Goal: Task Accomplishment & Management: Manage account settings

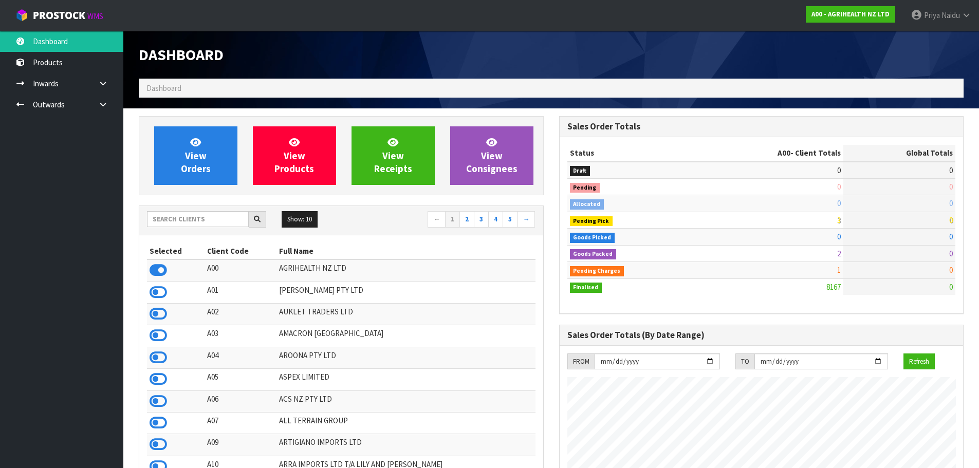
scroll to position [779, 420]
click at [208, 210] on div "Show: 10 5 10 25 50 ← 1 2 3 4 5 →" at bounding box center [341, 220] width 404 height 29
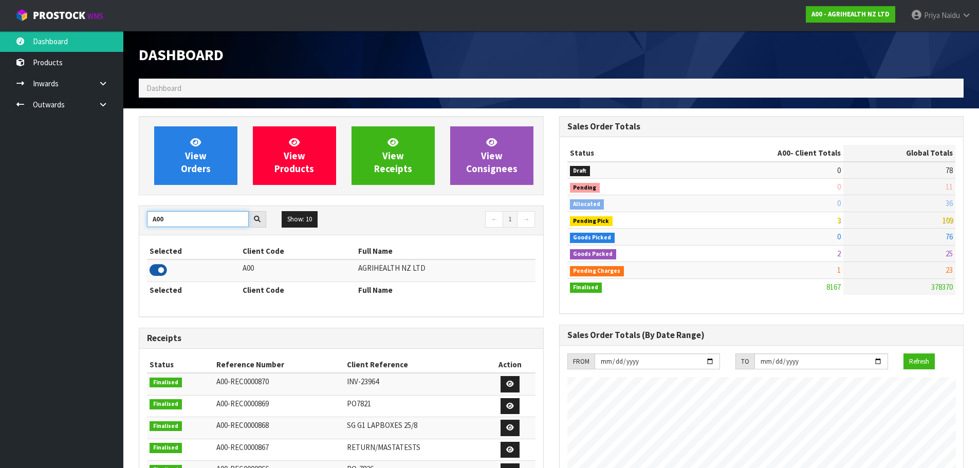
type input "A00"
click at [154, 271] on icon at bounding box center [158, 270] width 17 height 15
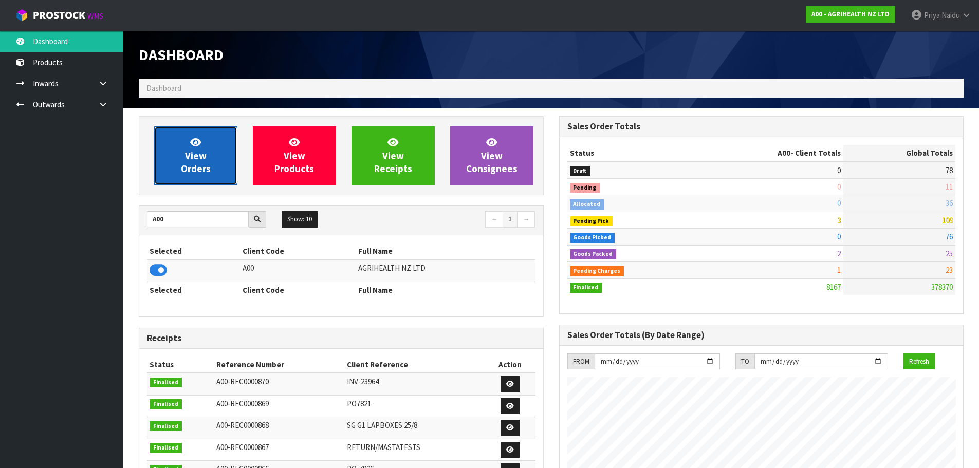
click at [188, 176] on link "View Orders" at bounding box center [195, 155] width 83 height 59
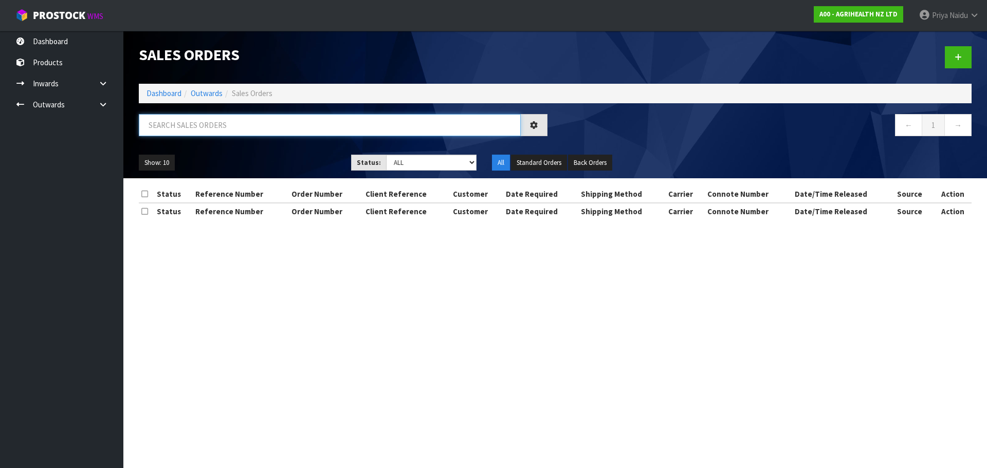
click at [218, 118] on input "text" at bounding box center [330, 125] width 382 height 22
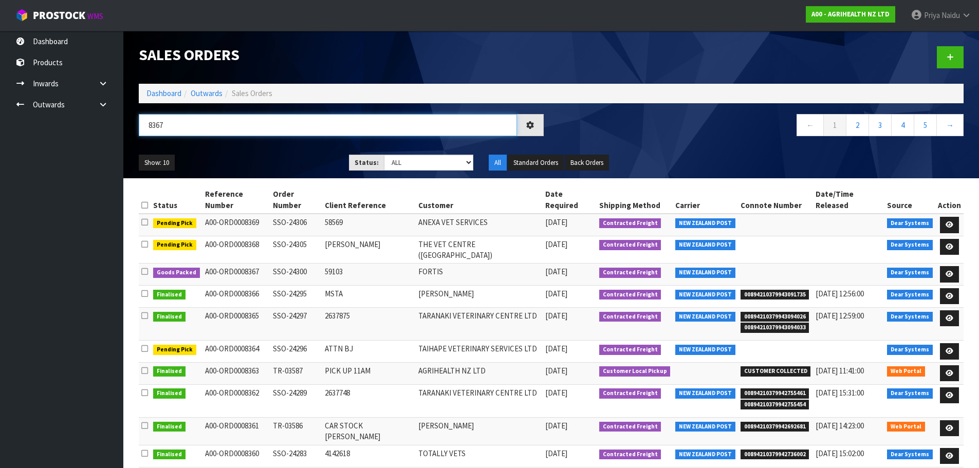
type input "8367"
click at [283, 163] on ul "Show: 10 5 10 25 50" at bounding box center [236, 163] width 195 height 16
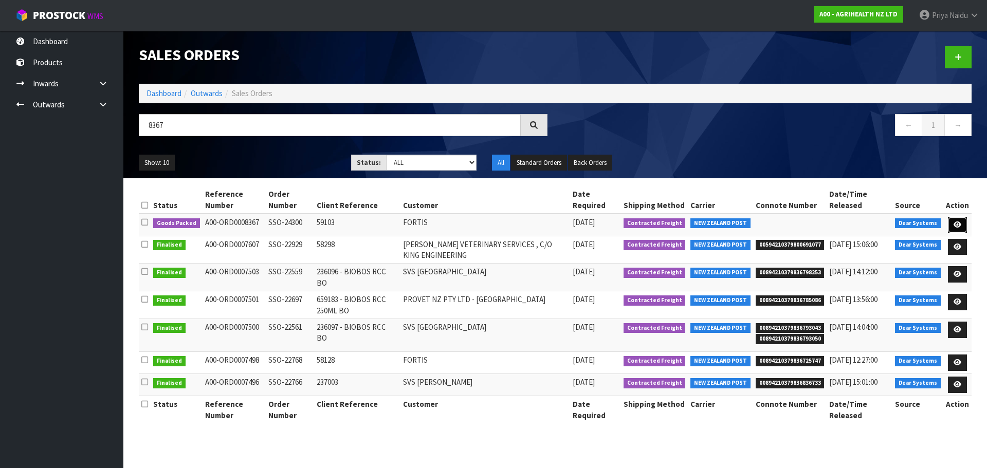
click at [954, 219] on link at bounding box center [957, 225] width 19 height 16
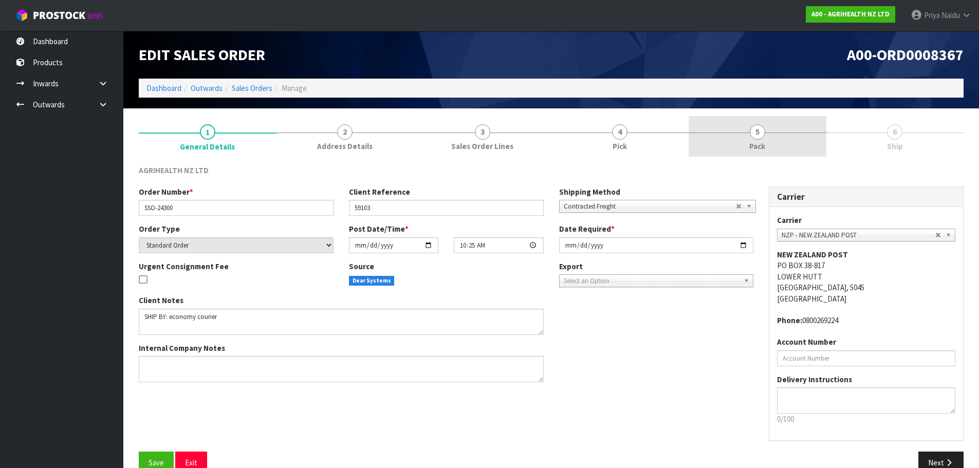
drag, startPoint x: 777, startPoint y: 137, endPoint x: 777, endPoint y: 144, distance: 6.7
click at [777, 144] on link "5 Pack" at bounding box center [758, 136] width 138 height 41
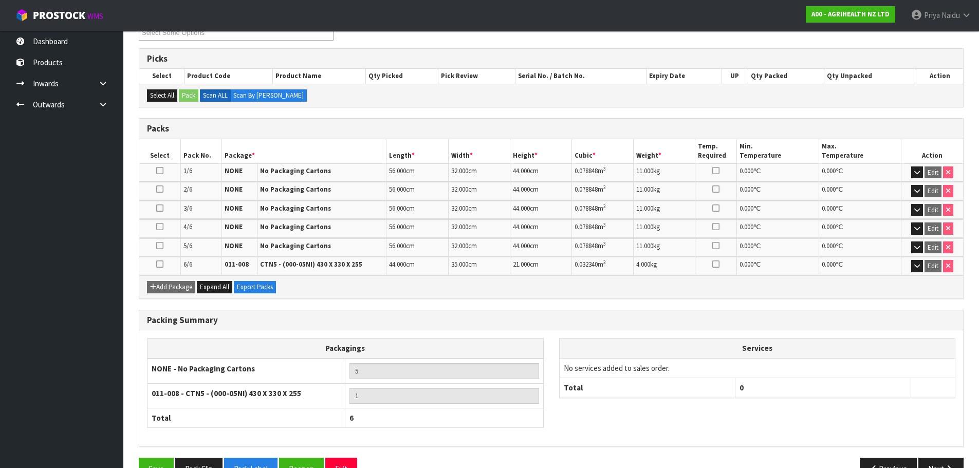
scroll to position [182, 0]
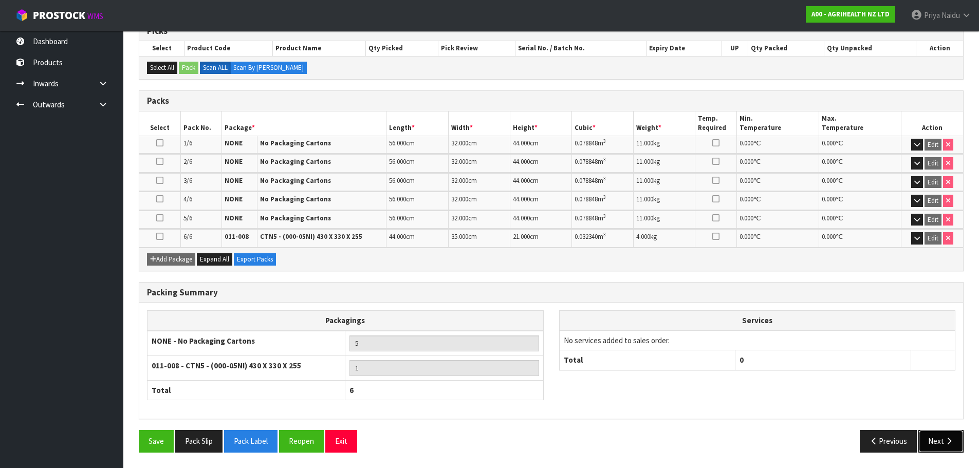
click at [931, 438] on button "Next" at bounding box center [941, 441] width 45 height 22
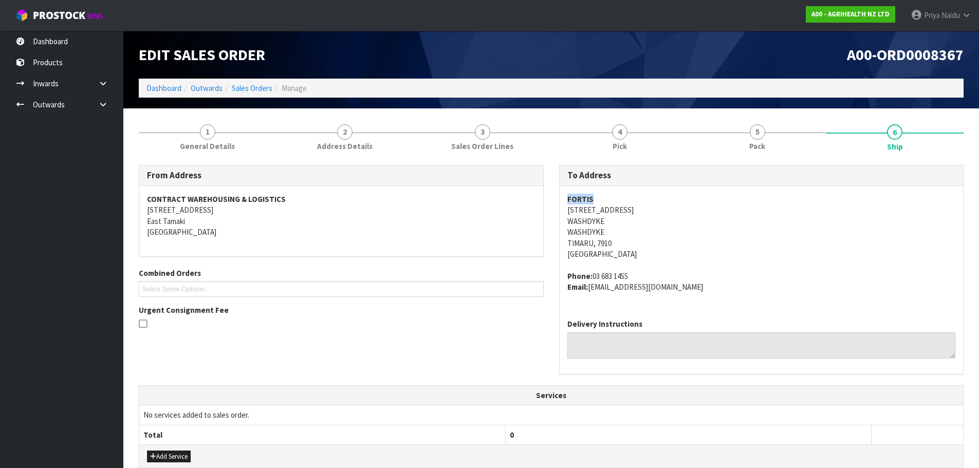
drag, startPoint x: 594, startPoint y: 196, endPoint x: 564, endPoint y: 198, distance: 30.4
click at [564, 199] on div "FORTIS [STREET_ADDRESS] Phone: [PHONE_NUMBER] Email: [EMAIL_ADDRESS][DOMAIN_NAM…" at bounding box center [762, 248] width 404 height 125
copy strong "FORTIS"
drag, startPoint x: 568, startPoint y: 209, endPoint x: 612, endPoint y: 245, distance: 56.3
click at [612, 245] on address "FORTIS [STREET_ADDRESS]" at bounding box center [761, 227] width 389 height 66
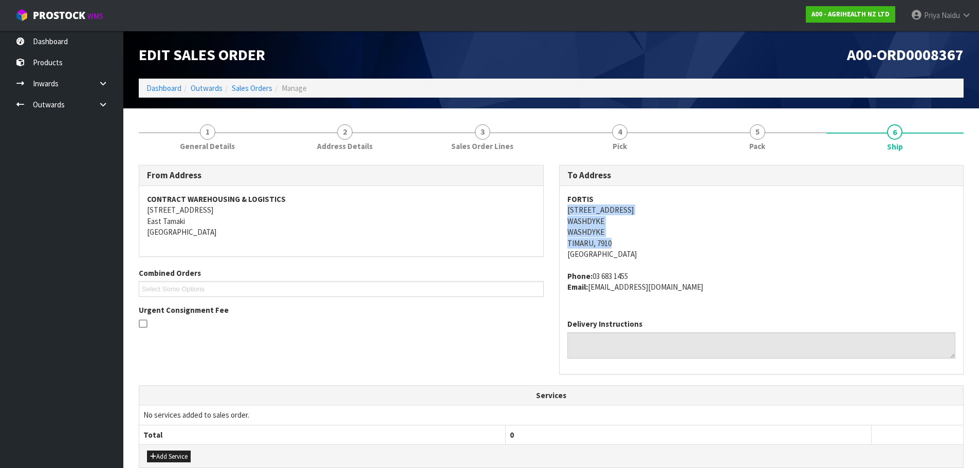
copy address "[STREET_ADDRESS]"
click at [629, 225] on address "FORTIS [STREET_ADDRESS]" at bounding box center [761, 227] width 389 height 66
drag, startPoint x: 631, startPoint y: 271, endPoint x: 593, endPoint y: 270, distance: 37.6
click at [593, 270] on span "FORTIS [STREET_ADDRESS] Phone: [PHONE_NUMBER] Email: [EMAIL_ADDRESS][DOMAIN_NAM…" at bounding box center [761, 243] width 389 height 99
copy address "[STREET_ADDRESS]"
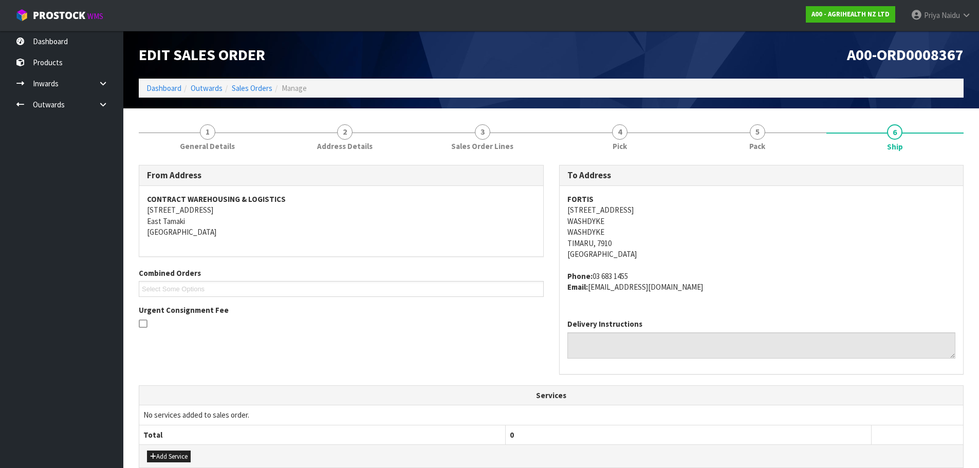
drag, startPoint x: 565, startPoint y: 211, endPoint x: 652, endPoint y: 210, distance: 86.9
click at [652, 210] on div "FORTIS [STREET_ADDRESS] Phone: [PHONE_NUMBER] Email: [EMAIL_ADDRESS][DOMAIN_NAM…" at bounding box center [762, 248] width 404 height 125
copy address "03 683 1455"
drag, startPoint x: 604, startPoint y: 278, endPoint x: 638, endPoint y: 273, distance: 33.7
click at [638, 273] on address "Phone: [PHONE_NUMBER] Email: [EMAIL_ADDRESS][DOMAIN_NAME]" at bounding box center [761, 282] width 389 height 22
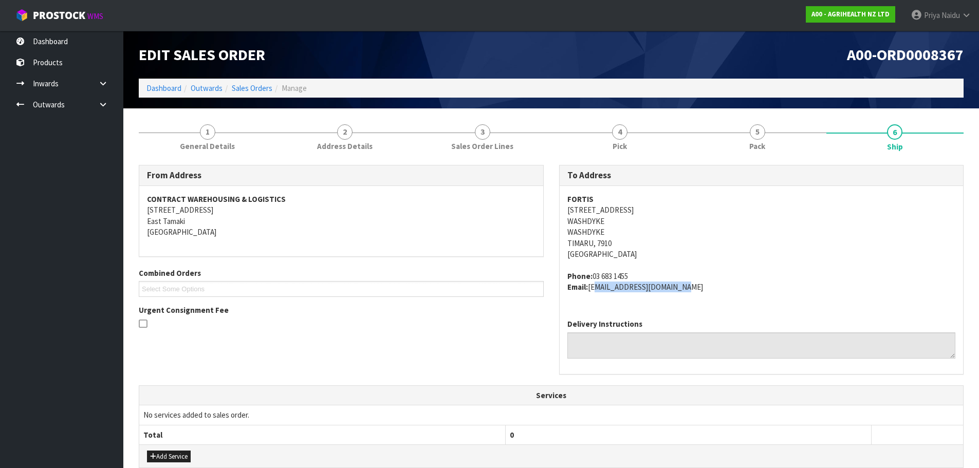
copy address "[EMAIL_ADDRESS][DOMAIN_NAME]"
drag, startPoint x: 590, startPoint y: 289, endPoint x: 683, endPoint y: 297, distance: 93.4
click at [683, 297] on div "FORTIS [STREET_ADDRESS] Phone: [PHONE_NUMBER] Email: [EMAIL_ADDRESS][DOMAIN_NAM…" at bounding box center [762, 248] width 404 height 125
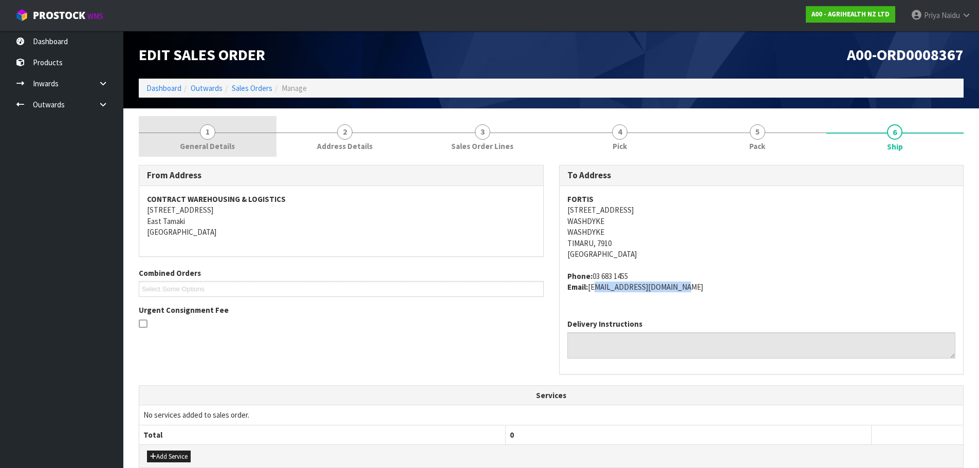
drag, startPoint x: 220, startPoint y: 144, endPoint x: 220, endPoint y: 151, distance: 6.7
click at [220, 151] on span "General Details" at bounding box center [207, 146] width 55 height 11
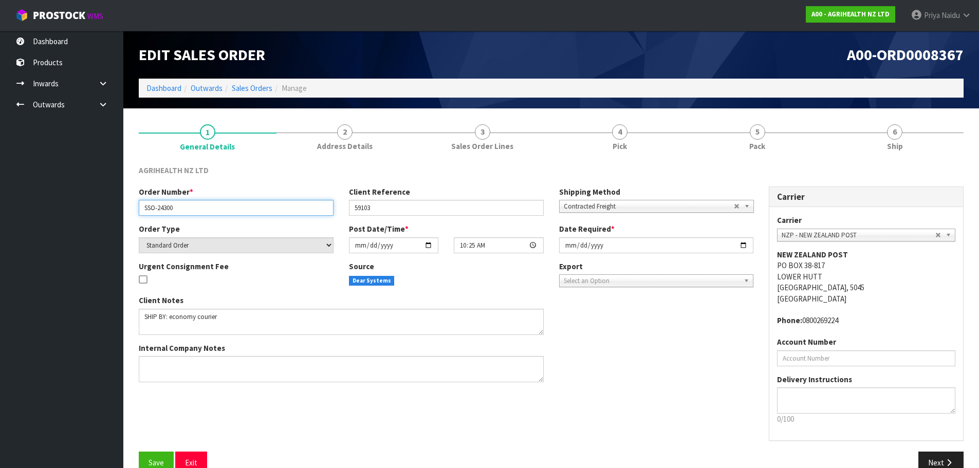
drag, startPoint x: 142, startPoint y: 207, endPoint x: 201, endPoint y: 211, distance: 59.7
click at [201, 211] on input "SSO-24300" at bounding box center [236, 208] width 195 height 16
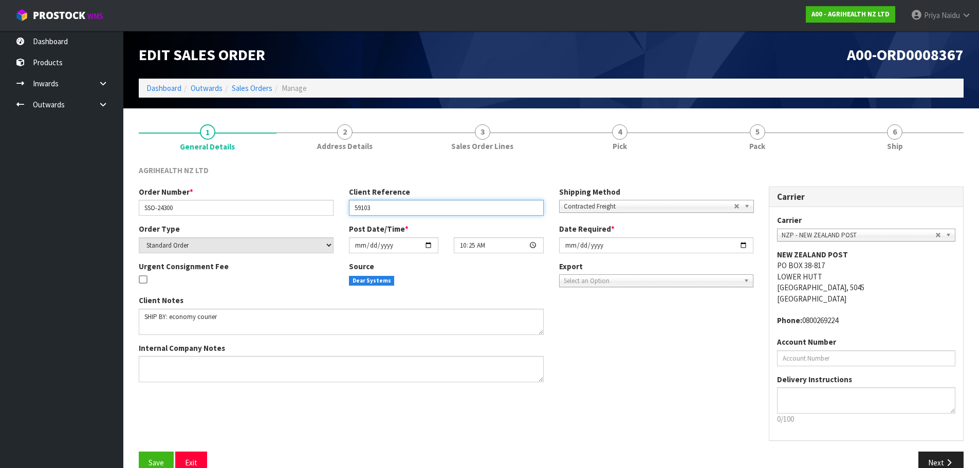
drag, startPoint x: 350, startPoint y: 206, endPoint x: 404, endPoint y: 209, distance: 54.0
click at [404, 209] on input "59103" at bounding box center [446, 208] width 195 height 16
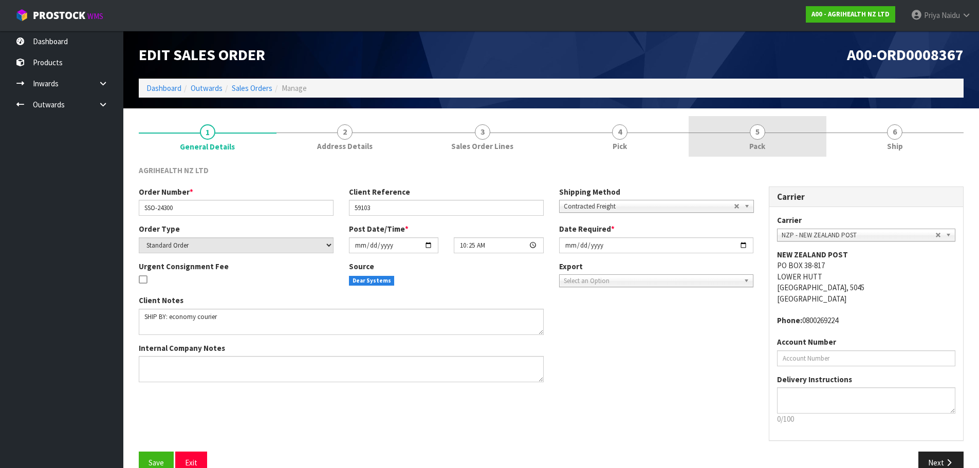
drag, startPoint x: 739, startPoint y: 125, endPoint x: 727, endPoint y: 127, distance: 11.9
click at [739, 125] on link "5 Pack" at bounding box center [758, 136] width 138 height 41
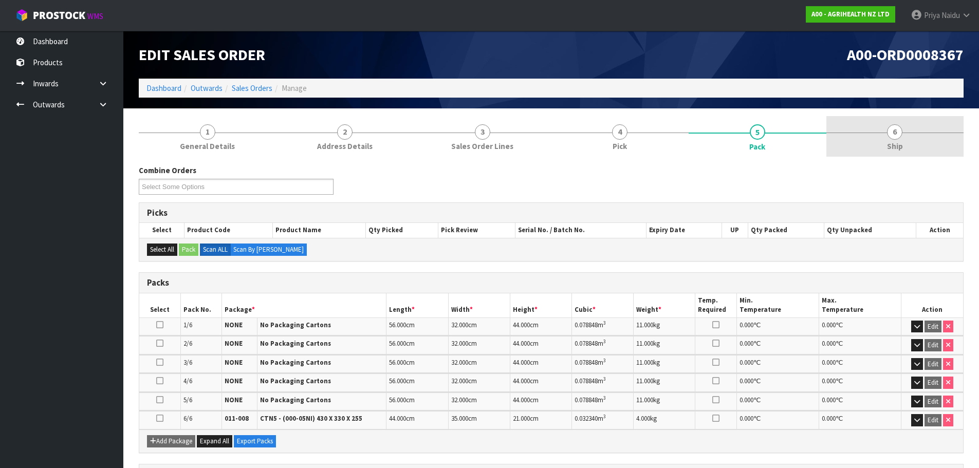
click at [893, 130] on span "6" at bounding box center [894, 131] width 15 height 15
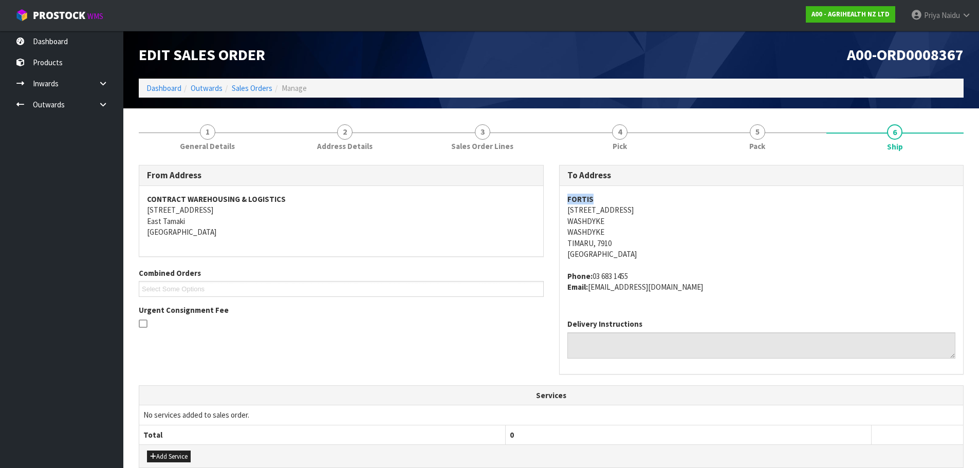
drag, startPoint x: 590, startPoint y: 198, endPoint x: 567, endPoint y: 204, distance: 23.4
click at [567, 204] on strong "FORTIS" at bounding box center [580, 199] width 26 height 10
drag, startPoint x: 568, startPoint y: 202, endPoint x: 630, endPoint y: 192, distance: 63.0
click at [630, 192] on div "FORTIS [STREET_ADDRESS] Phone: [PHONE_NUMBER] Email: [EMAIL_ADDRESS][DOMAIN_NAM…" at bounding box center [762, 248] width 404 height 125
drag, startPoint x: 593, startPoint y: 203, endPoint x: 564, endPoint y: 203, distance: 28.8
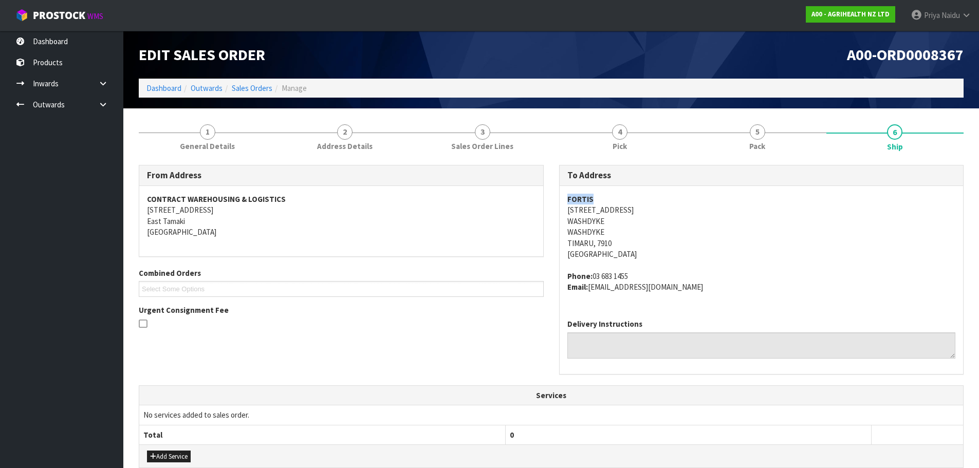
click at [564, 203] on div "FORTIS [STREET_ADDRESS] Phone: [PHONE_NUMBER] Email: [EMAIL_ADDRESS][DOMAIN_NAM…" at bounding box center [762, 248] width 404 height 125
copy strong "FORTIS"
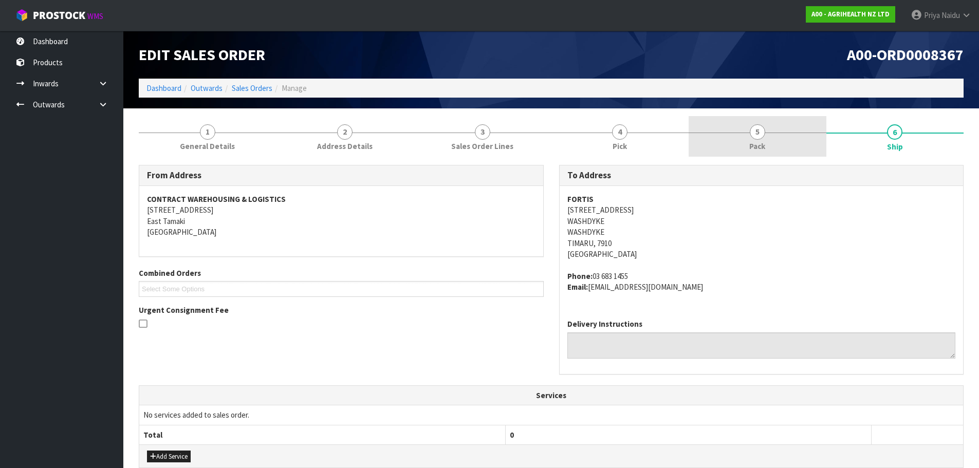
click at [768, 133] on link "5 Pack" at bounding box center [758, 136] width 138 height 41
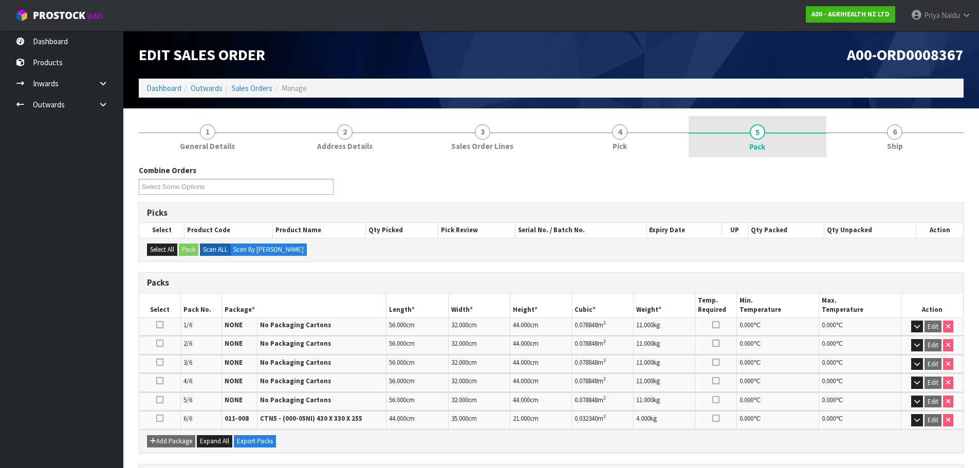
drag, startPoint x: 855, startPoint y: 140, endPoint x: 814, endPoint y: 156, distance: 43.9
click at [855, 140] on link "6 Ship" at bounding box center [896, 136] width 138 height 41
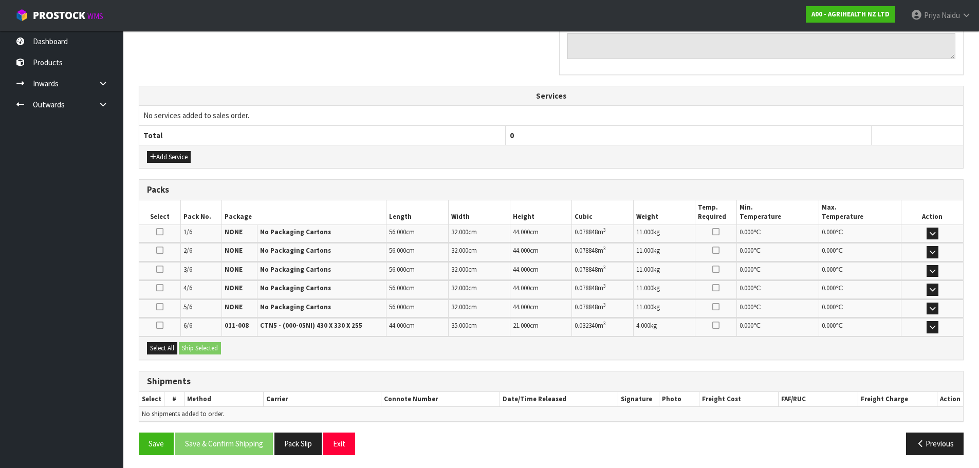
scroll to position [302, 0]
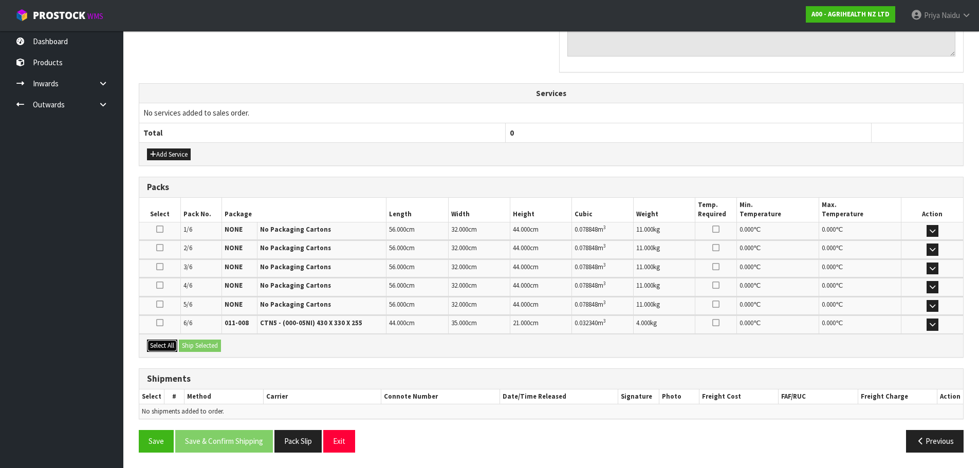
drag, startPoint x: 162, startPoint y: 344, endPoint x: 169, endPoint y: 341, distance: 6.9
click at [165, 343] on button "Select All" at bounding box center [162, 346] width 30 height 12
click at [196, 335] on div "Select All Ship Selected" at bounding box center [551, 345] width 824 height 23
click at [200, 341] on button "Ship Selected" at bounding box center [200, 346] width 42 height 12
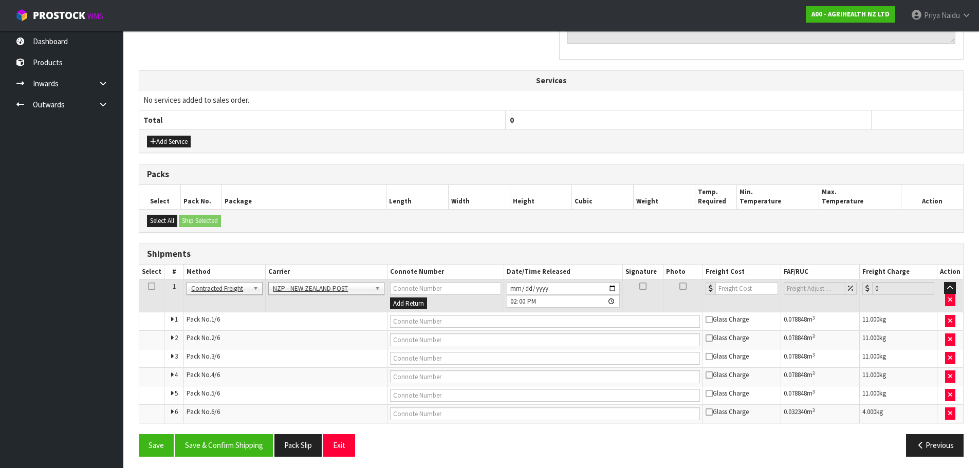
scroll to position [319, 0]
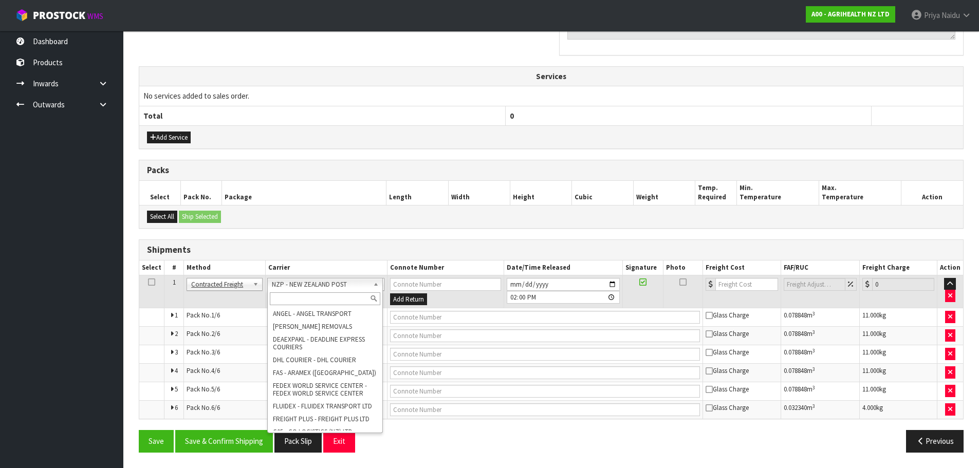
click at [301, 301] on input "text" at bounding box center [325, 298] width 111 height 13
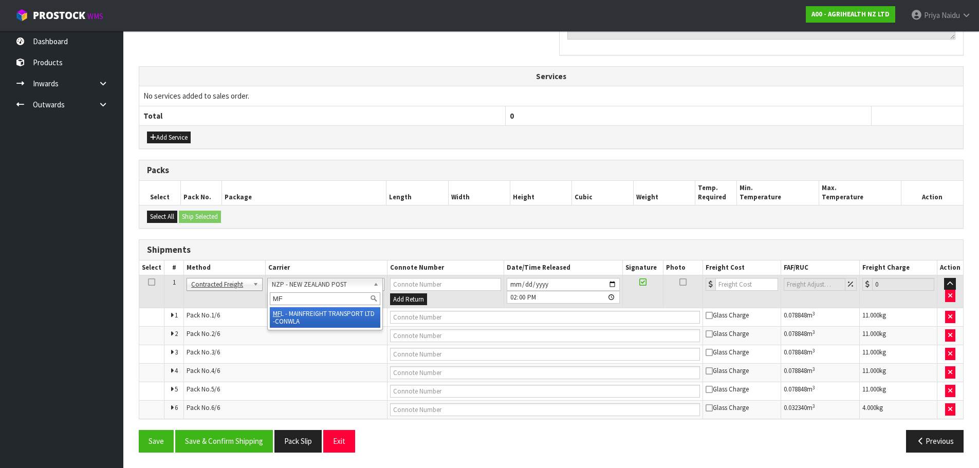
type input "MF"
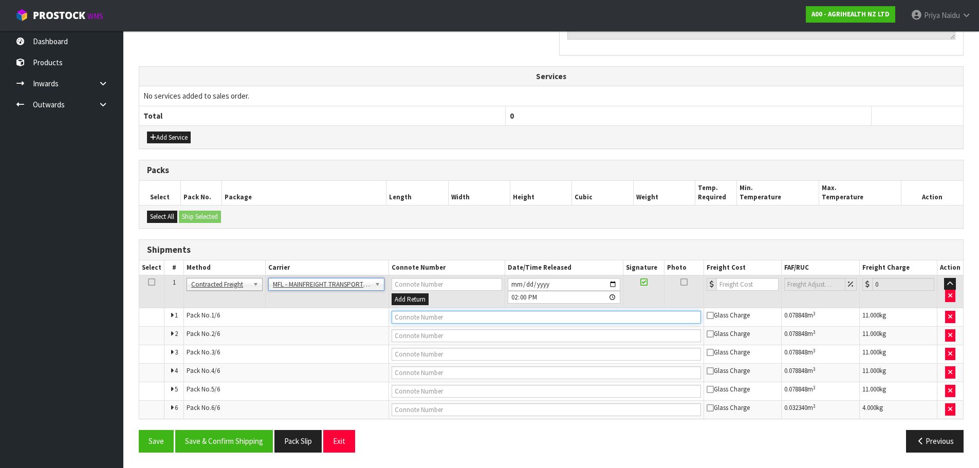
click at [409, 312] on input "text" at bounding box center [546, 317] width 309 height 13
paste input "FWM58414352"
type input "FWM58414352"
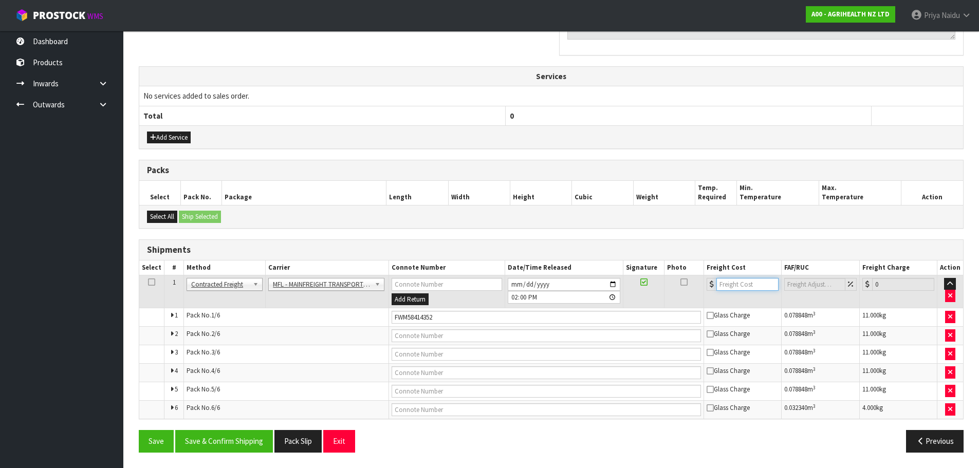
click at [745, 284] on input "number" at bounding box center [748, 284] width 62 height 13
type input "84.61"
click at [210, 433] on button "Save & Confirm Shipping" at bounding box center [224, 441] width 98 height 22
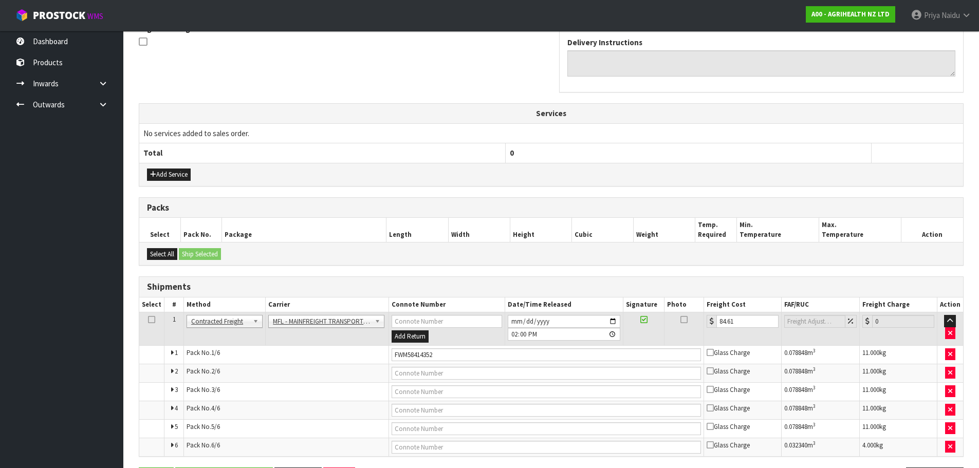
scroll to position [0, 0]
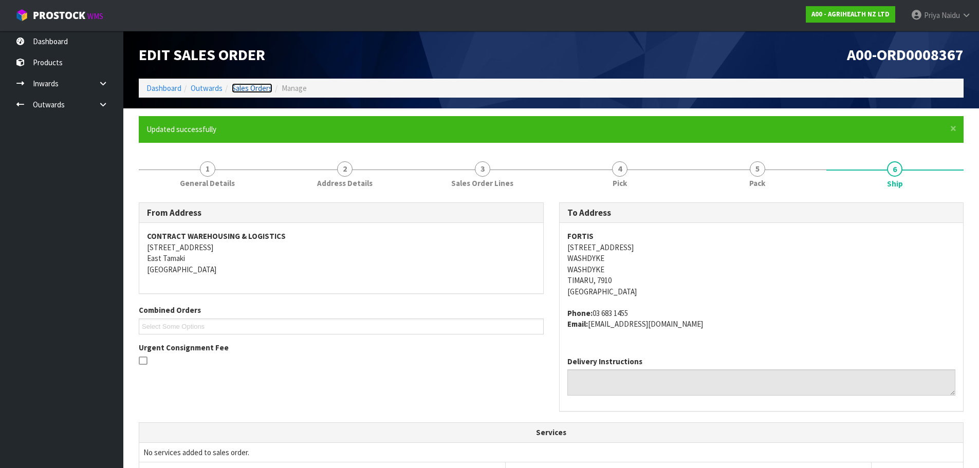
click at [246, 90] on link "Sales Orders" at bounding box center [252, 88] width 41 height 10
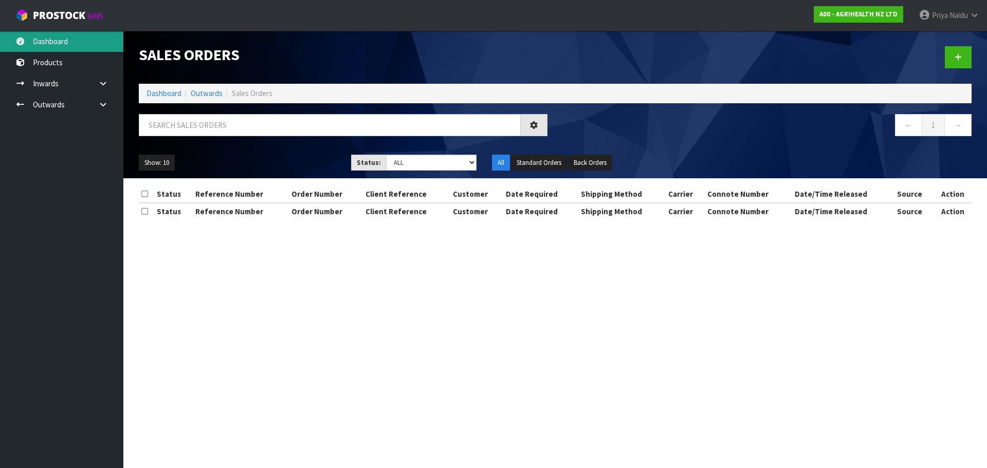
click at [56, 43] on link "Dashboard" at bounding box center [61, 41] width 123 height 21
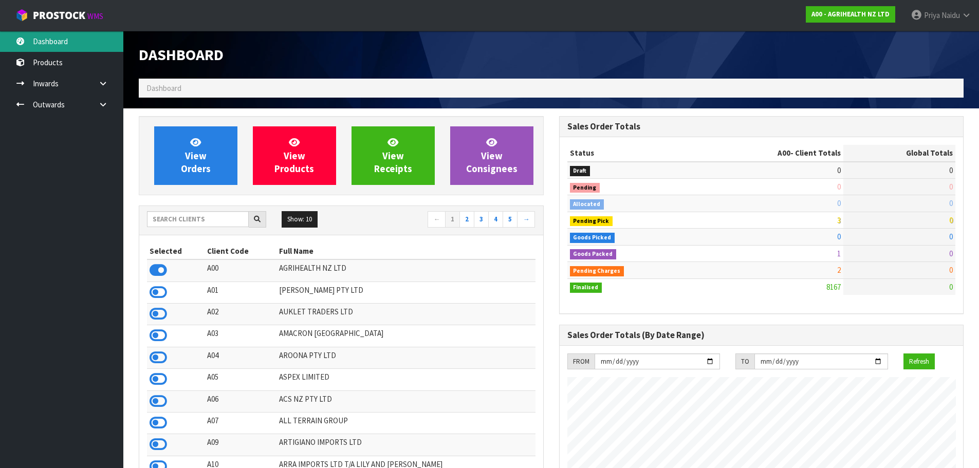
scroll to position [779, 420]
click at [207, 221] on input "text" at bounding box center [198, 219] width 102 height 16
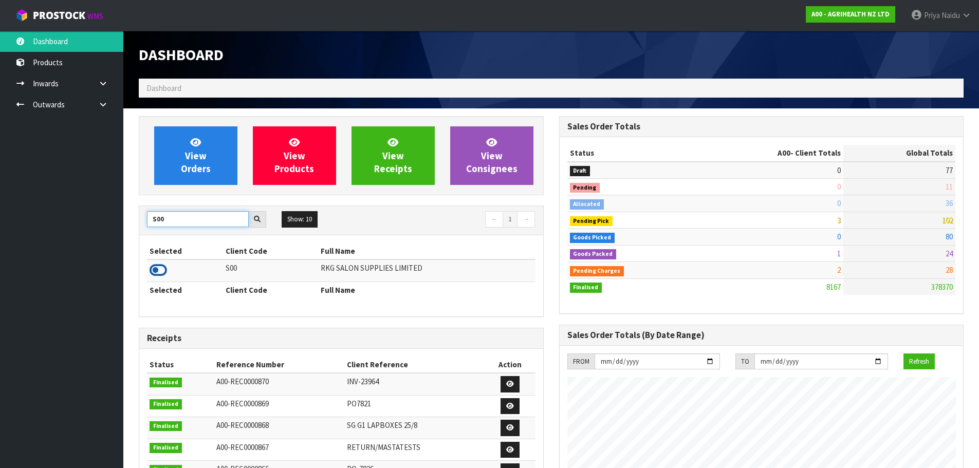
type input "S00"
click at [158, 267] on icon at bounding box center [158, 270] width 17 height 15
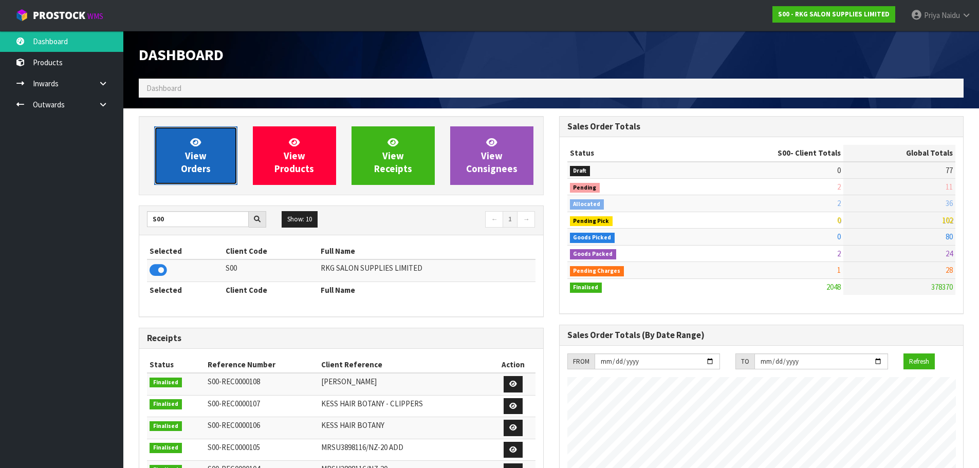
click at [195, 163] on span "View Orders" at bounding box center [196, 155] width 30 height 39
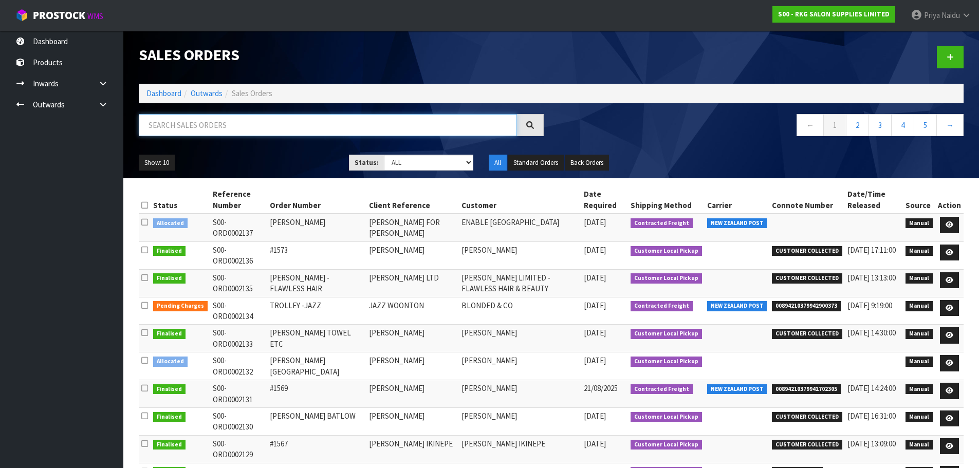
click at [222, 122] on input "text" at bounding box center [328, 125] width 378 height 22
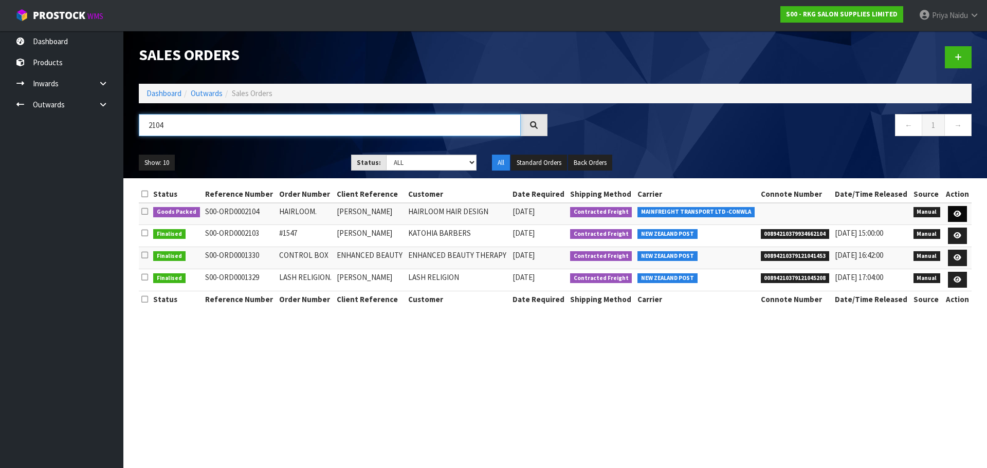
type input "2104"
click at [960, 209] on link at bounding box center [957, 214] width 19 height 16
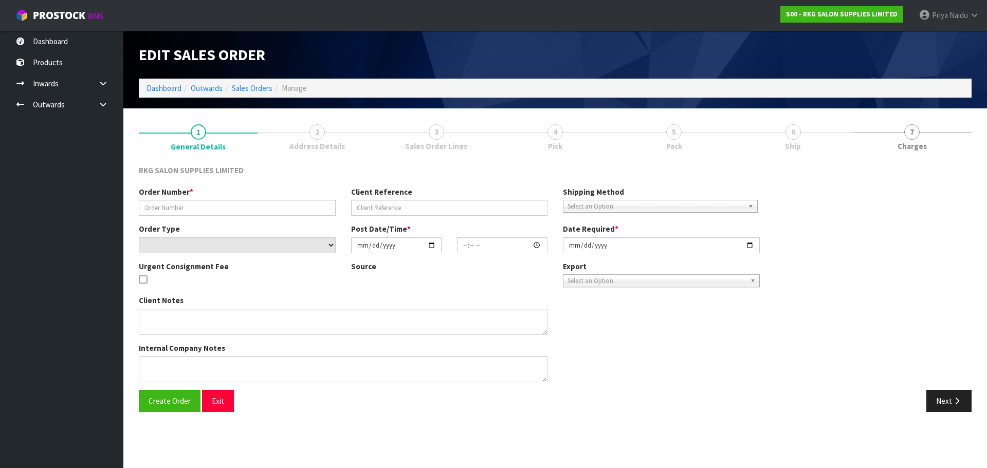
type input "HAIRLOOM."
type input "[PERSON_NAME]"
select select "number:0"
type input "[DATE]"
type input "00:00:00.000"
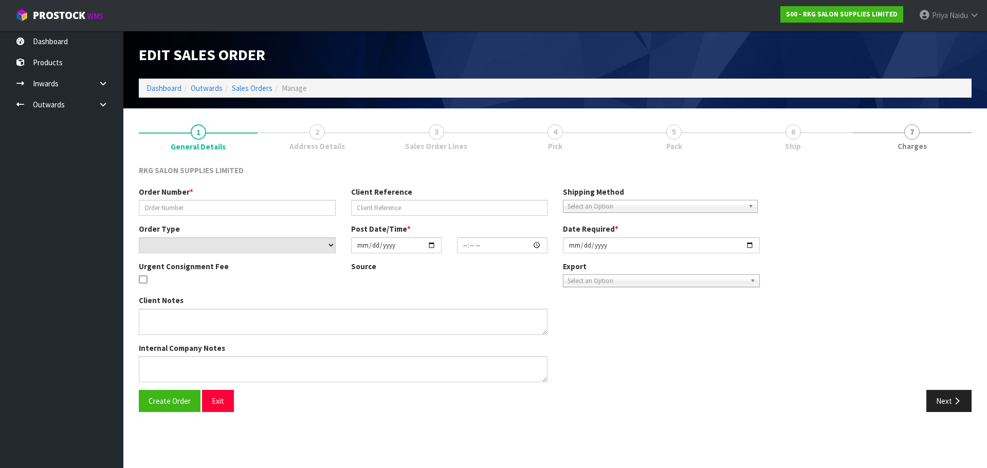
type input "[DATE]"
type textarea "PLEASE ALL IN 1 PALLET FOR DELIVERY [DATE][DATE]"
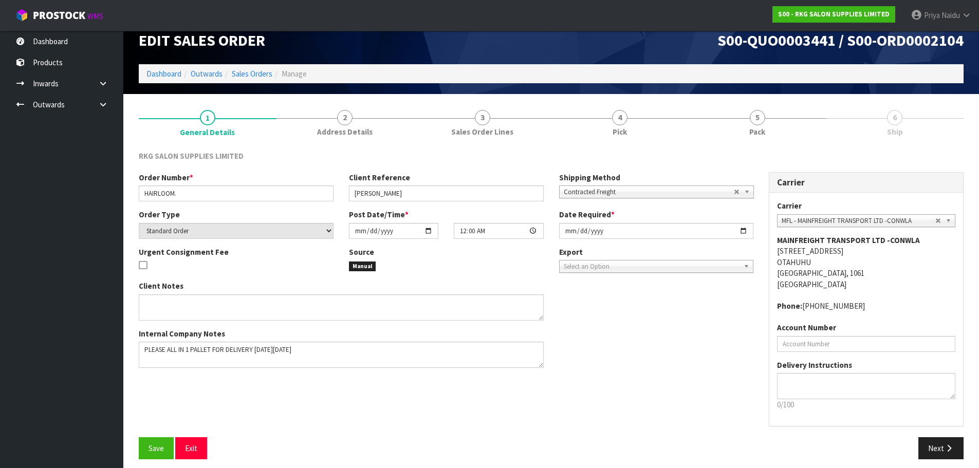
scroll to position [21, 0]
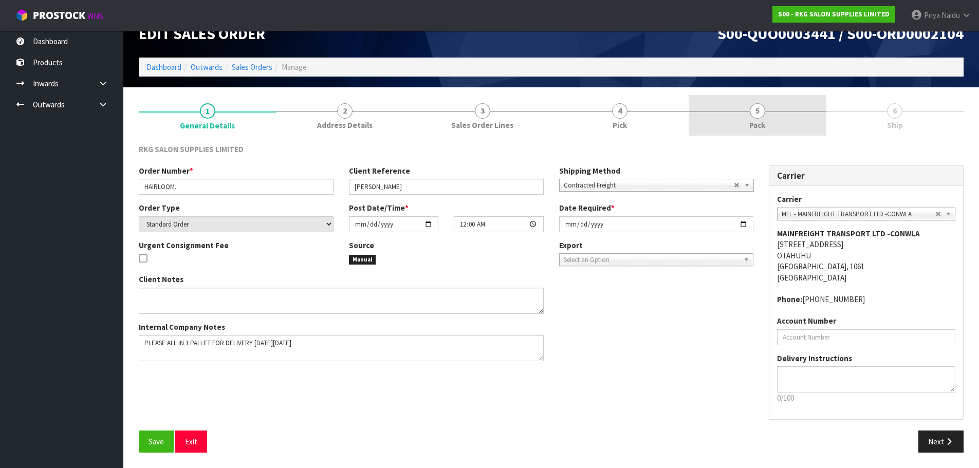
click at [767, 103] on link "5 Pack" at bounding box center [758, 115] width 138 height 41
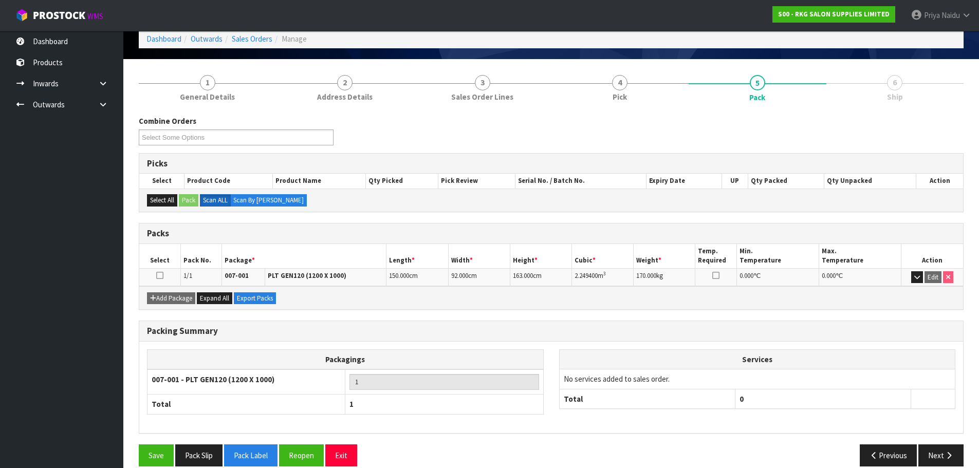
scroll to position [63, 0]
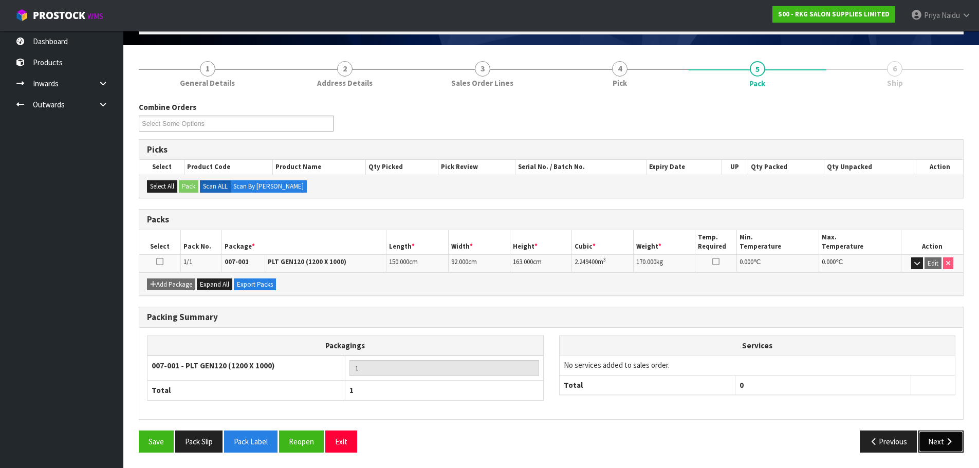
click at [947, 439] on icon "button" at bounding box center [949, 442] width 10 height 8
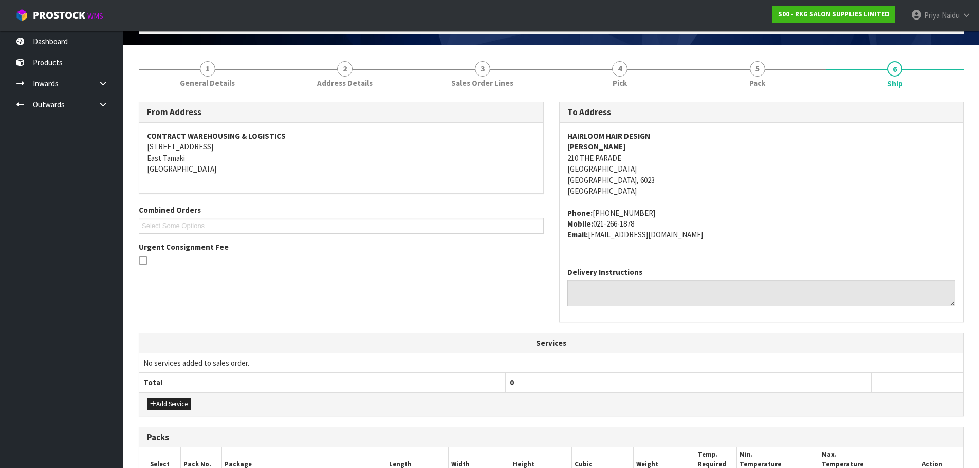
click at [651, 135] on address "HAIRLOOM HAIR DESIGN [PERSON_NAME] [STREET_ADDRESS]" at bounding box center [761, 164] width 389 height 66
drag, startPoint x: 651, startPoint y: 134, endPoint x: 564, endPoint y: 137, distance: 86.9
click at [564, 137] on div "HAIRLOOM HAIR DESIGN [PERSON_NAME] [STREET_ADDRESS] Phone: [PHONE_NUMBER] Mobil…" at bounding box center [762, 191] width 404 height 136
copy strong "HAIRLOOM HAIR DESIGN"
click at [660, 145] on address "HAIRLOOM HAIR DESIGN [PERSON_NAME] [STREET_ADDRESS]" at bounding box center [761, 164] width 389 height 66
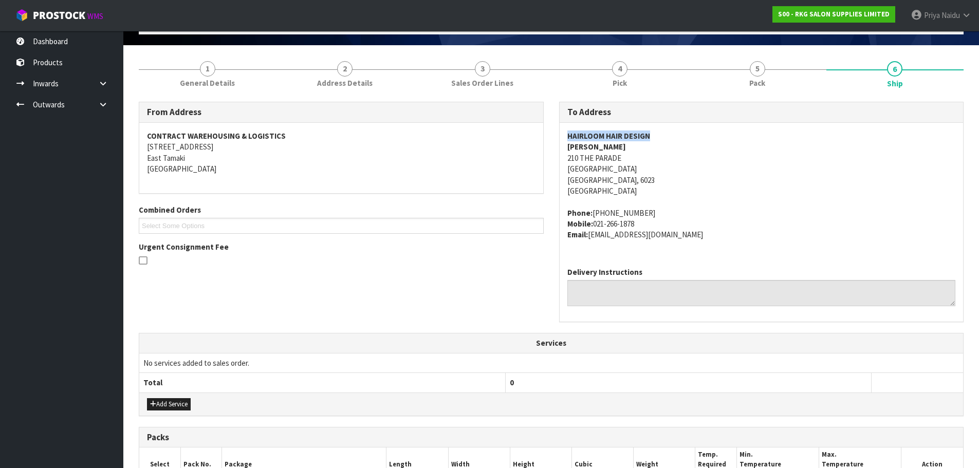
copy strong "HAIRLOOM HAIR DESIGN"
drag, startPoint x: 564, startPoint y: 134, endPoint x: 659, endPoint y: 136, distance: 95.1
click at [659, 136] on div "HAIRLOOM HAIR DESIGN [PERSON_NAME] [STREET_ADDRESS] Phone: [PHONE_NUMBER] Mobil…" at bounding box center [762, 191] width 404 height 136
copy address "[STREET_ADDRESS]"
drag, startPoint x: 564, startPoint y: 158, endPoint x: 633, endPoint y: 175, distance: 70.3
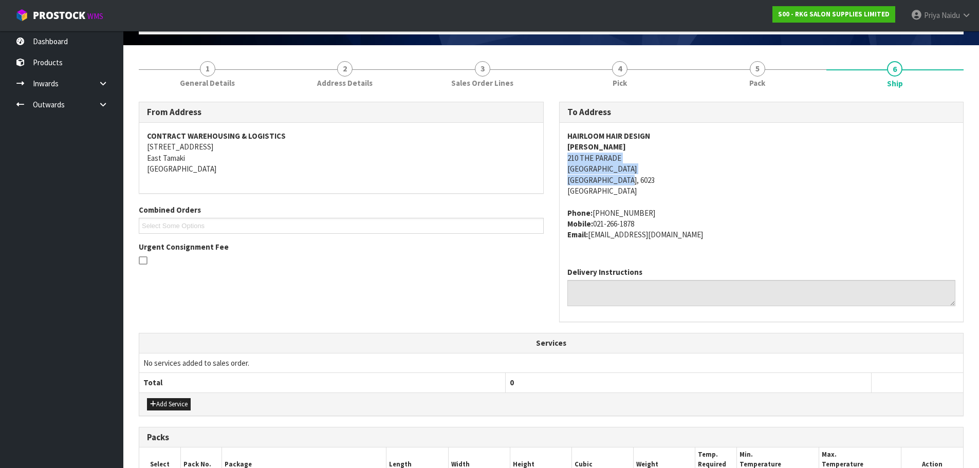
click at [633, 175] on div "HAIRLOOM HAIR DESIGN [PERSON_NAME] [STREET_ADDRESS] Phone: [PHONE_NUMBER] Mobil…" at bounding box center [762, 191] width 404 height 136
click at [761, 177] on address "HAIRLOOM HAIR DESIGN [PERSON_NAME] [STREET_ADDRESS]" at bounding box center [761, 164] width 389 height 66
click at [732, 222] on address "Phone: [PHONE_NUMBER] Mobile: [PHONE_NUMBER] Email: [EMAIL_ADDRESS][DOMAIN_NAME]" at bounding box center [761, 224] width 389 height 33
click at [651, 133] on address "HAIRLOOM HAIR DESIGN [PERSON_NAME] [STREET_ADDRESS]" at bounding box center [761, 164] width 389 height 66
drag, startPoint x: 650, startPoint y: 133, endPoint x: 560, endPoint y: 141, distance: 89.8
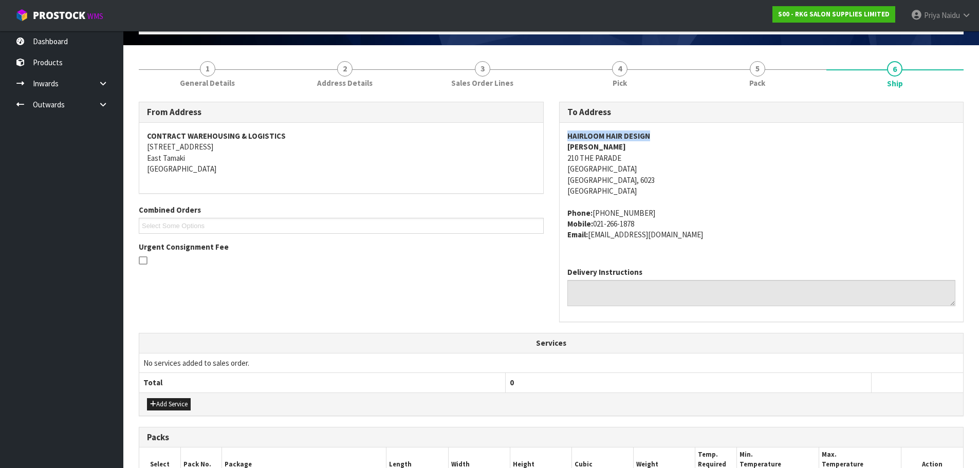
click at [560, 141] on div "HAIRLOOM HAIR DESIGN [PERSON_NAME] [STREET_ADDRESS] Phone: [PHONE_NUMBER] Mobil…" at bounding box center [762, 191] width 404 height 136
copy strong "HAIRLOOM HAIR DESIGN"
click at [570, 158] on address "HAIRLOOM HAIR DESIGN [PERSON_NAME] [STREET_ADDRESS]" at bounding box center [761, 164] width 389 height 66
drag, startPoint x: 568, startPoint y: 159, endPoint x: 620, endPoint y: 182, distance: 57.3
click at [620, 182] on address "HAIRLOOM HAIR DESIGN [PERSON_NAME] [STREET_ADDRESS]" at bounding box center [761, 164] width 389 height 66
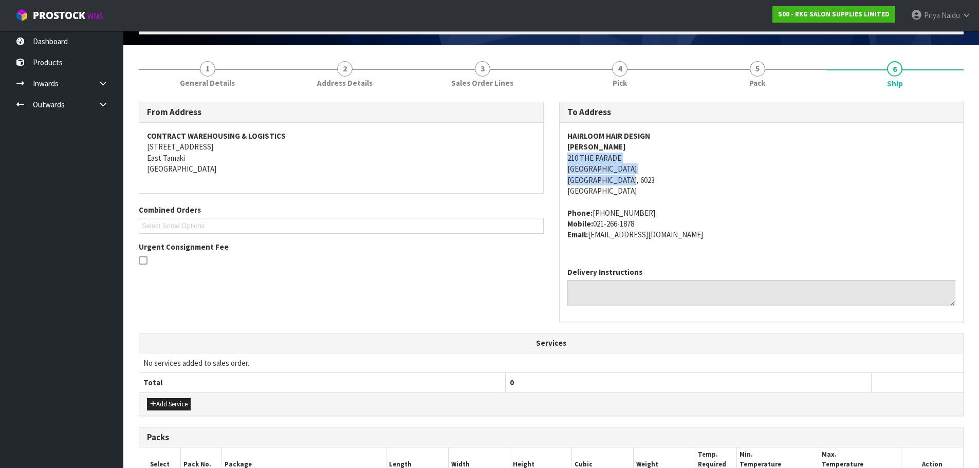
drag, startPoint x: 620, startPoint y: 182, endPoint x: 599, endPoint y: 160, distance: 30.5
click at [599, 160] on address "HAIRLOOM HAIR DESIGN [PERSON_NAME] [STREET_ADDRESS]" at bounding box center [761, 164] width 389 height 66
drag, startPoint x: 566, startPoint y: 159, endPoint x: 622, endPoint y: 183, distance: 60.8
click at [622, 183] on div "HAIRLOOM HAIR DESIGN [PERSON_NAME] [STREET_ADDRESS] Phone: [PHONE_NUMBER] Mobil…" at bounding box center [762, 191] width 404 height 136
click at [640, 146] on address "HAIRLOOM HAIR DESIGN [PERSON_NAME] [STREET_ADDRESS]" at bounding box center [761, 164] width 389 height 66
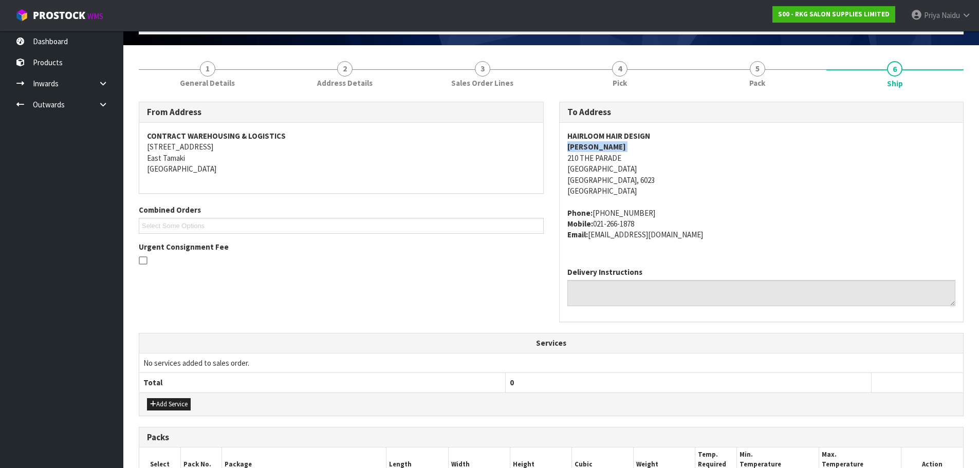
drag, startPoint x: 640, startPoint y: 146, endPoint x: 576, endPoint y: 151, distance: 64.4
click at [576, 151] on address "HAIRLOOM HAIR DESIGN [PERSON_NAME] [STREET_ADDRESS]" at bounding box center [761, 164] width 389 height 66
drag, startPoint x: 635, startPoint y: 210, endPoint x: 592, endPoint y: 215, distance: 43.5
click at [592, 215] on address "Phone: [PHONE_NUMBER] Mobile: [PHONE_NUMBER] Email: [EMAIL_ADDRESS][DOMAIN_NAME]" at bounding box center [761, 224] width 389 height 33
drag, startPoint x: 666, startPoint y: 235, endPoint x: 591, endPoint y: 243, distance: 74.9
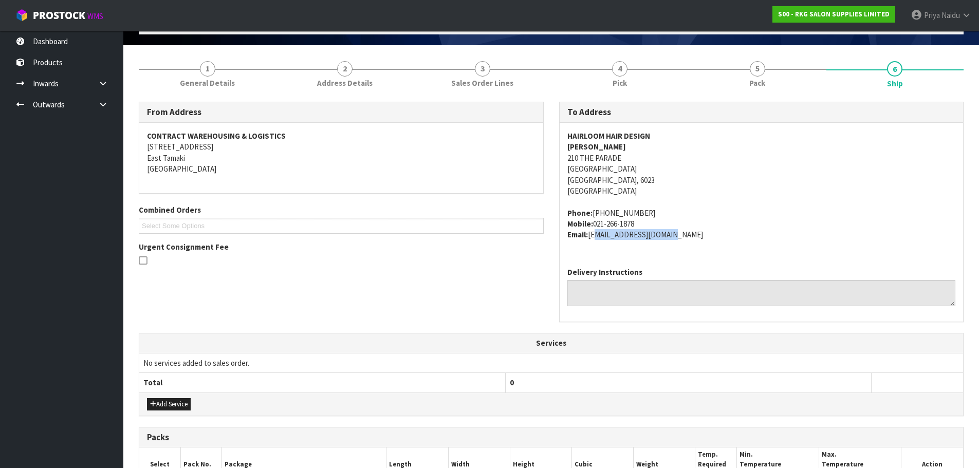
click at [591, 243] on div "HAIRLOOM HAIR DESIGN [PERSON_NAME] [STREET_ADDRESS] Phone: [PHONE_NUMBER] Mobil…" at bounding box center [762, 191] width 404 height 136
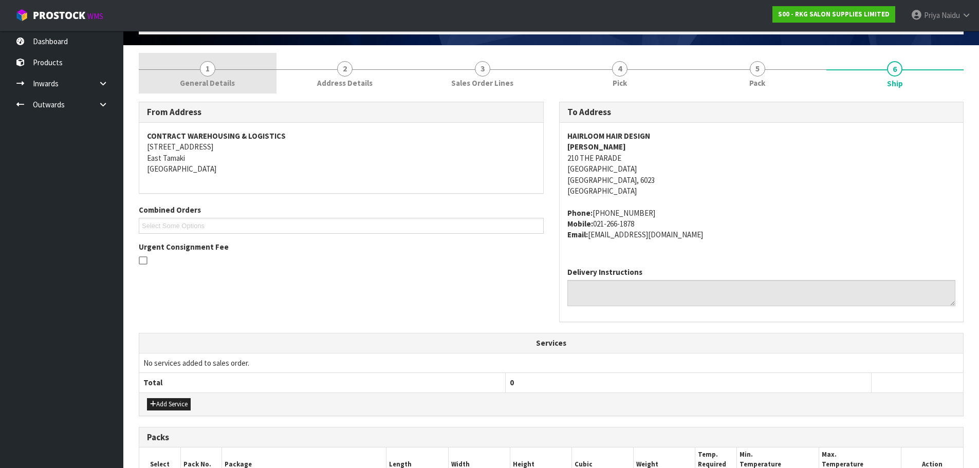
click at [202, 75] on span "1" at bounding box center [207, 68] width 15 height 15
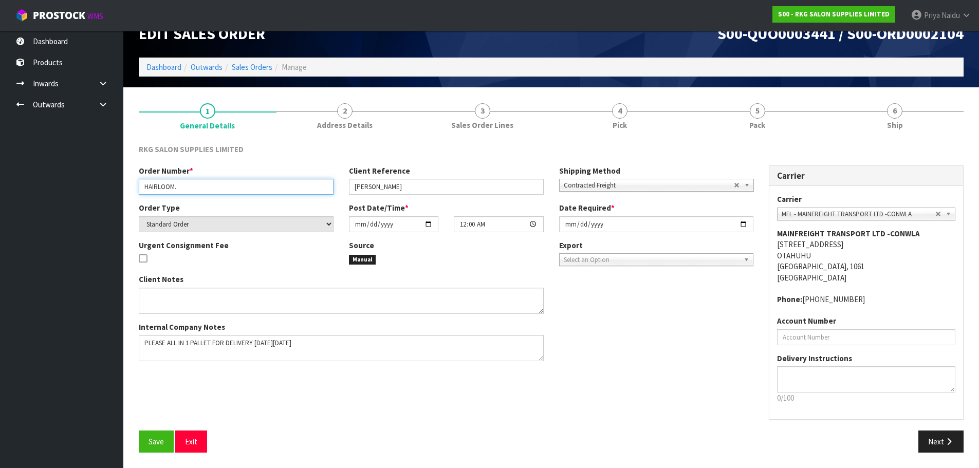
drag, startPoint x: 178, startPoint y: 188, endPoint x: 128, endPoint y: 186, distance: 50.4
click at [128, 186] on section "1 General Details 2 Address Details 3 Sales Order Lines 4 Pick 5 Pack 6 Ship RK…" at bounding box center [551, 277] width 856 height 381
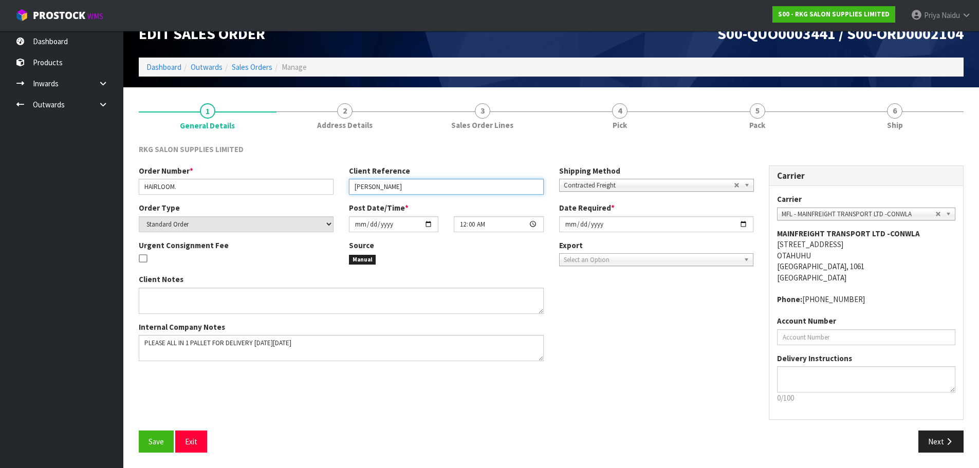
drag, startPoint x: 411, startPoint y: 189, endPoint x: 354, endPoint y: 191, distance: 57.1
click at [354, 191] on input "[PERSON_NAME]" at bounding box center [446, 187] width 195 height 16
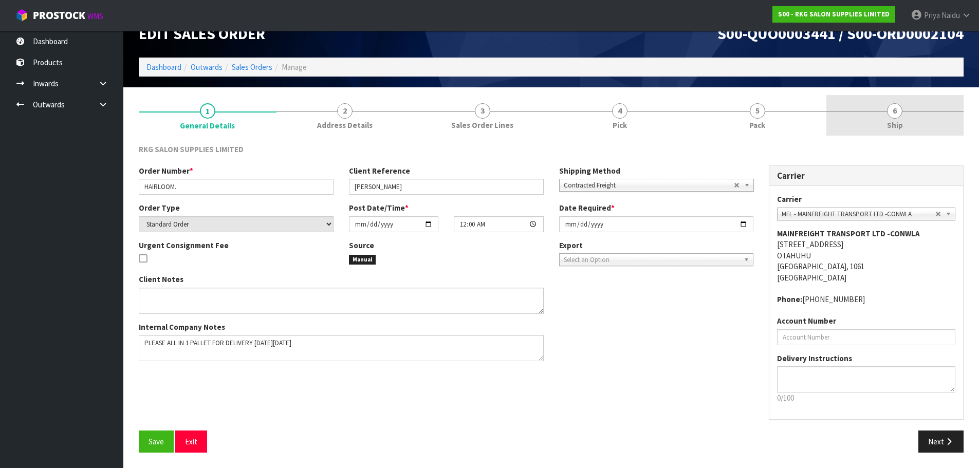
drag, startPoint x: 895, startPoint y: 116, endPoint x: 841, endPoint y: 127, distance: 54.7
click at [895, 116] on span "6" at bounding box center [894, 110] width 15 height 15
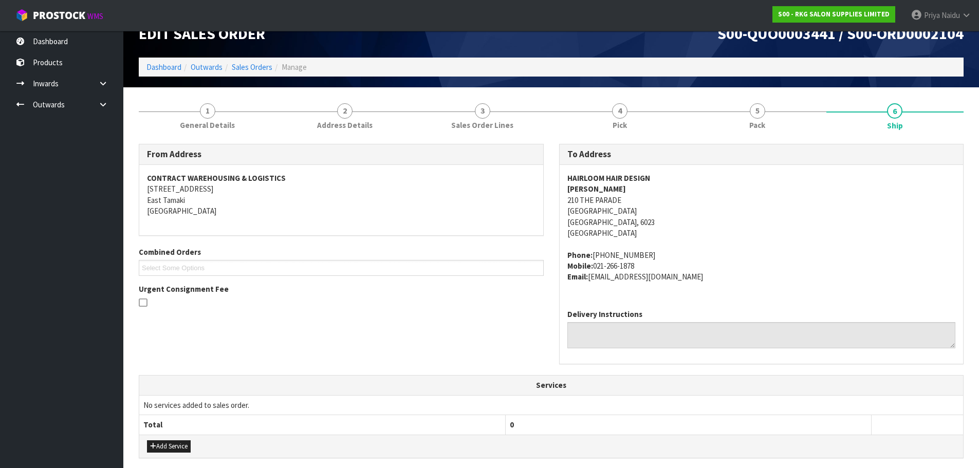
drag, startPoint x: 563, startPoint y: 188, endPoint x: 650, endPoint y: 188, distance: 86.9
click at [650, 188] on div "HAIRLOOM HAIR DESIGN [PERSON_NAME] [STREET_ADDRESS] Phone: [PHONE_NUMBER] Mobil…" at bounding box center [762, 233] width 404 height 136
drag, startPoint x: 558, startPoint y: 254, endPoint x: 641, endPoint y: 267, distance: 84.3
click at [641, 267] on div "To Address HAIRLOOM HAIR DESIGN [PERSON_NAME] [STREET_ADDRESS] Phone: [PHONE_NU…" at bounding box center [762, 259] width 420 height 231
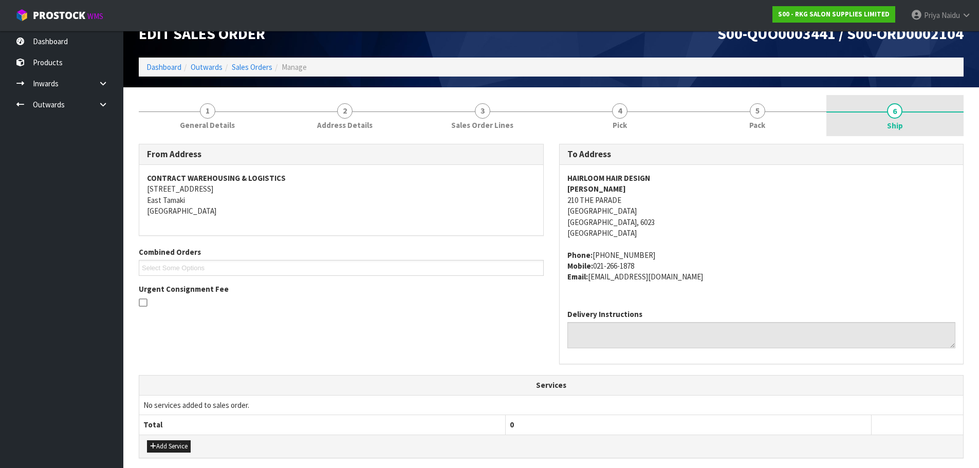
click at [882, 114] on link "6 Ship" at bounding box center [896, 115] width 138 height 41
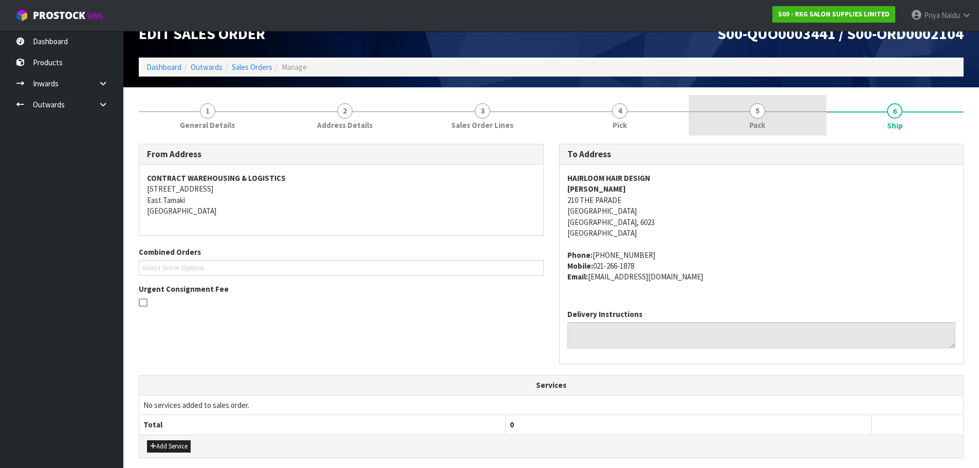
click at [748, 129] on link "5 Pack" at bounding box center [758, 115] width 138 height 41
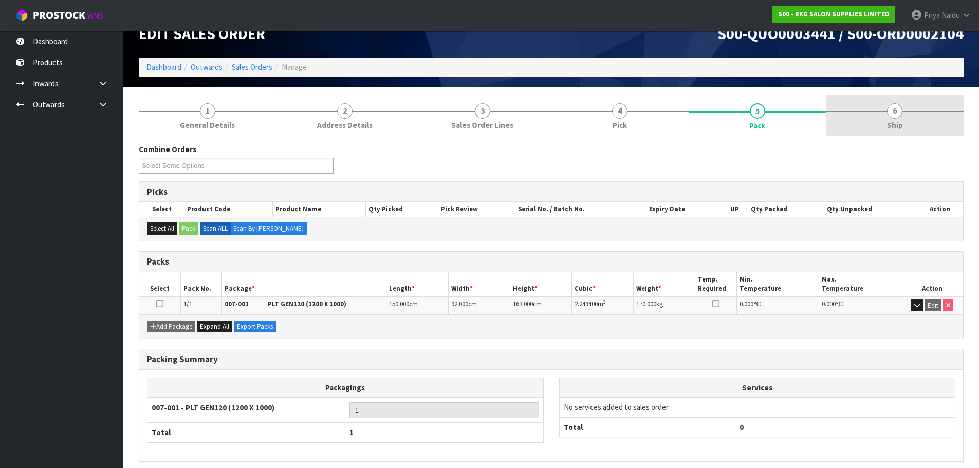
click at [900, 124] on span "Ship" at bounding box center [895, 125] width 16 height 11
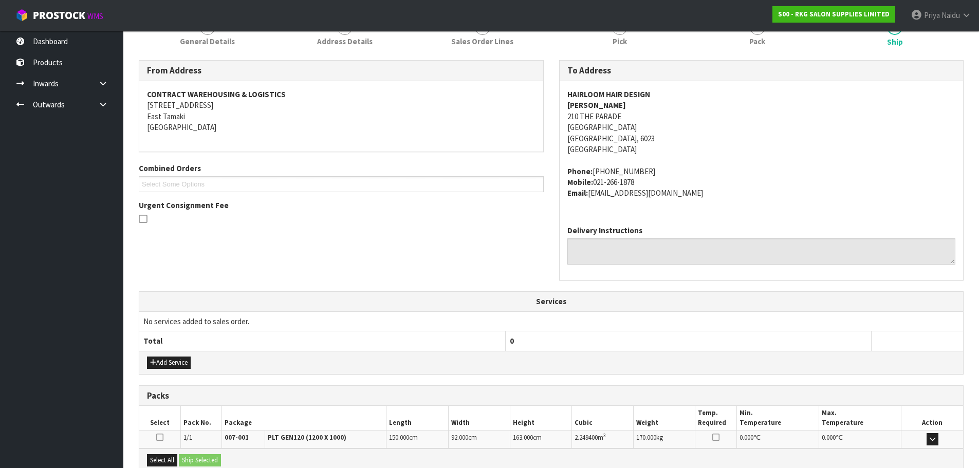
scroll to position [219, 0]
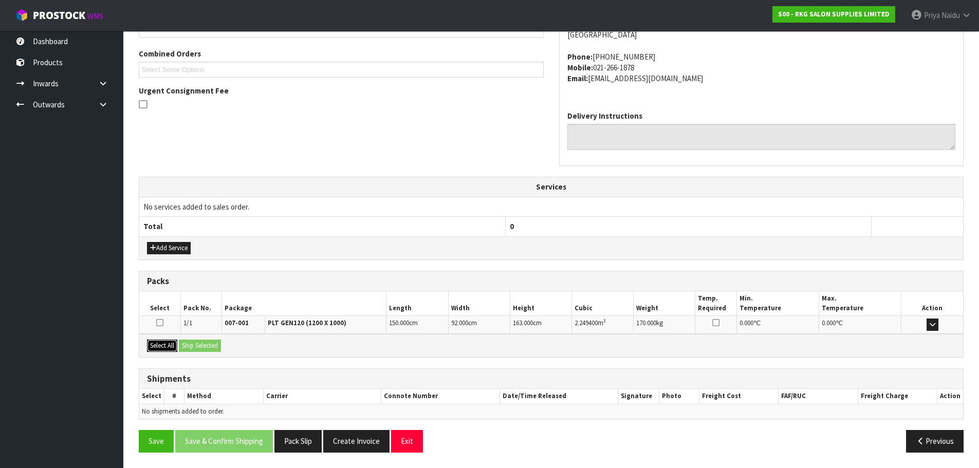
click at [156, 341] on button "Select All" at bounding box center [162, 346] width 30 height 12
click at [198, 343] on button "Ship Selected" at bounding box center [200, 346] width 42 height 12
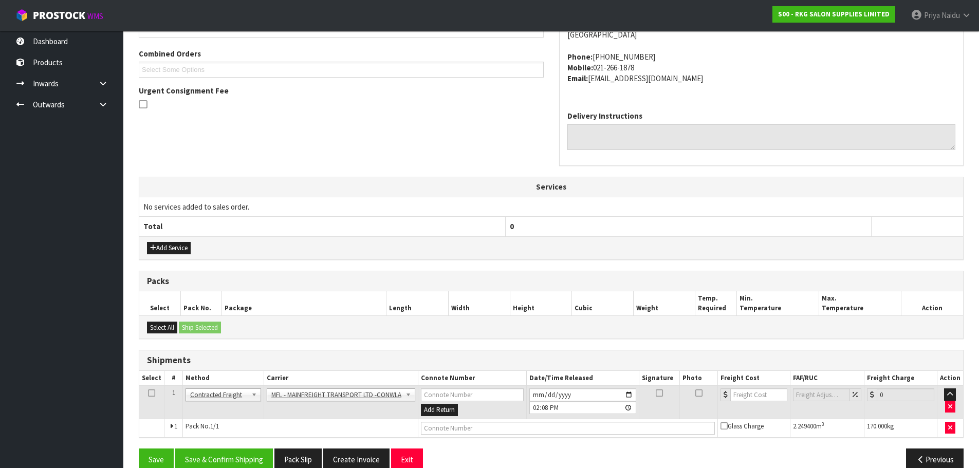
scroll to position [237, 0]
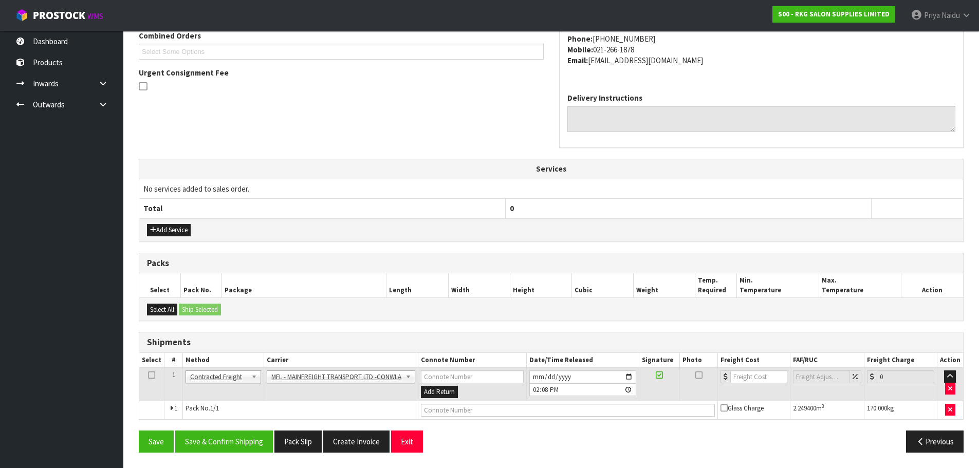
click at [494, 403] on td at bounding box center [568, 410] width 300 height 19
click at [494, 404] on input "text" at bounding box center [568, 410] width 294 height 13
paste input "FWM58414662"
type input "FWM58414662"
click at [755, 376] on input "number" at bounding box center [758, 377] width 57 height 13
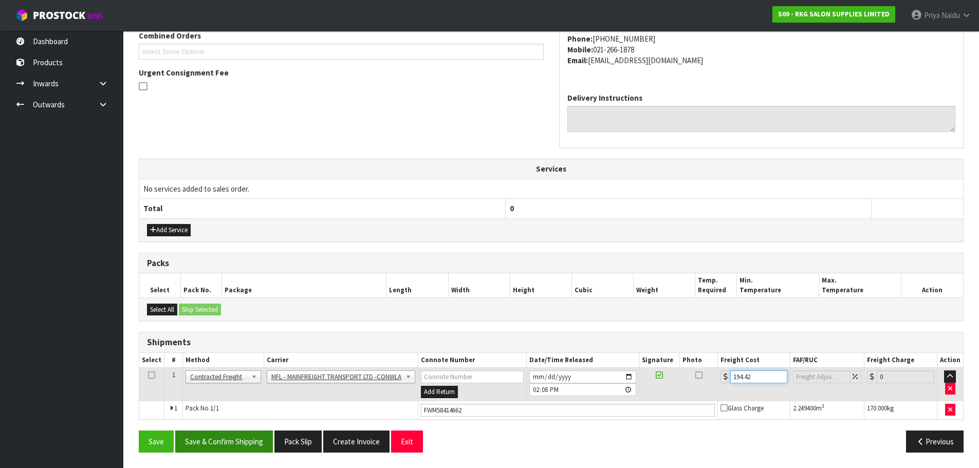
type input "194.42"
click at [236, 451] on button "Save & Confirm Shipping" at bounding box center [224, 442] width 98 height 22
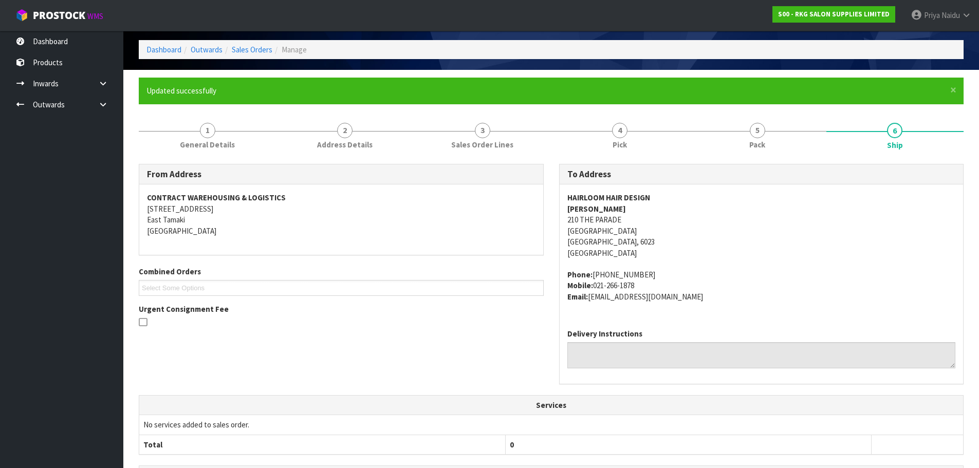
scroll to position [0, 0]
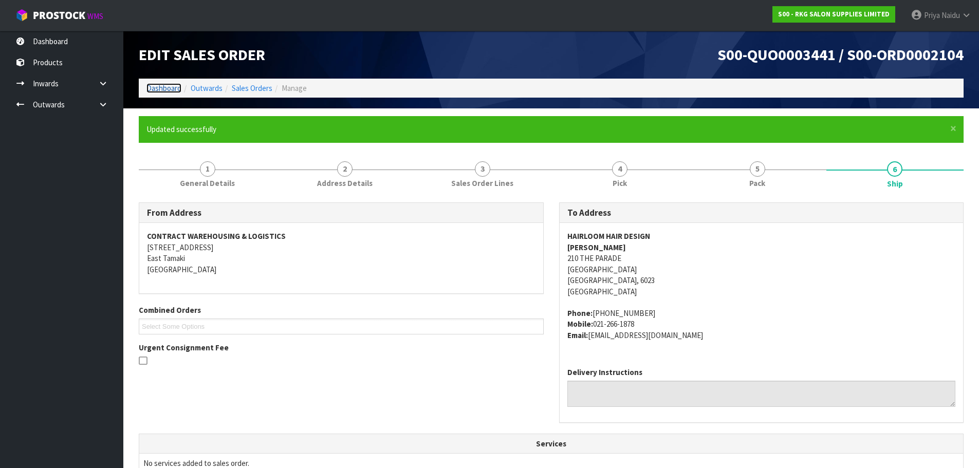
click at [173, 88] on link "Dashboard" at bounding box center [163, 88] width 35 height 10
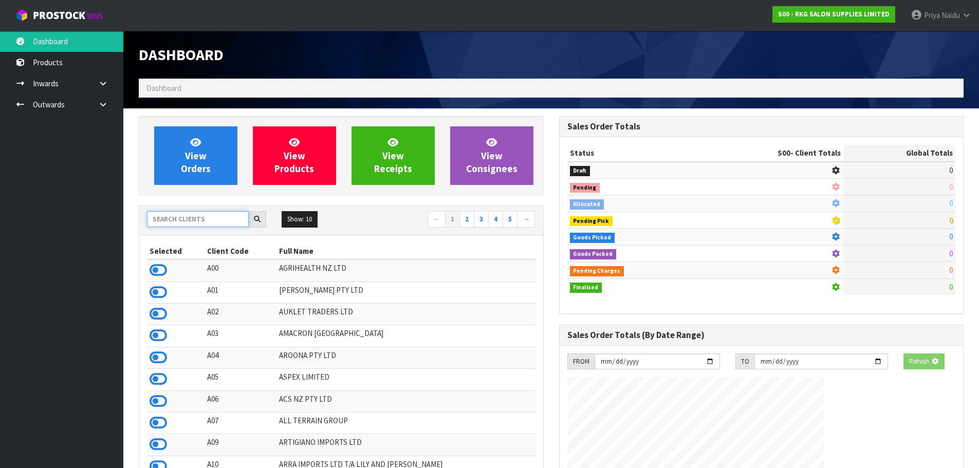
drag, startPoint x: 180, startPoint y: 221, endPoint x: 185, endPoint y: 213, distance: 8.7
click at [180, 221] on input "text" at bounding box center [198, 219] width 102 height 16
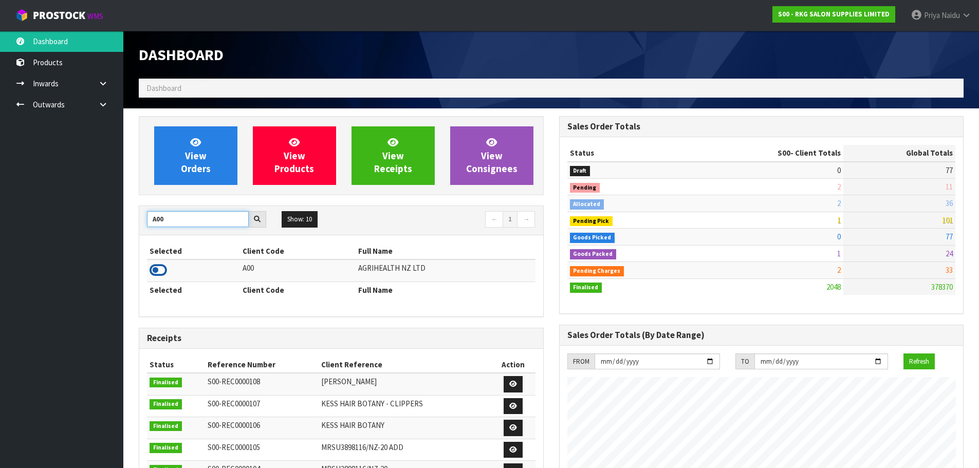
type input "A00"
click at [157, 266] on icon at bounding box center [158, 270] width 17 height 15
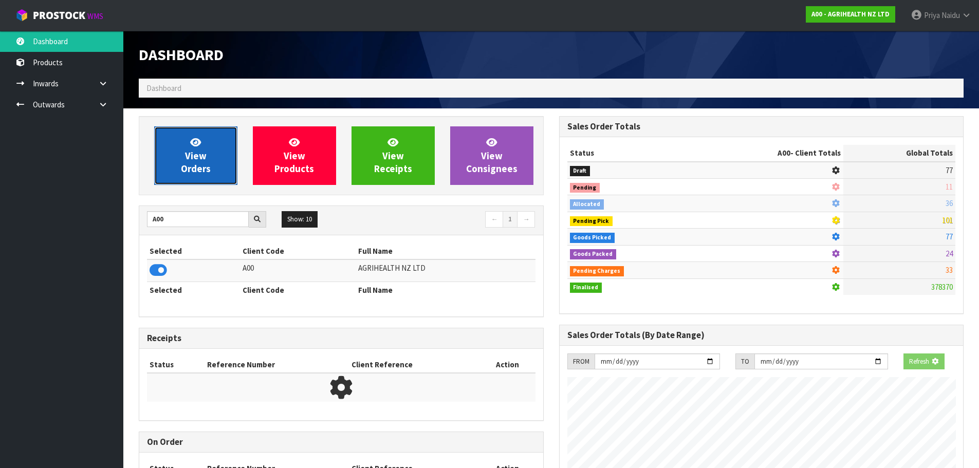
click at [209, 155] on link "View Orders" at bounding box center [195, 155] width 83 height 59
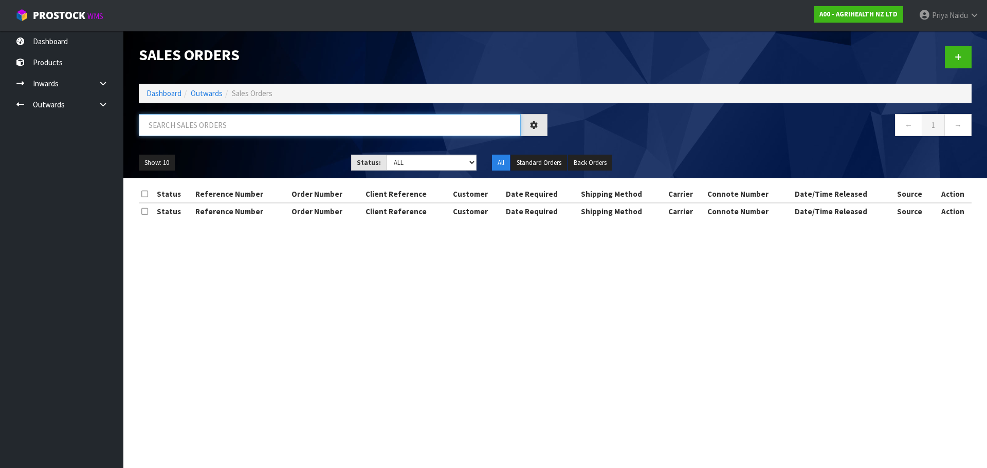
click at [213, 129] on input "text" at bounding box center [330, 125] width 382 height 22
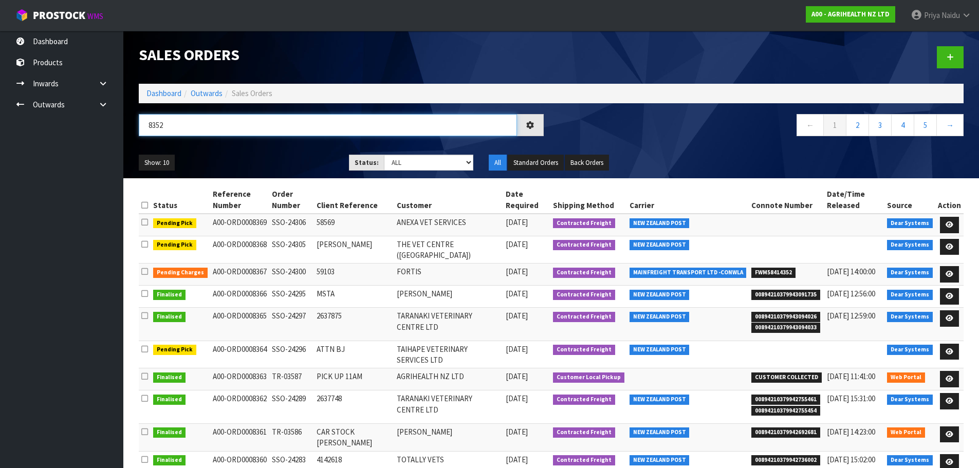
type input "8352"
click at [275, 157] on ul "Show: 10 5 10 25 50" at bounding box center [236, 163] width 195 height 16
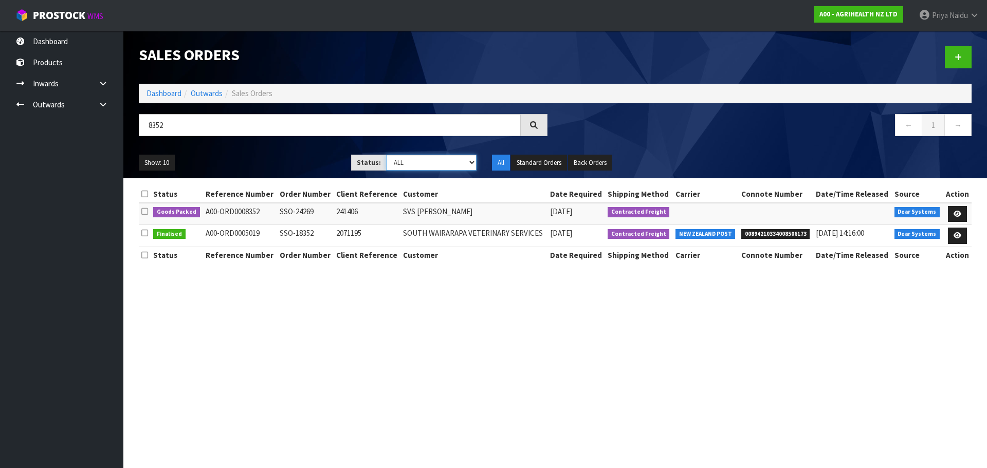
click at [397, 166] on select "Draft Pending Allocated Pending Pick Goods Picked Goods Packed Pending Charges …" at bounding box center [431, 163] width 91 height 16
click at [254, 168] on ul "Show: 10 5 10 25 50" at bounding box center [237, 163] width 197 height 16
click at [957, 211] on icon at bounding box center [957, 214] width 8 height 7
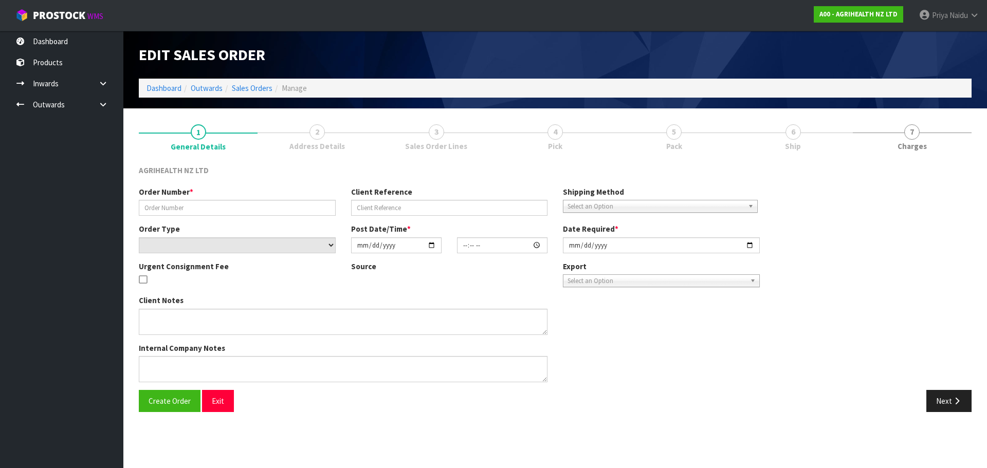
type input "SSO-24269"
type input "241406"
select select "number:0"
type input "[DATE]"
type input "09:50:19.000"
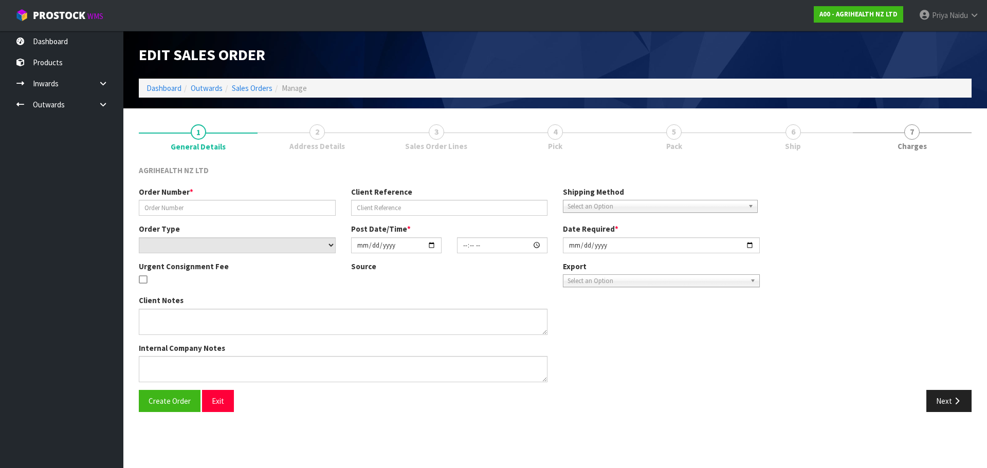
type input "[DATE]"
type textarea "NOVORMON SENT SEPARATELY SHIP BY: Freight"
type textarea "ON THIS ORDER, FOR CODE 5810 BATCH – 691389, 1 CARTON IS DAMAGED - , PLEASE CHO…"
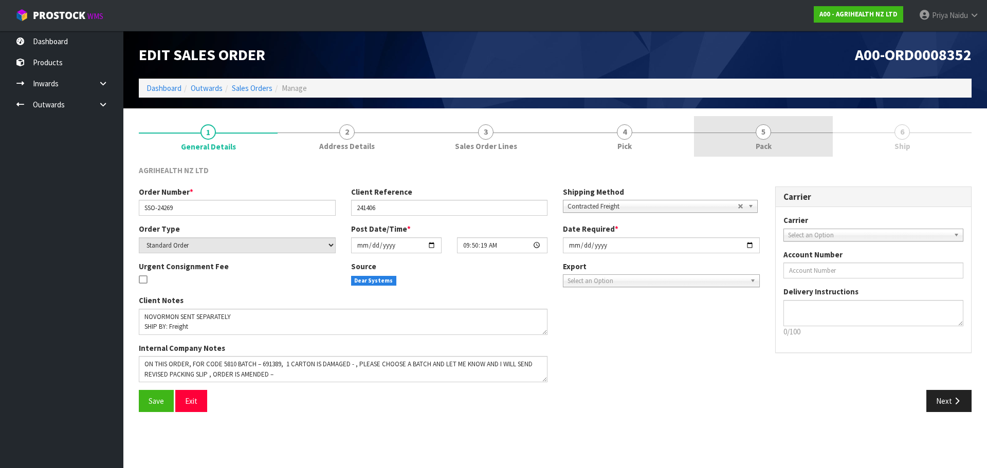
click at [795, 132] on link "5 Pack" at bounding box center [763, 136] width 139 height 41
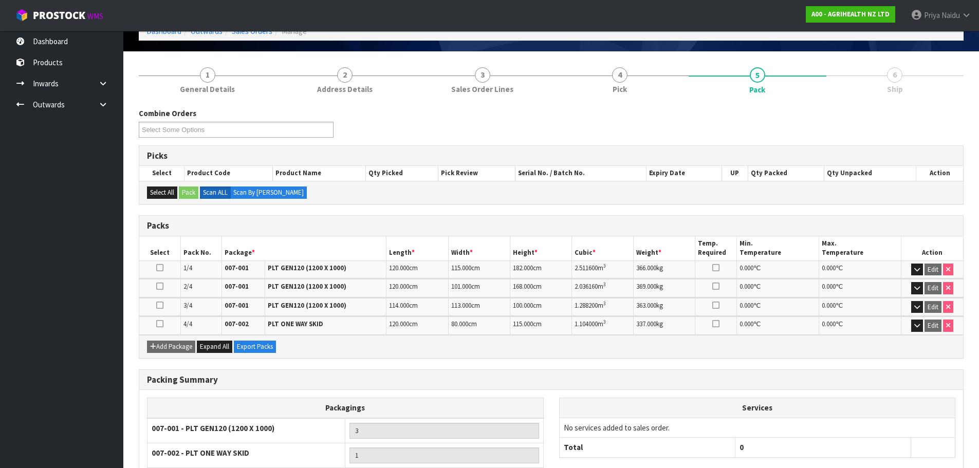
scroll to position [144, 0]
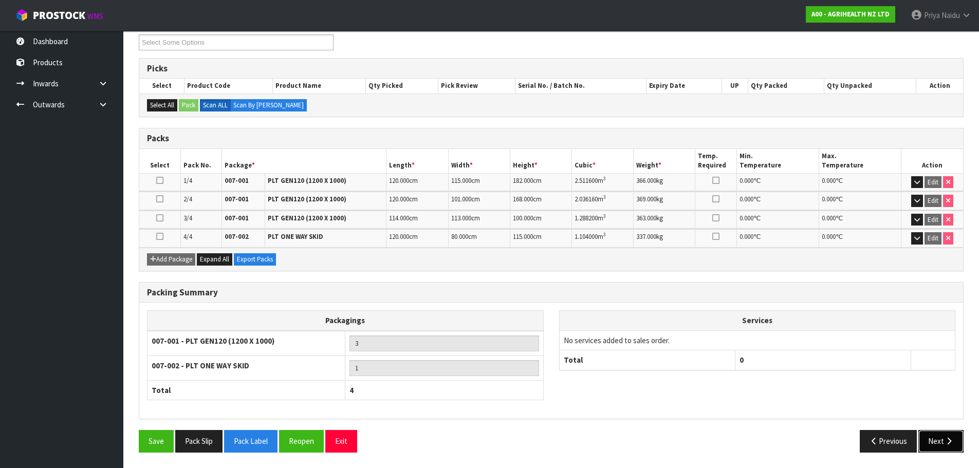
click at [942, 439] on button "Next" at bounding box center [941, 441] width 45 height 22
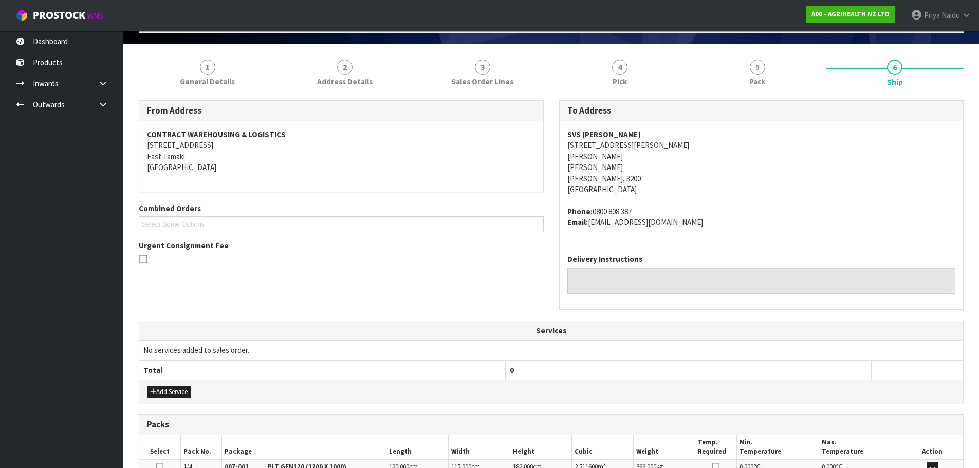
scroll to position [0, 0]
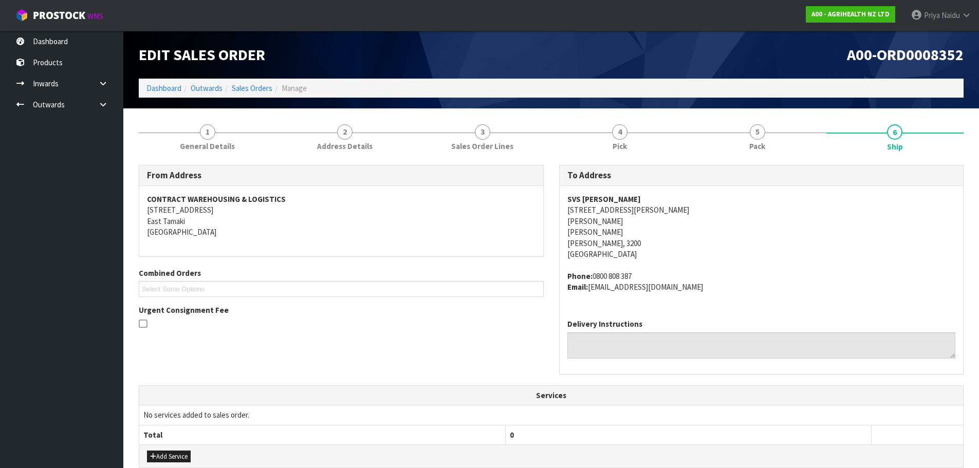
click at [561, 201] on div "SVS [PERSON_NAME] [STREET_ADDRESS][PERSON_NAME][PERSON_NAME][PERSON_NAME][PERSO…" at bounding box center [762, 248] width 404 height 125
drag, startPoint x: 563, startPoint y: 210, endPoint x: 629, endPoint y: 237, distance: 71.9
click at [629, 237] on div "SVS [PERSON_NAME] [STREET_ADDRESS][PERSON_NAME][PERSON_NAME][PERSON_NAME][PERSO…" at bounding box center [762, 248] width 404 height 125
click at [629, 234] on address "SVS [PERSON_NAME] [STREET_ADDRESS][PERSON_NAME][PERSON_NAME][PERSON_NAME][PERSO…" at bounding box center [761, 227] width 389 height 66
drag, startPoint x: 561, startPoint y: 199, endPoint x: 628, endPoint y: 199, distance: 66.8
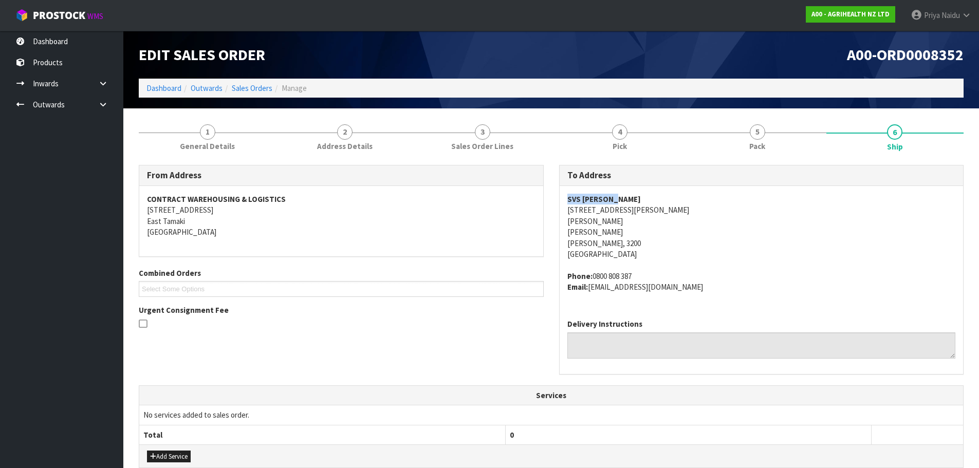
click at [628, 199] on div "SVS [PERSON_NAME] [STREET_ADDRESS][PERSON_NAME][PERSON_NAME][PERSON_NAME][PERSO…" at bounding box center [762, 248] width 404 height 125
drag, startPoint x: 561, startPoint y: 210, endPoint x: 612, endPoint y: 234, distance: 56.3
click at [628, 240] on div "SVS [PERSON_NAME] [STREET_ADDRESS][PERSON_NAME][PERSON_NAME][PERSON_NAME][PERSO…" at bounding box center [762, 248] width 404 height 125
click at [560, 199] on div "SVS [PERSON_NAME] [STREET_ADDRESS][PERSON_NAME][PERSON_NAME][PERSON_NAME][PERSO…" at bounding box center [762, 248] width 404 height 125
drag, startPoint x: 560, startPoint y: 199, endPoint x: 622, endPoint y: 189, distance: 63.0
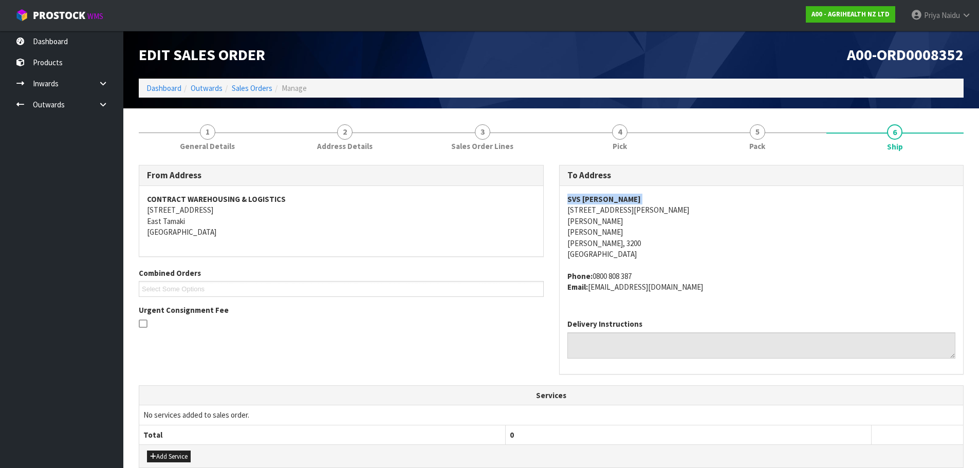
click at [622, 189] on div "SVS [PERSON_NAME] [STREET_ADDRESS][PERSON_NAME][PERSON_NAME][PERSON_NAME][PERSO…" at bounding box center [762, 248] width 404 height 125
drag, startPoint x: 563, startPoint y: 274, endPoint x: 142, endPoint y: 356, distance: 428.3
click at [688, 291] on div "SVS [PERSON_NAME] [STREET_ADDRESS][PERSON_NAME][PERSON_NAME][PERSON_NAME][PERSO…" at bounding box center [762, 248] width 404 height 125
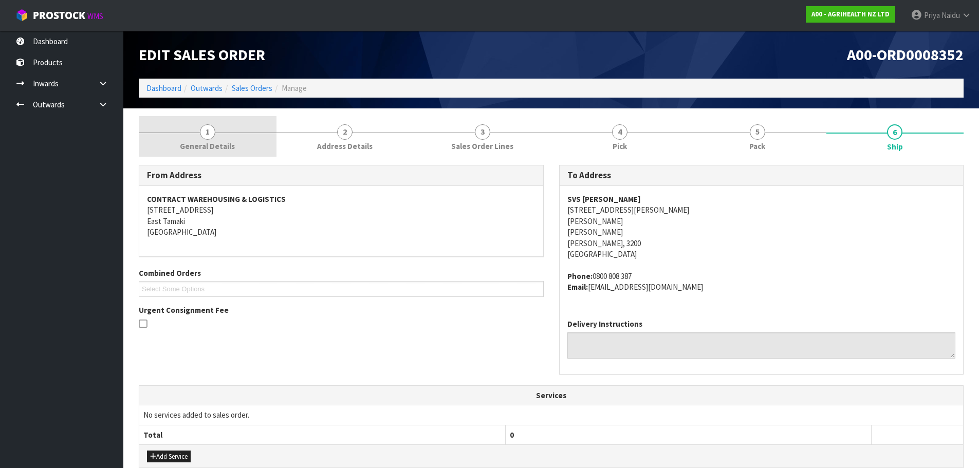
click at [241, 147] on link "1 General Details" at bounding box center [208, 136] width 138 height 41
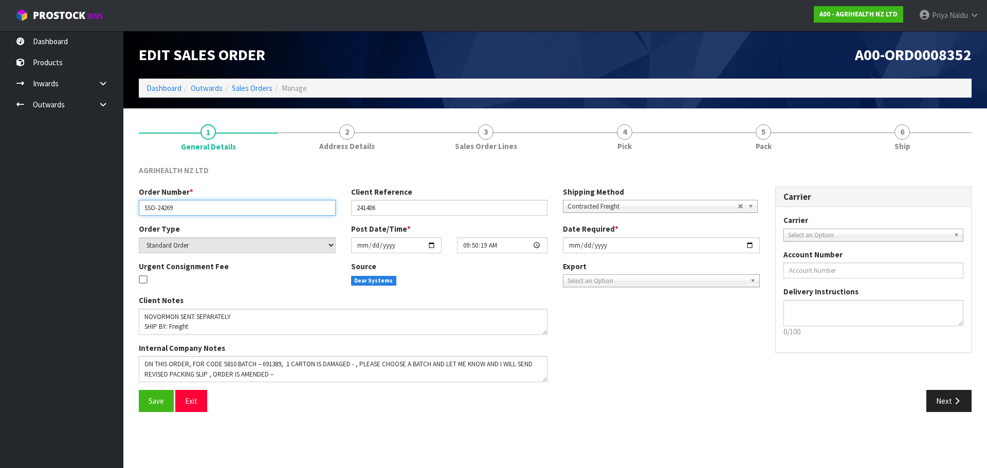
drag, startPoint x: 140, startPoint y: 209, endPoint x: 210, endPoint y: 197, distance: 70.9
click at [210, 197] on div "Order Number * SSO-24269" at bounding box center [237, 201] width 212 height 29
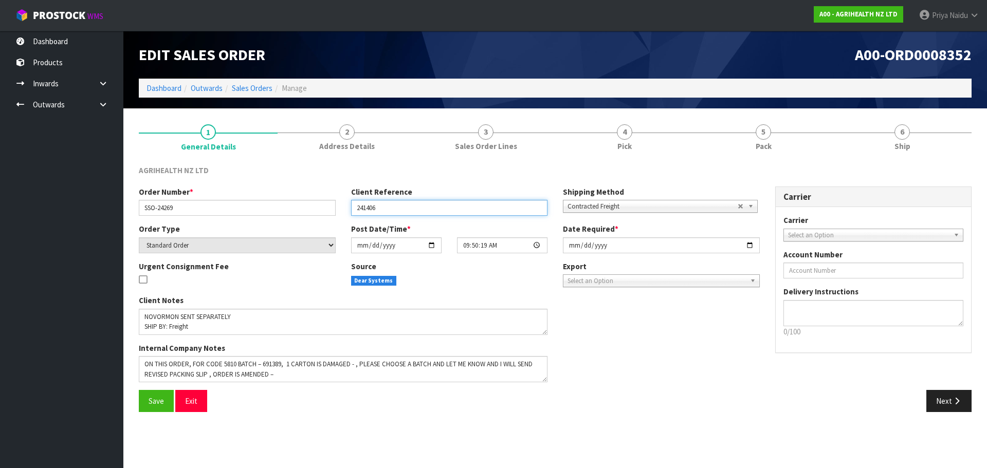
drag, startPoint x: 353, startPoint y: 212, endPoint x: 402, endPoint y: 211, distance: 48.8
click at [402, 211] on input "241406" at bounding box center [449, 208] width 197 height 16
drag, startPoint x: 717, startPoint y: 168, endPoint x: 730, endPoint y: 161, distance: 14.7
click at [717, 168] on div "AGRIHEALTH NZ LTD" at bounding box center [555, 175] width 848 height 21
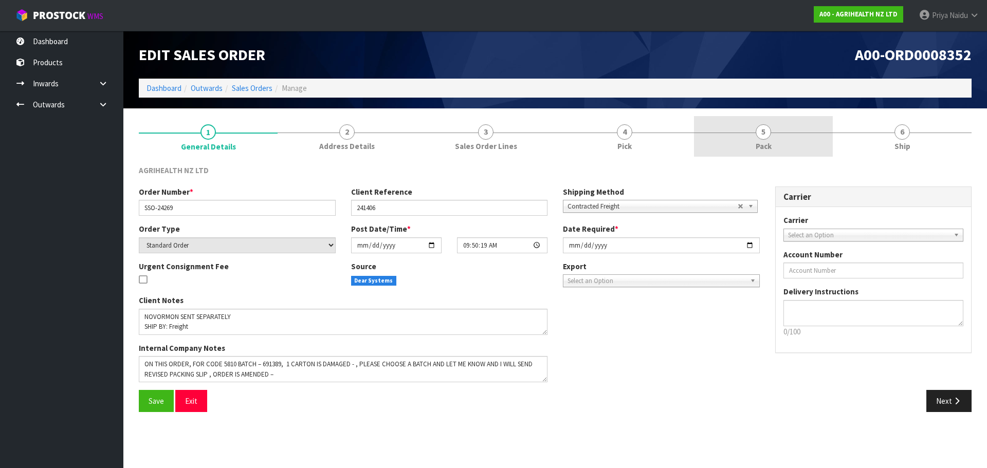
click at [768, 141] on span "Pack" at bounding box center [764, 146] width 16 height 11
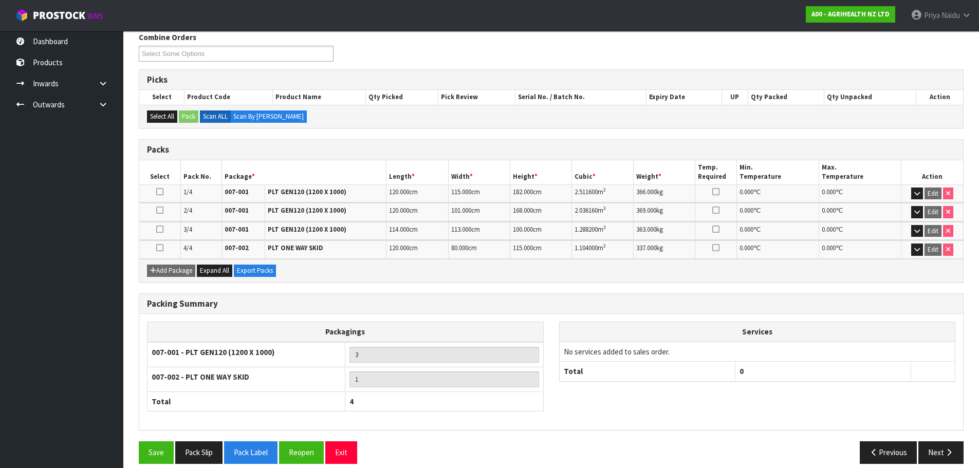
scroll to position [144, 0]
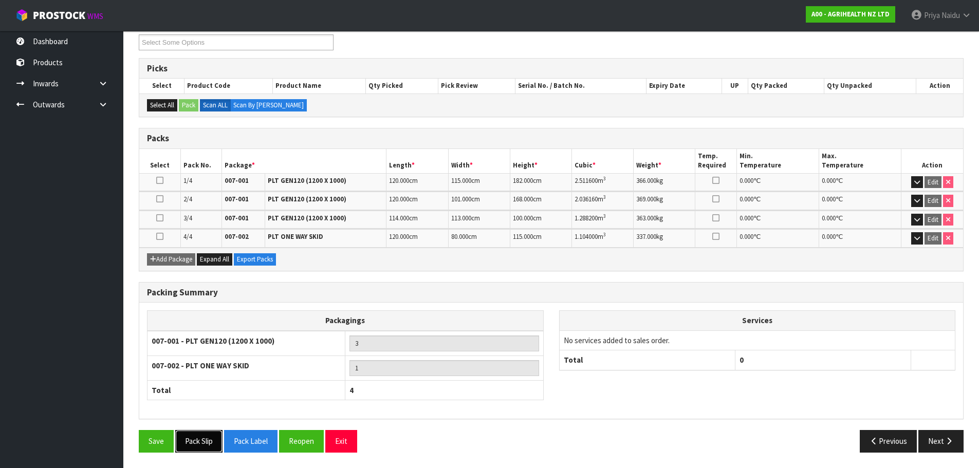
click at [195, 451] on button "Pack Slip" at bounding box center [198, 441] width 47 height 22
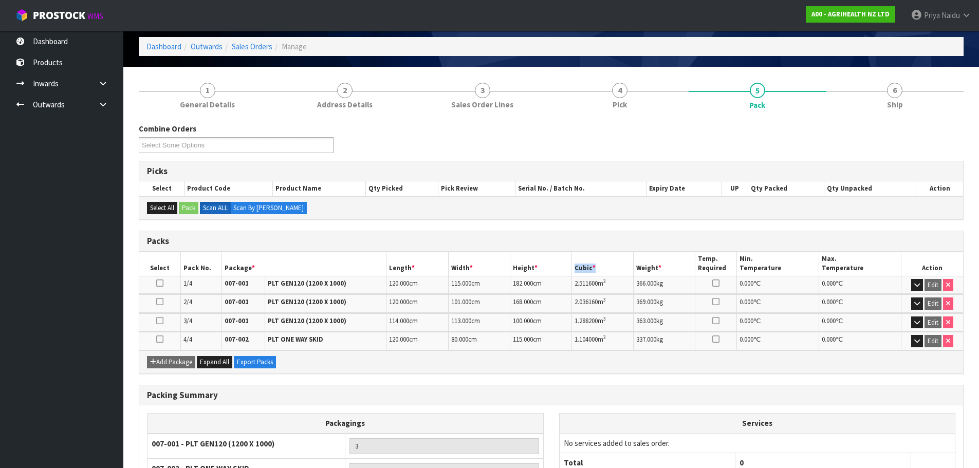
drag, startPoint x: 582, startPoint y: 261, endPoint x: 594, endPoint y: 245, distance: 20.0
click at [594, 245] on div "Packs Select Pack No. Package * Length * Width * Height * Cubic * Weight * Temp…" at bounding box center [551, 302] width 825 height 143
click at [891, 105] on span "Ship" at bounding box center [895, 104] width 16 height 11
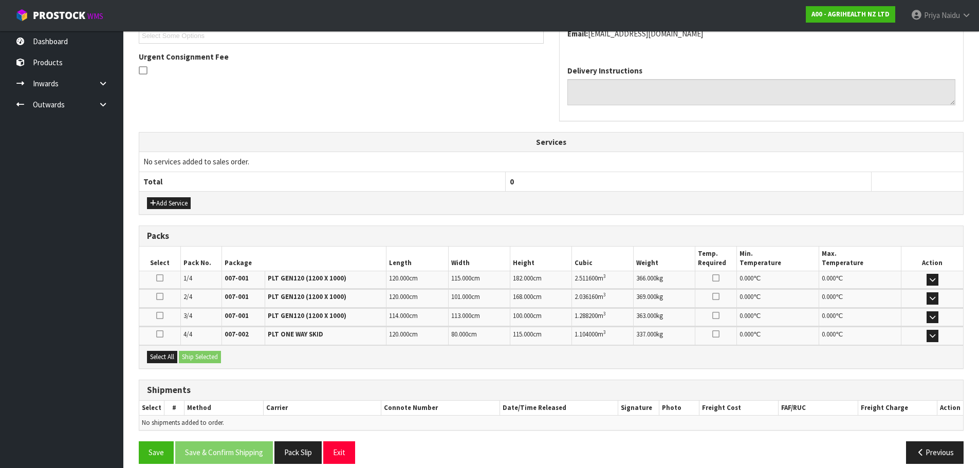
scroll to position [265, 0]
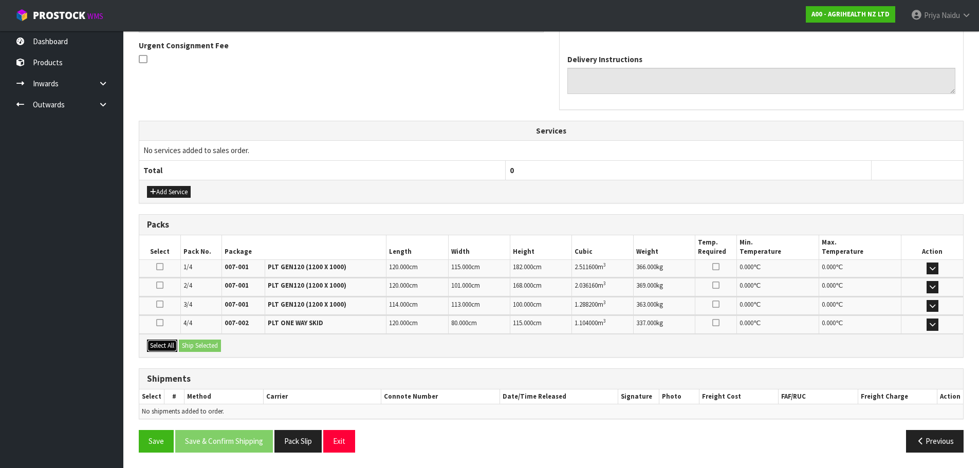
click at [164, 349] on button "Select All" at bounding box center [162, 346] width 30 height 12
click at [218, 349] on button "Ship Selected" at bounding box center [200, 346] width 42 height 12
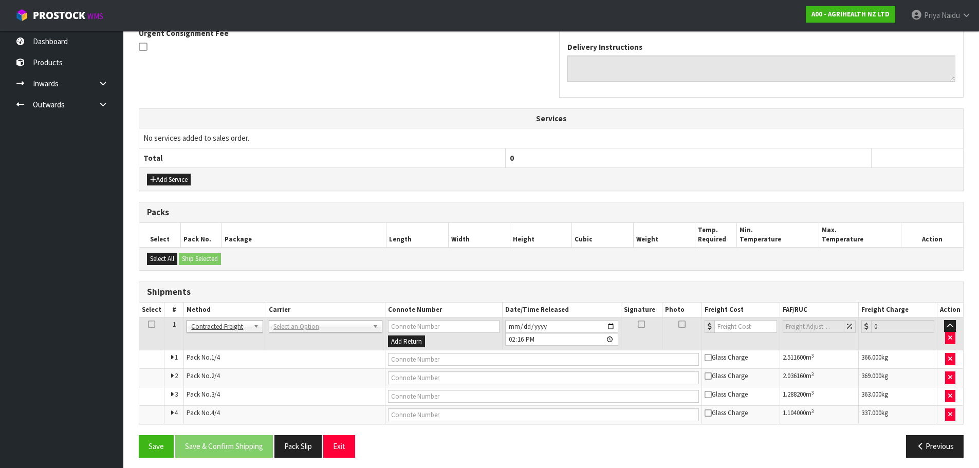
scroll to position [282, 0]
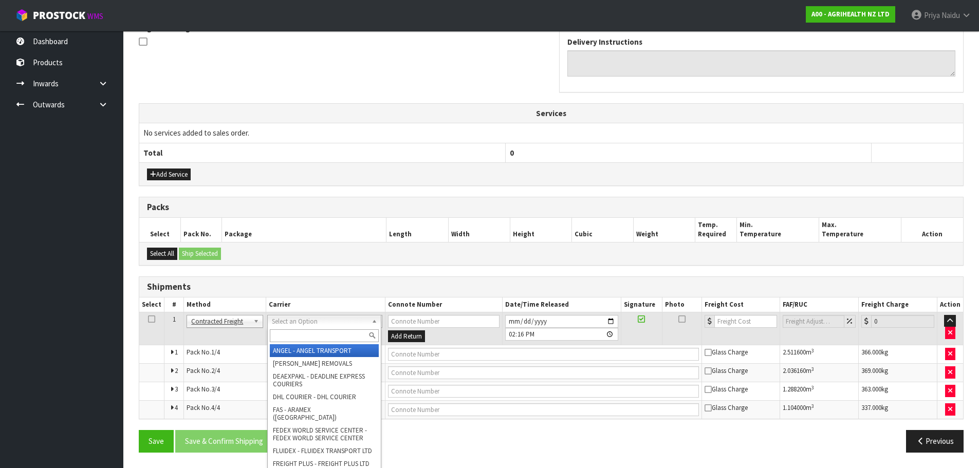
click at [284, 341] on input "text" at bounding box center [324, 335] width 109 height 13
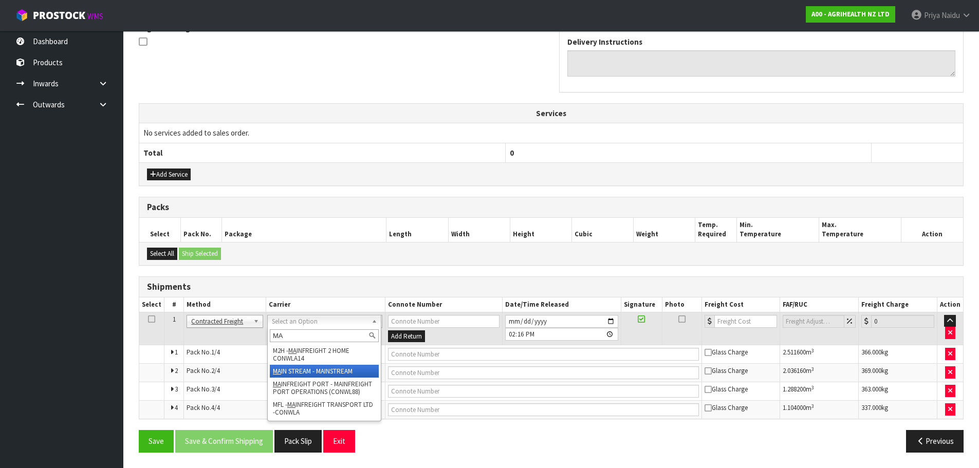
type input "MA"
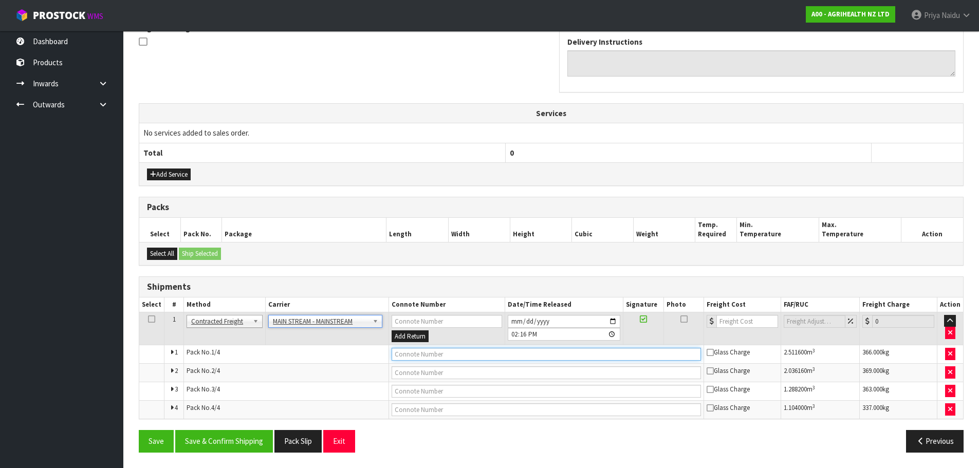
click at [438, 357] on input "text" at bounding box center [546, 354] width 309 height 13
paste input "CWL7717901"
type input "CWL7717901"
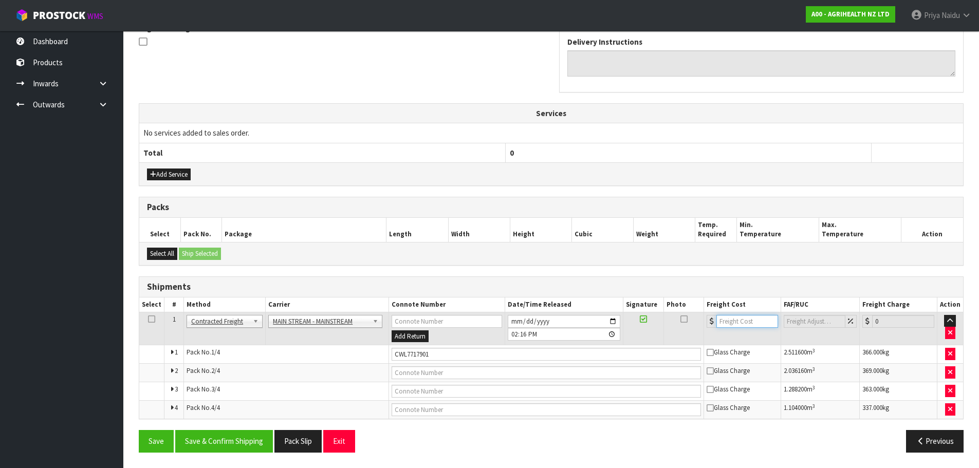
click at [735, 323] on input "number" at bounding box center [748, 321] width 62 height 13
type input "208.20"
click at [246, 446] on button "Save & Confirm Shipping" at bounding box center [224, 441] width 98 height 22
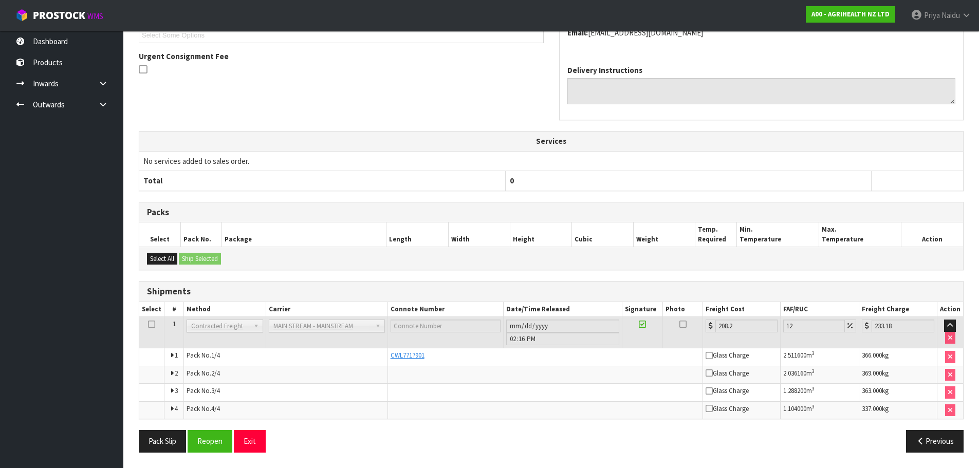
scroll to position [0, 0]
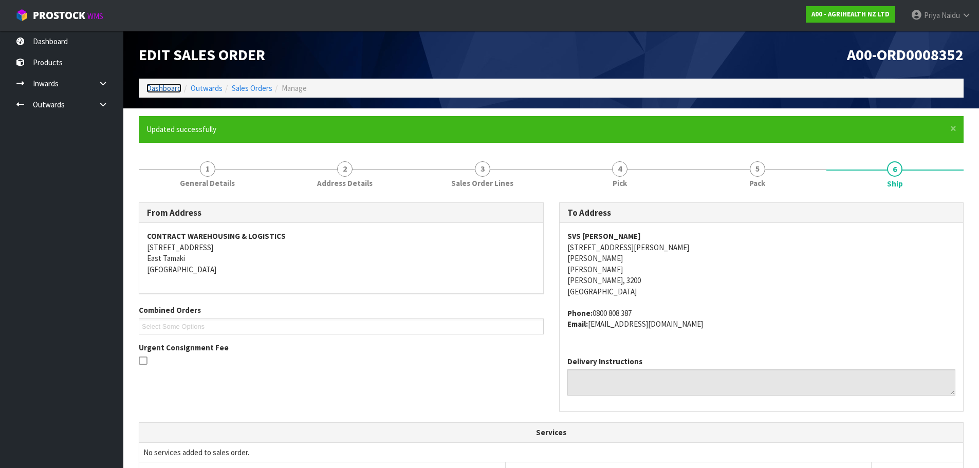
click at [170, 90] on link "Dashboard" at bounding box center [163, 88] width 35 height 10
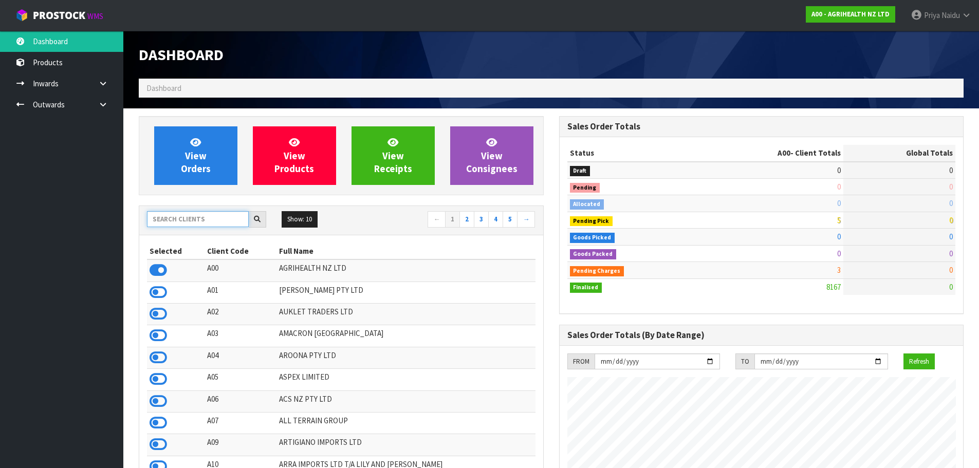
click at [203, 227] on input "text" at bounding box center [198, 219] width 102 height 16
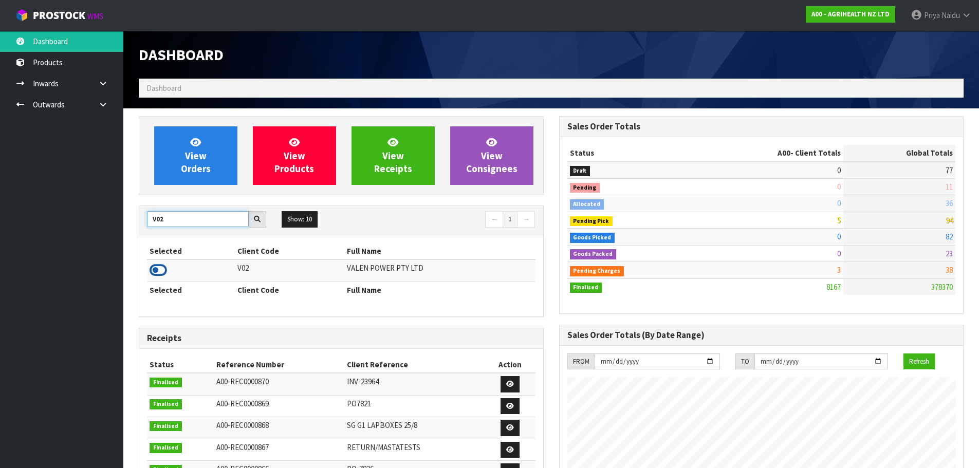
type input "V02"
click at [159, 272] on icon at bounding box center [158, 270] width 17 height 15
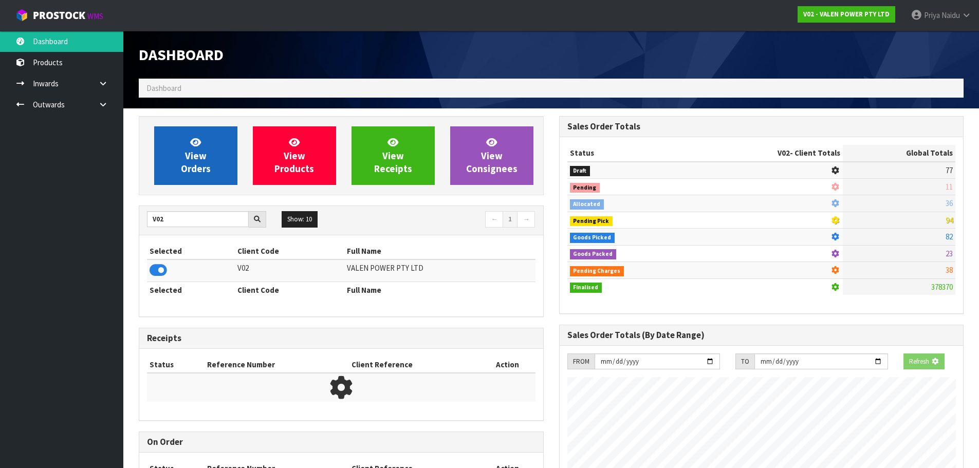
scroll to position [641, 420]
click at [190, 170] on span "View Orders" at bounding box center [196, 155] width 30 height 39
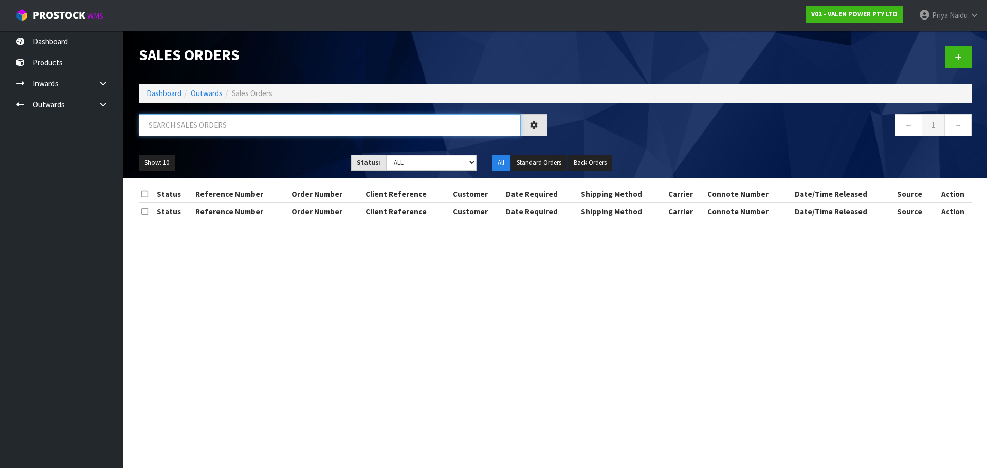
click at [210, 128] on input "text" at bounding box center [330, 125] width 382 height 22
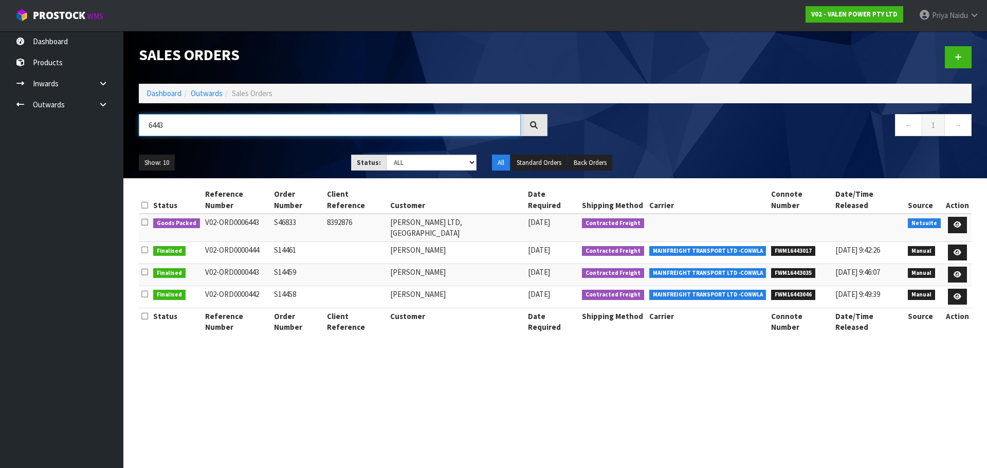
type input "6443"
click at [270, 169] on ul "Show: 10 5 10 25 50" at bounding box center [237, 163] width 197 height 16
click at [965, 217] on link at bounding box center [957, 225] width 19 height 16
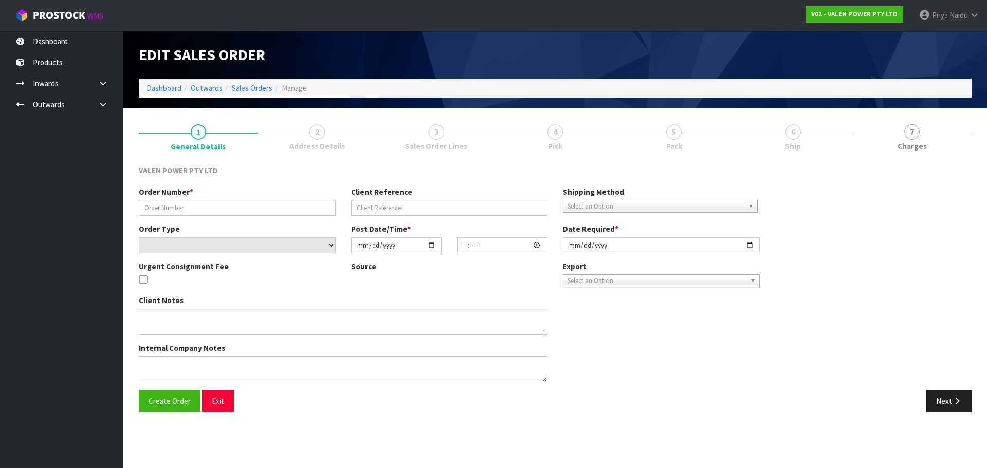
type input "S46833"
type input "8392876"
select select "number:0"
type input "[DATE]"
type input "10:45:06.000"
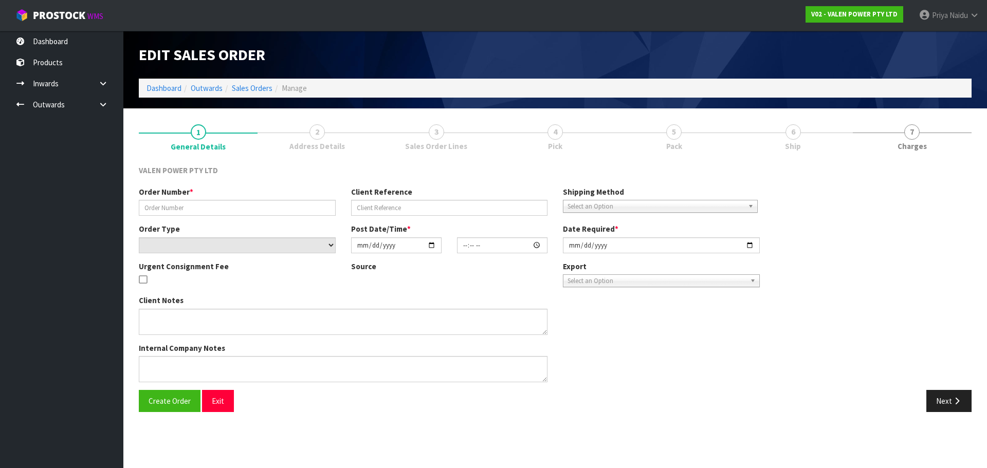
type input "[DATE]"
type textarea "THEY ARE STILL TO BE LOADED AS TWO SEPARATE ITEMS EVEN THOUGH THE CARD HAS BEEN…"
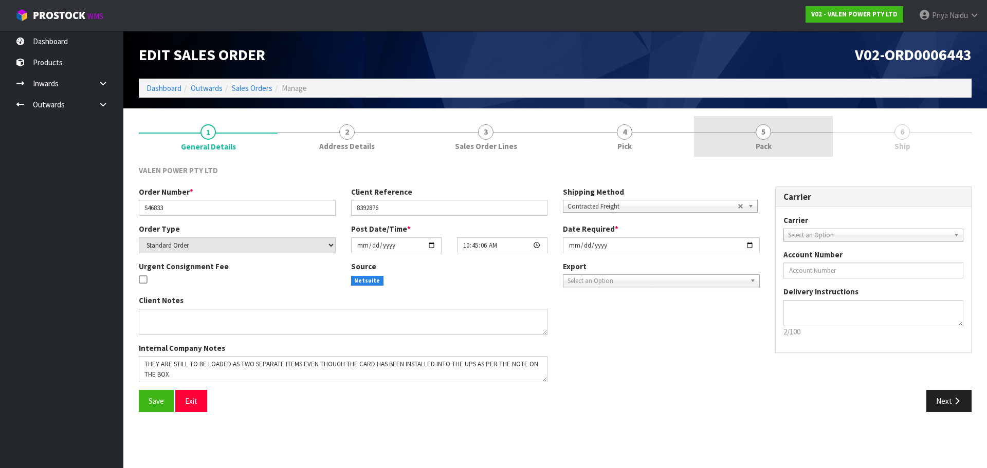
click at [779, 143] on link "5 Pack" at bounding box center [763, 136] width 139 height 41
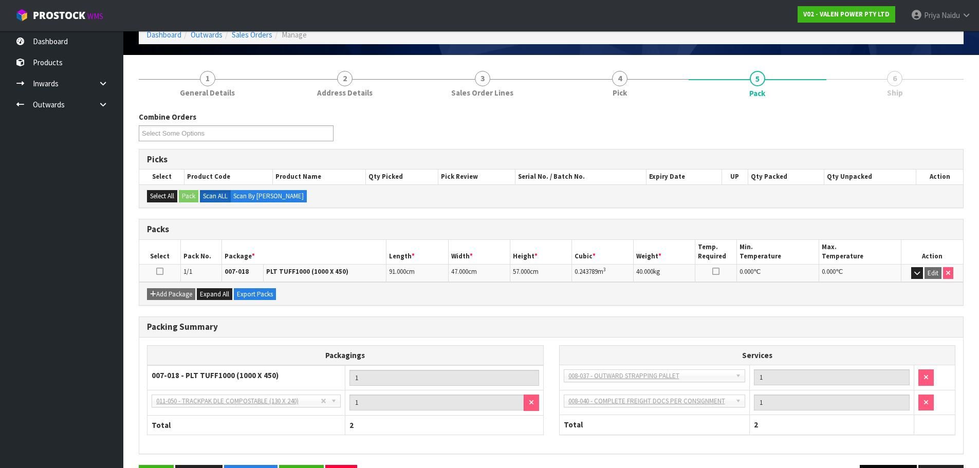
scroll to position [88, 0]
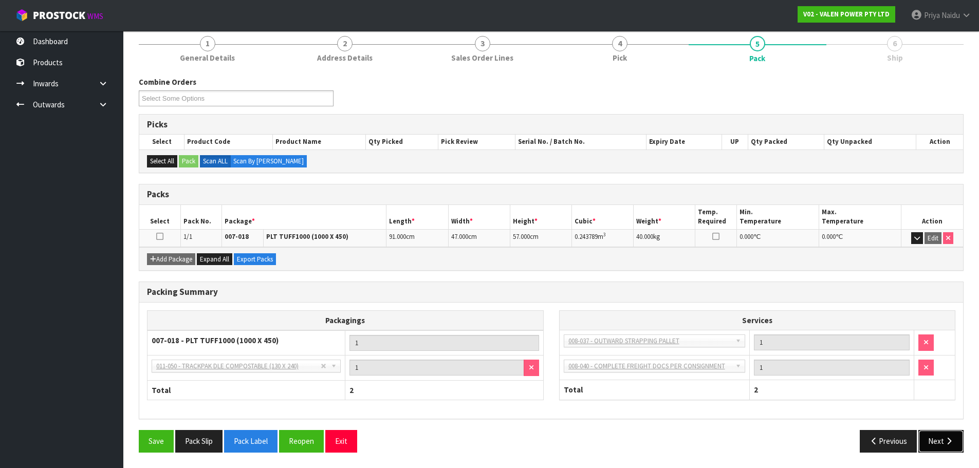
click at [947, 448] on button "Next" at bounding box center [941, 441] width 45 height 22
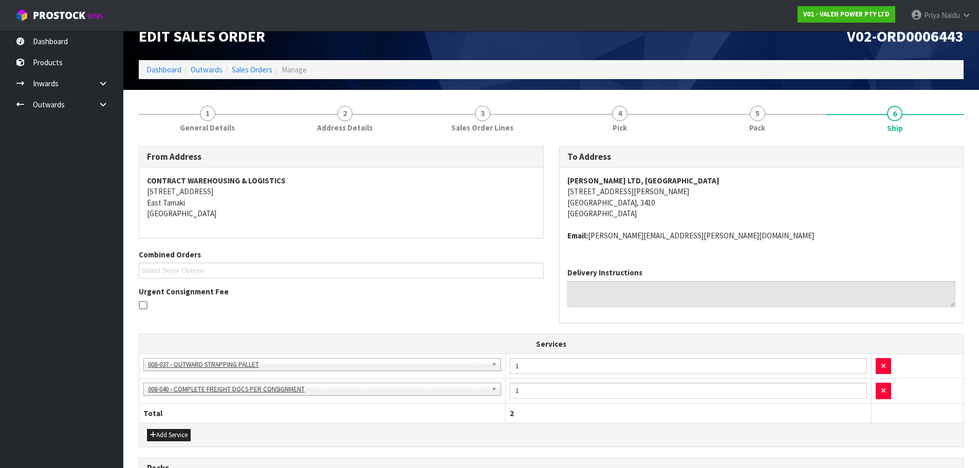
scroll to position [0, 0]
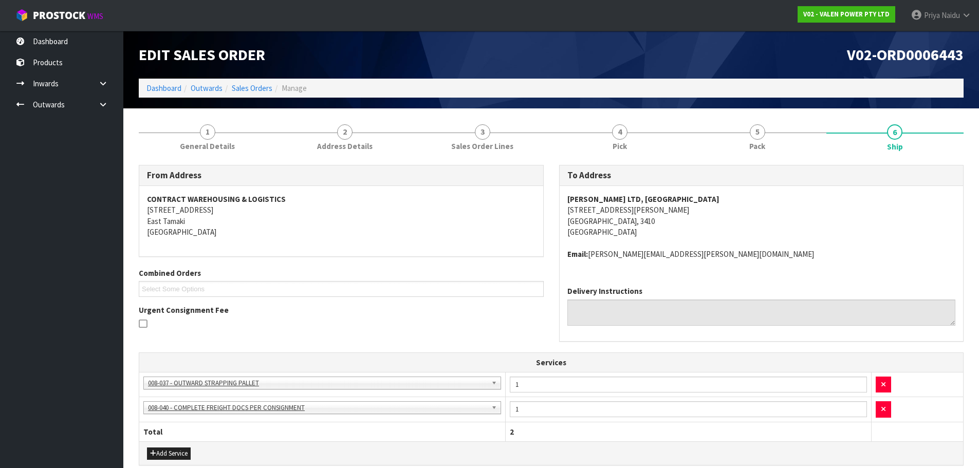
click at [565, 208] on div "[PERSON_NAME] LTD, [GEOGRAPHIC_DATA][STREET_ADDRESS][PERSON_NAME][GEOGRAPHIC_DA…" at bounding box center [762, 232] width 404 height 92
drag, startPoint x: 565, startPoint y: 208, endPoint x: 647, endPoint y: 222, distance: 82.5
click at [647, 222] on div "[PERSON_NAME] LTD, [GEOGRAPHIC_DATA][STREET_ADDRESS][PERSON_NAME][GEOGRAPHIC_DA…" at bounding box center [762, 232] width 404 height 92
drag, startPoint x: 626, startPoint y: 218, endPoint x: 625, endPoint y: 212, distance: 6.3
click at [625, 212] on address "[PERSON_NAME] LTD, [GEOGRAPHIC_DATA][STREET_ADDRESS][PERSON_NAME][GEOGRAPHIC_DA…" at bounding box center [761, 216] width 389 height 44
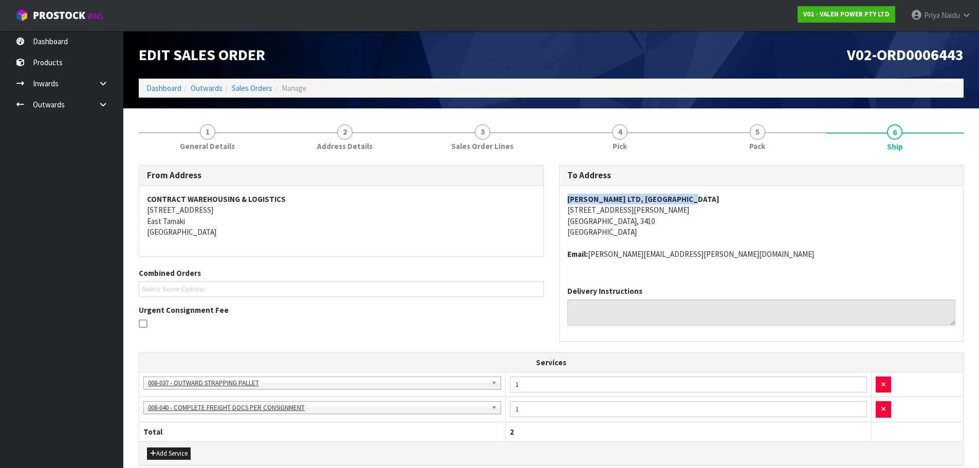
drag, startPoint x: 686, startPoint y: 198, endPoint x: 563, endPoint y: 208, distance: 122.7
click at [563, 194] on div "[PERSON_NAME] LTD, [GEOGRAPHIC_DATA][STREET_ADDRESS][PERSON_NAME][GEOGRAPHIC_DA…" at bounding box center [762, 232] width 404 height 92
click at [167, 93] on link "Dashboard" at bounding box center [163, 88] width 35 height 10
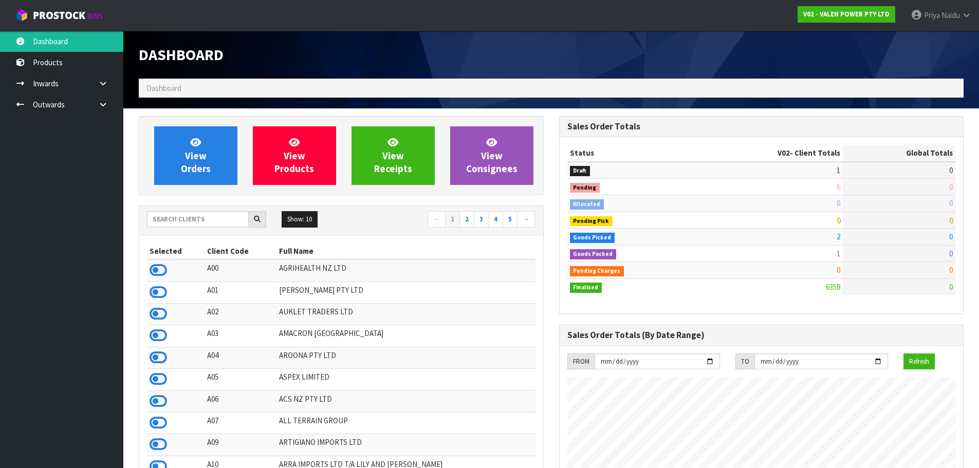
scroll to position [779, 420]
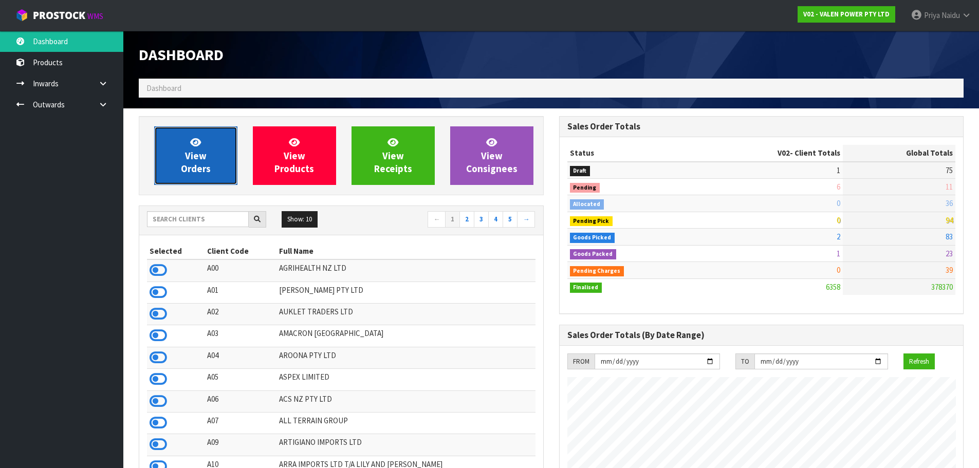
click at [195, 156] on span "View Orders" at bounding box center [196, 155] width 30 height 39
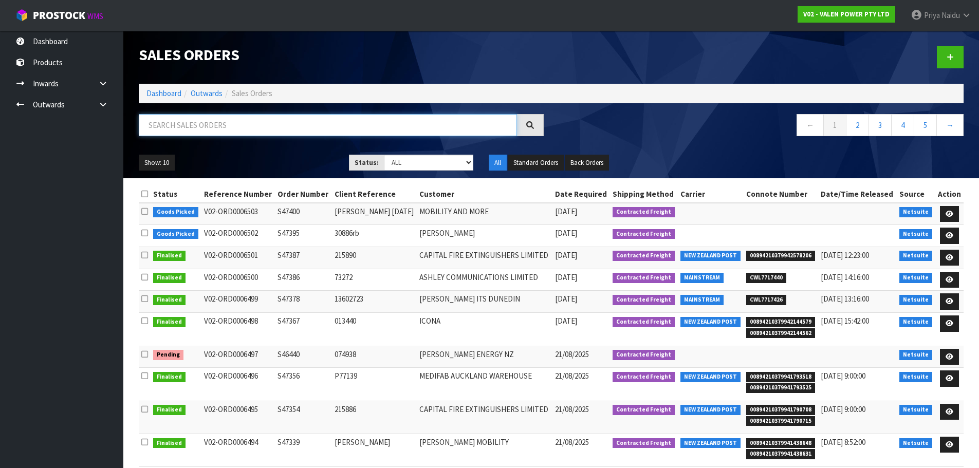
click at [209, 127] on input "text" at bounding box center [328, 125] width 378 height 22
paste input "[PERSON_NAME] LTD, [GEOGRAPHIC_DATA]"
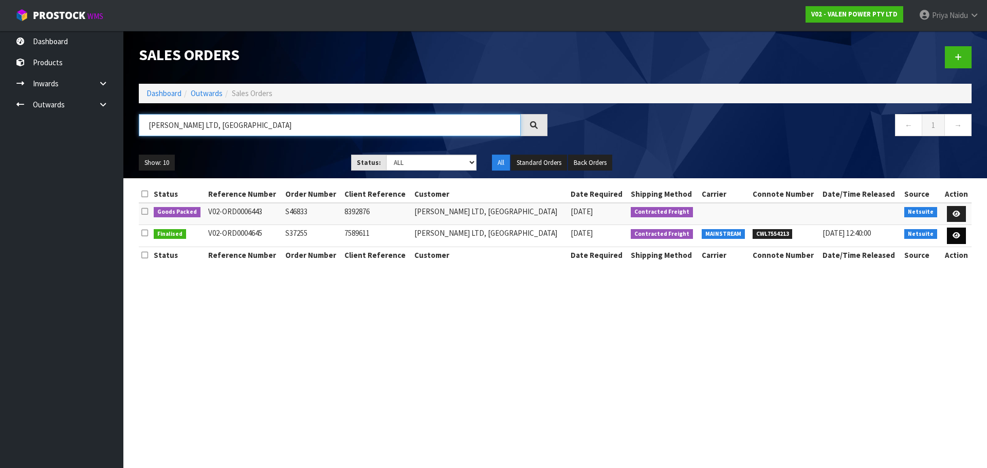
type input "[PERSON_NAME] LTD, [GEOGRAPHIC_DATA]"
click at [960, 235] on link at bounding box center [956, 236] width 19 height 16
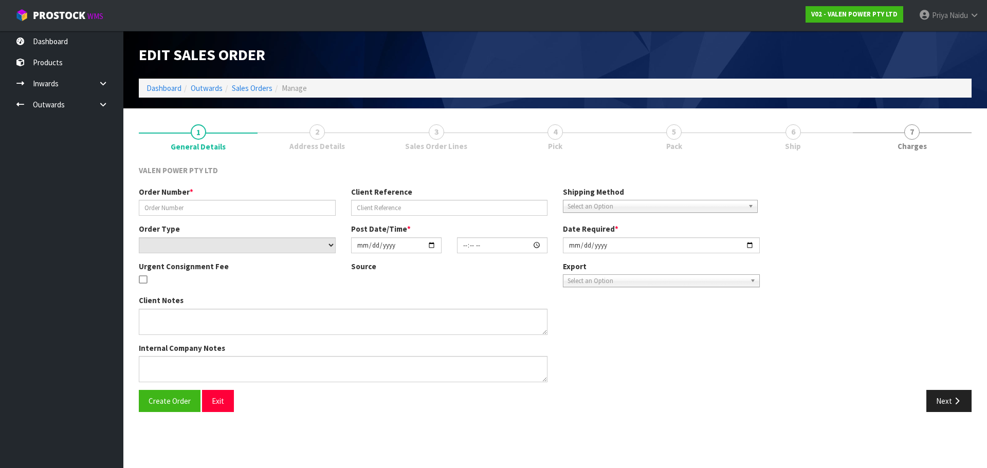
type input "S37255"
type input "7589611"
select select "number:0"
type input "[DATE]"
type input "11:00:05.000"
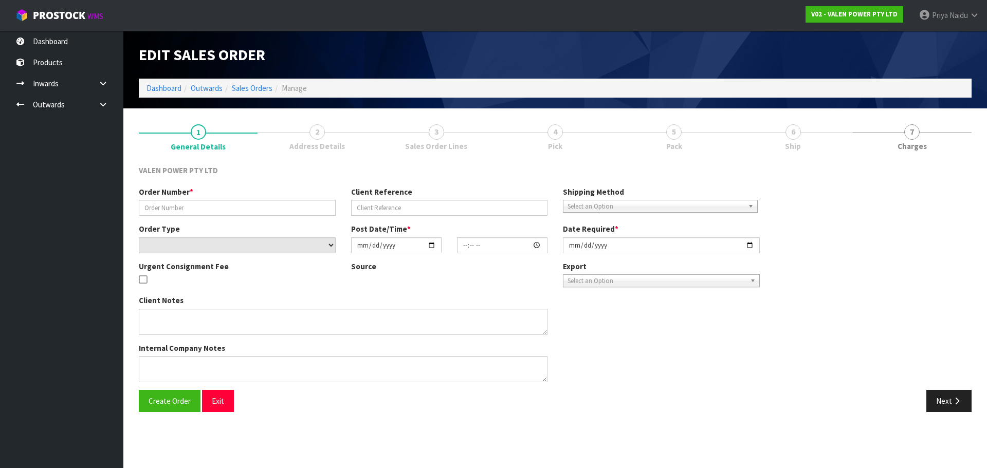
type input "[DATE]"
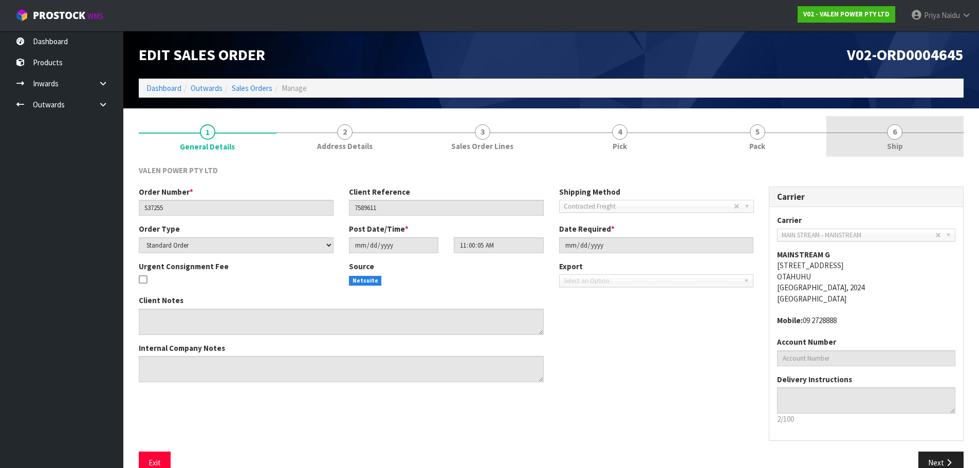
click at [898, 129] on span "6" at bounding box center [894, 131] width 15 height 15
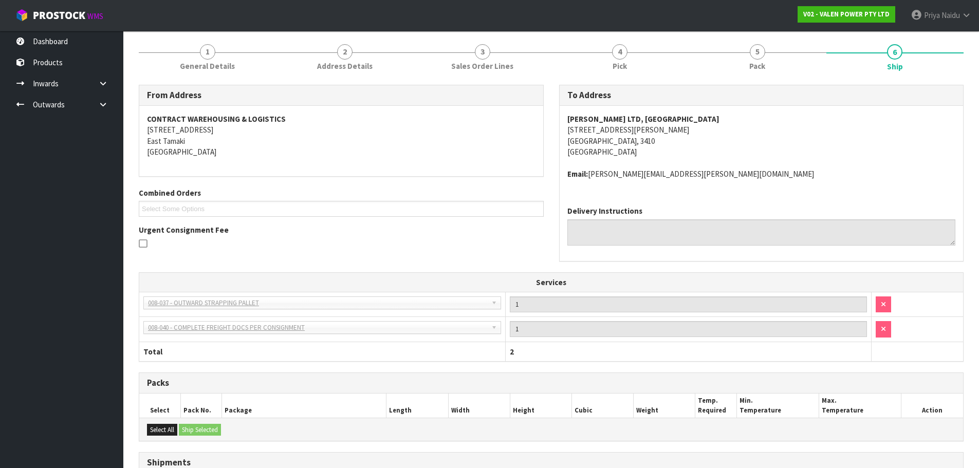
scroll to position [198, 0]
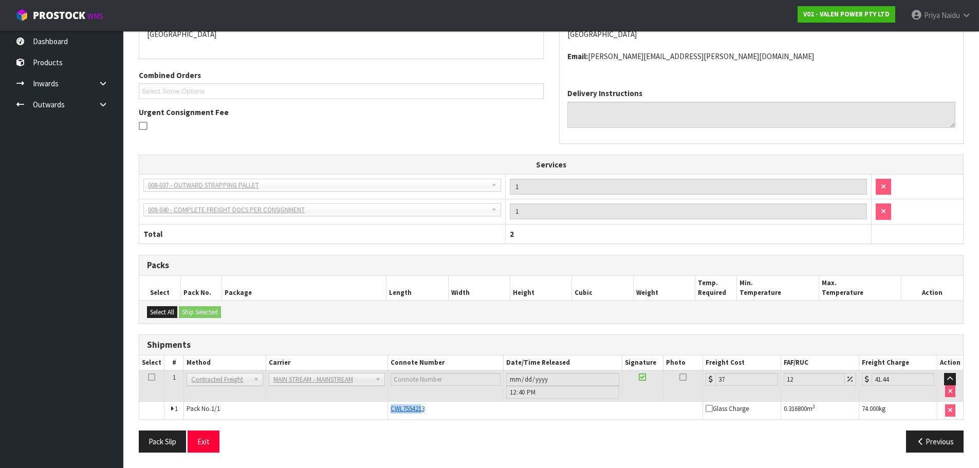
drag, startPoint x: 423, startPoint y: 408, endPoint x: 408, endPoint y: 411, distance: 15.1
click at [368, 413] on tr "1 Pack No. 1/1 CWL7554213 Glass Charge 0.316800 m 3 74.000 kg" at bounding box center [551, 410] width 824 height 17
click at [431, 405] on div "CWL7554213" at bounding box center [545, 409] width 309 height 9
drag, startPoint x: 430, startPoint y: 412, endPoint x: 383, endPoint y: 406, distance: 47.2
click at [383, 406] on tr "1 Pack No. 1/1 CWL7554213 Glass Charge 0.316800 m 3 74.000 kg" at bounding box center [551, 410] width 824 height 17
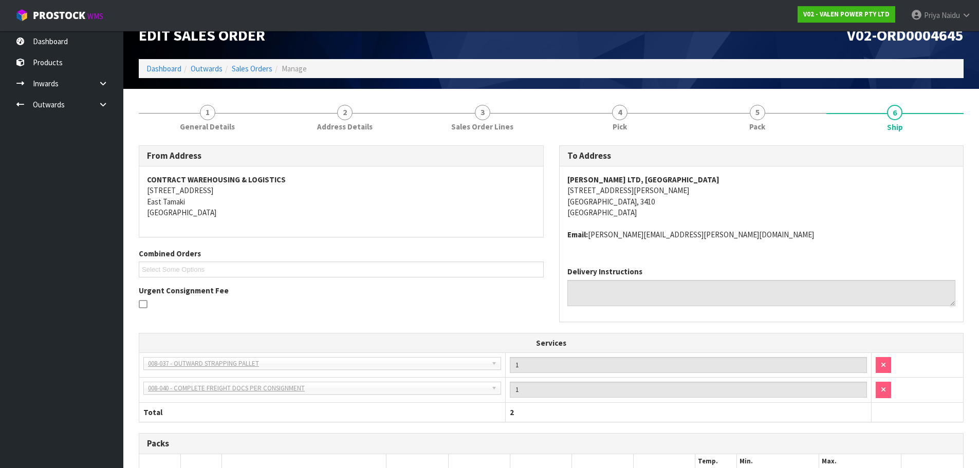
scroll to position [0, 0]
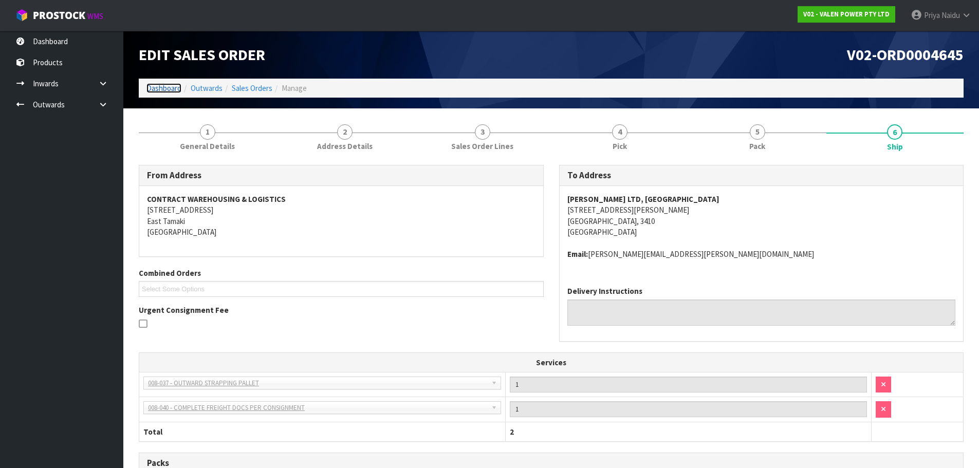
click at [179, 89] on link "Dashboard" at bounding box center [163, 88] width 35 height 10
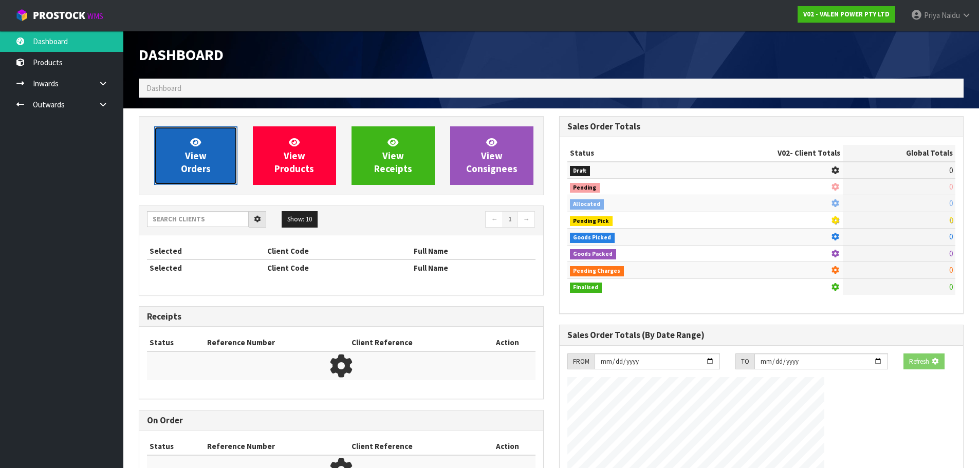
click at [185, 159] on link "View Orders" at bounding box center [195, 155] width 83 height 59
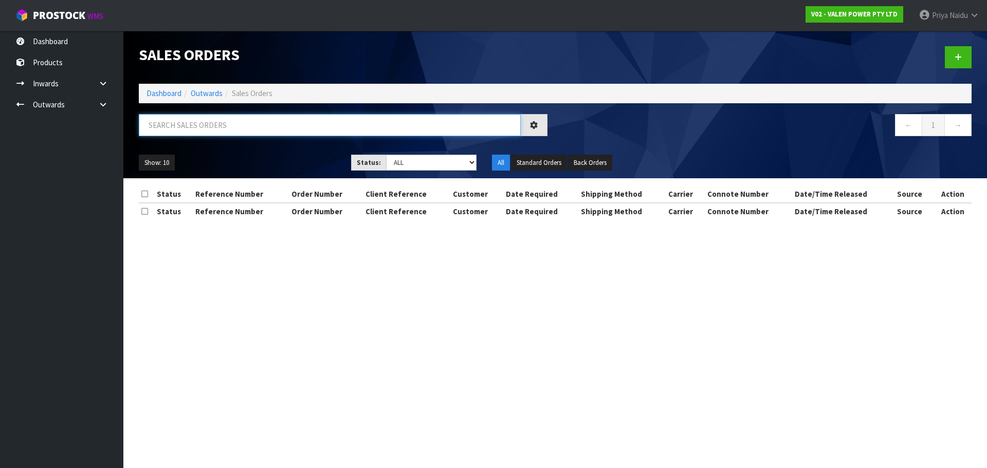
click at [203, 121] on input "text" at bounding box center [330, 125] width 382 height 22
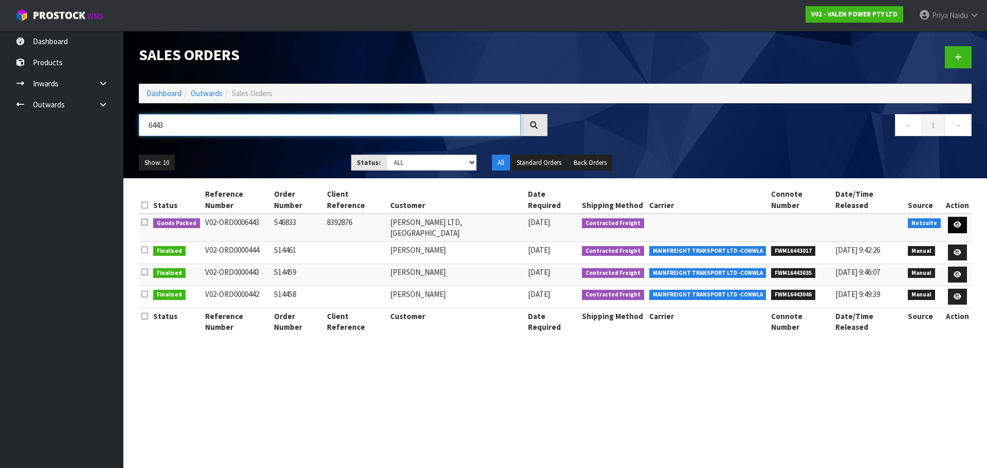
type input "6443"
click at [958, 222] on icon at bounding box center [957, 225] width 8 height 7
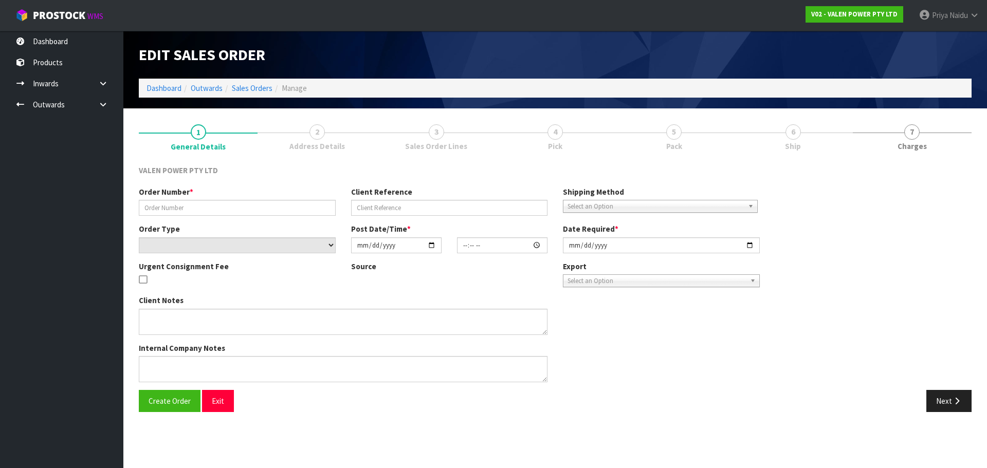
type input "S46833"
type input "8392876"
select select "number:0"
type input "[DATE]"
type input "10:45:06.000"
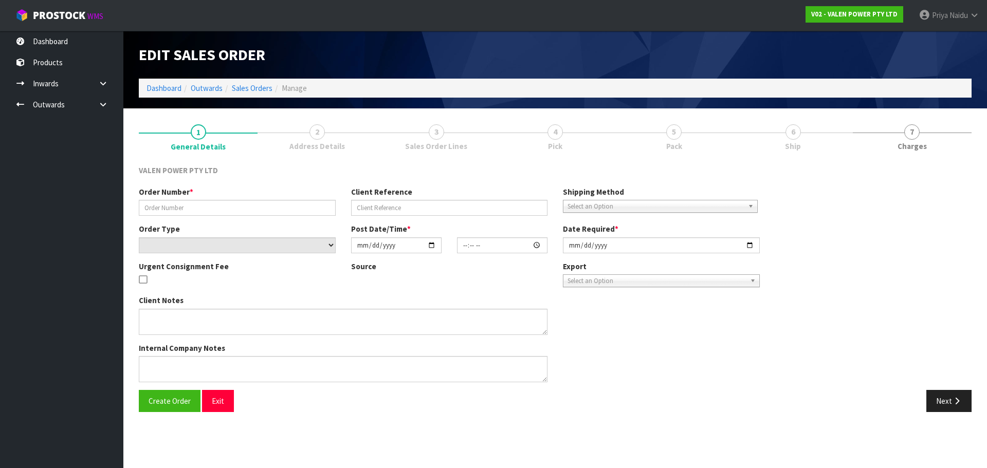
type input "[DATE]"
type textarea "THEY ARE STILL TO BE LOADED AS TWO SEPARATE ITEMS EVEN THOUGH THE CARD HAS BEEN…"
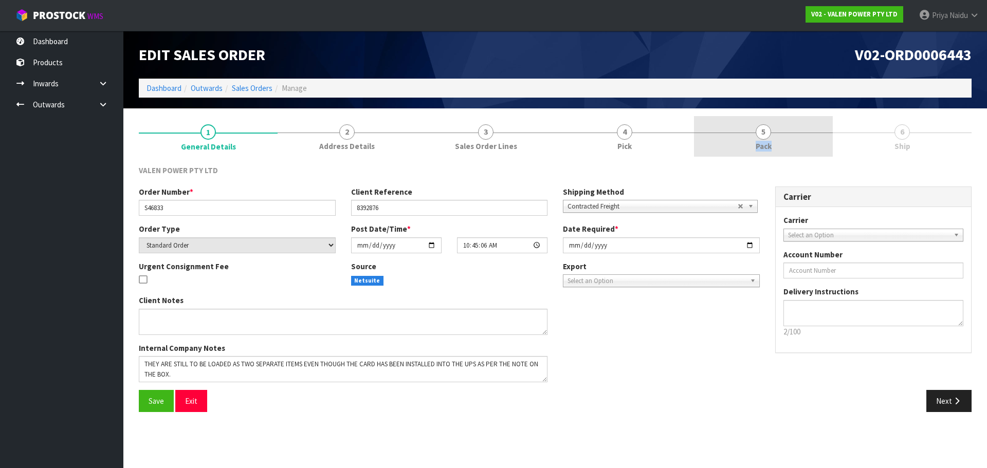
drag, startPoint x: 774, startPoint y: 135, endPoint x: 765, endPoint y: 139, distance: 9.9
click at [770, 135] on link "5 Pack" at bounding box center [763, 136] width 139 height 41
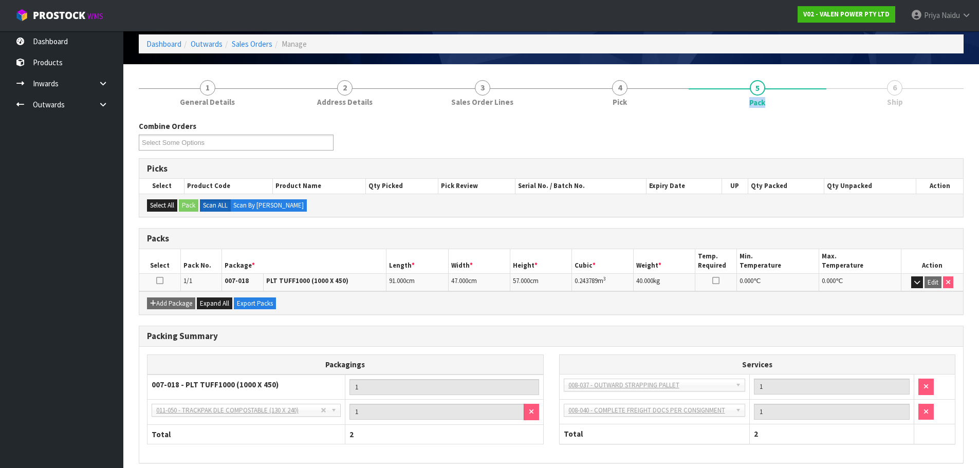
scroll to position [88, 0]
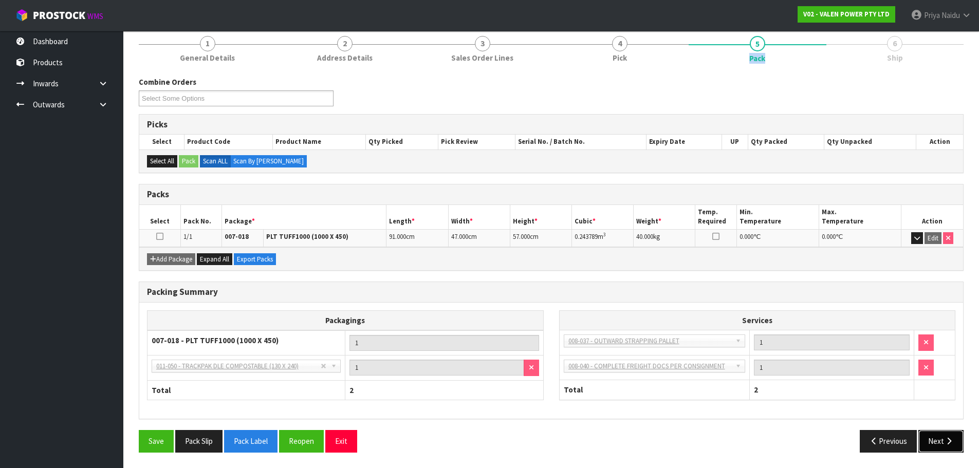
click at [938, 440] on button "Next" at bounding box center [941, 441] width 45 height 22
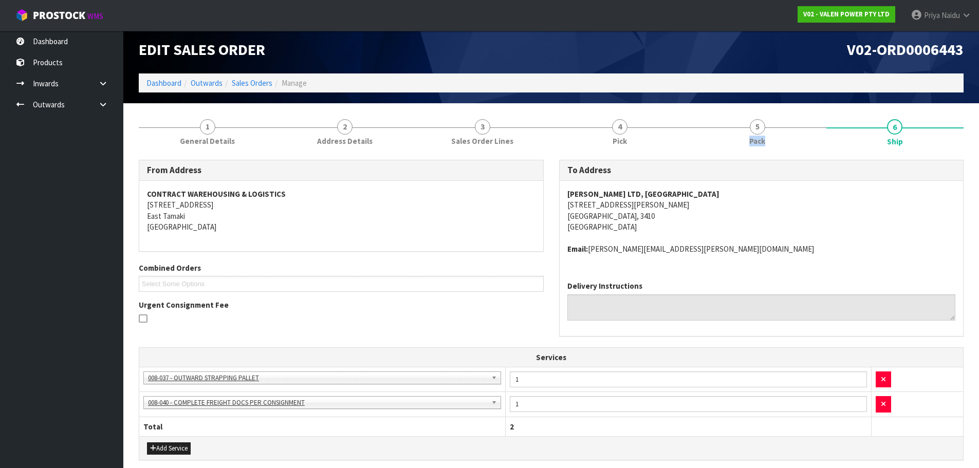
scroll to position [0, 0]
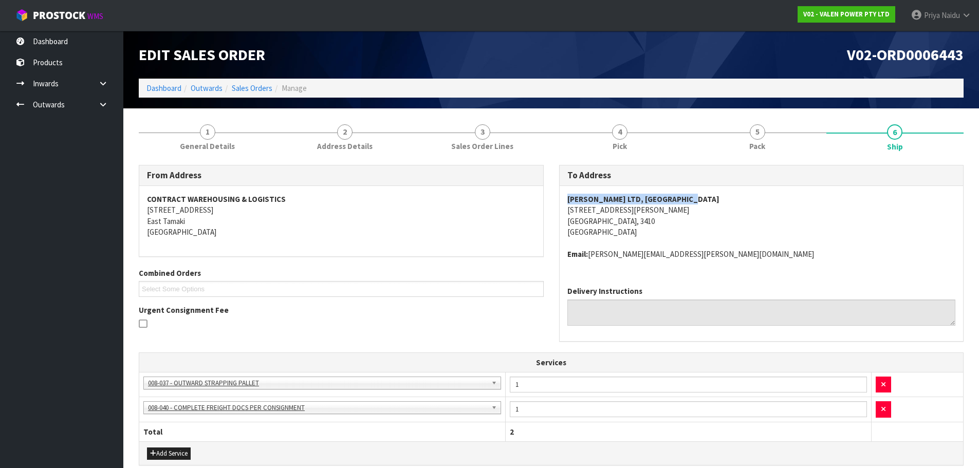
drag, startPoint x: 566, startPoint y: 201, endPoint x: 727, endPoint y: 197, distance: 161.5
click at [727, 197] on div "[PERSON_NAME] LTD, [GEOGRAPHIC_DATA][STREET_ADDRESS][PERSON_NAME][GEOGRAPHIC_DA…" at bounding box center [762, 232] width 404 height 92
drag, startPoint x: 559, startPoint y: 210, endPoint x: 641, endPoint y: 220, distance: 82.9
click at [641, 220] on div "To Address [PERSON_NAME] LTD, [GEOGRAPHIC_DATA][STREET_ADDRESS][PERSON_NAME][GE…" at bounding box center [761, 253] width 405 height 176
click at [751, 225] on address "[PERSON_NAME] LTD, [GEOGRAPHIC_DATA][STREET_ADDRESS][PERSON_NAME][GEOGRAPHIC_DA…" at bounding box center [761, 216] width 389 height 44
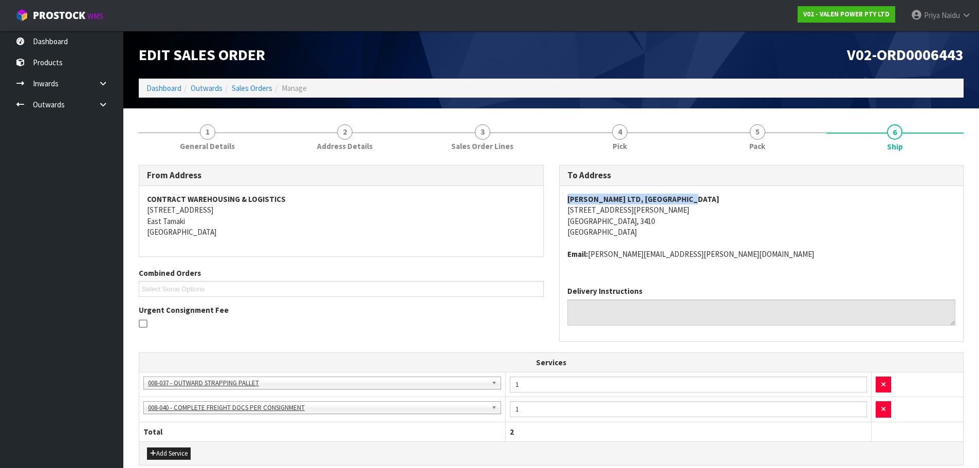
drag, startPoint x: 565, startPoint y: 198, endPoint x: 727, endPoint y: 203, distance: 161.5
click at [727, 203] on div "[PERSON_NAME] LTD, [GEOGRAPHIC_DATA][STREET_ADDRESS][PERSON_NAME][GEOGRAPHIC_DA…" at bounding box center [762, 232] width 404 height 92
drag, startPoint x: 688, startPoint y: 256, endPoint x: 588, endPoint y: 249, distance: 100.5
click at [588, 249] on address "Email: [PERSON_NAME][EMAIL_ADDRESS][PERSON_NAME][DOMAIN_NAME]" at bounding box center [761, 254] width 389 height 11
click at [585, 253] on strong "Email:" at bounding box center [577, 254] width 21 height 10
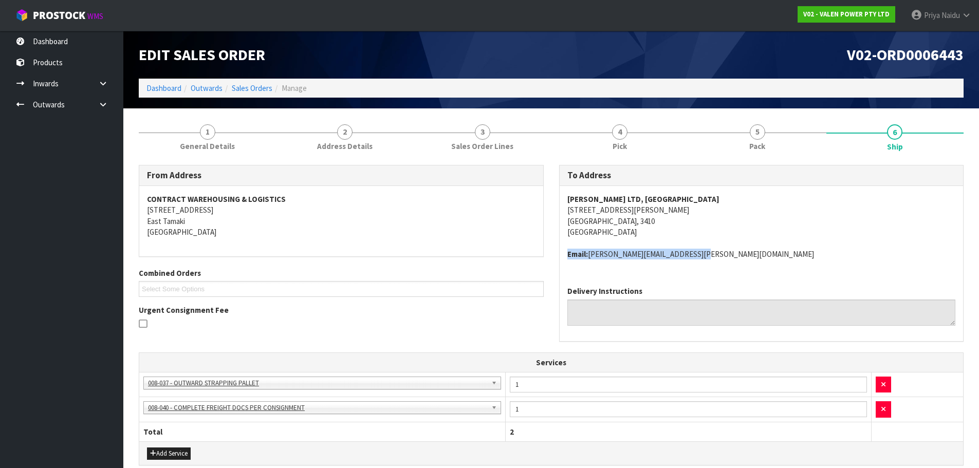
drag, startPoint x: 566, startPoint y: 254, endPoint x: 705, endPoint y: 267, distance: 139.9
click at [705, 267] on div "[PERSON_NAME] LTD, [GEOGRAPHIC_DATA][STREET_ADDRESS][PERSON_NAME][GEOGRAPHIC_DA…" at bounding box center [762, 232] width 404 height 92
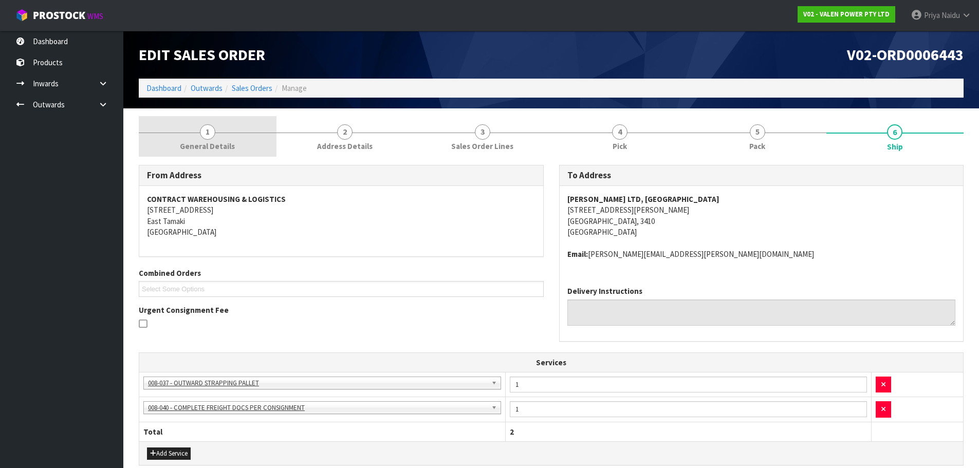
click at [203, 132] on span "1" at bounding box center [207, 131] width 15 height 15
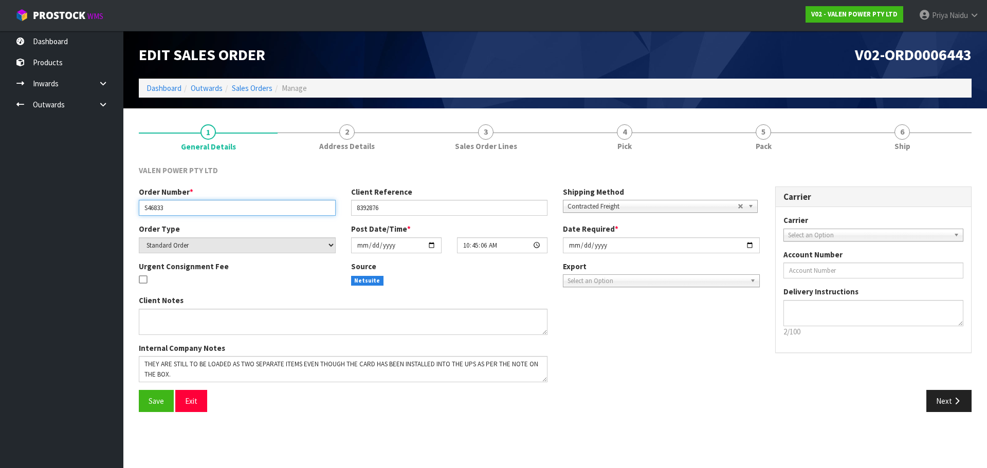
drag, startPoint x: 178, startPoint y: 204, endPoint x: 140, endPoint y: 206, distance: 38.1
click at [140, 206] on input "S46833" at bounding box center [237, 208] width 197 height 16
drag, startPoint x: 143, startPoint y: 206, endPoint x: 277, endPoint y: 186, distance: 135.1
click at [277, 186] on div "VALEN POWER PTY LTD" at bounding box center [555, 175] width 848 height 21
drag, startPoint x: 173, startPoint y: 209, endPoint x: 56, endPoint y: 208, distance: 117.2
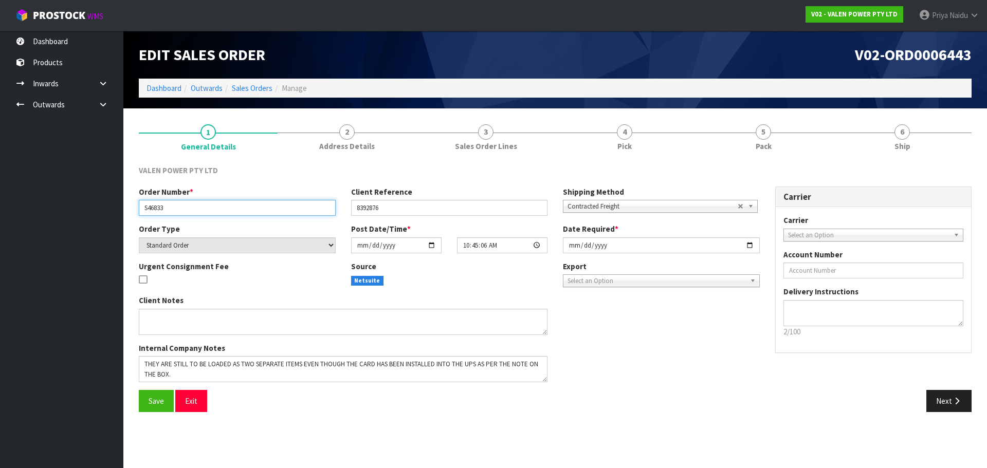
click at [56, 208] on body "Toggle navigation ProStock WMS V02 - VALEN POWER PTY LTD Priya Naidu Logout Das…" at bounding box center [493, 234] width 987 height 468
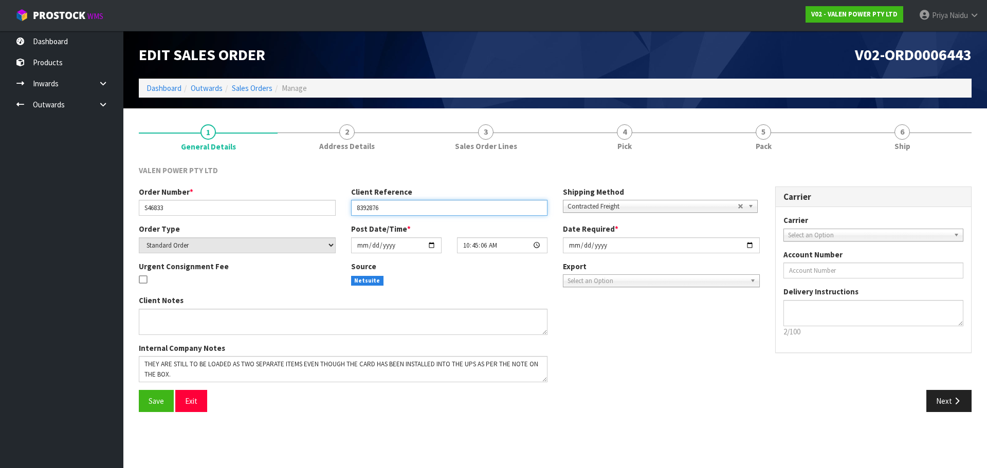
drag, startPoint x: 399, startPoint y: 205, endPoint x: 346, endPoint y: 206, distance: 53.5
click at [346, 206] on div "Client Reference 8392876" at bounding box center [449, 201] width 212 height 29
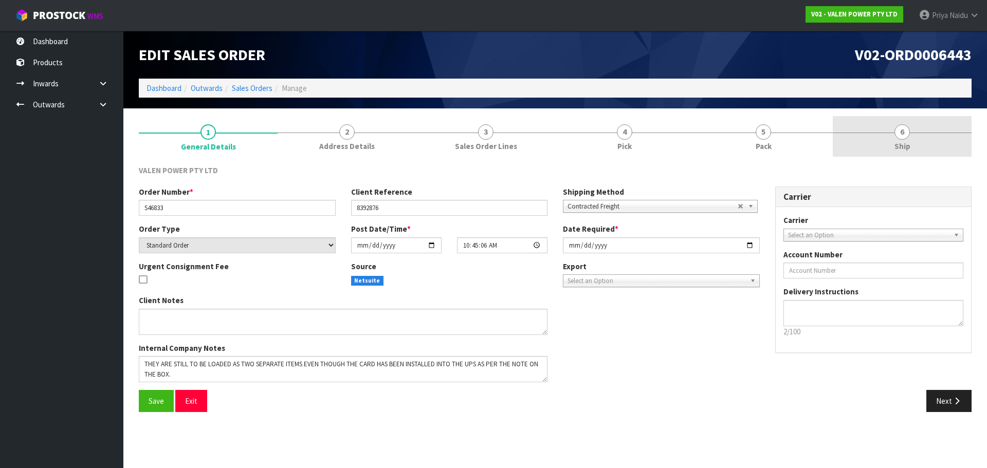
click at [897, 132] on span "6" at bounding box center [901, 131] width 15 height 15
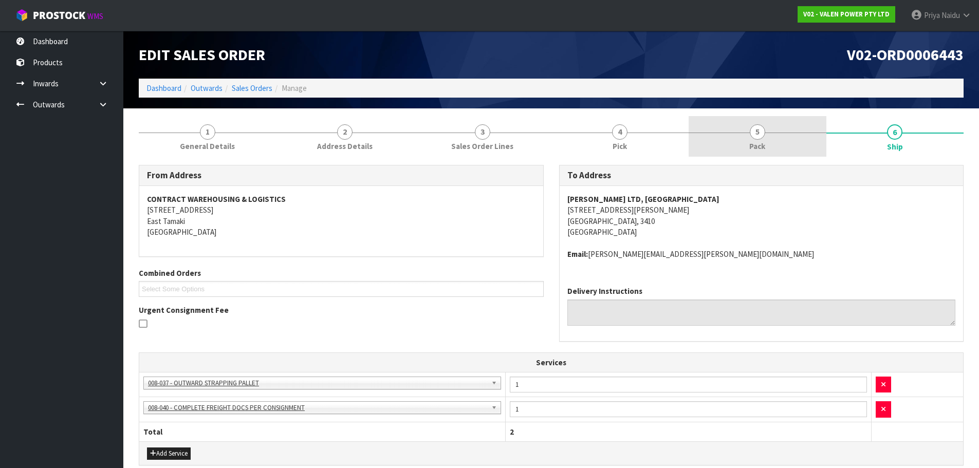
click at [767, 134] on link "5 Pack" at bounding box center [758, 136] width 138 height 41
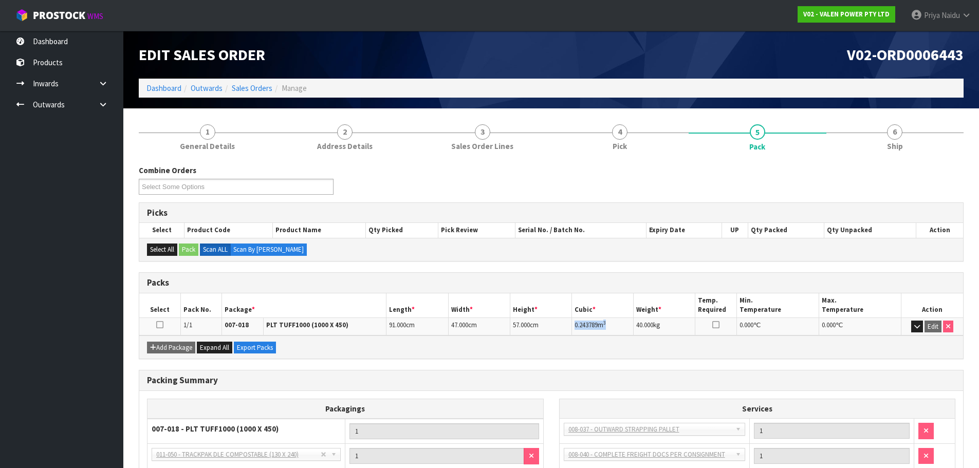
drag, startPoint x: 573, startPoint y: 322, endPoint x: 610, endPoint y: 335, distance: 38.5
click at [610, 335] on td "0.243789 m 3" at bounding box center [603, 327] width 62 height 18
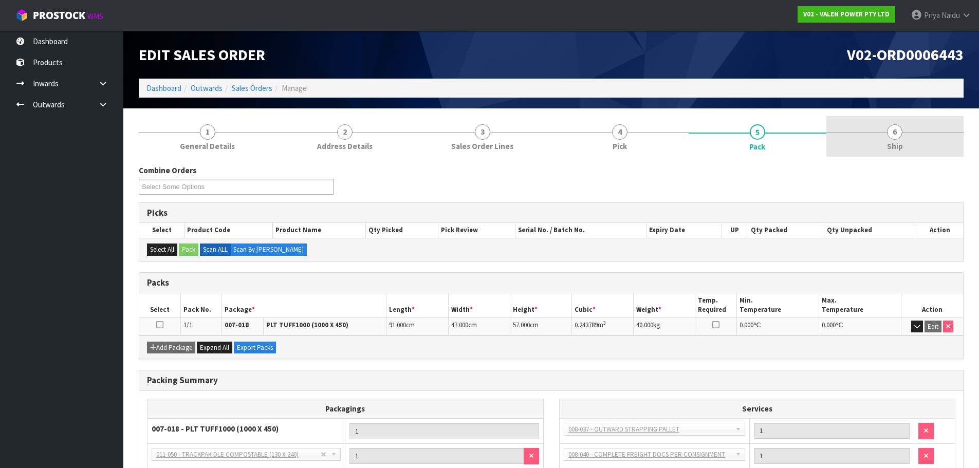
click at [873, 131] on link "6 Ship" at bounding box center [896, 136] width 138 height 41
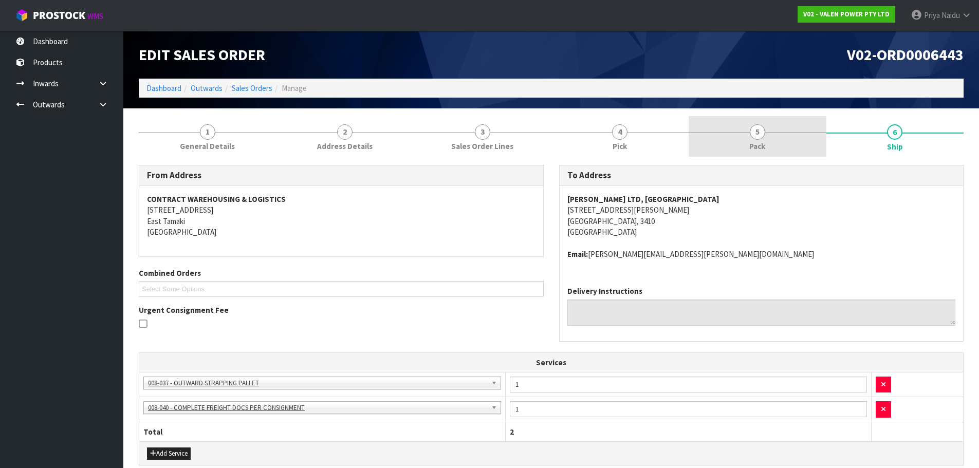
click at [741, 125] on link "5 Pack" at bounding box center [758, 136] width 138 height 41
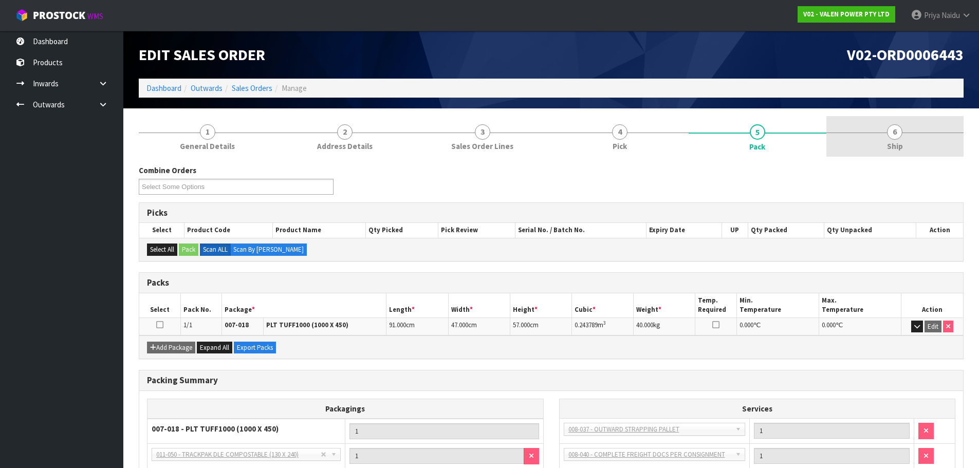
click at [912, 142] on link "6 Ship" at bounding box center [896, 136] width 138 height 41
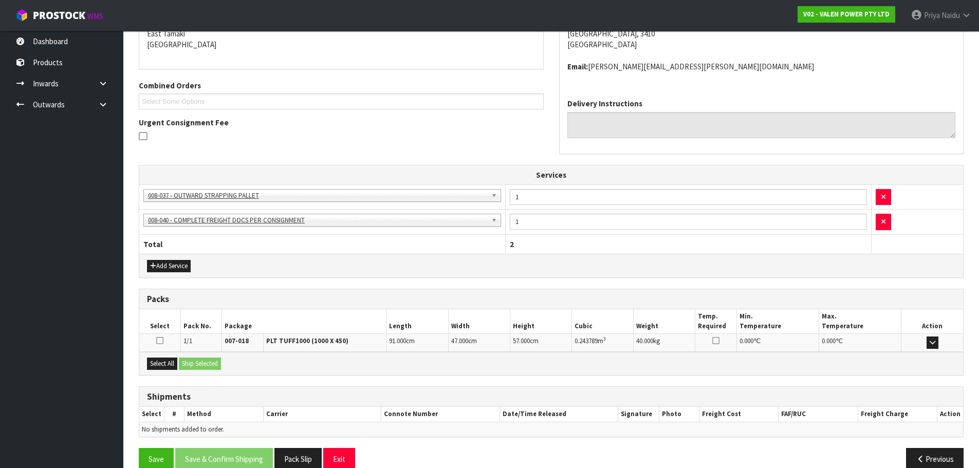
scroll to position [206, 0]
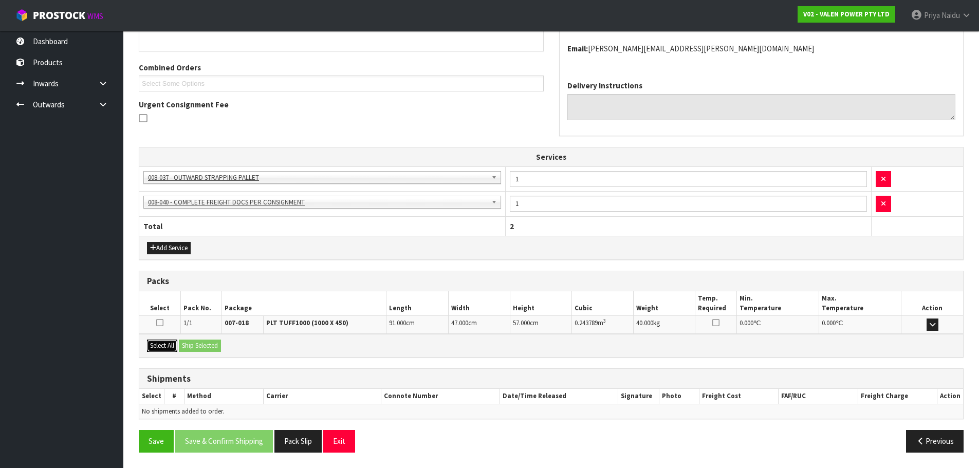
click at [166, 347] on button "Select All" at bounding box center [162, 346] width 30 height 12
click at [198, 345] on button "Ship Selected" at bounding box center [200, 346] width 42 height 12
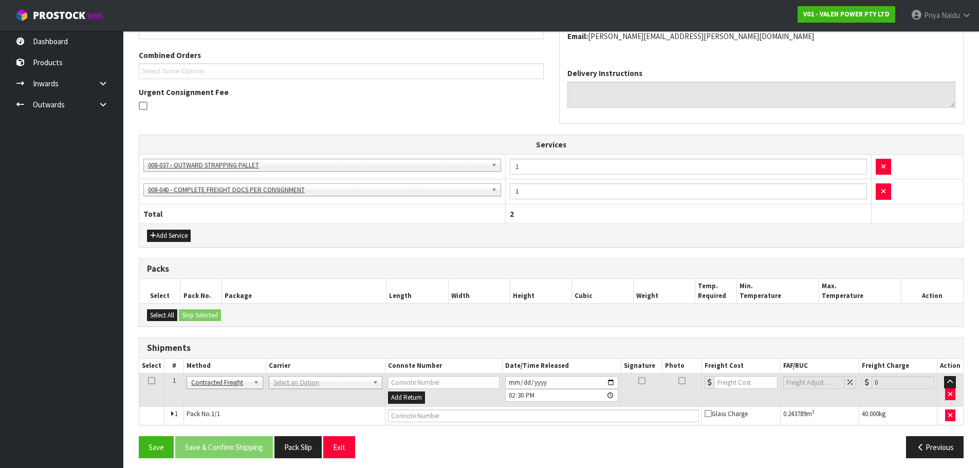
scroll to position [224, 0]
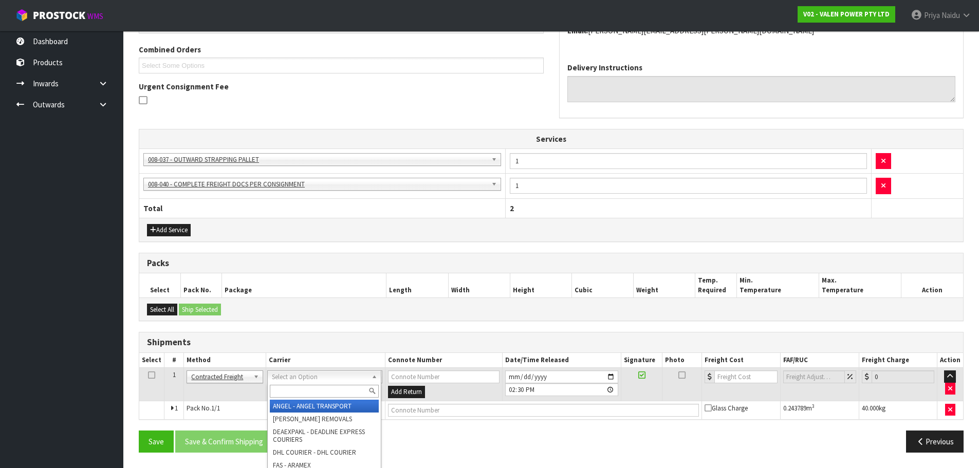
click at [295, 386] on input "text" at bounding box center [324, 391] width 109 height 13
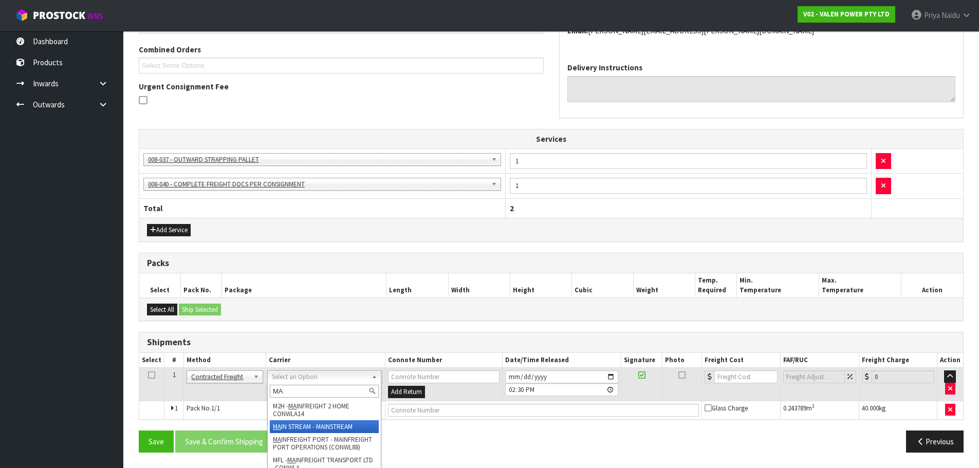
type input "MA"
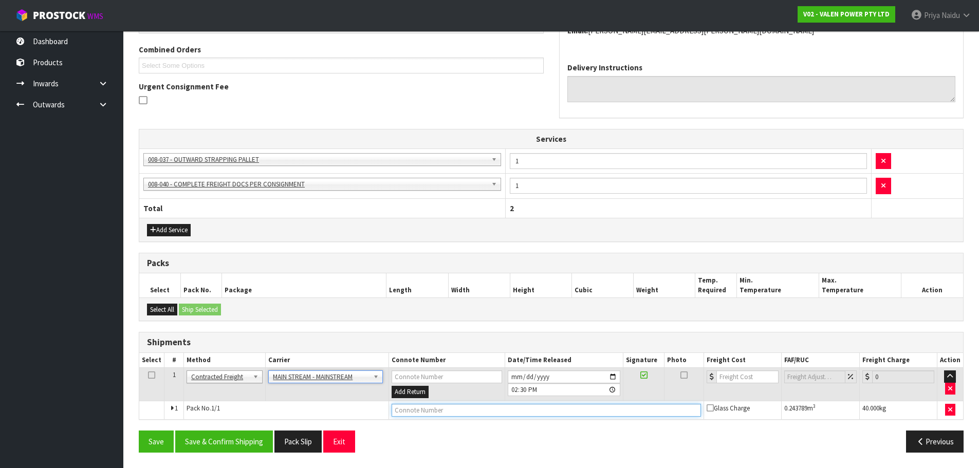
click at [436, 406] on input "text" at bounding box center [546, 410] width 309 height 13
paste input "CWL7717923"
type input "CWL7717923"
click at [728, 380] on input "number" at bounding box center [748, 377] width 62 height 13
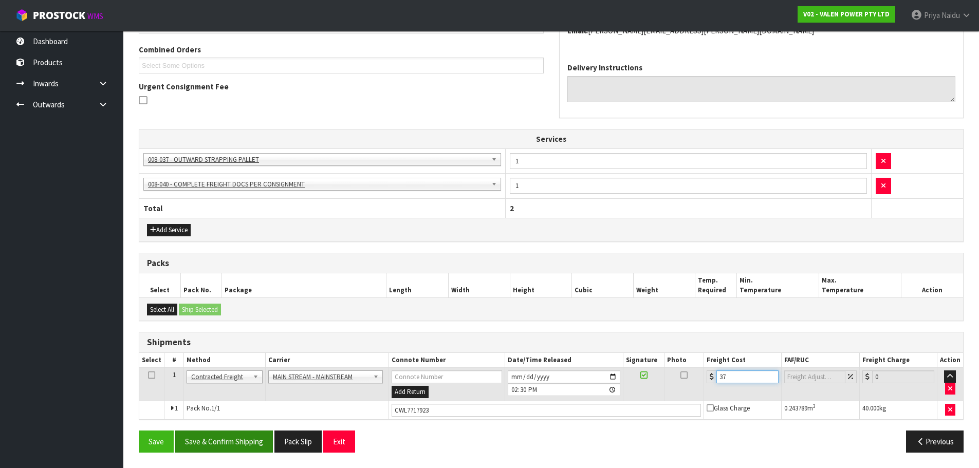
type input "37"
click at [223, 434] on button "Save & Confirm Shipping" at bounding box center [224, 442] width 98 height 22
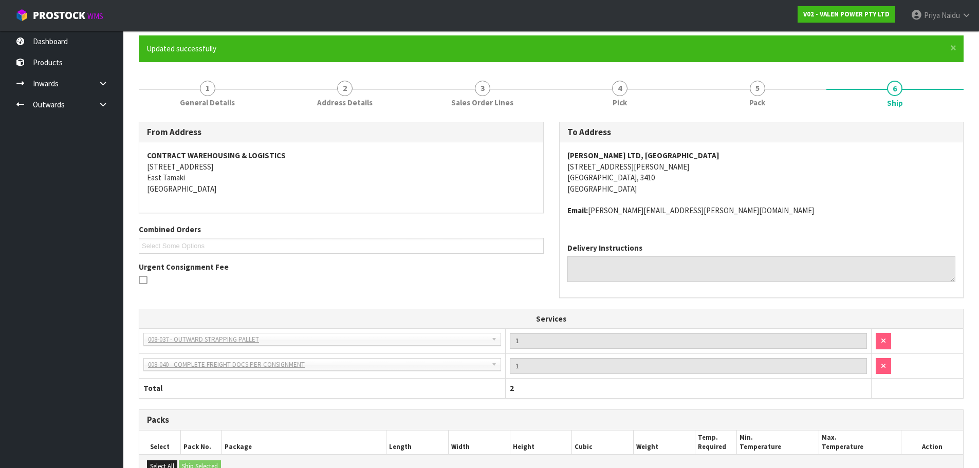
scroll to position [0, 0]
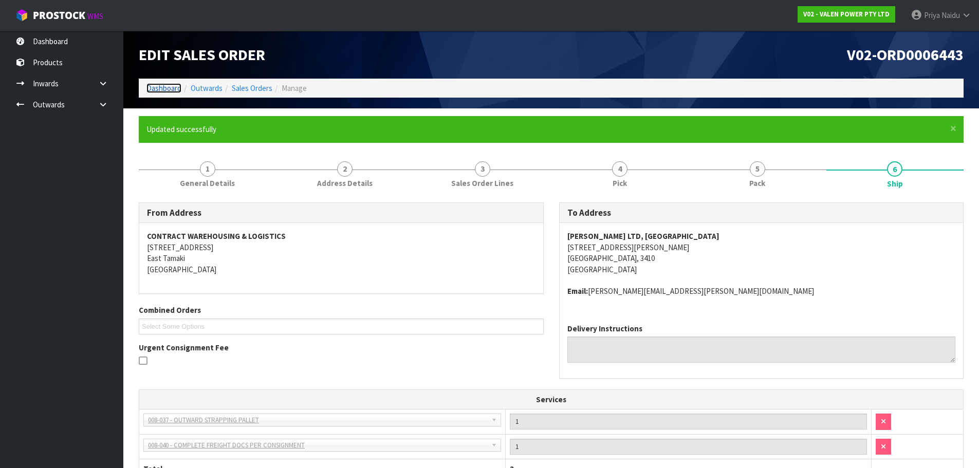
click at [165, 85] on link "Dashboard" at bounding box center [163, 88] width 35 height 10
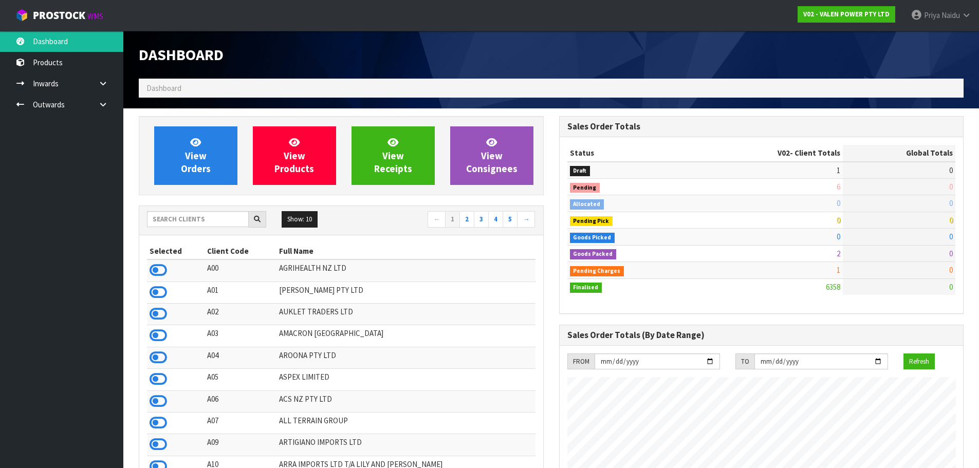
scroll to position [779, 420]
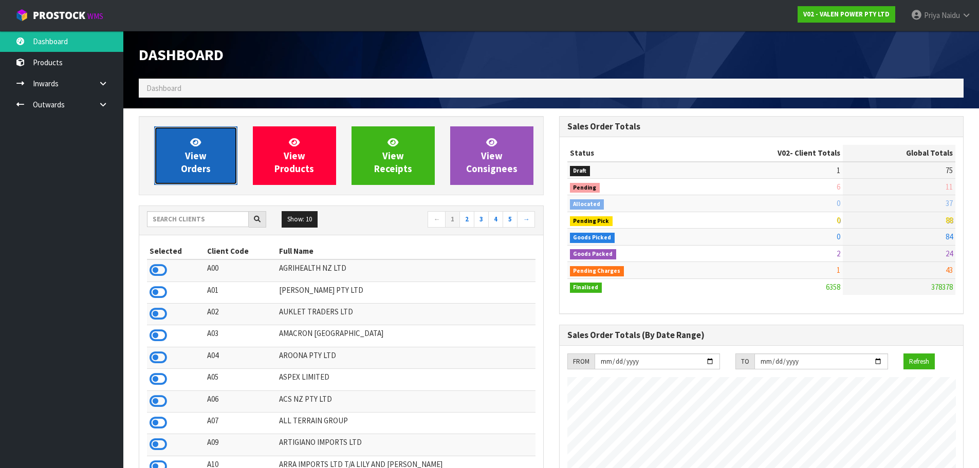
click at [201, 171] on span "View Orders" at bounding box center [196, 155] width 30 height 39
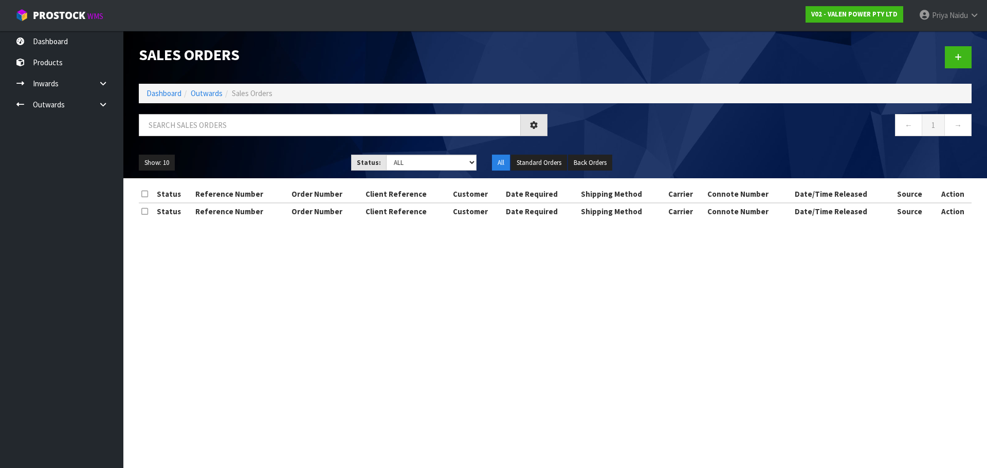
drag, startPoint x: 228, startPoint y: 111, endPoint x: 227, endPoint y: 119, distance: 7.8
click at [227, 118] on div "Sales Orders Dashboard Outwards Sales Orders ← 1 → Show: 10 5 10 25 50 Status: …" at bounding box center [555, 105] width 848 height 148
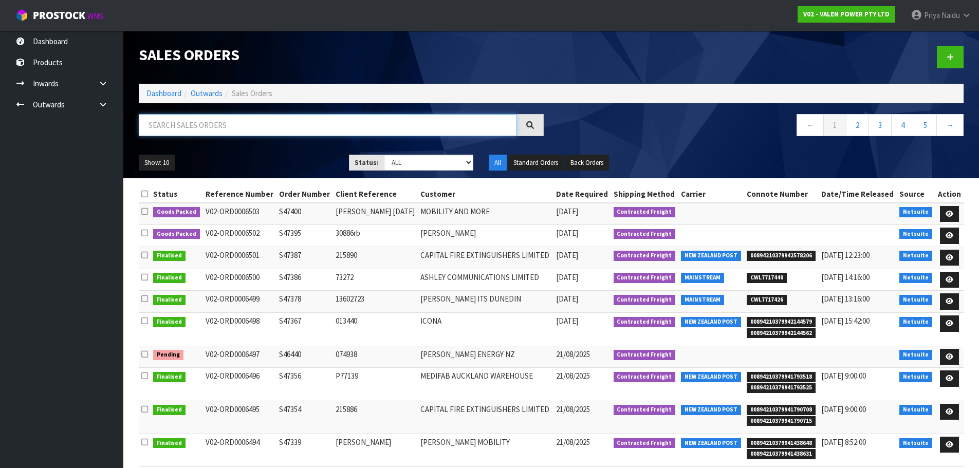
click at [226, 126] on input "text" at bounding box center [328, 125] width 378 height 22
type input "6502"
click at [217, 156] on ul "Show: 10 5 10 25 50" at bounding box center [236, 163] width 195 height 16
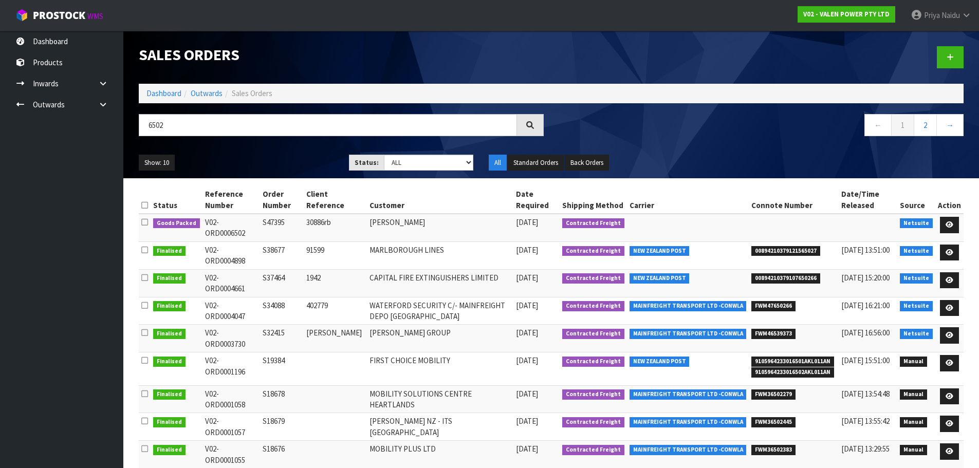
click at [217, 156] on ul "Show: 10 5 10 25 50" at bounding box center [236, 163] width 195 height 16
click at [220, 158] on ul "Show: 10 5 10 25 50" at bounding box center [236, 163] width 195 height 16
click at [246, 160] on ul "Show: 10 5 10 25 50" at bounding box center [236, 163] width 195 height 16
click at [237, 163] on ul "Show: 10 5 10 25 50" at bounding box center [236, 163] width 195 height 16
click at [240, 161] on ul "Show: 10 5 10 25 50" at bounding box center [236, 163] width 195 height 16
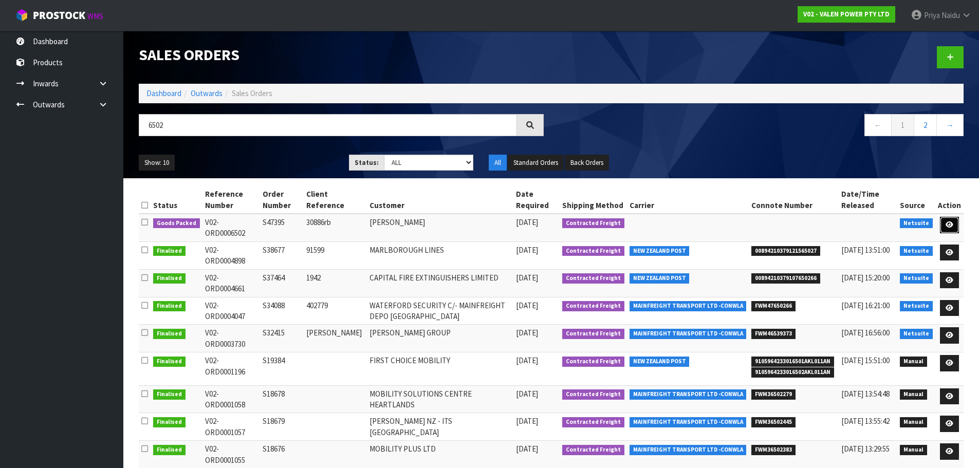
click at [948, 224] on icon at bounding box center [950, 225] width 8 height 7
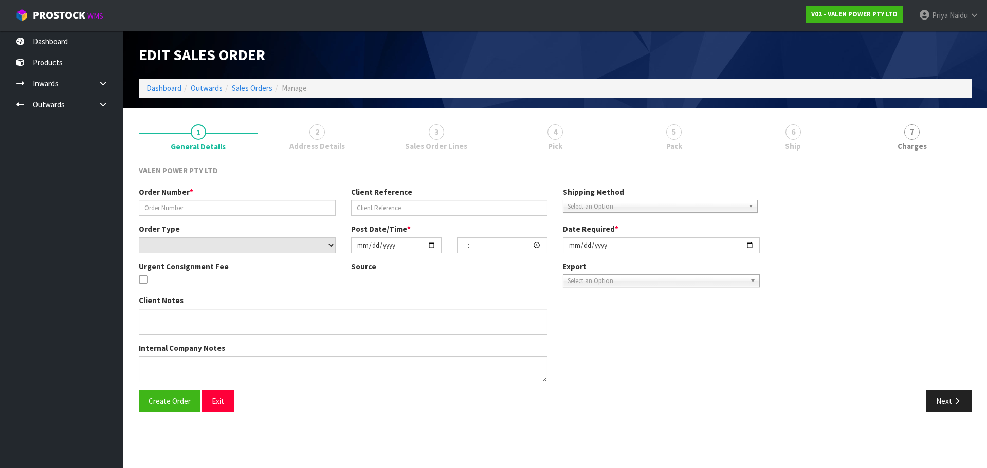
type input "S47395"
type input "30886rb"
select select "number:0"
type input "[DATE]"
type input "16:15:09.000"
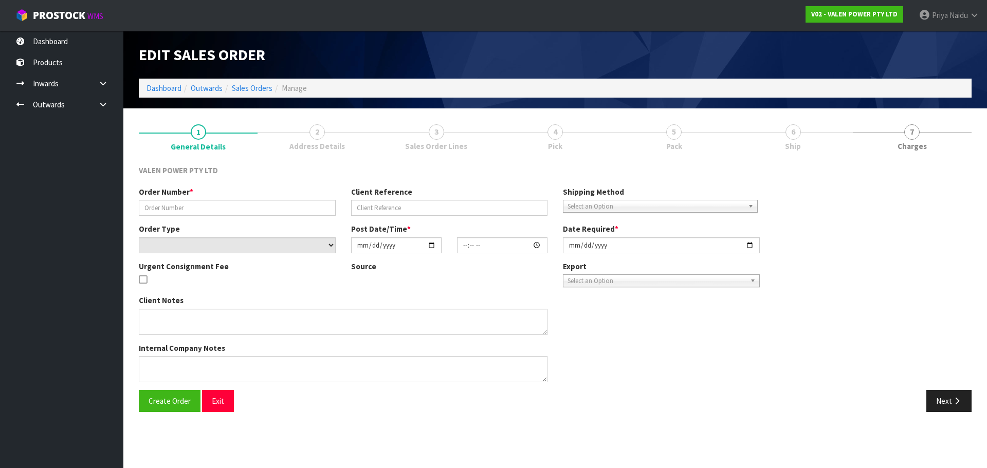
type input "[DATE]"
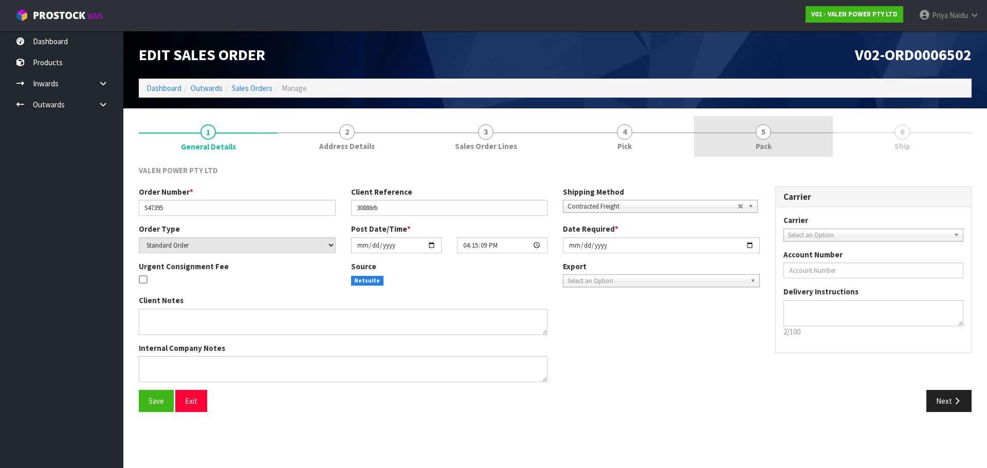
click at [785, 146] on link "5 Pack" at bounding box center [763, 136] width 139 height 41
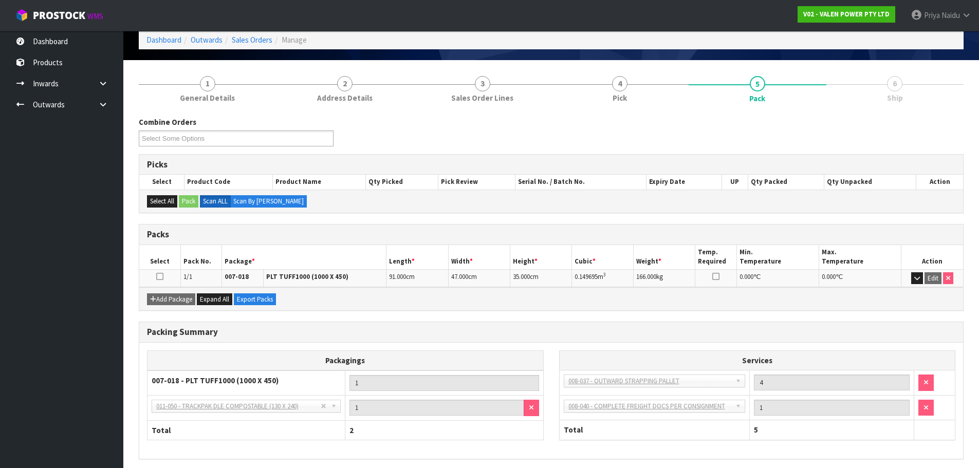
scroll to position [88, 0]
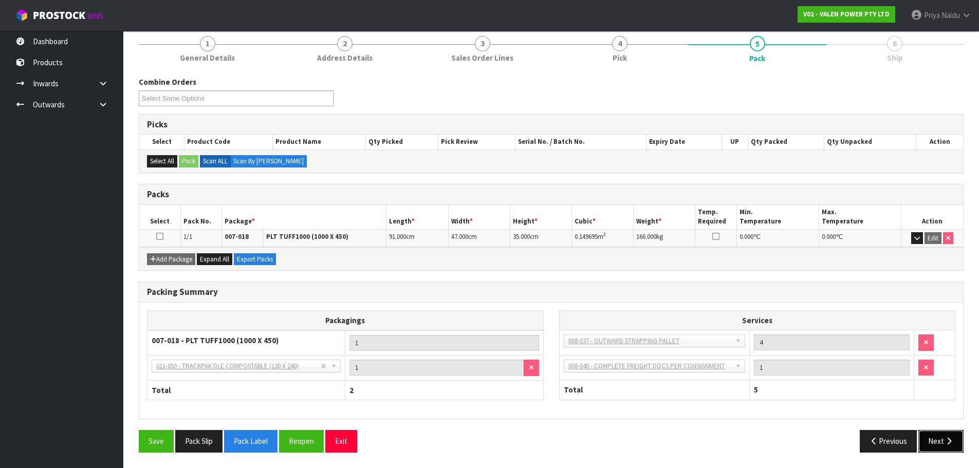
click at [936, 448] on button "Next" at bounding box center [941, 441] width 45 height 22
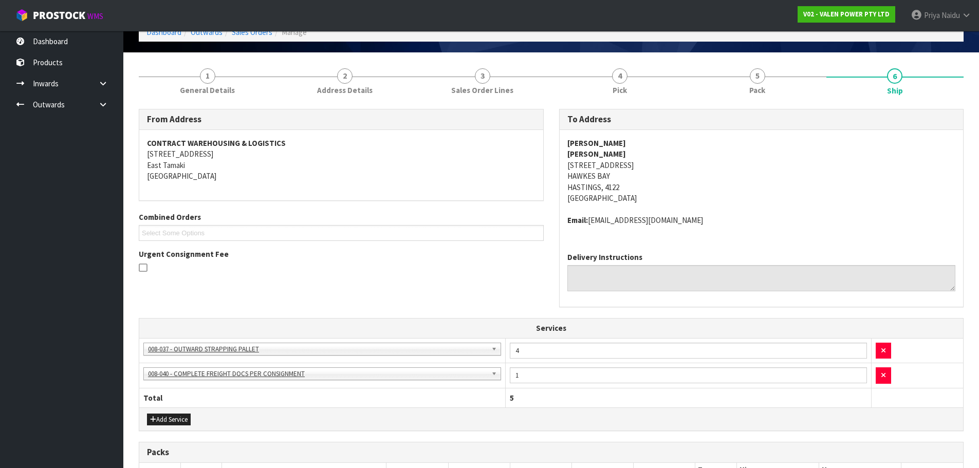
scroll to position [0, 0]
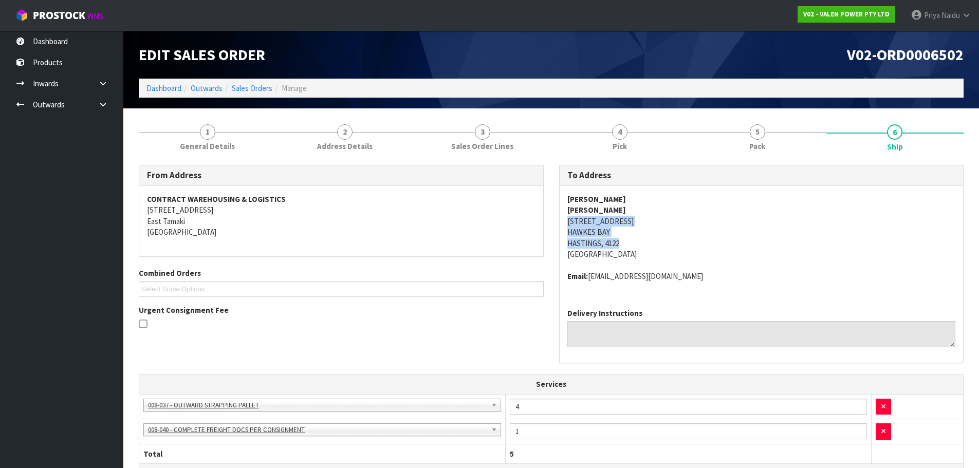
drag, startPoint x: 556, startPoint y: 219, endPoint x: 624, endPoint y: 247, distance: 73.3
click at [659, 244] on div "To Address [PERSON_NAME] [PERSON_NAME] [STREET_ADDRESS][PERSON_NAME] Email: [EM…" at bounding box center [762, 269] width 420 height 209
drag, startPoint x: 564, startPoint y: 200, endPoint x: 623, endPoint y: 191, distance: 59.2
click at [623, 191] on div "[PERSON_NAME] [PERSON_NAME] [STREET_ADDRESS][PERSON_NAME] Email: [EMAIL_ADDRESS…" at bounding box center [762, 243] width 404 height 114
drag, startPoint x: 564, startPoint y: 278, endPoint x: 548, endPoint y: 277, distance: 16.0
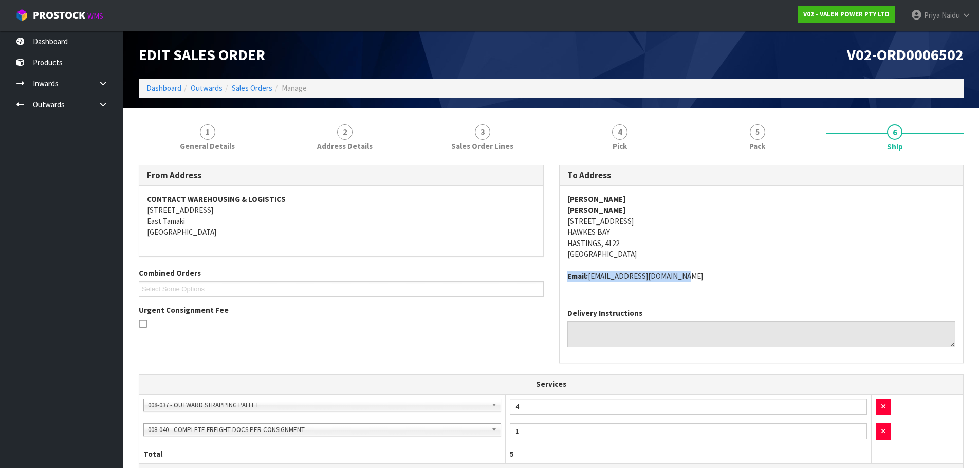
click at [657, 277] on div "[PERSON_NAME] [PERSON_NAME] [STREET_ADDRESS][PERSON_NAME] Email: [EMAIL_ADDRESS…" at bounding box center [762, 243] width 404 height 114
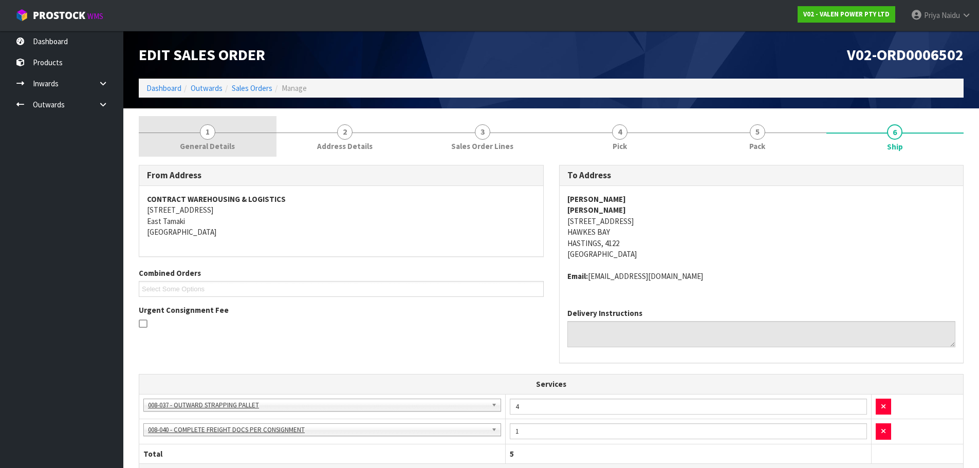
click at [173, 130] on link "1 General Details" at bounding box center [208, 136] width 138 height 41
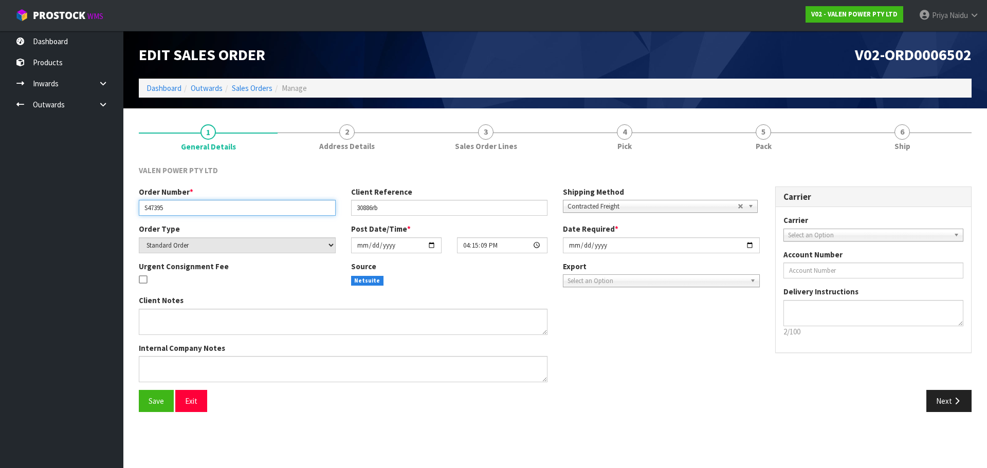
drag, startPoint x: 142, startPoint y: 208, endPoint x: 191, endPoint y: 215, distance: 49.4
click at [191, 215] on input "S47395" at bounding box center [237, 208] width 197 height 16
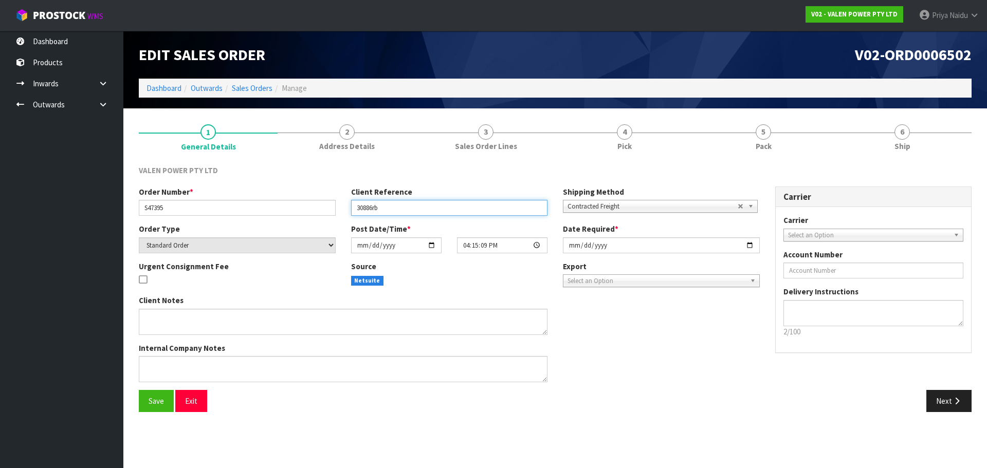
drag, startPoint x: 356, startPoint y: 212, endPoint x: 118, endPoint y: 177, distance: 241.0
click at [402, 210] on input "30886rb" at bounding box center [449, 208] width 197 height 16
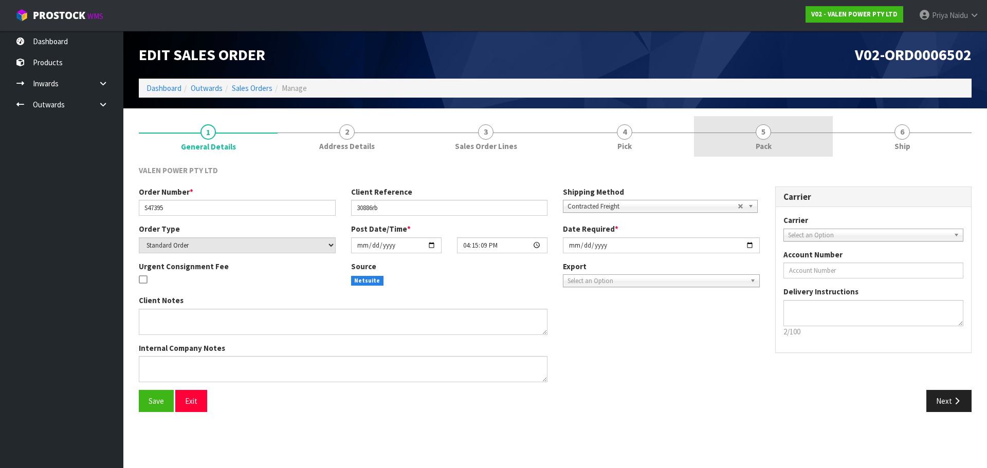
click at [777, 133] on div at bounding box center [763, 133] width 139 height 1
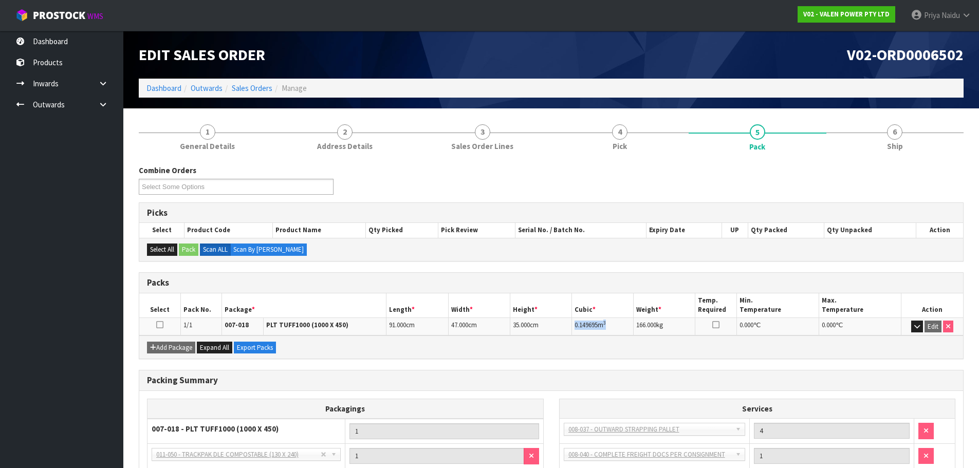
drag, startPoint x: 575, startPoint y: 326, endPoint x: 629, endPoint y: 324, distance: 54.0
click at [629, 324] on td "0.149695 m 3" at bounding box center [603, 327] width 62 height 18
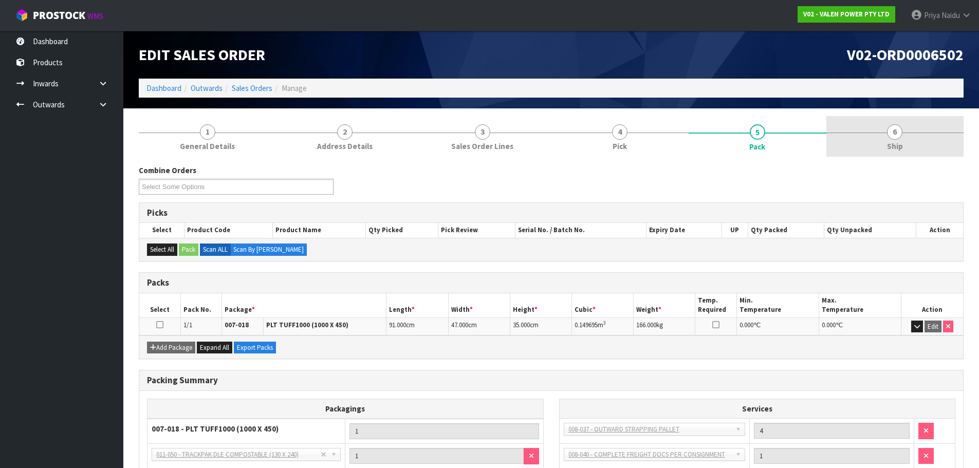
click at [923, 129] on link "6 Ship" at bounding box center [896, 136] width 138 height 41
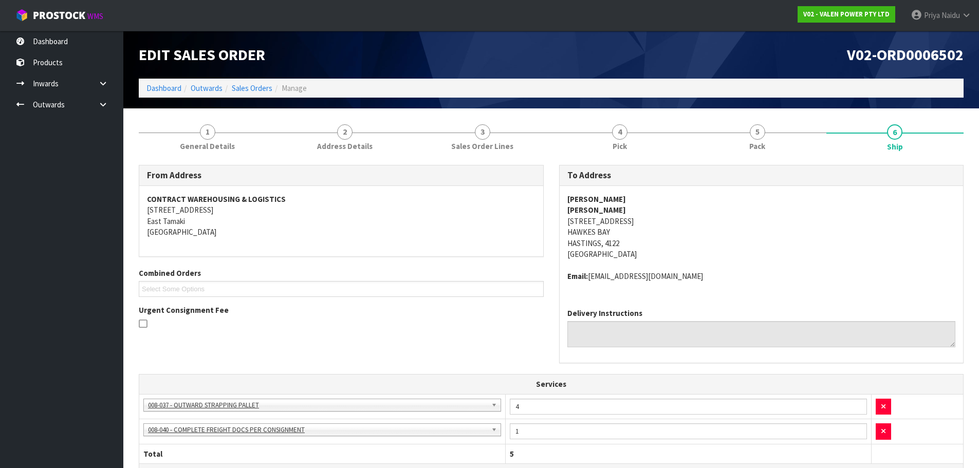
click at [678, 232] on address "[PERSON_NAME] [PERSON_NAME] [STREET_ADDRESS][PERSON_NAME]" at bounding box center [761, 227] width 389 height 66
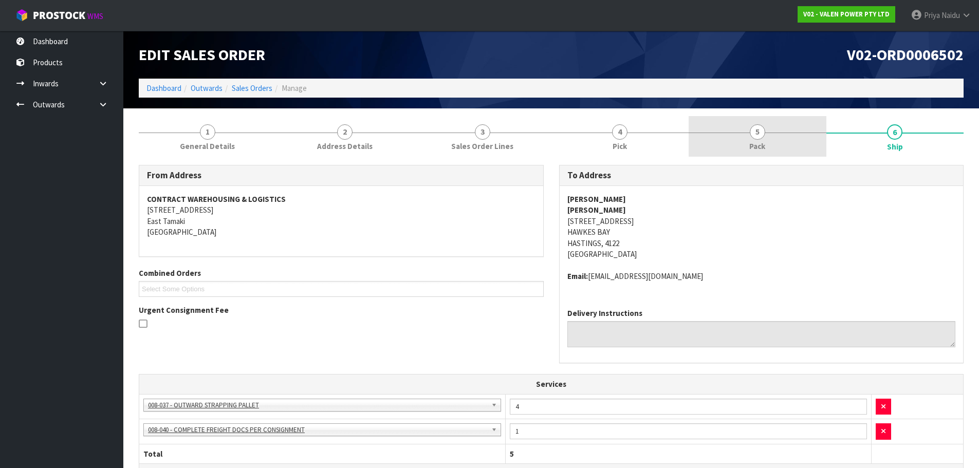
click at [748, 141] on link "5 Pack" at bounding box center [758, 136] width 138 height 41
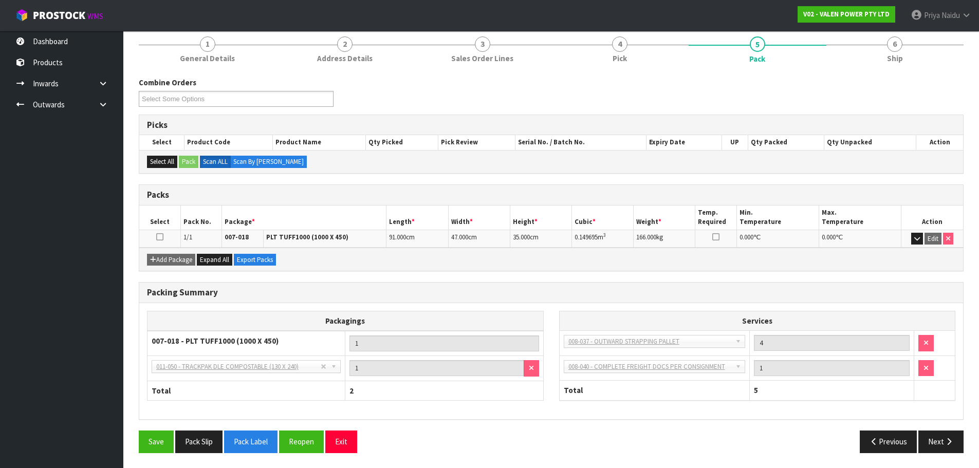
scroll to position [88, 0]
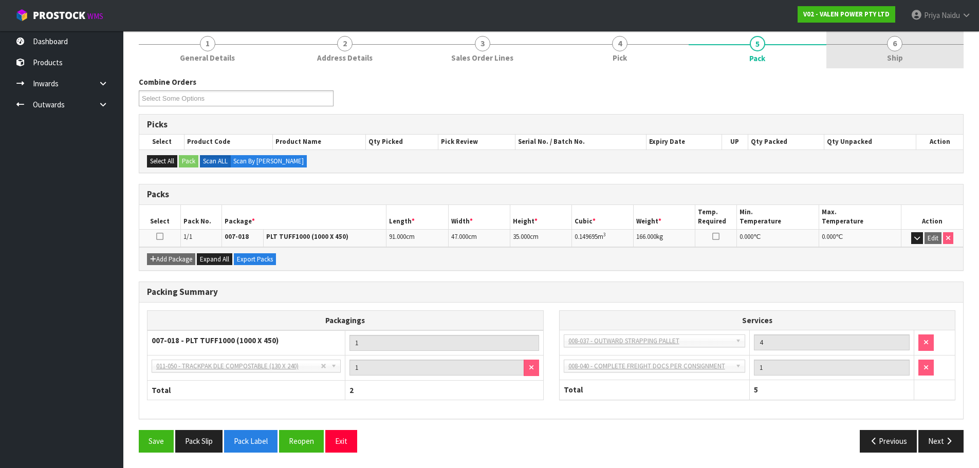
click at [898, 42] on span "6" at bounding box center [894, 43] width 15 height 15
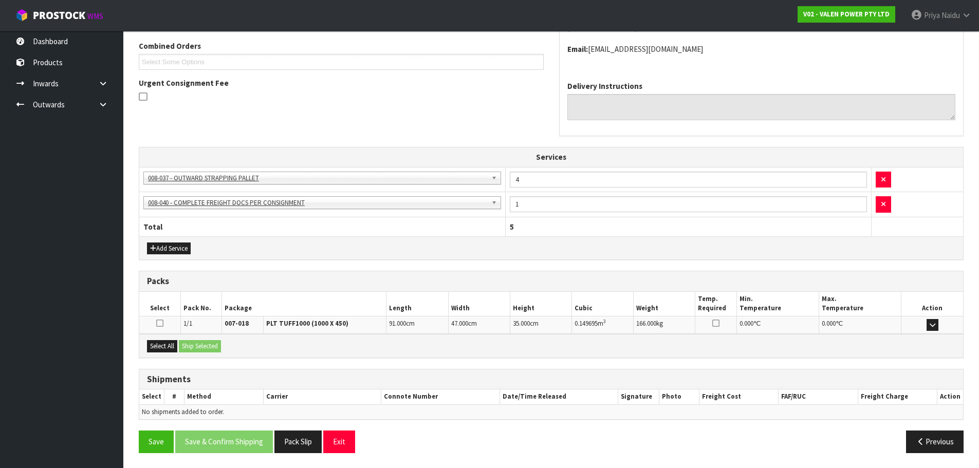
scroll to position [228, 0]
click at [159, 347] on button "Select All" at bounding box center [162, 346] width 30 height 12
click at [196, 345] on button "Ship Selected" at bounding box center [200, 346] width 42 height 12
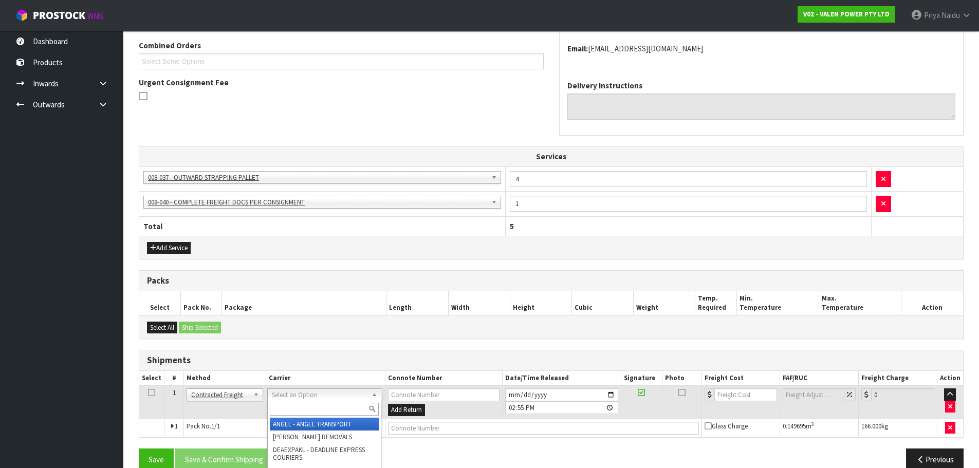
click at [301, 408] on input "text" at bounding box center [324, 409] width 109 height 13
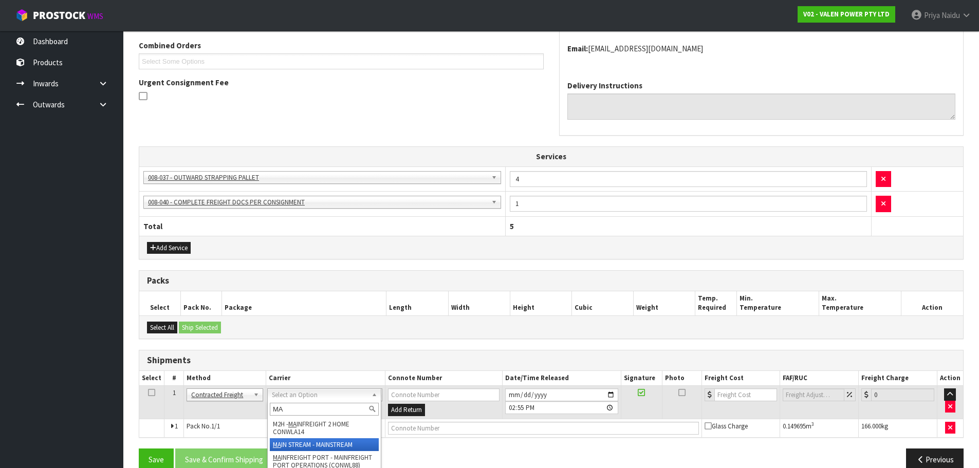
type input "MA"
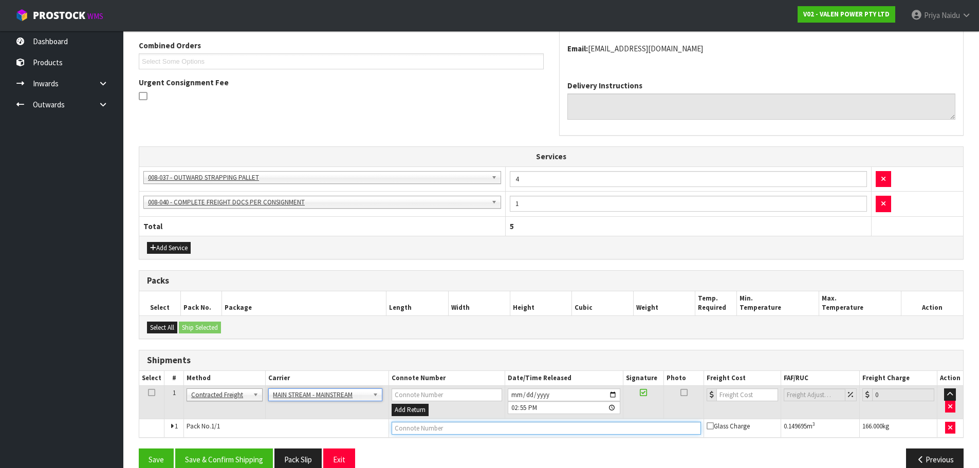
click at [449, 426] on input "text" at bounding box center [546, 428] width 309 height 13
paste input "CWL7717949"
type input "CWL7717949"
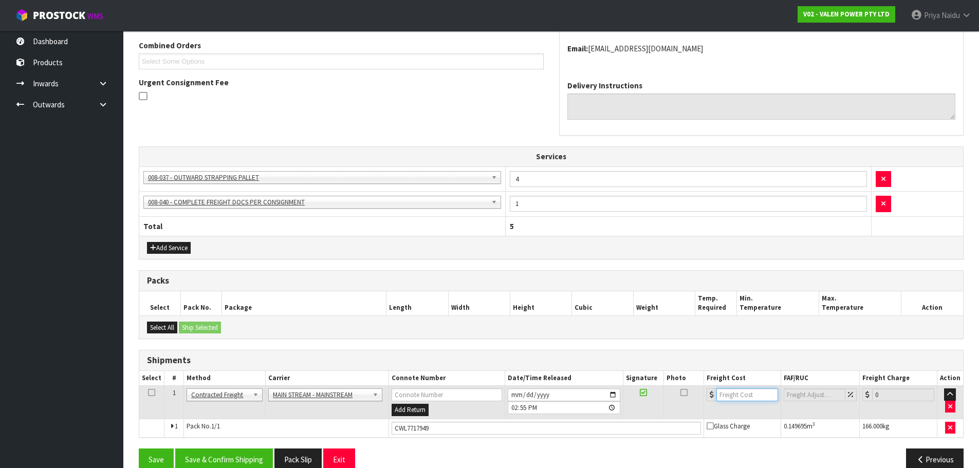
click at [748, 395] on input "number" at bounding box center [748, 395] width 62 height 13
type input "37"
click at [241, 455] on button "Save & Confirm Shipping" at bounding box center [224, 460] width 98 height 22
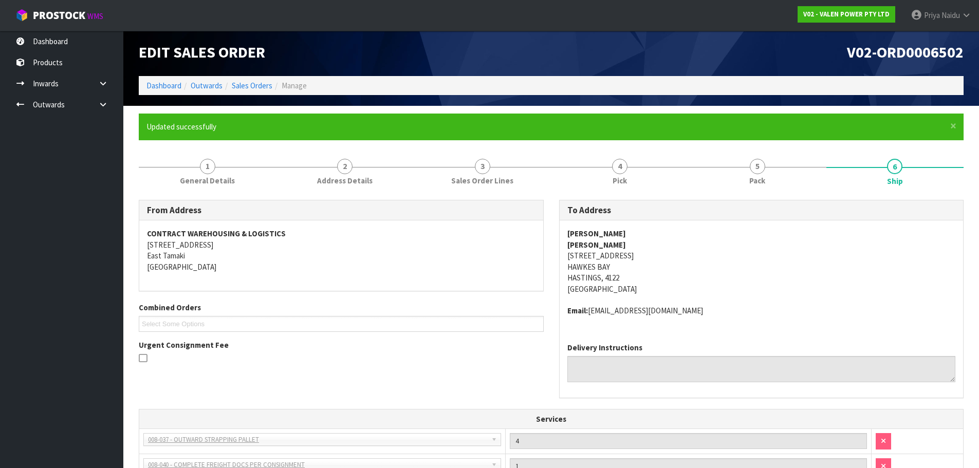
scroll to position [0, 0]
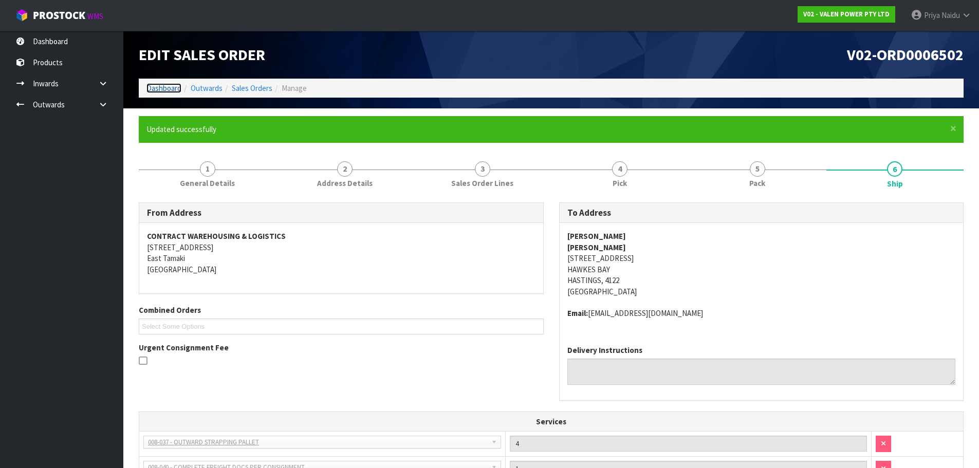
click at [170, 84] on link "Dashboard" at bounding box center [163, 88] width 35 height 10
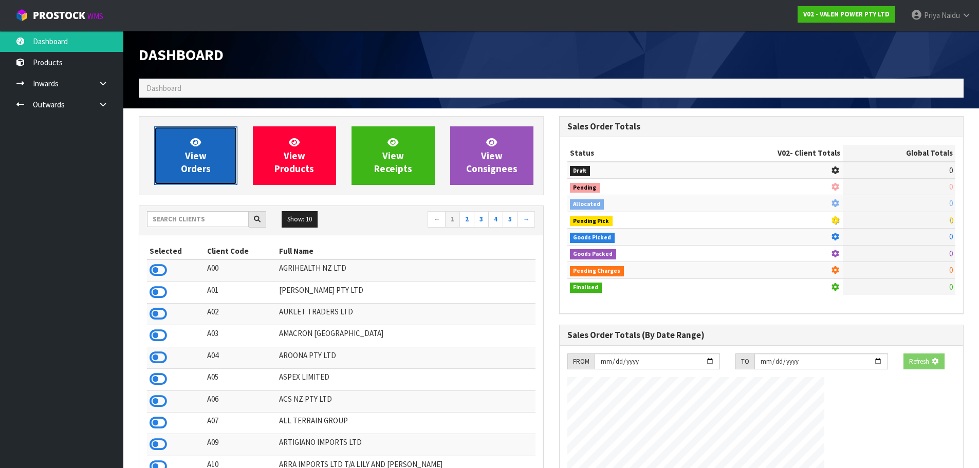
click at [175, 155] on link "View Orders" at bounding box center [195, 155] width 83 height 59
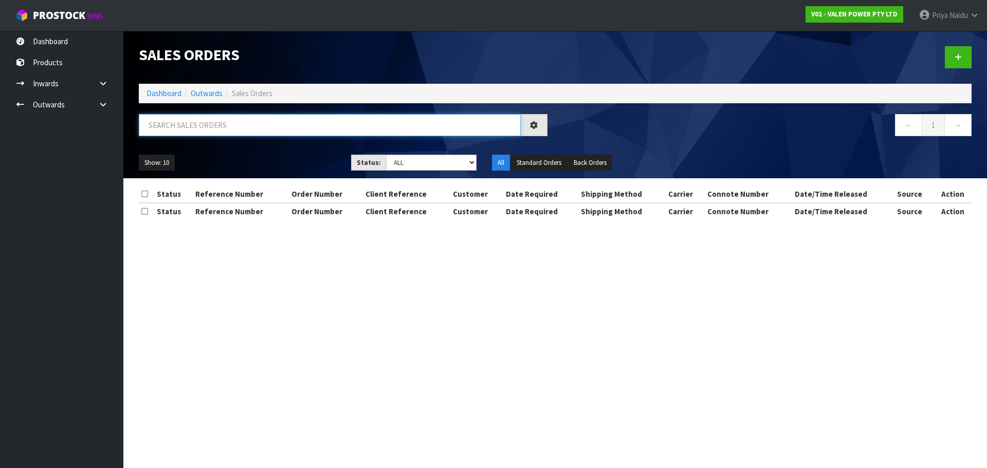
click at [211, 125] on input "text" at bounding box center [330, 125] width 382 height 22
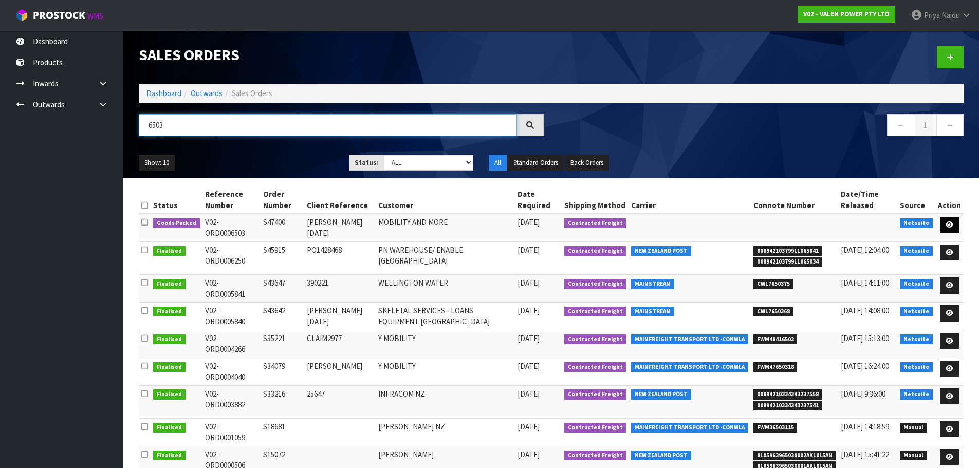
type input "6503"
click at [949, 222] on icon at bounding box center [950, 225] width 8 height 7
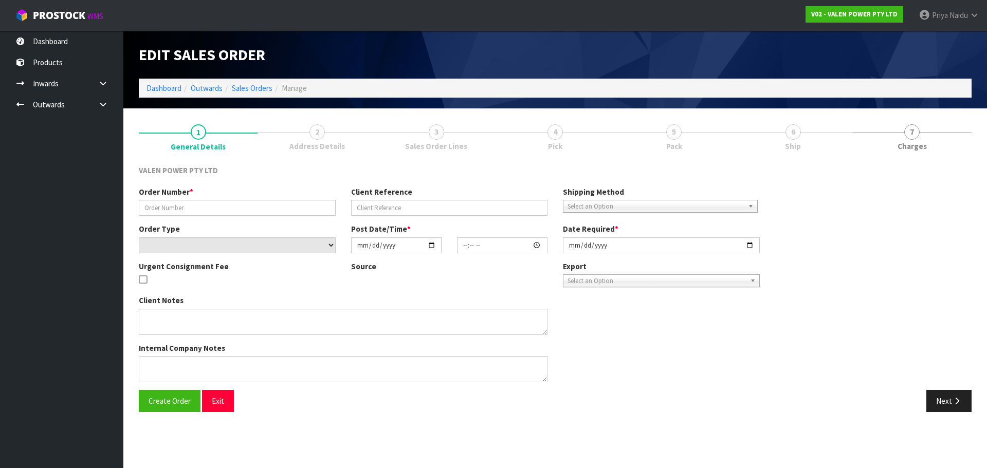
type input "S47400"
type input "[PERSON_NAME] [DATE]"
select select "number:0"
type input "[DATE]"
type input "10:30:07.000"
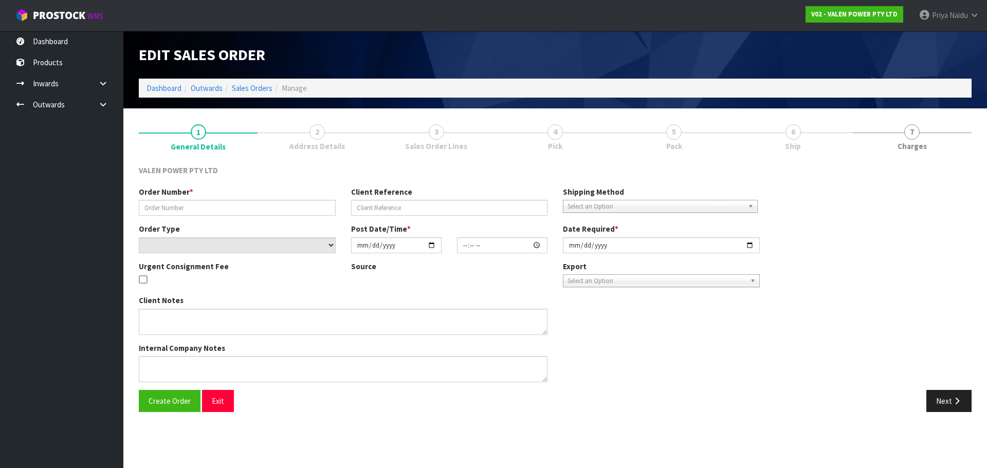
type input "[DATE]"
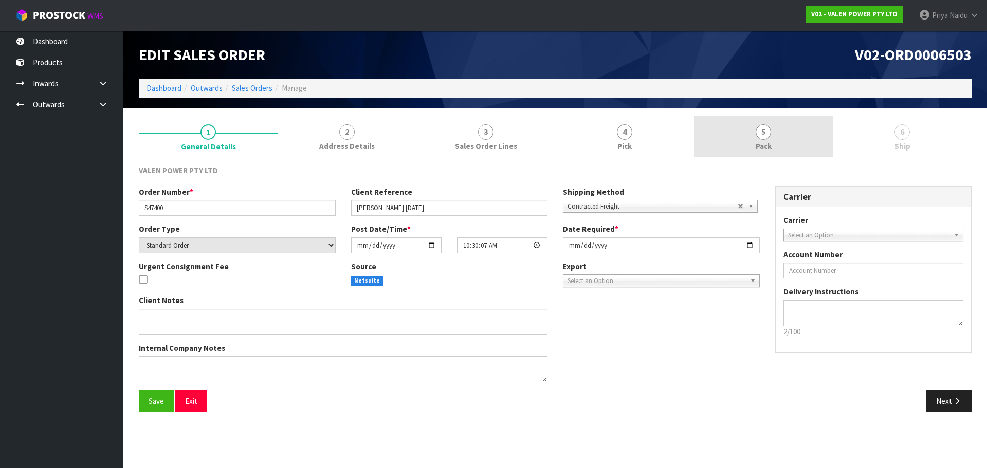
click at [785, 147] on link "5 Pack" at bounding box center [763, 136] width 139 height 41
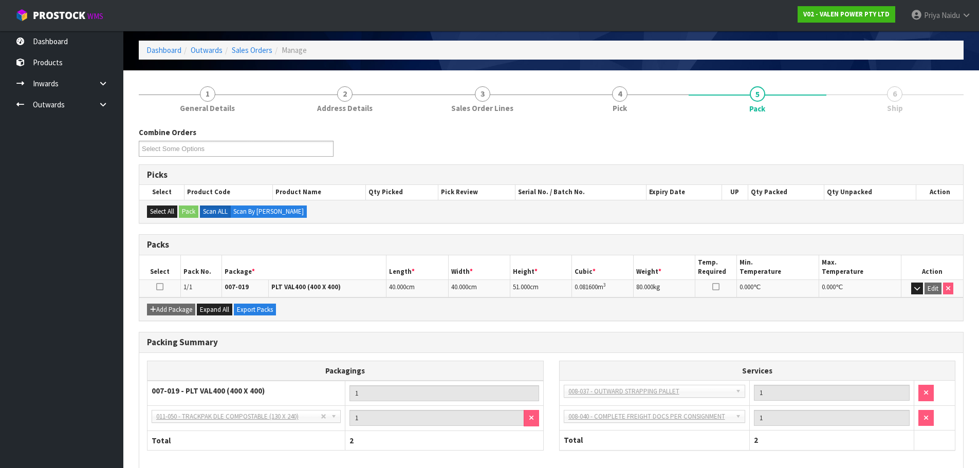
scroll to position [88, 0]
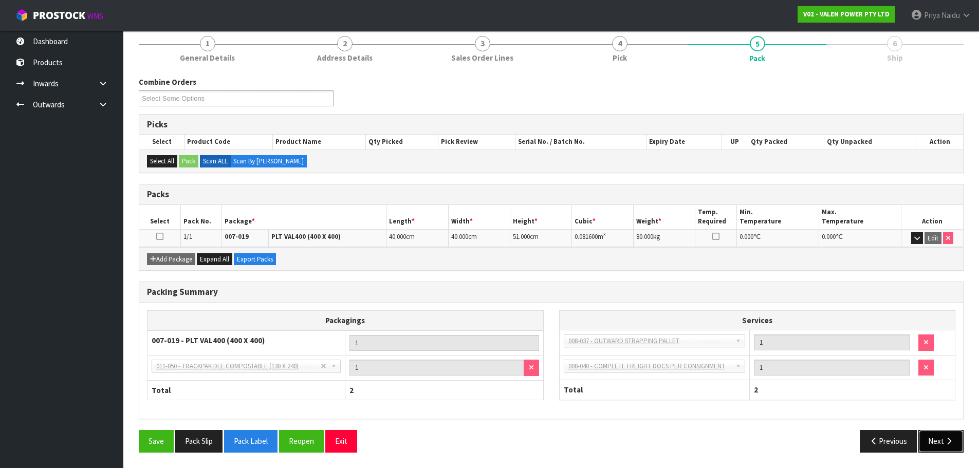
click at [943, 434] on button "Next" at bounding box center [941, 441] width 45 height 22
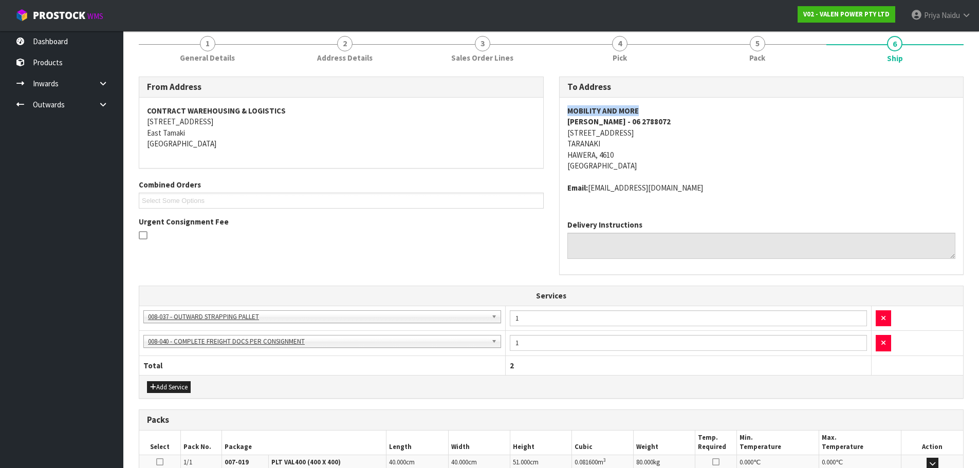
drag, startPoint x: 639, startPoint y: 109, endPoint x: 568, endPoint y: 110, distance: 70.9
click at [568, 110] on address "MOBILITY AND MORE [PERSON_NAME] - 06 2788072 [STREET_ADDRESS][PERSON_NAME]" at bounding box center [761, 138] width 389 height 66
drag, startPoint x: 686, startPoint y: 188, endPoint x: 564, endPoint y: 195, distance: 122.0
click at [564, 195] on div "MOBILITY AND MORE [PERSON_NAME] - 06 2788072 [STREET_ADDRESS][PERSON_NAME] Emai…" at bounding box center [762, 155] width 404 height 114
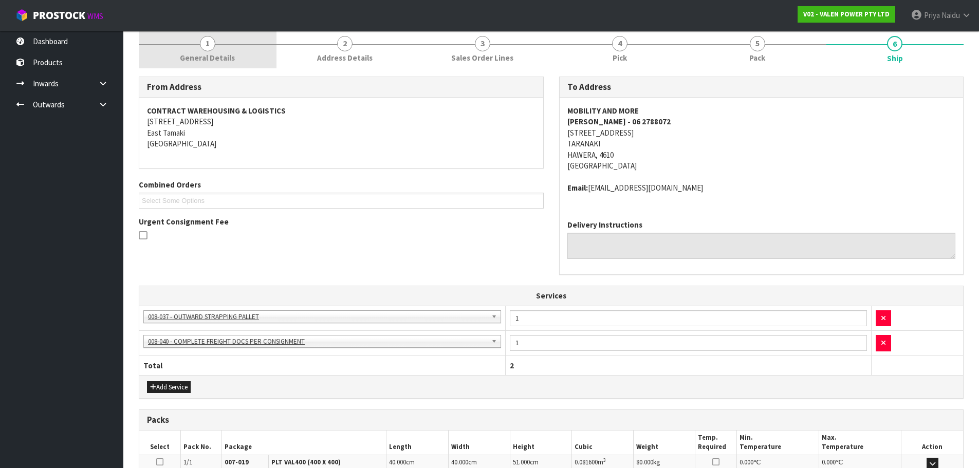
click at [209, 44] on span "1" at bounding box center [207, 43] width 15 height 15
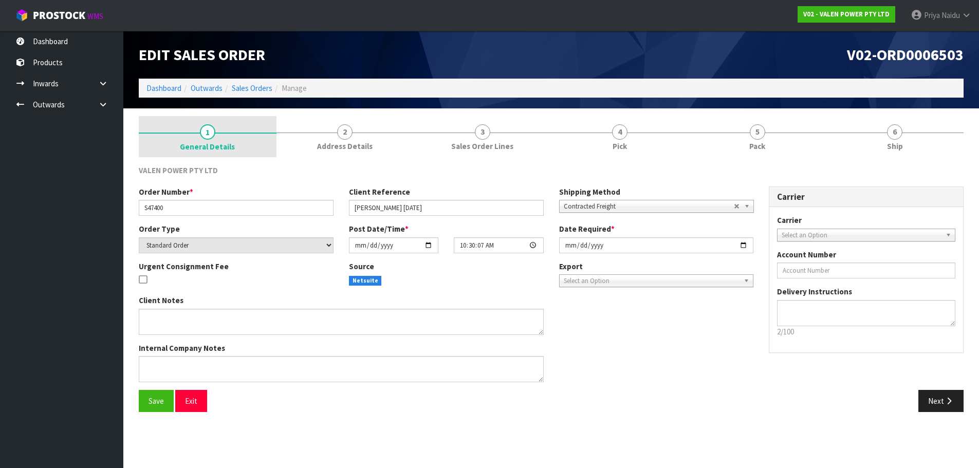
scroll to position [0, 0]
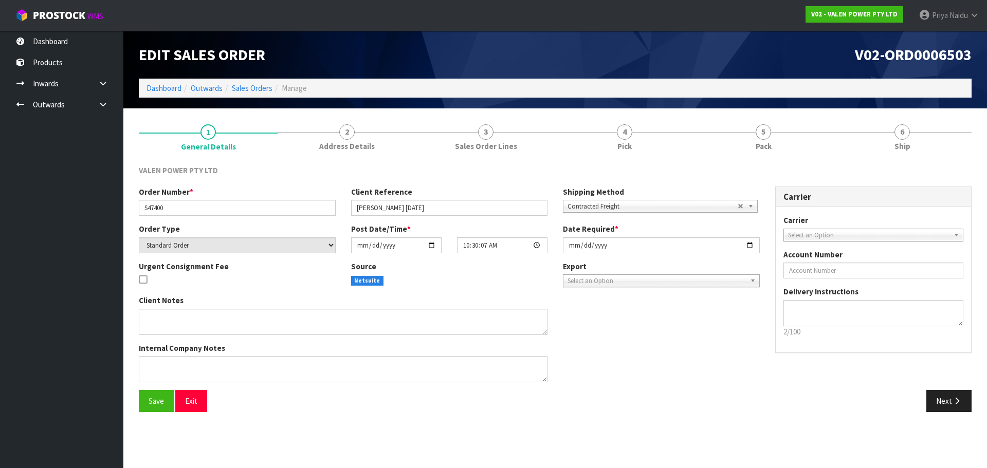
drag, startPoint x: 209, startPoint y: 44, endPoint x: 182, endPoint y: 58, distance: 30.1
click at [182, 59] on span "Edit Sales Order" at bounding box center [202, 55] width 126 height 20
drag, startPoint x: 166, startPoint y: 206, endPoint x: 117, endPoint y: 203, distance: 48.9
click at [117, 203] on body "Toggle navigation ProStock WMS V02 - VALEN POWER PTY LTD Priya Naidu Logout Das…" at bounding box center [493, 234] width 987 height 468
drag, startPoint x: 408, startPoint y: 207, endPoint x: 354, endPoint y: 217, distance: 55.4
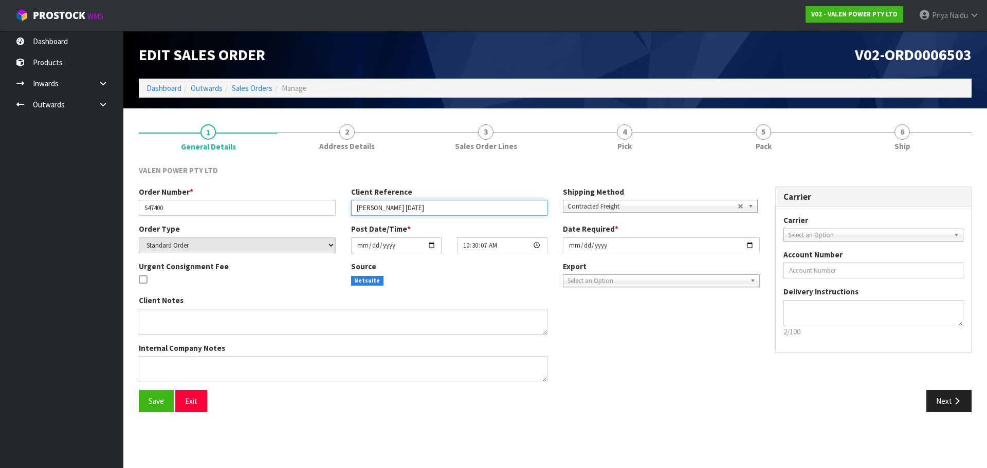
click at [354, 217] on div "Order Number * S47400 Client Reference [PERSON_NAME] [DATE] Shipping Method Cli…" at bounding box center [449, 205] width 636 height 37
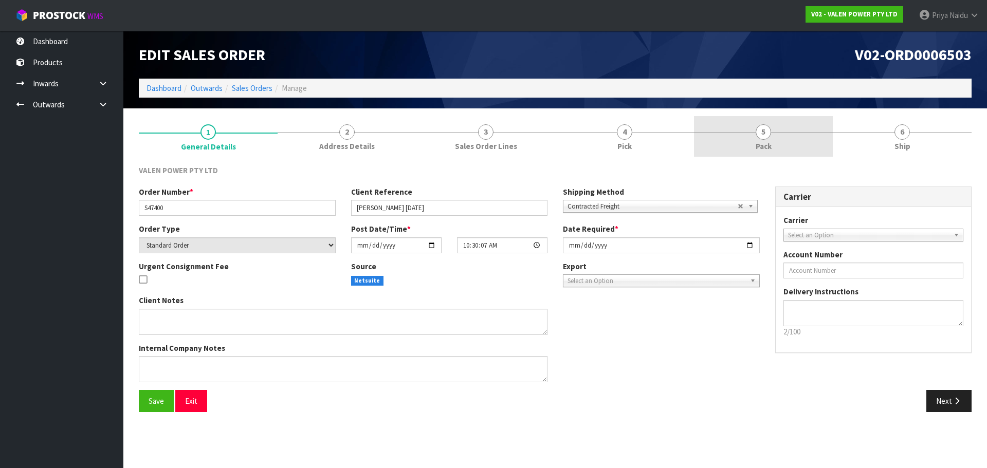
click at [760, 134] on span "5" at bounding box center [763, 131] width 15 height 15
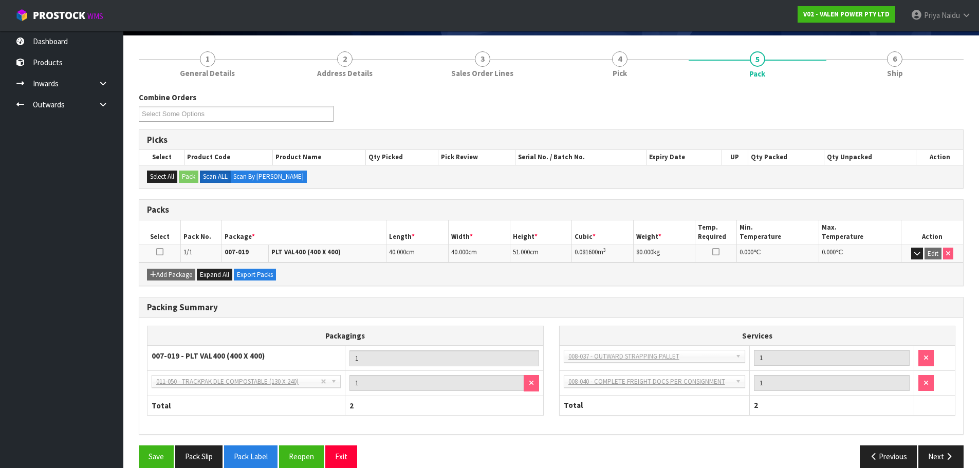
scroll to position [88, 0]
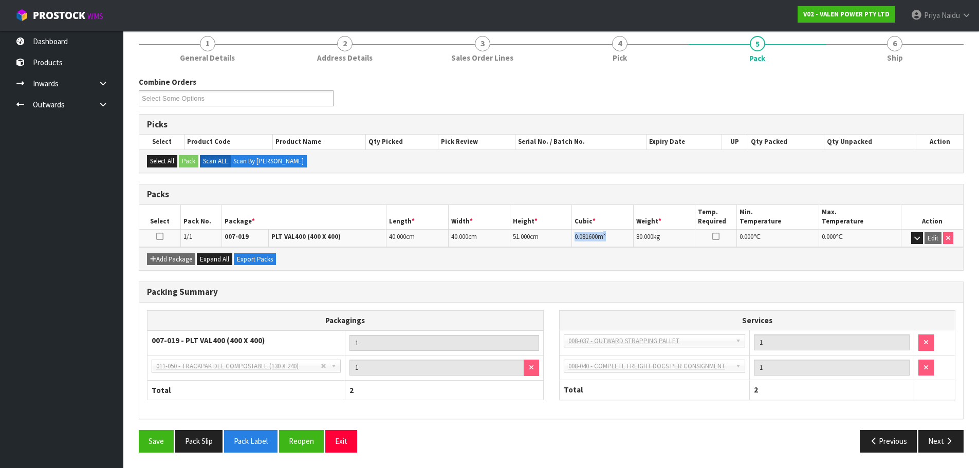
drag, startPoint x: 608, startPoint y: 237, endPoint x: 574, endPoint y: 237, distance: 33.4
click at [574, 237] on td "0.081600 m 3" at bounding box center [603, 238] width 62 height 18
drag, startPoint x: 662, startPoint y: 239, endPoint x: 634, endPoint y: 243, distance: 27.6
click at [634, 245] on td "80.000 kg" at bounding box center [665, 238] width 62 height 18
click at [893, 41] on span "6" at bounding box center [894, 43] width 15 height 15
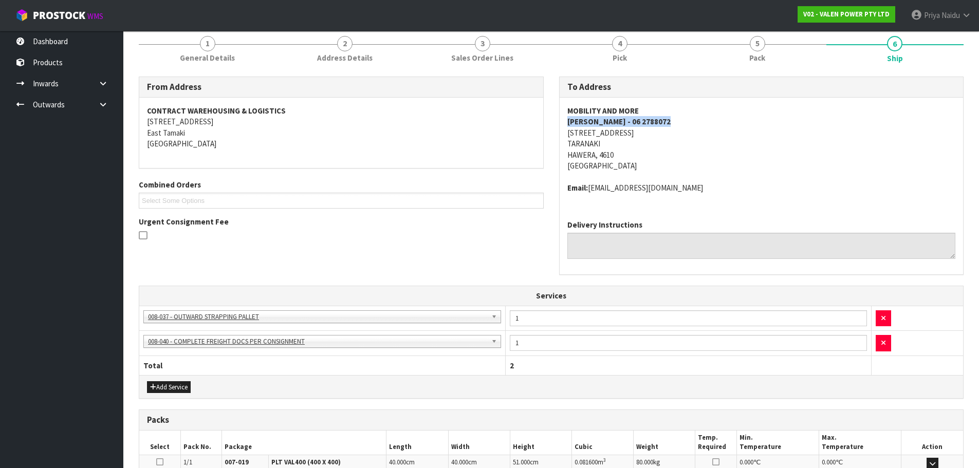
drag, startPoint x: 669, startPoint y: 121, endPoint x: 568, endPoint y: 124, distance: 101.3
click at [568, 124] on address "MOBILITY AND MORE [PERSON_NAME] - 06 2788072 [STREET_ADDRESS][PERSON_NAME]" at bounding box center [761, 138] width 389 height 66
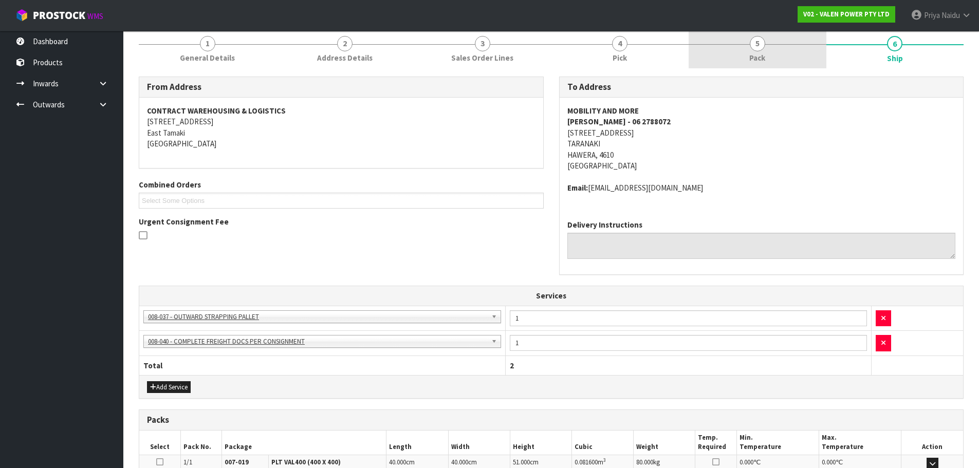
click at [759, 47] on span "5" at bounding box center [757, 43] width 15 height 15
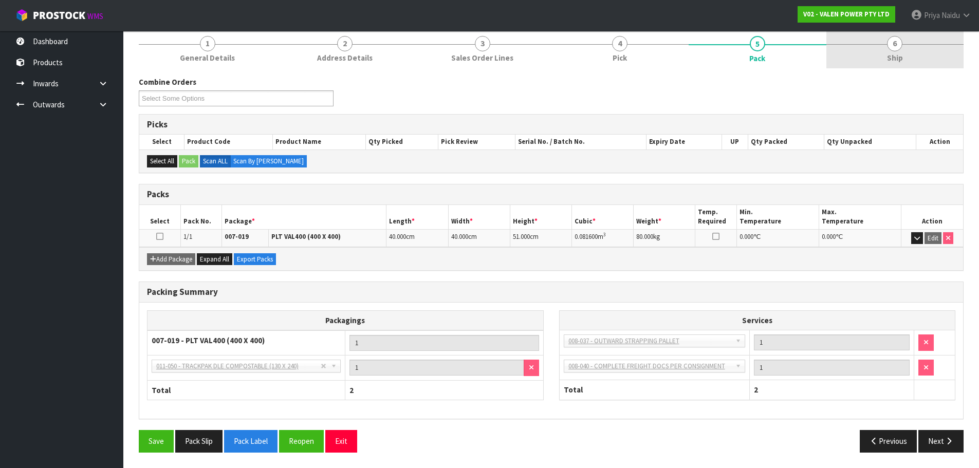
click at [887, 42] on span "6" at bounding box center [894, 43] width 15 height 15
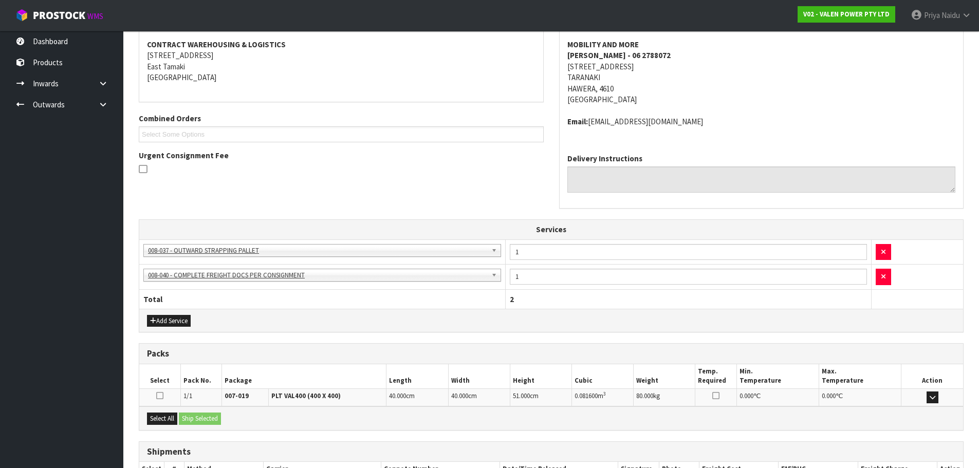
scroll to position [228, 0]
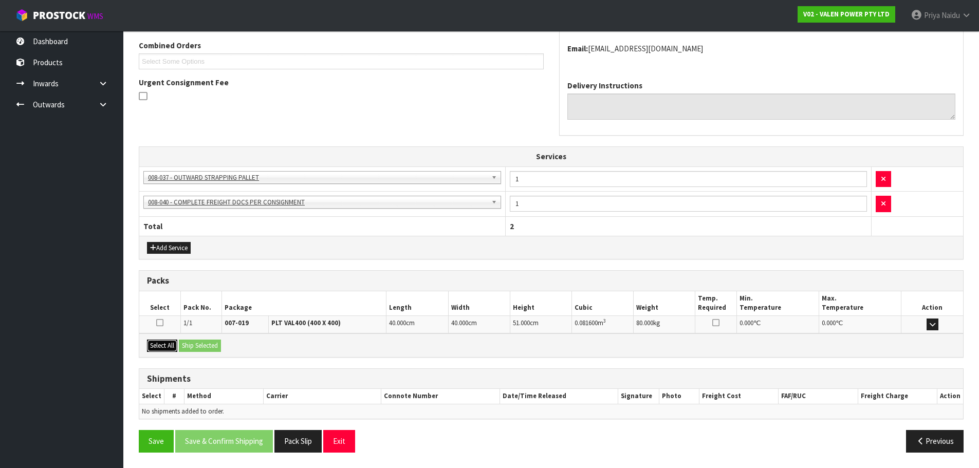
click at [167, 343] on button "Select All" at bounding box center [162, 346] width 30 height 12
click at [198, 346] on button "Ship Selected" at bounding box center [200, 346] width 42 height 12
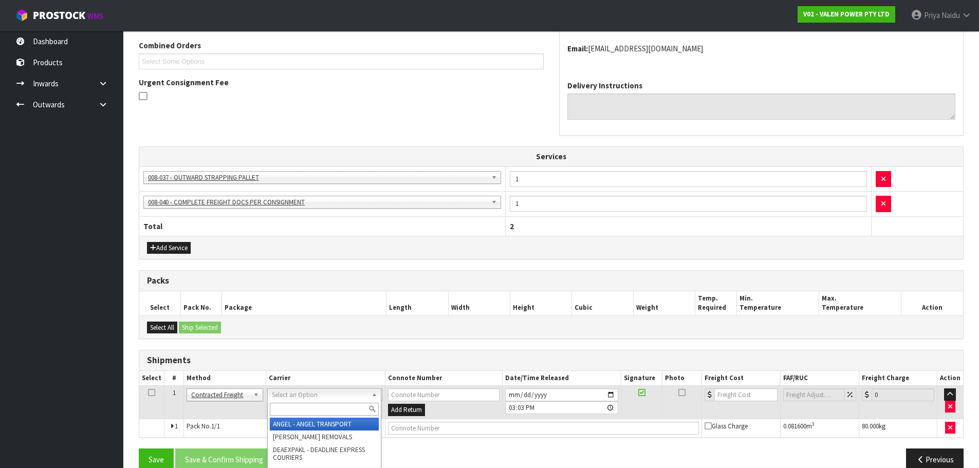
click at [328, 406] on input "text" at bounding box center [324, 409] width 109 height 13
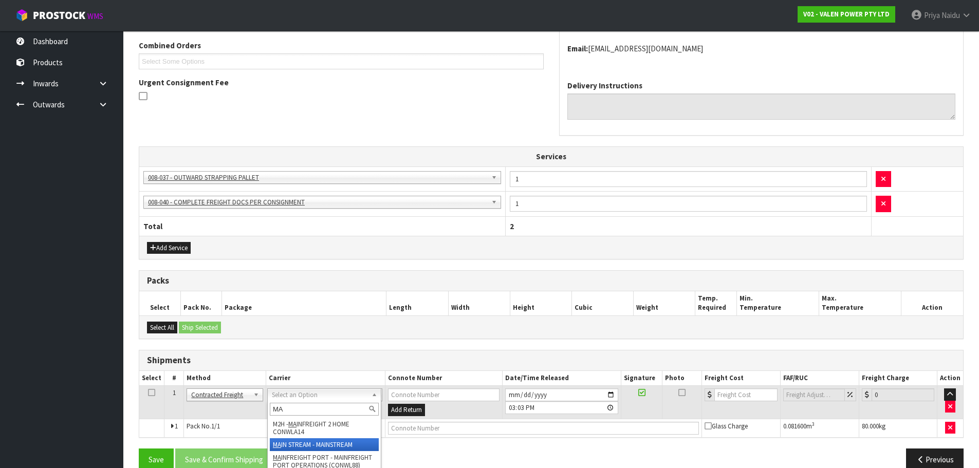
type input "MA"
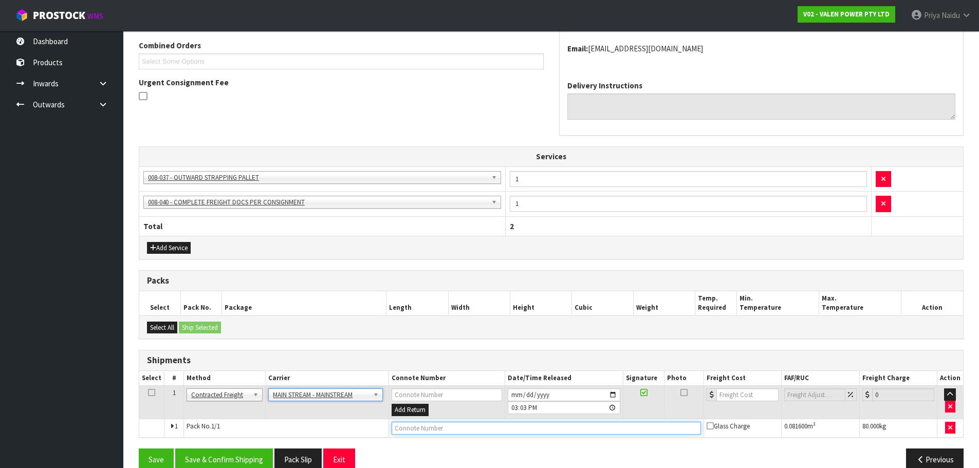
click at [437, 427] on input "text" at bounding box center [546, 428] width 309 height 13
paste input "CWL7717952"
type input "CWL7717952"
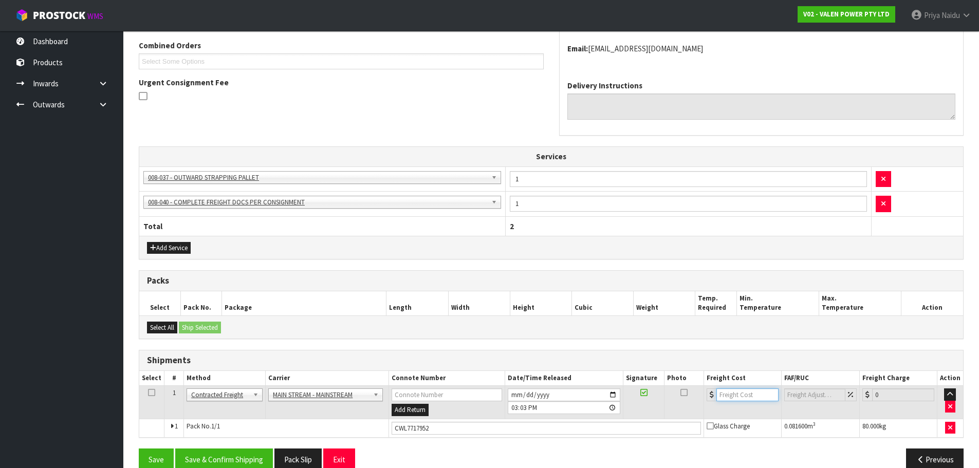
click at [757, 397] on input "number" at bounding box center [748, 395] width 62 height 13
type input "38.86"
click at [221, 456] on button "Save & Confirm Shipping" at bounding box center [224, 460] width 98 height 22
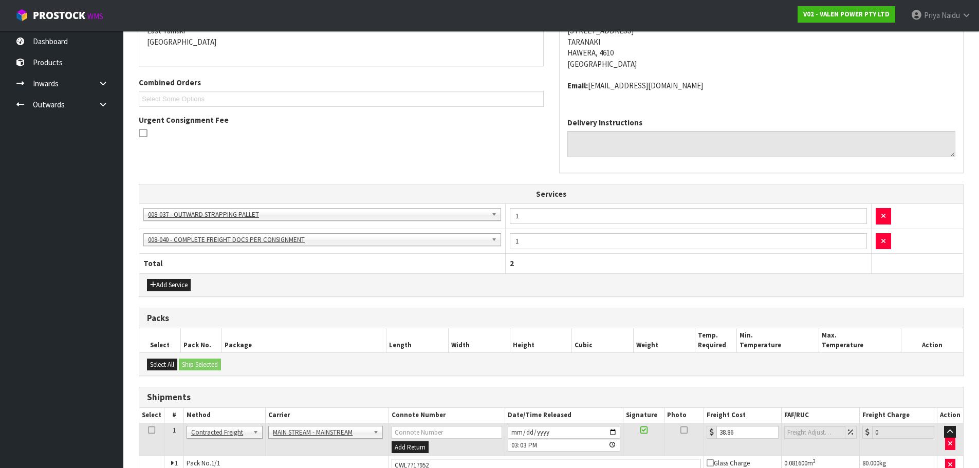
scroll to position [0, 0]
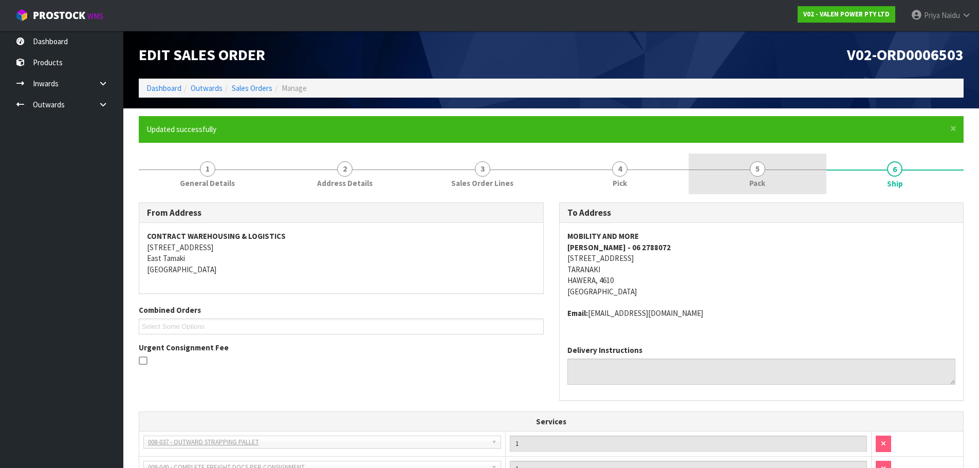
drag, startPoint x: 986, startPoint y: 126, endPoint x: 762, endPoint y: 168, distance: 227.9
click at [762, 168] on span "5" at bounding box center [757, 168] width 15 height 15
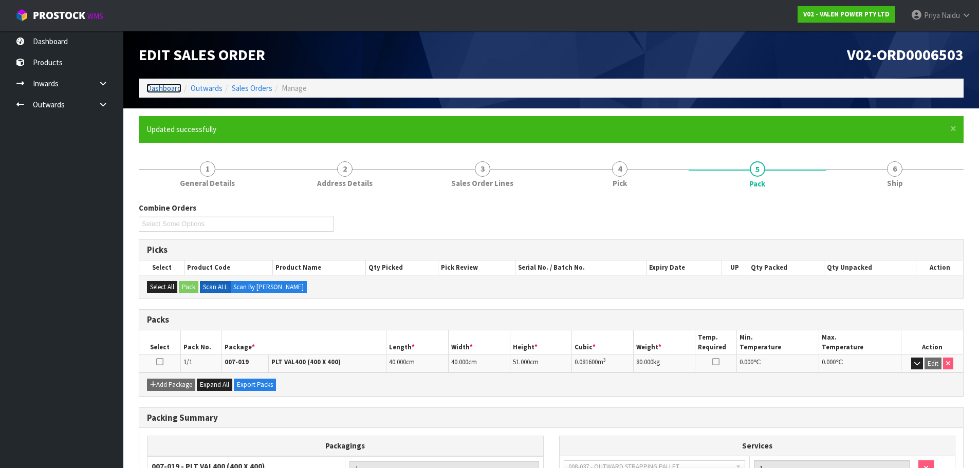
click at [160, 85] on link "Dashboard" at bounding box center [163, 88] width 35 height 10
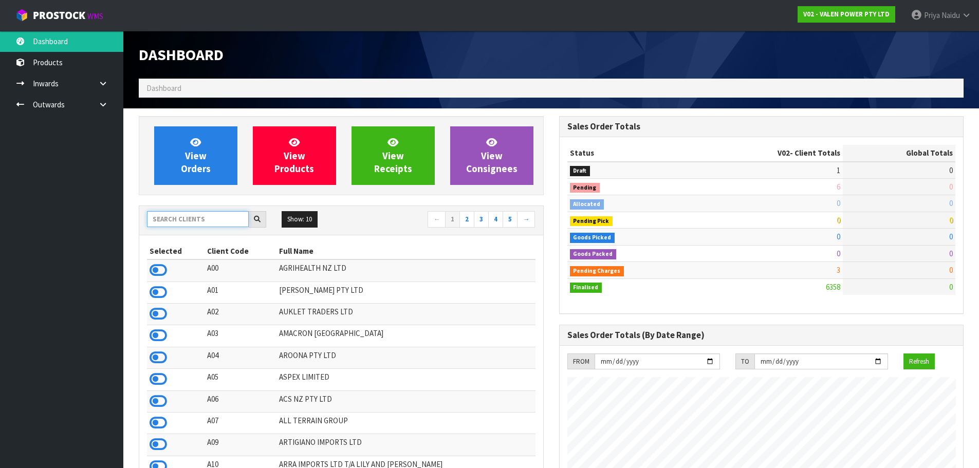
click at [188, 213] on input "text" at bounding box center [198, 219] width 102 height 16
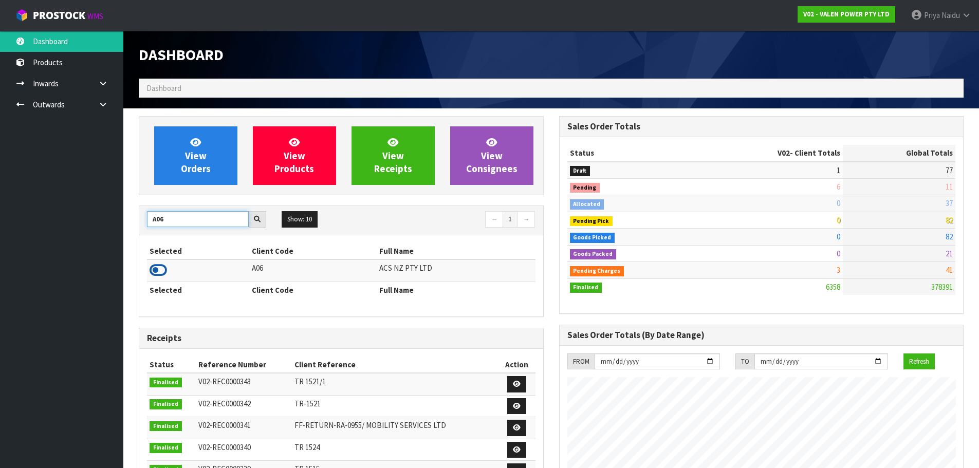
type input "A06"
click at [160, 267] on icon at bounding box center [158, 270] width 17 height 15
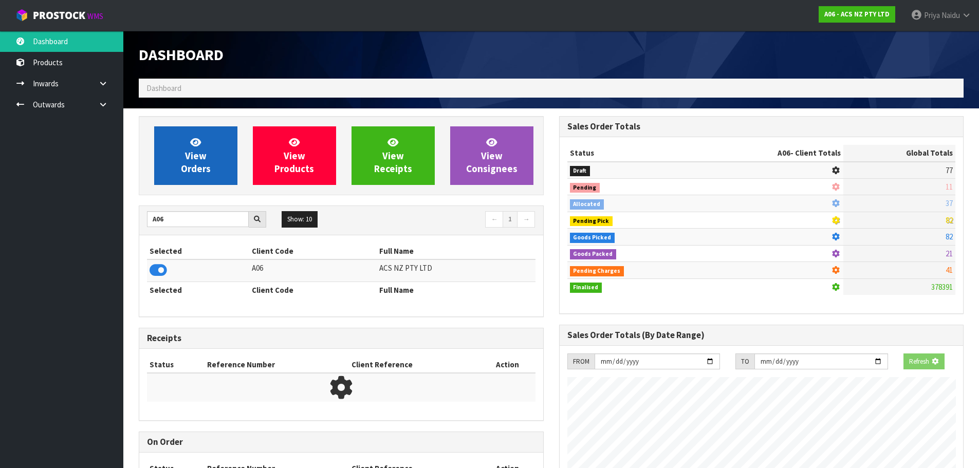
scroll to position [513373, 513593]
click at [205, 147] on link "View Orders" at bounding box center [195, 155] width 83 height 59
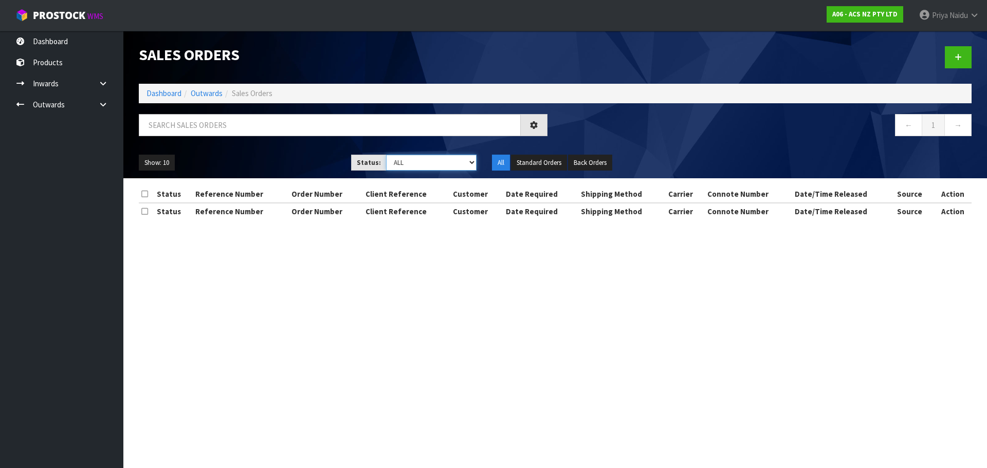
click at [411, 161] on select "Draft Pending Allocated Pending Pick Goods Picked Goods Packed Pending Charges …" at bounding box center [431, 163] width 91 height 16
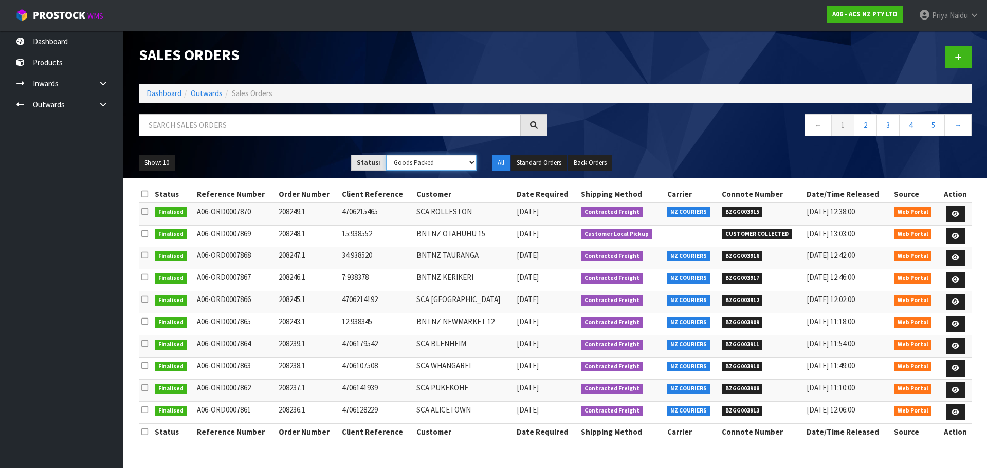
click at [386, 155] on select "Draft Pending Allocated Pending Pick Goods Picked Goods Packed Pending Charges …" at bounding box center [431, 163] width 91 height 16
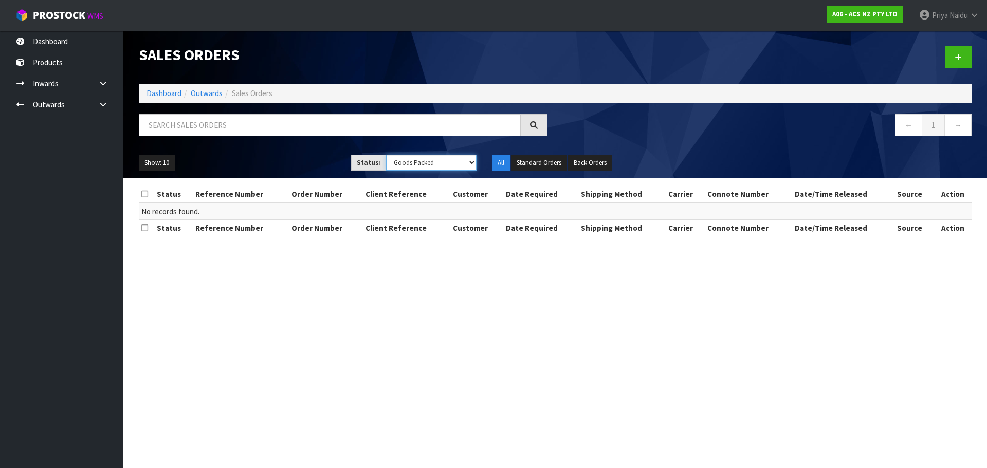
click at [417, 163] on select "Draft Pending Allocated Pending Pick Goods Picked Goods Packed Pending Charges …" at bounding box center [431, 163] width 91 height 16
click at [386, 155] on select "Draft Pending Allocated Pending Pick Goods Picked Goods Packed Pending Charges …" at bounding box center [431, 163] width 91 height 16
click at [407, 163] on select "Draft Pending Allocated Pending Pick Goods Picked Goods Packed Pending Charges …" at bounding box center [431, 163] width 91 height 16
click at [386, 155] on select "Draft Pending Allocated Pending Pick Goods Picked Goods Packed Pending Charges …" at bounding box center [431, 163] width 91 height 16
click at [410, 164] on select "Draft Pending Allocated Pending Pick Goods Picked Goods Packed Pending Charges …" at bounding box center [431, 163] width 91 height 16
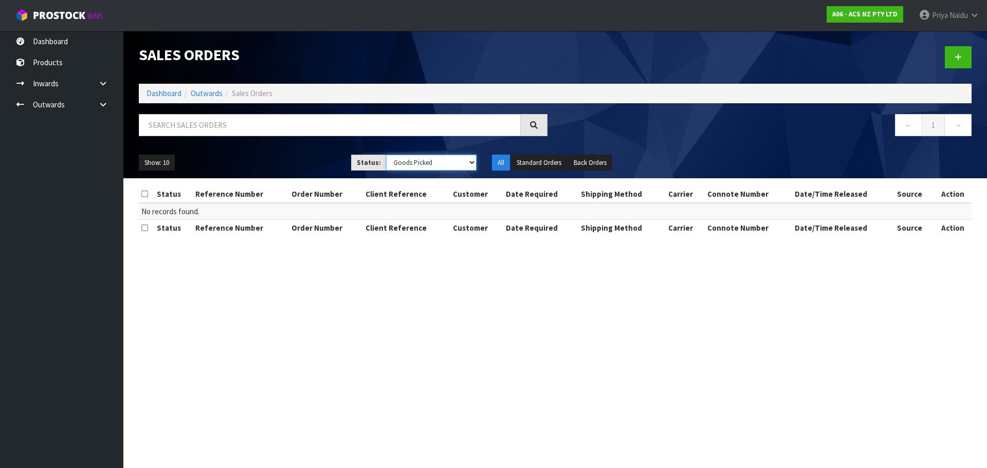
click at [386, 155] on select "Draft Pending Allocated Pending Pick Goods Picked Goods Packed Pending Charges …" at bounding box center [431, 163] width 91 height 16
click at [416, 161] on select "Draft Pending Allocated Pending Pick Goods Picked Goods Packed Pending Charges …" at bounding box center [431, 163] width 91 height 16
select select "string:5"
click at [386, 155] on select "Draft Pending Allocated Pending Pick Goods Picked Goods Packed Pending Charges …" at bounding box center [431, 163] width 91 height 16
click at [151, 96] on link "Dashboard" at bounding box center [163, 93] width 35 height 10
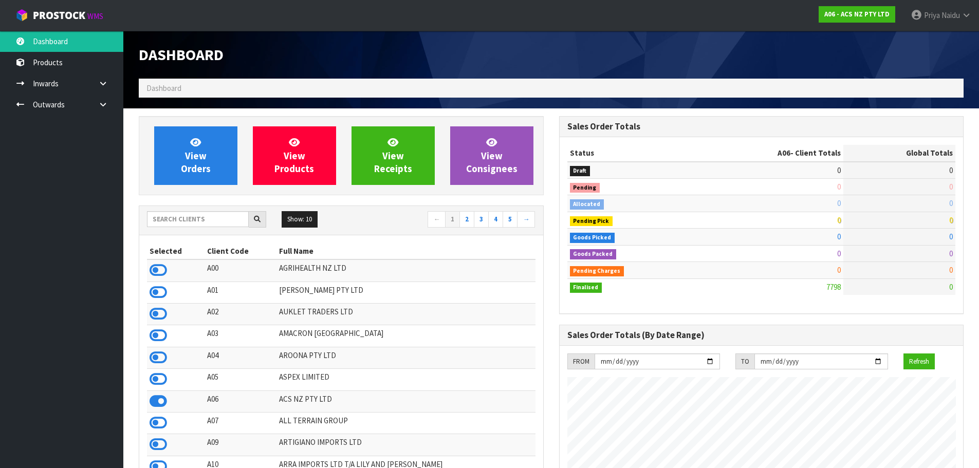
scroll to position [779, 420]
click at [200, 222] on input "text" at bounding box center [198, 219] width 102 height 16
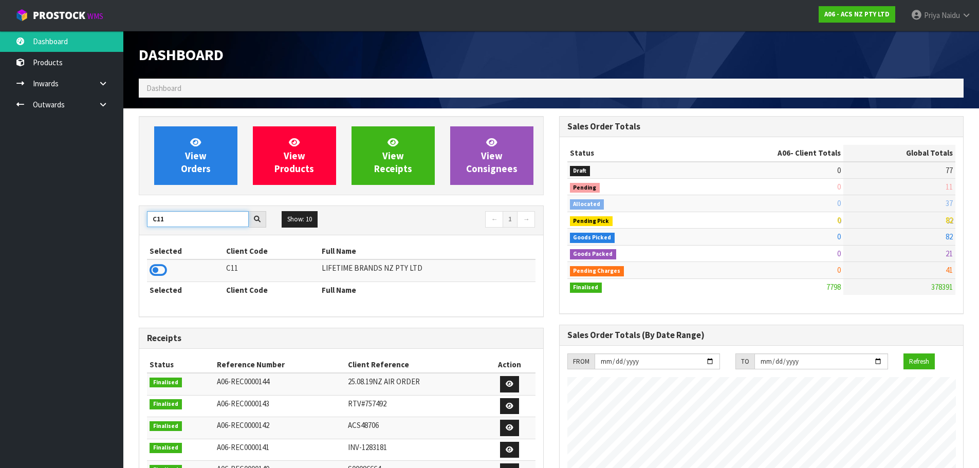
type input "C11"
click at [159, 269] on icon at bounding box center [158, 270] width 17 height 15
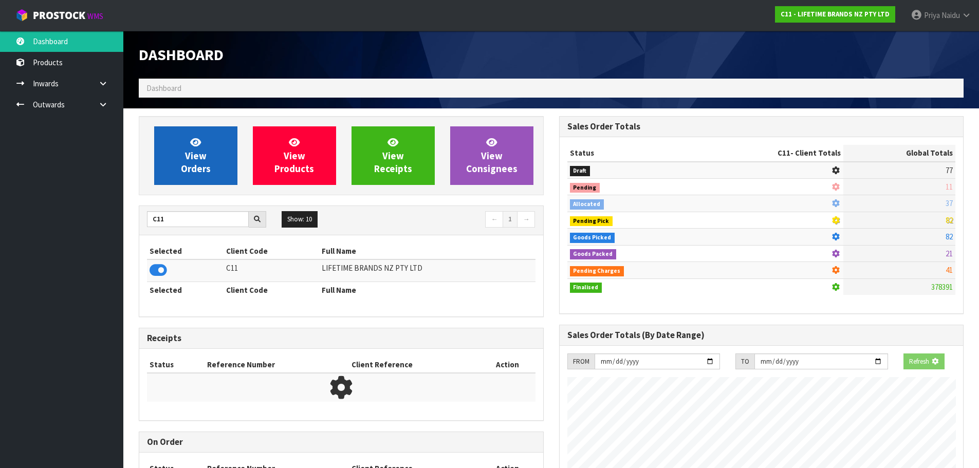
scroll to position [513373, 513593]
click at [215, 139] on link "View Orders" at bounding box center [195, 155] width 83 height 59
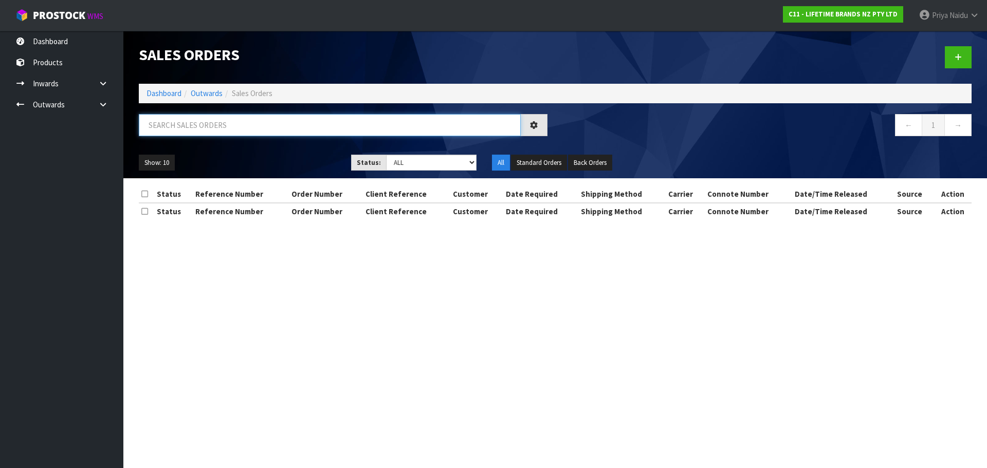
click at [219, 131] on input "text" at bounding box center [330, 125] width 382 height 22
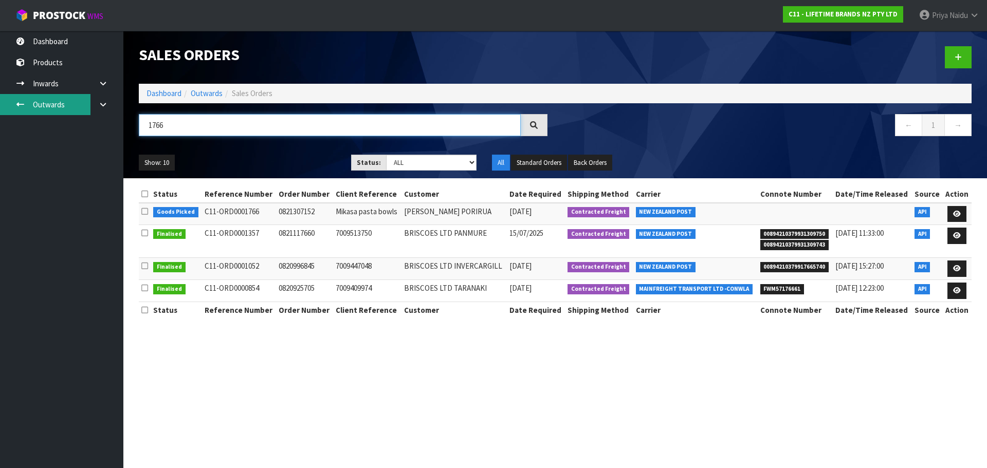
type input "1766"
click at [165, 92] on link "Dashboard" at bounding box center [163, 93] width 35 height 10
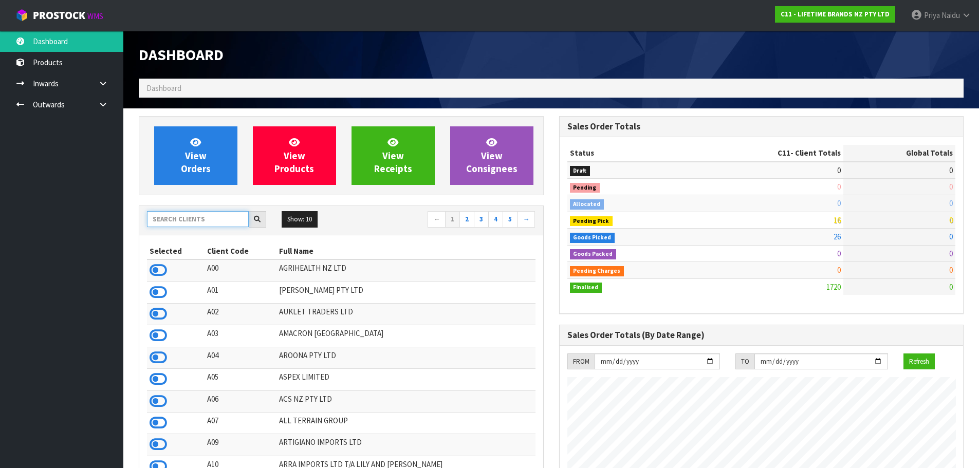
click at [203, 224] on input "text" at bounding box center [198, 219] width 102 height 16
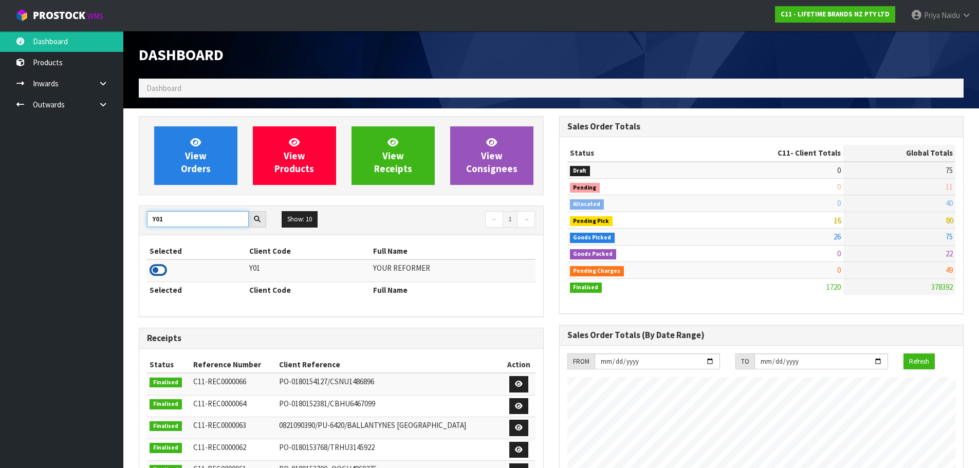
type input "Y01"
click at [158, 267] on icon at bounding box center [158, 270] width 17 height 15
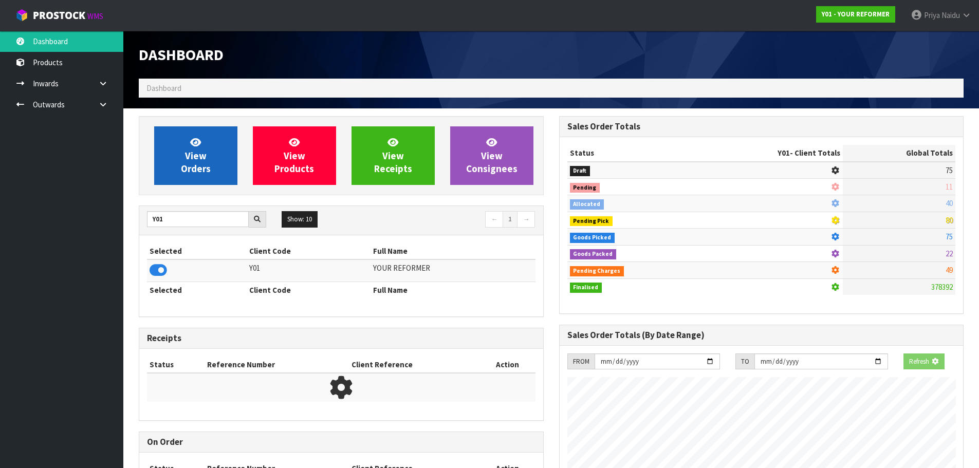
scroll to position [641, 420]
click at [184, 158] on link "View Orders" at bounding box center [195, 155] width 83 height 59
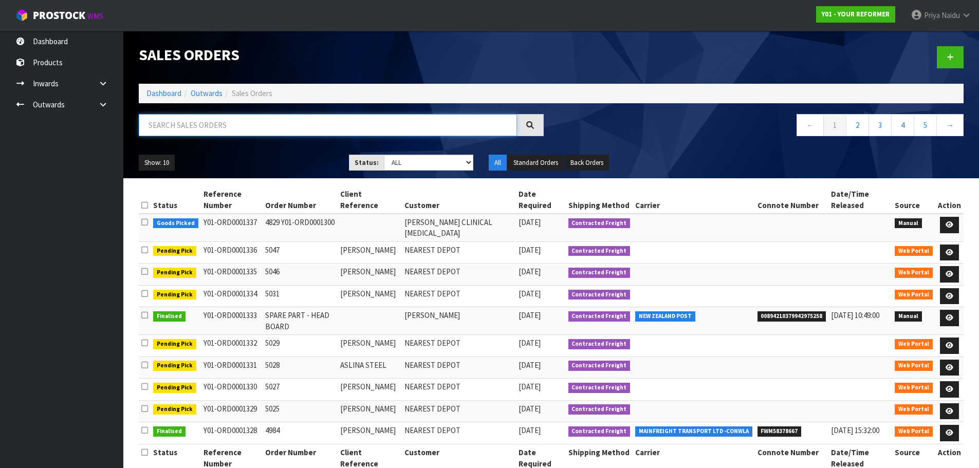
click at [242, 122] on input "text" at bounding box center [328, 125] width 378 height 22
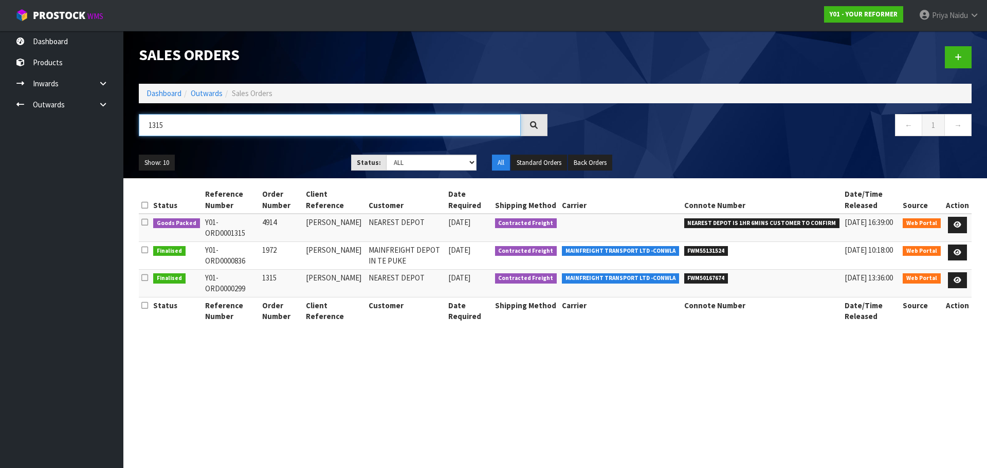
type input "1315"
click at [251, 155] on ul "Show: 10 5 10 25 50" at bounding box center [237, 163] width 197 height 16
click at [958, 224] on icon at bounding box center [957, 225] width 8 height 7
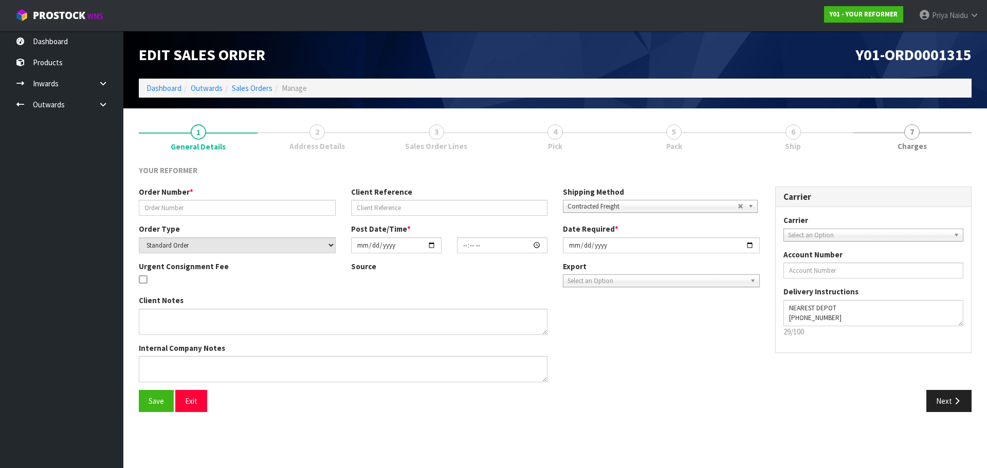
type input "4914"
type input "[PERSON_NAME]"
select select "number:0"
type input "[DATE]"
type input "10:49:00.000"
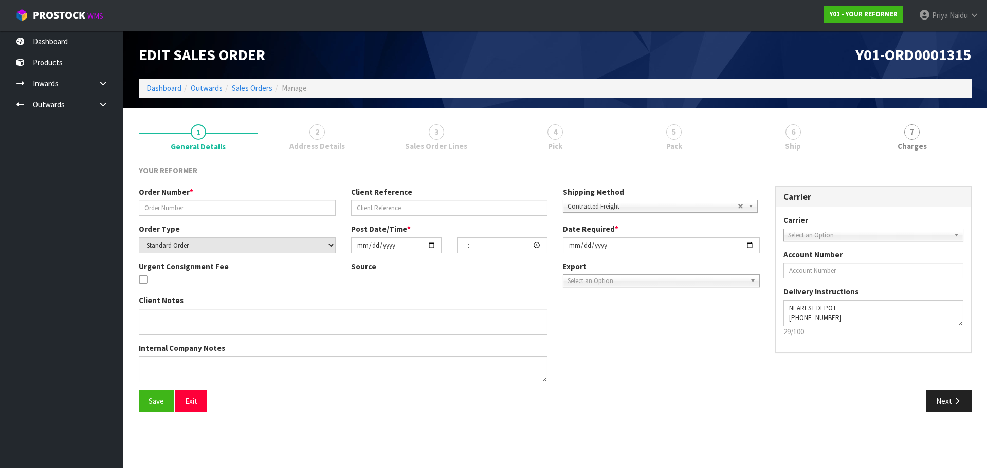
type input "[DATE]"
type textarea "MERCURY BAY ESTATE 761A [STREET_ADDRESS] [PHONE_NUMBER]"
type textarea "MAINFREIGHT CAN DELIVER IF FORKLIFT IS ON SITE THE FREIGHT COST WILL BE APPROXI…"
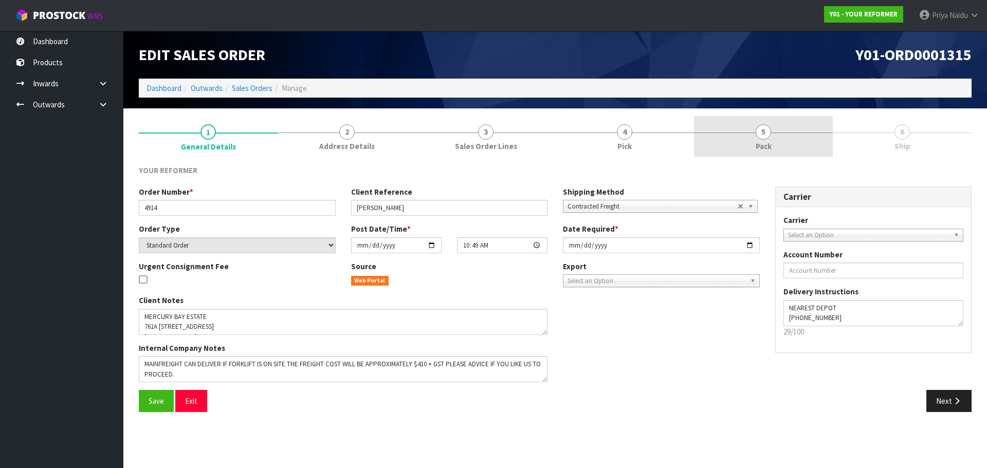
click at [763, 149] on span "Pack" at bounding box center [764, 146] width 16 height 11
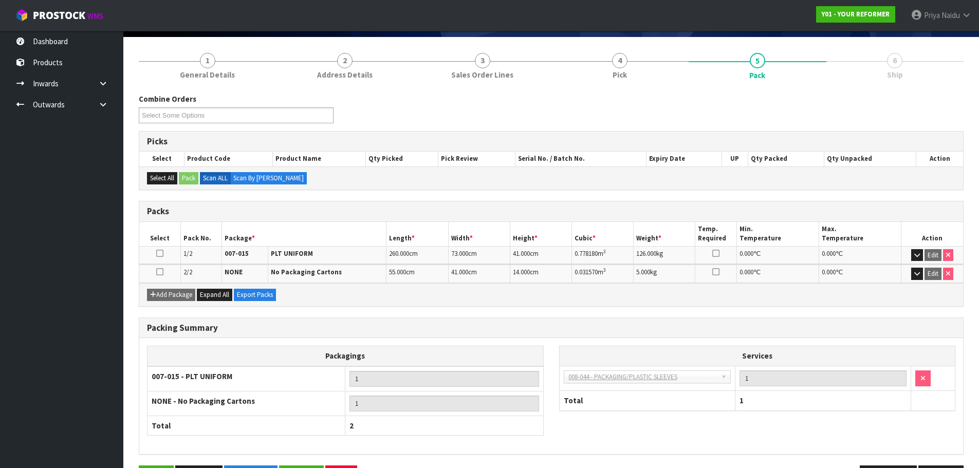
scroll to position [107, 0]
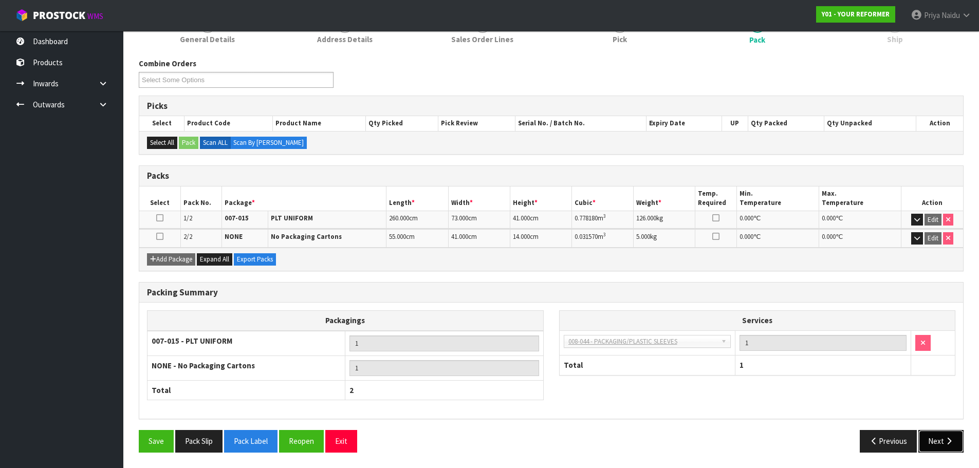
click at [929, 441] on button "Next" at bounding box center [941, 441] width 45 height 22
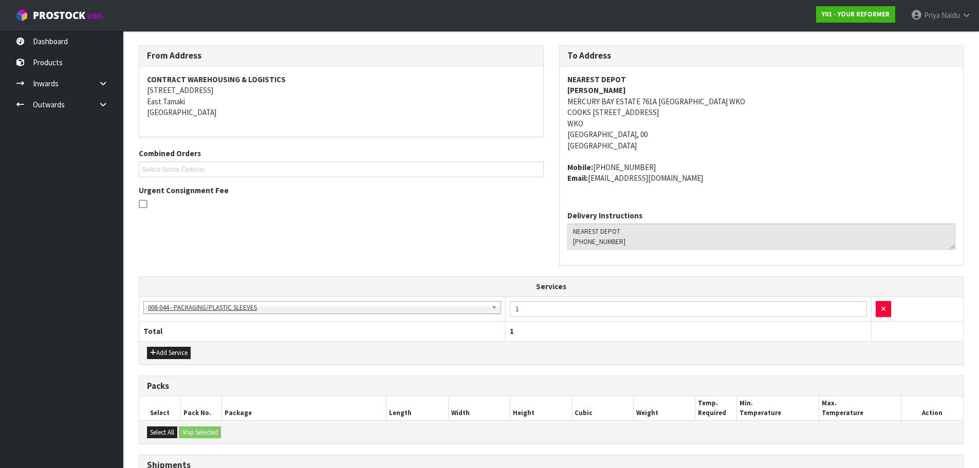
scroll to position [261, 0]
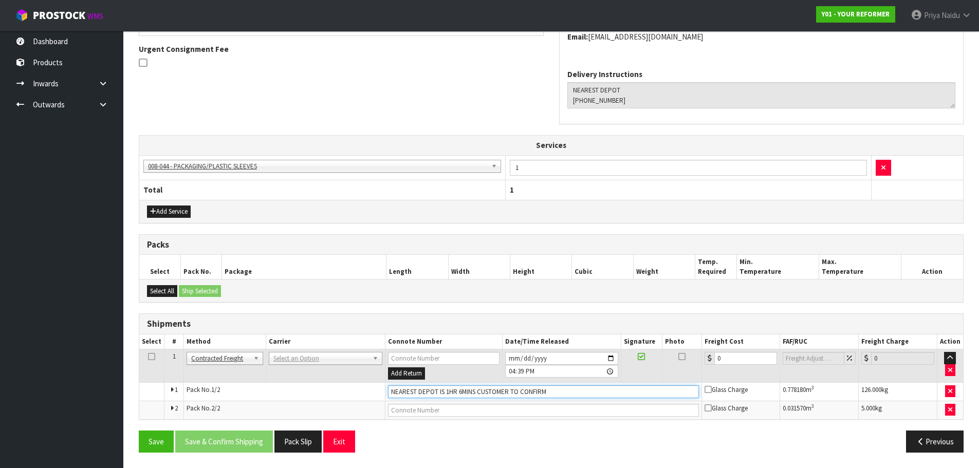
click at [562, 393] on input "NEAREST DEPOT IS 1HR 6MINS CUSTOMER TO CONFIRM" at bounding box center [543, 392] width 311 height 13
type input "N"
type input "ON HOLD FROM CLIENT"
click at [141, 448] on button "Save" at bounding box center [156, 442] width 35 height 22
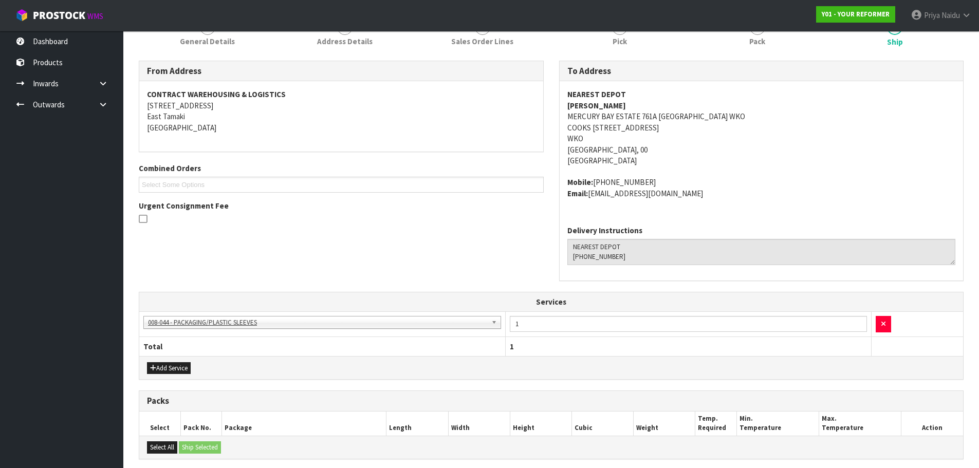
scroll to position [0, 0]
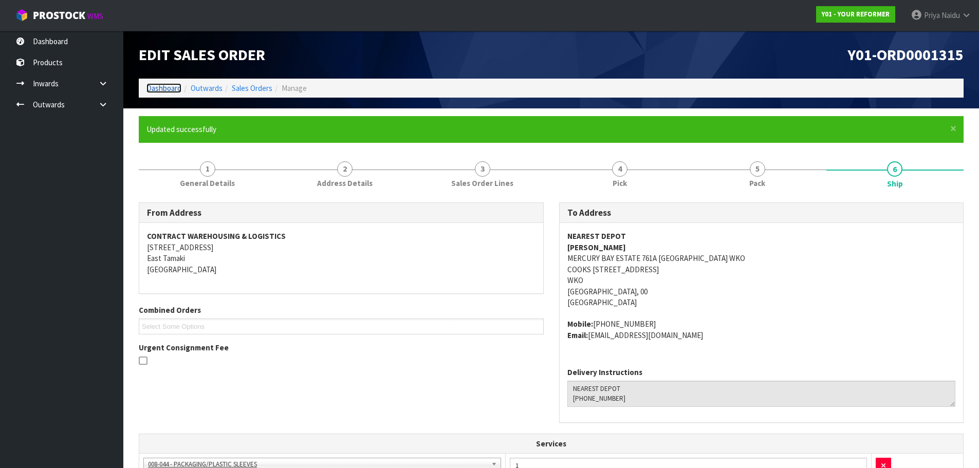
click at [152, 89] on link "Dashboard" at bounding box center [163, 88] width 35 height 10
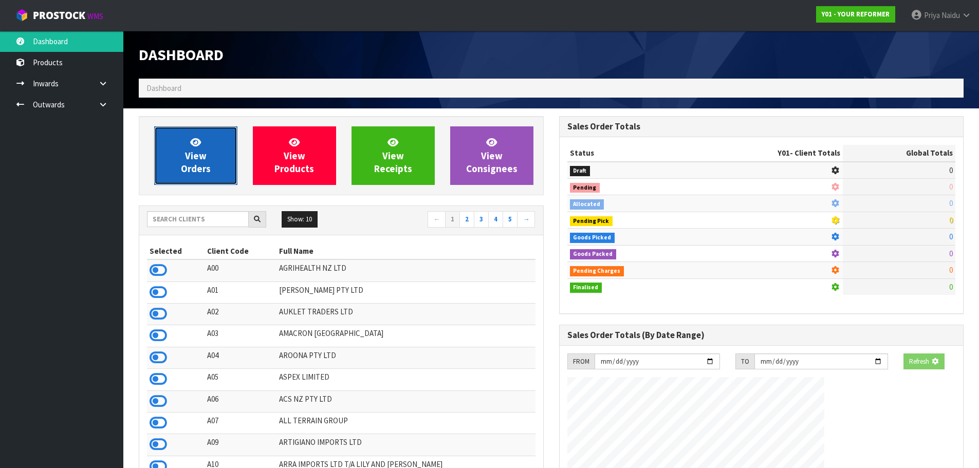
click at [179, 156] on link "View Orders" at bounding box center [195, 155] width 83 height 59
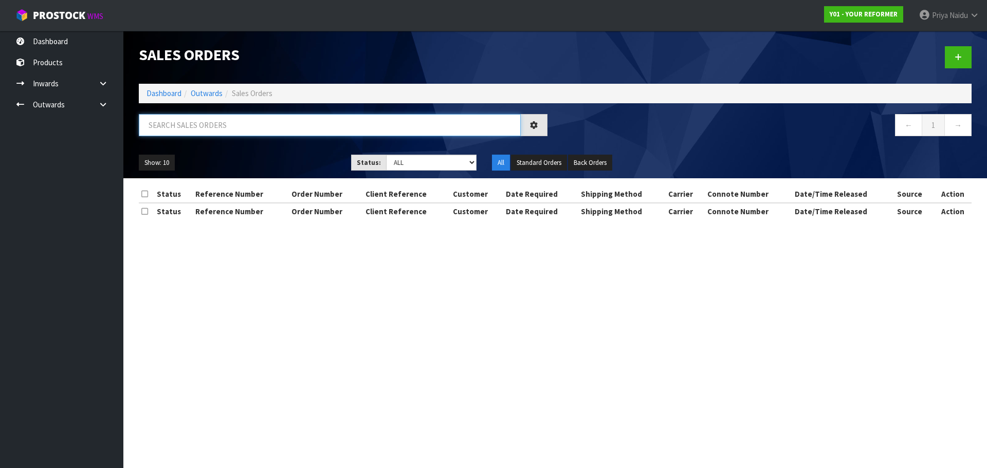
click at [204, 127] on input "text" at bounding box center [330, 125] width 382 height 22
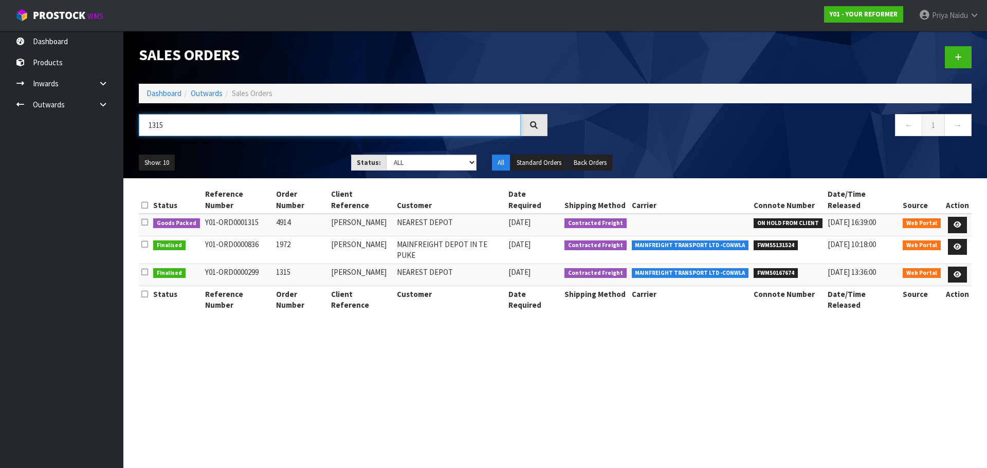
type input "1315"
click at [252, 147] on div "Show: 10 5 10 25 50 Status: Draft Pending Allocated Pending Pick Goods Picked G…" at bounding box center [555, 163] width 848 height 32
click at [283, 164] on ul "Show: 10 5 10 25 50" at bounding box center [237, 163] width 197 height 16
click at [171, 93] on link "Dashboard" at bounding box center [163, 93] width 35 height 10
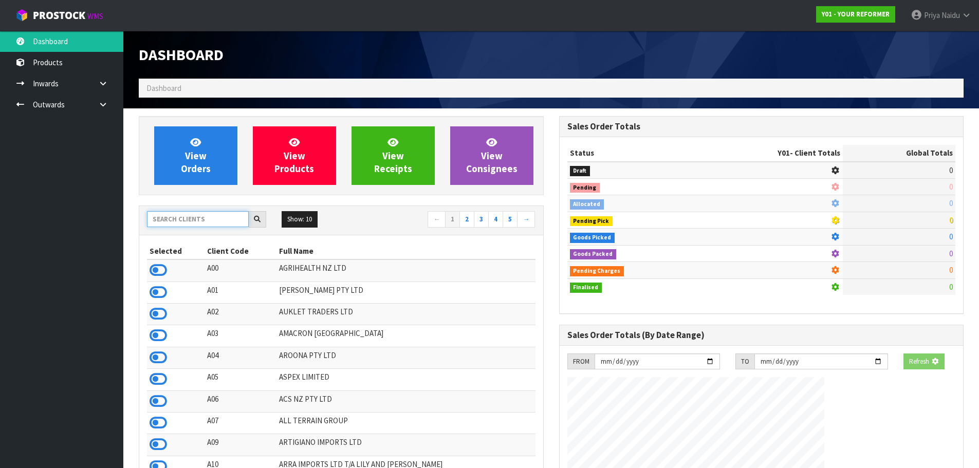
click at [188, 221] on input "text" at bounding box center [198, 219] width 102 height 16
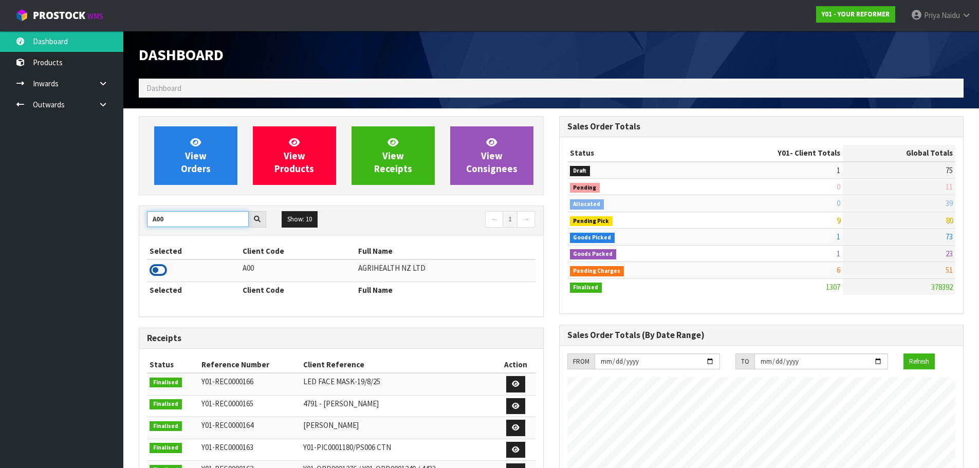
type input "A00"
click at [163, 266] on icon at bounding box center [158, 270] width 17 height 15
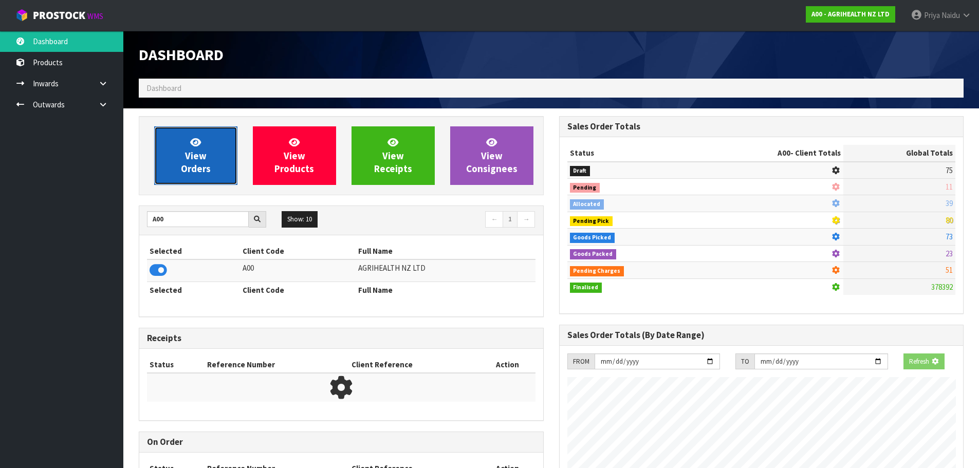
click at [216, 158] on link "View Orders" at bounding box center [195, 155] width 83 height 59
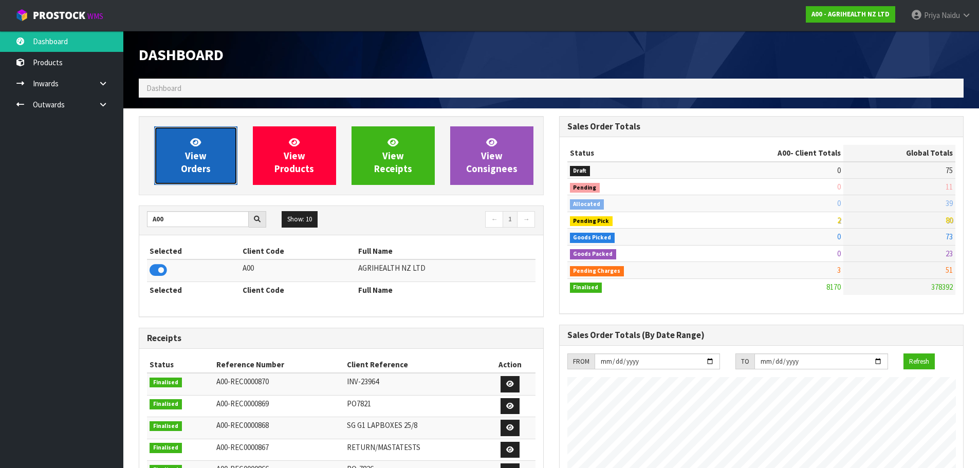
scroll to position [779, 420]
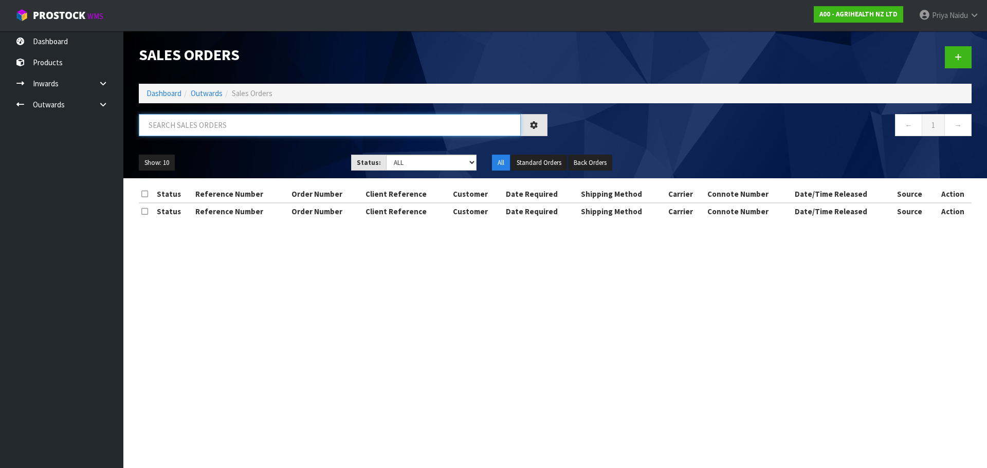
click at [199, 132] on input "text" at bounding box center [330, 125] width 382 height 22
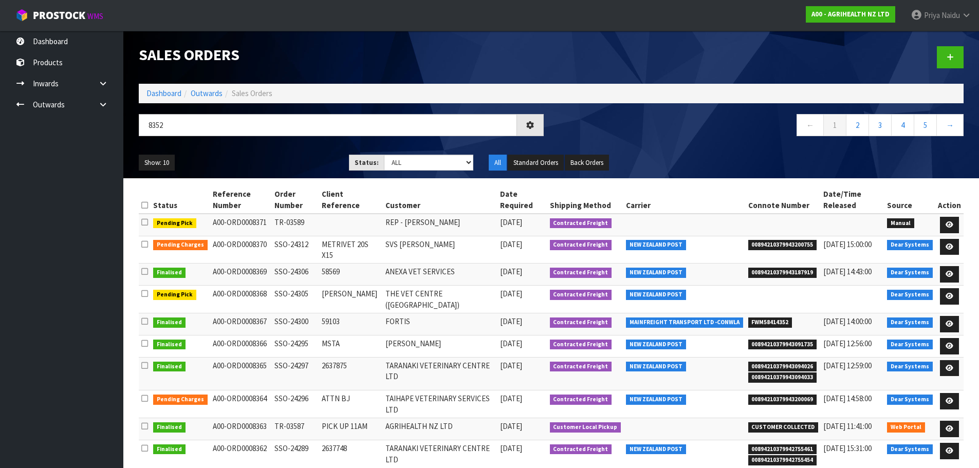
click at [265, 157] on ul "Show: 10 5 10 25 50" at bounding box center [236, 163] width 195 height 16
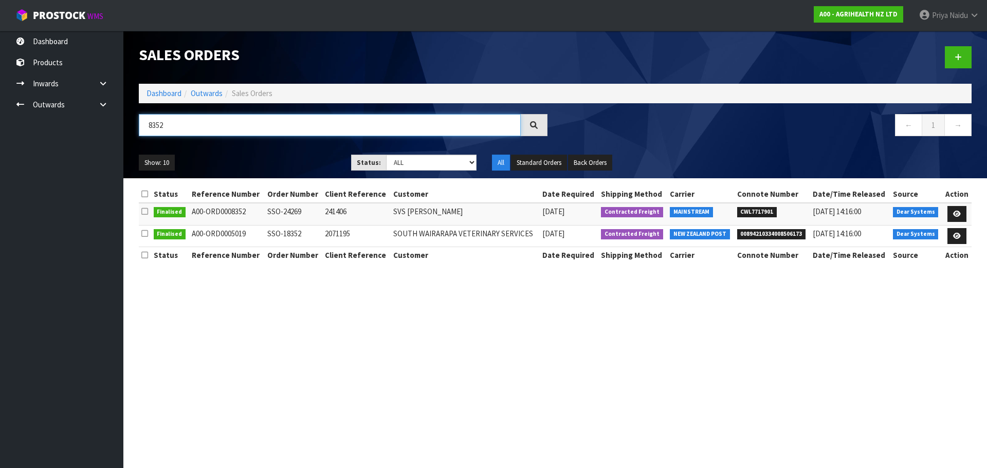
click at [201, 125] on input "8352" at bounding box center [330, 125] width 382 height 22
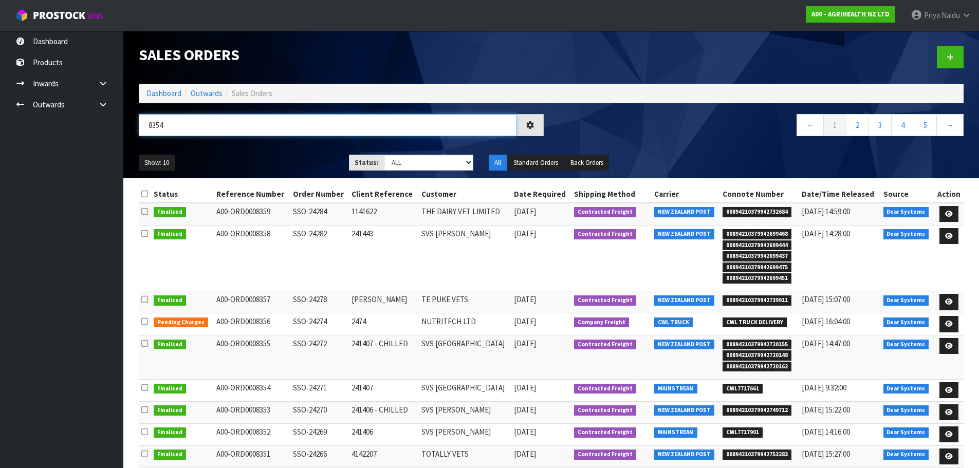
type input "8354"
click at [275, 151] on div "Show: 10 5 10 25 50 Status: Draft Pending Allocated Pending Pick Goods Picked G…" at bounding box center [551, 163] width 840 height 32
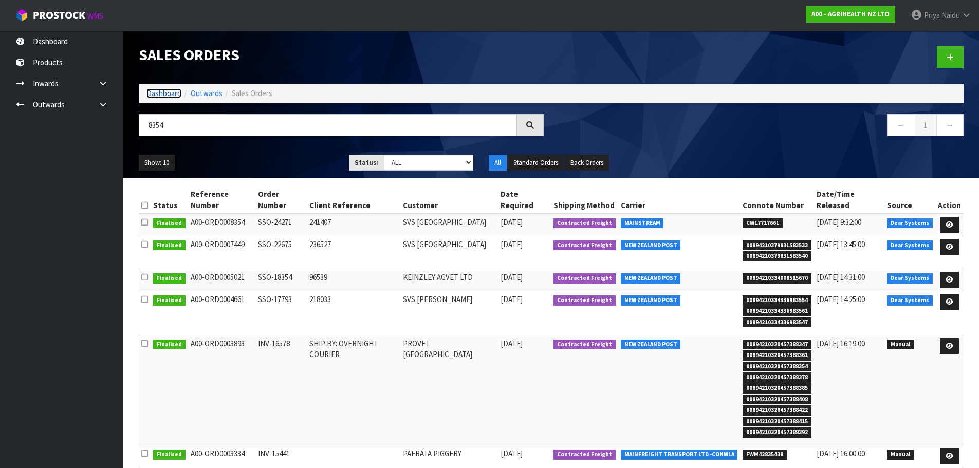
click at [168, 91] on link "Dashboard" at bounding box center [163, 93] width 35 height 10
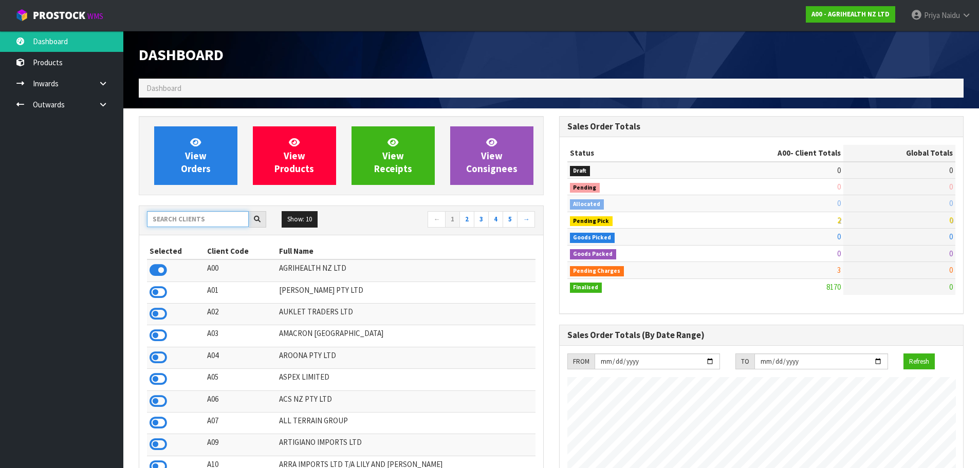
click at [207, 217] on input "text" at bounding box center [198, 219] width 102 height 16
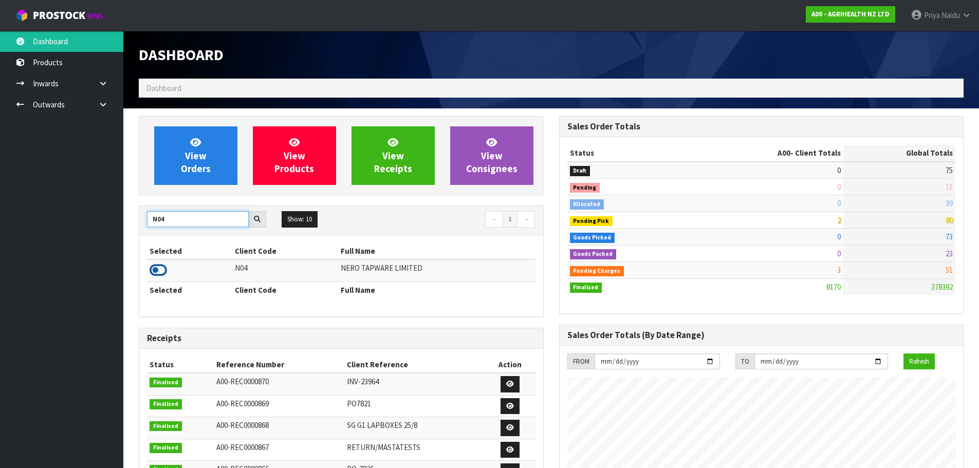
type input "N04"
click at [157, 270] on icon at bounding box center [158, 270] width 17 height 15
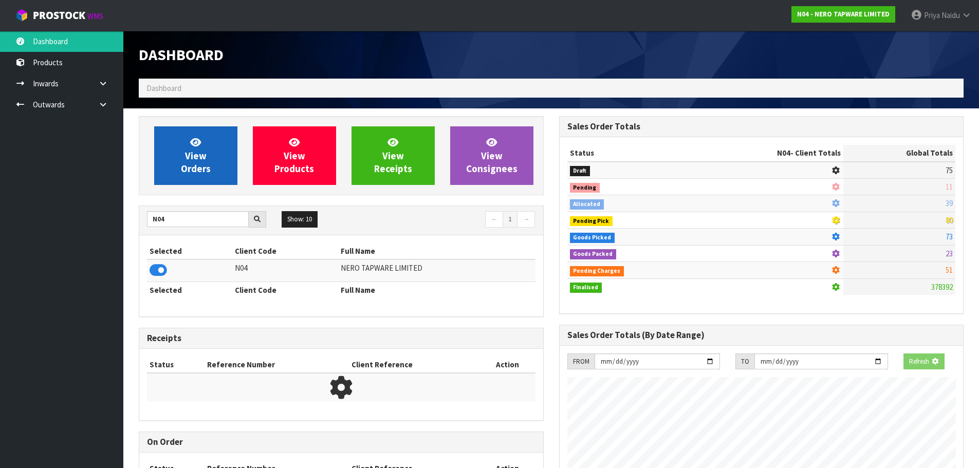
scroll to position [513373, 513593]
click at [203, 176] on link "View Orders" at bounding box center [195, 155] width 83 height 59
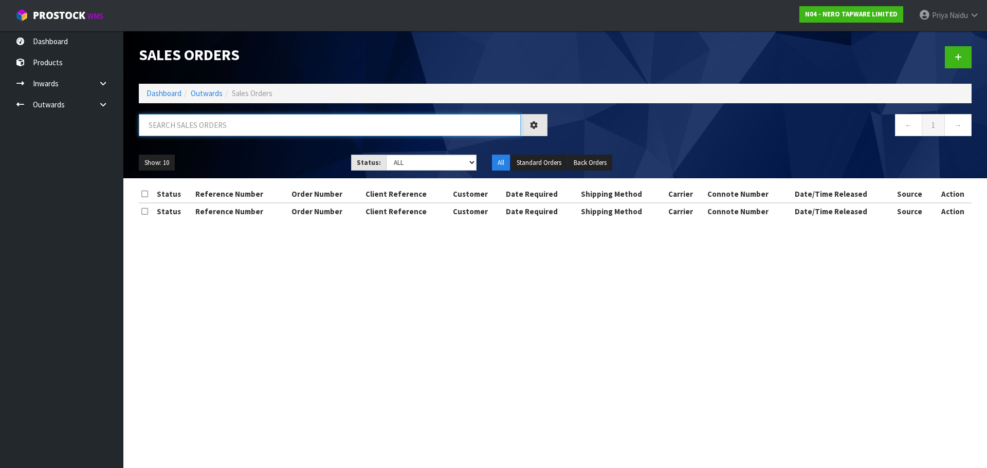
click at [212, 125] on input "text" at bounding box center [330, 125] width 382 height 22
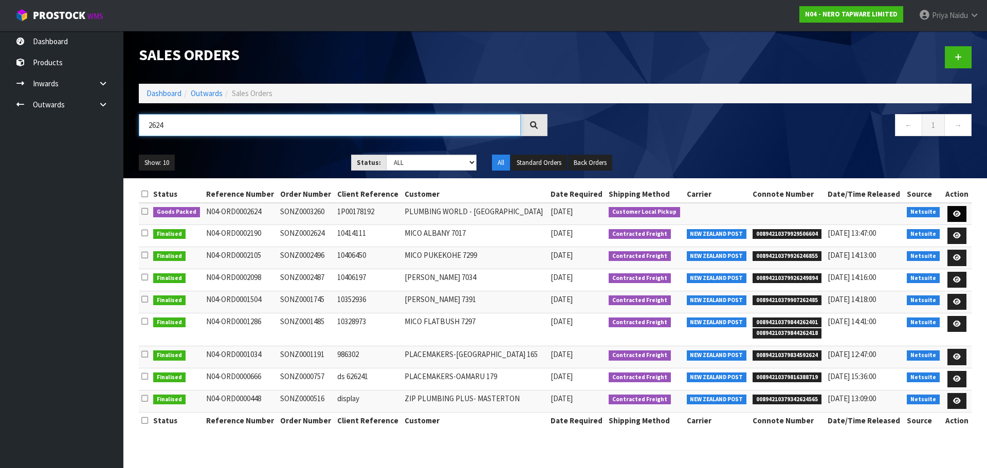
type input "2624"
click at [953, 214] on icon at bounding box center [957, 214] width 8 height 7
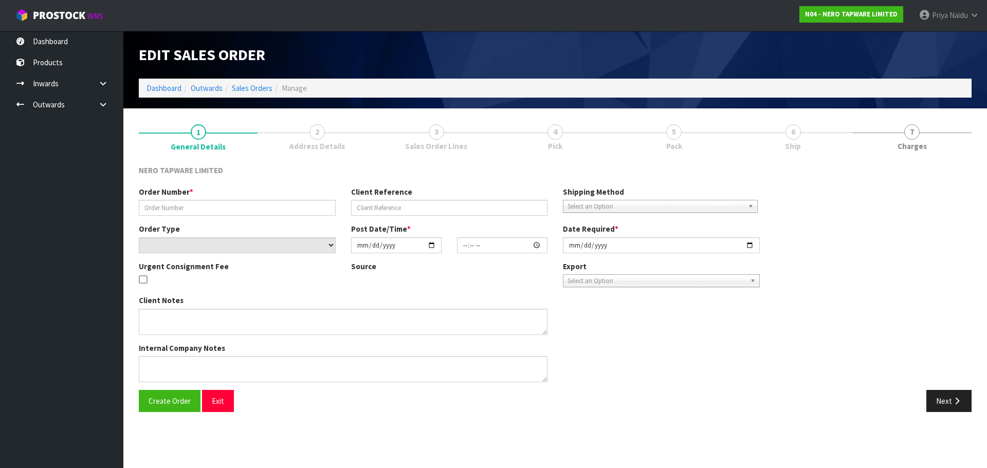
type input "SONZ0003260"
type input "1P00178192"
select select "number:0"
type input "[DATE]"
type input "11:45:07.000"
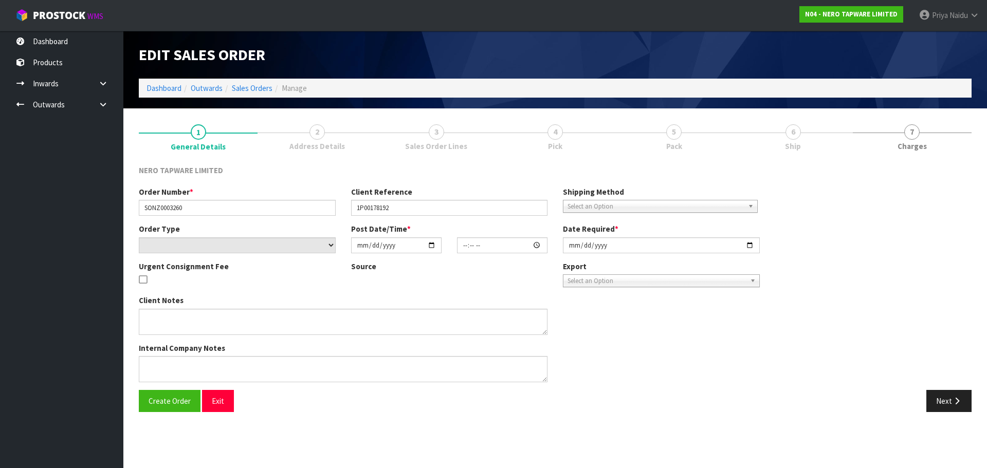
type input "[DATE]"
type textarea "customer pick up 26/08"
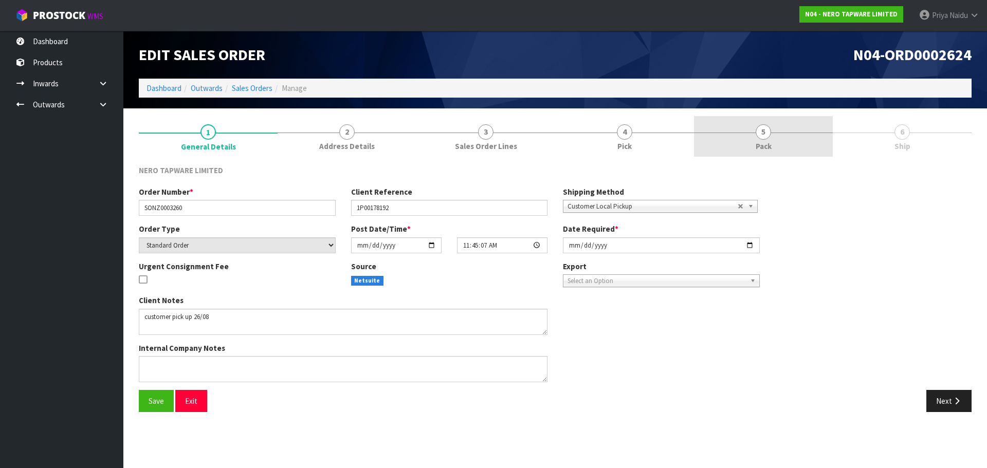
click at [742, 130] on link "5 Pack" at bounding box center [763, 136] width 139 height 41
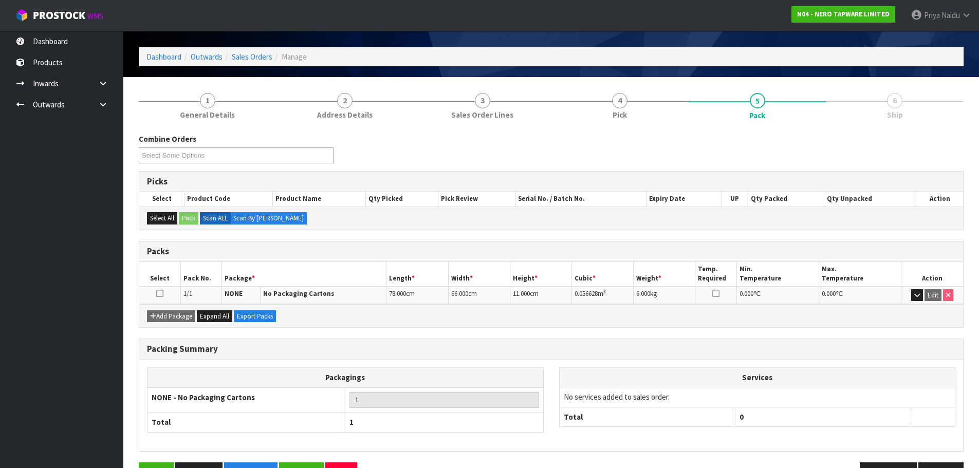
scroll to position [63, 0]
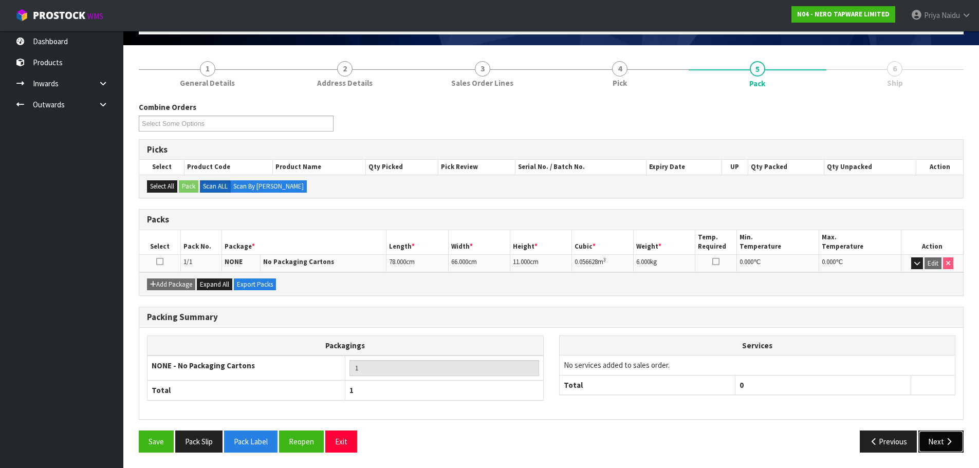
click at [941, 433] on button "Next" at bounding box center [941, 442] width 45 height 22
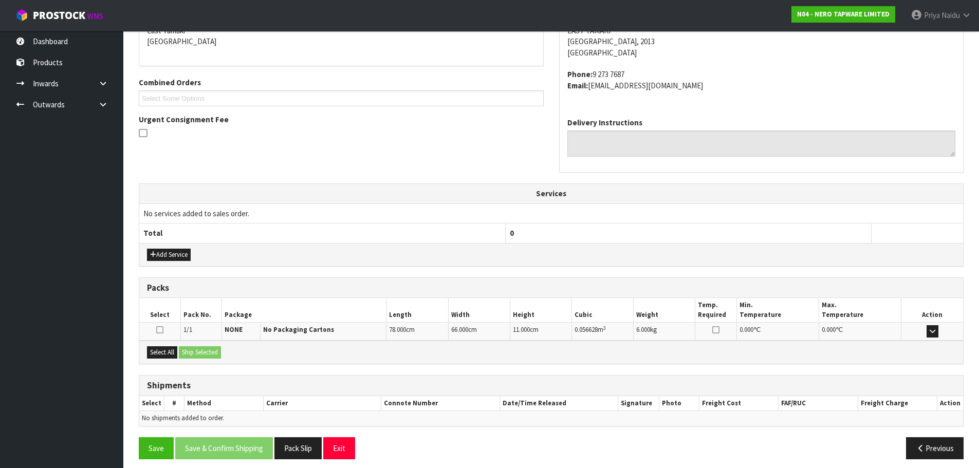
scroll to position [197, 0]
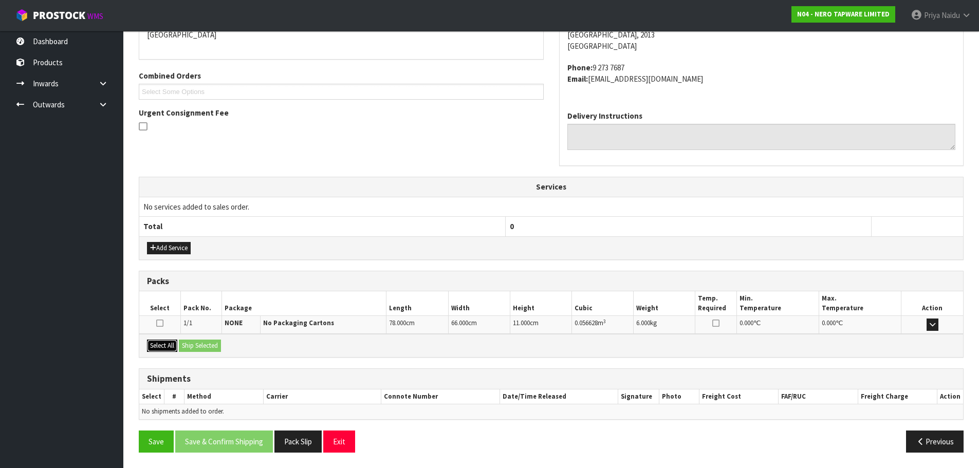
click at [174, 346] on button "Select All" at bounding box center [162, 346] width 30 height 12
click at [191, 342] on button "Ship Selected" at bounding box center [200, 346] width 42 height 12
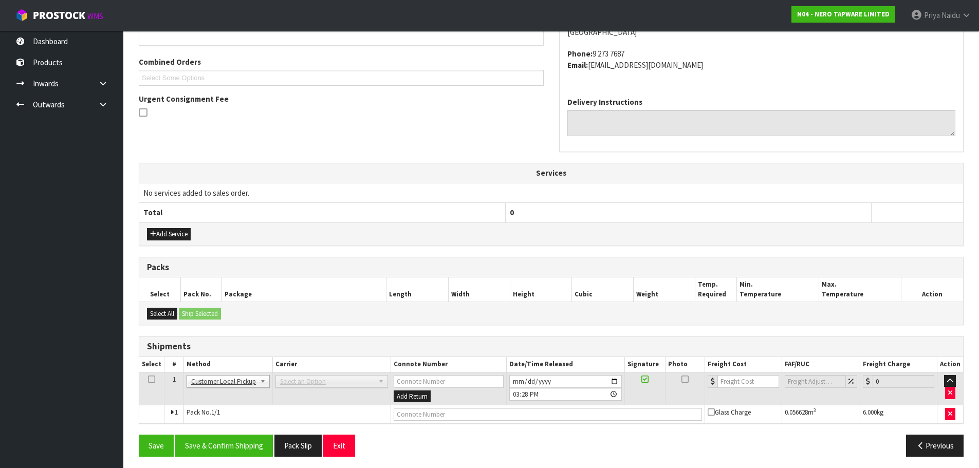
scroll to position [215, 0]
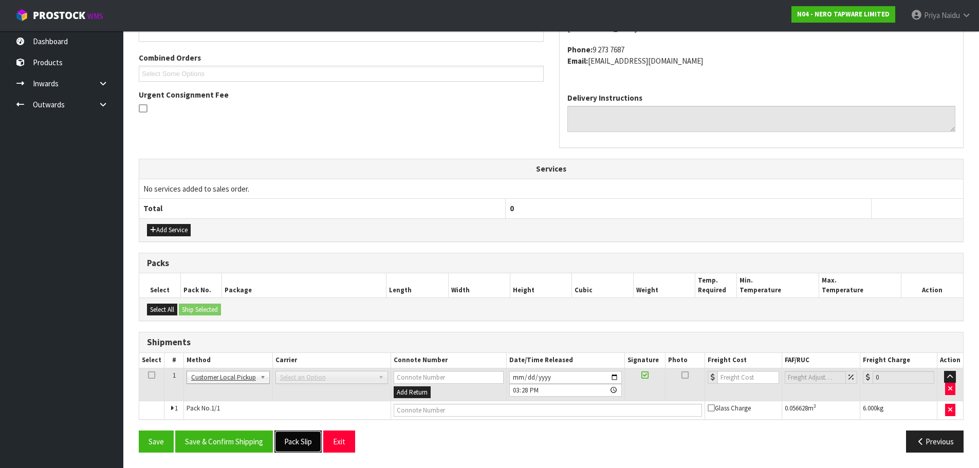
click at [295, 432] on button "Pack Slip" at bounding box center [297, 442] width 47 height 22
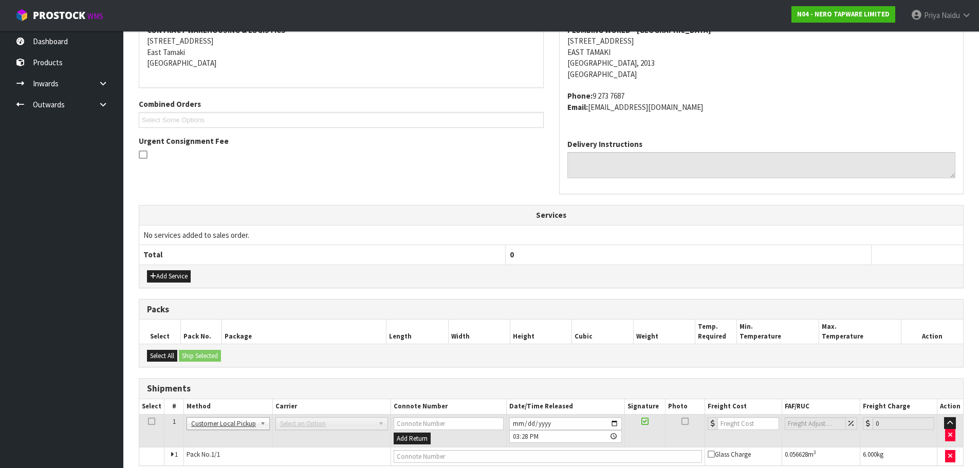
scroll to position [0, 0]
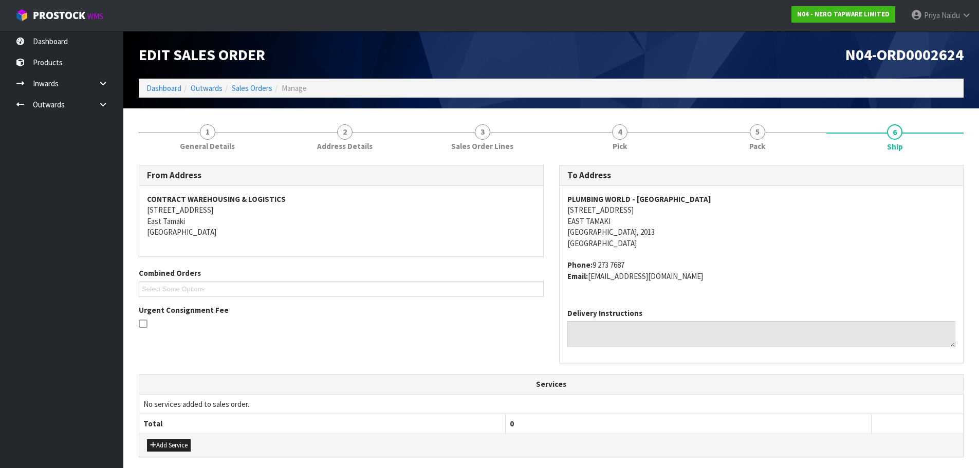
click at [171, 82] on ol "Dashboard Outwards Sales Orders Manage" at bounding box center [551, 88] width 825 height 19
click at [169, 86] on link "Dashboard" at bounding box center [163, 88] width 35 height 10
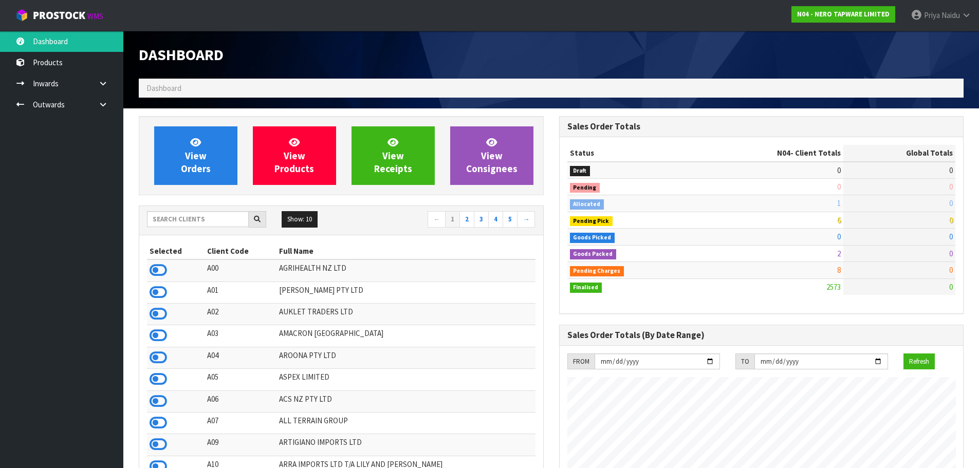
scroll to position [779, 420]
click at [193, 224] on input "text" at bounding box center [198, 219] width 102 height 16
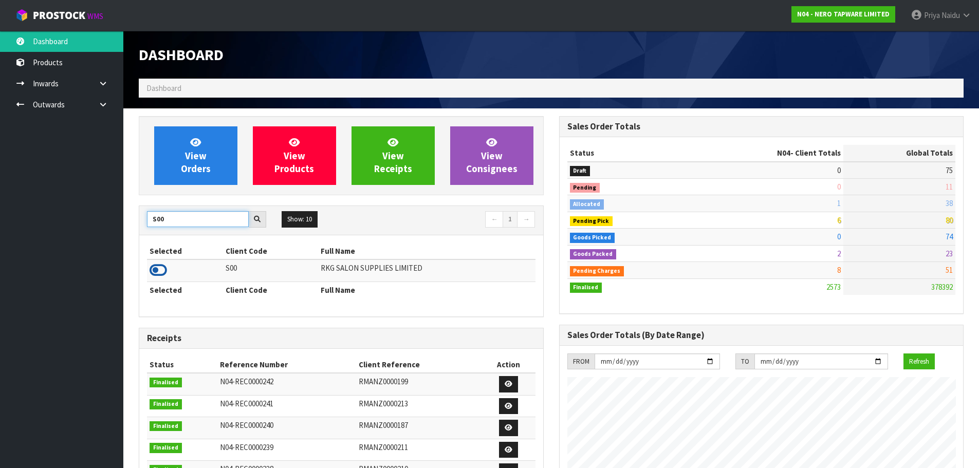
type input "S00"
click at [160, 276] on icon at bounding box center [158, 270] width 17 height 15
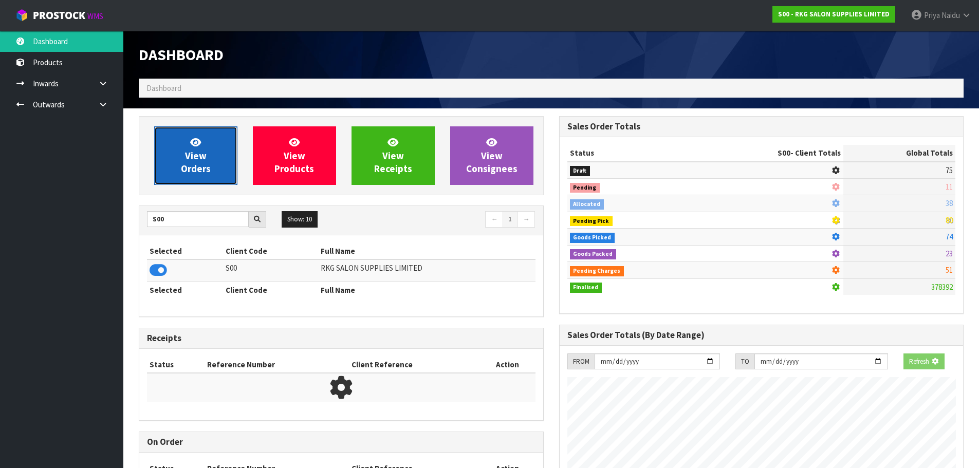
click at [185, 177] on link "View Orders" at bounding box center [195, 155] width 83 height 59
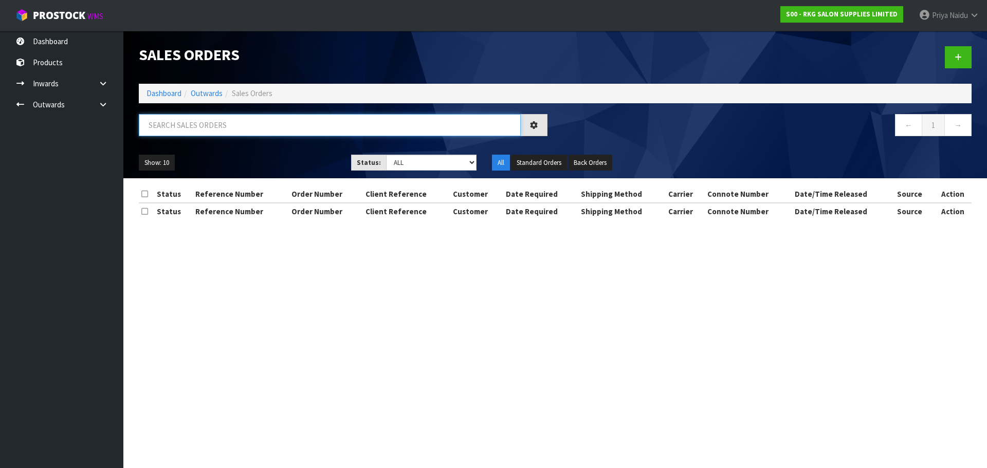
click at [207, 126] on input "text" at bounding box center [330, 125] width 382 height 22
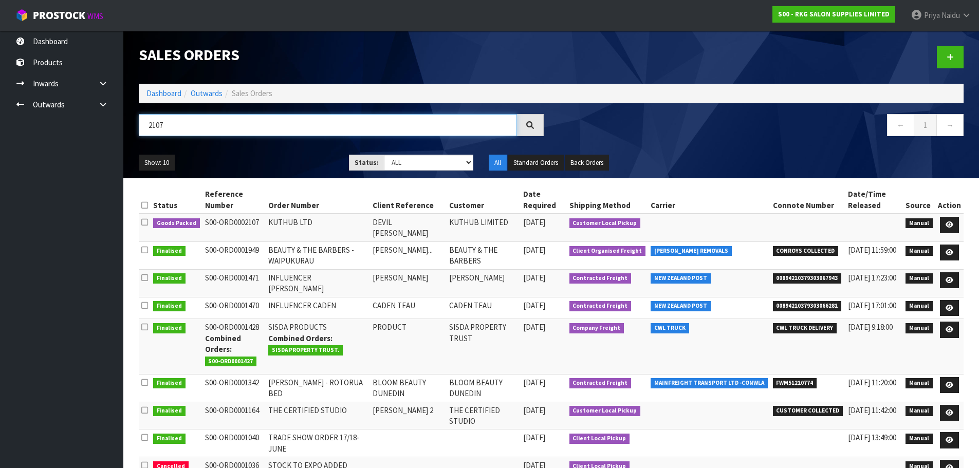
type input "2107"
click at [286, 162] on ul "Show: 10 5 10 25 50" at bounding box center [236, 163] width 195 height 16
click at [948, 222] on icon at bounding box center [950, 225] width 8 height 7
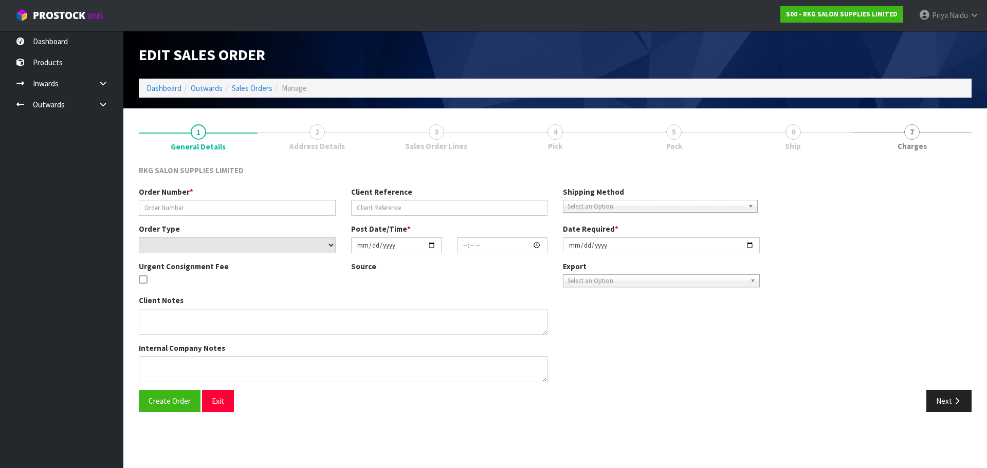
type input "KUTHUB LTD"
type input "DEVIL [PERSON_NAME]"
select select "number:0"
type input "[DATE]"
type input "09:30:00.000"
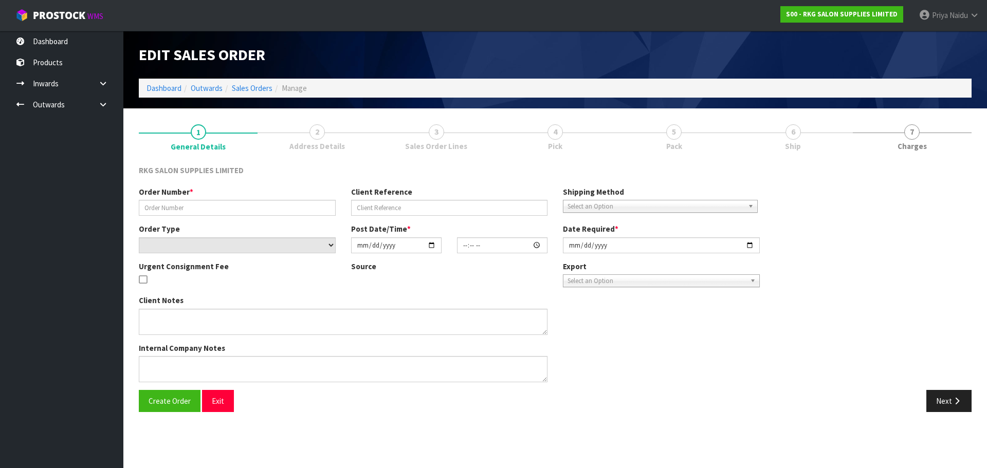
type input "[DATE]"
type textarea "WILL COLLECT - NO WARRANTY ON SHAMPOO UNIT"
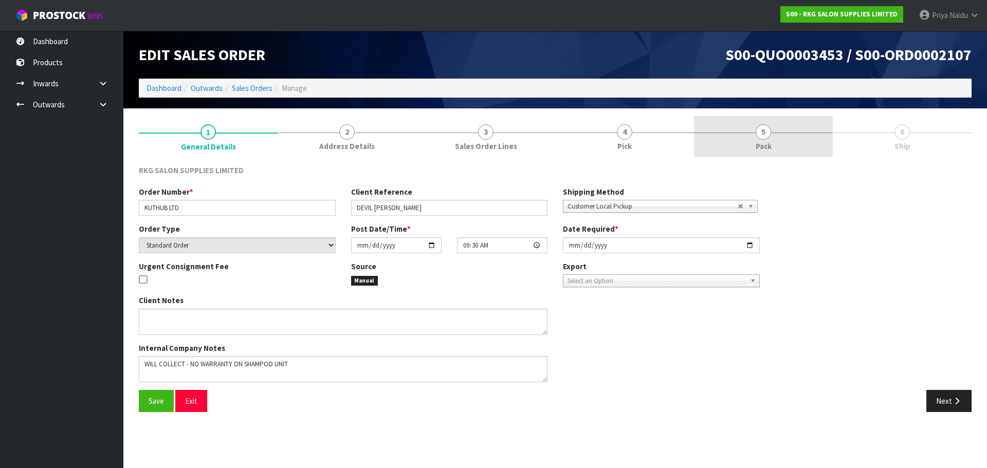
click at [784, 143] on link "5 Pack" at bounding box center [763, 136] width 139 height 41
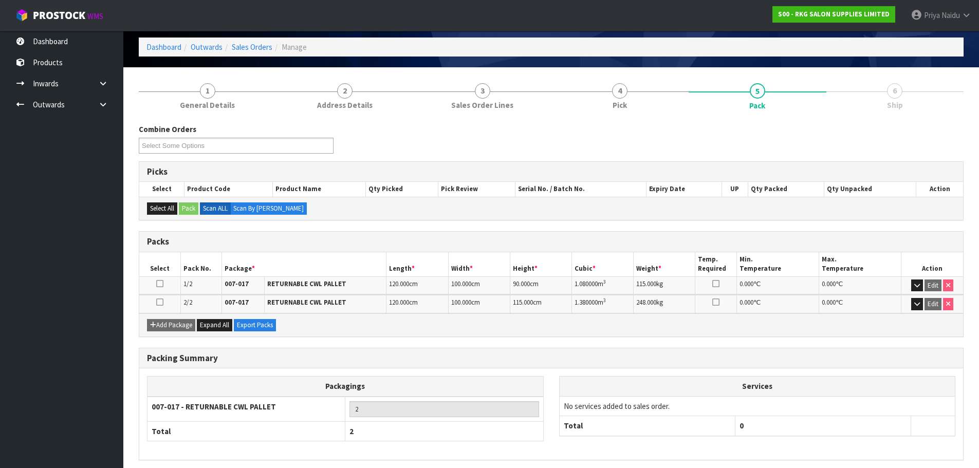
scroll to position [82, 0]
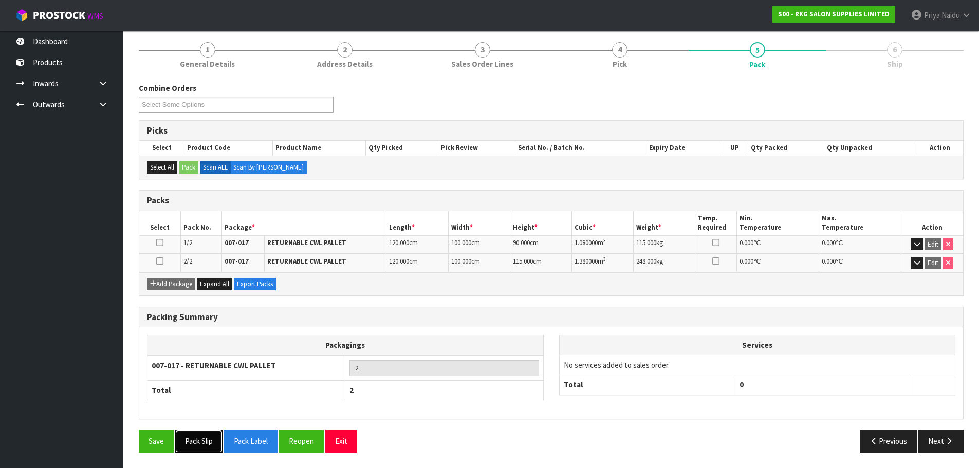
click at [203, 451] on button "Pack Slip" at bounding box center [198, 441] width 47 height 22
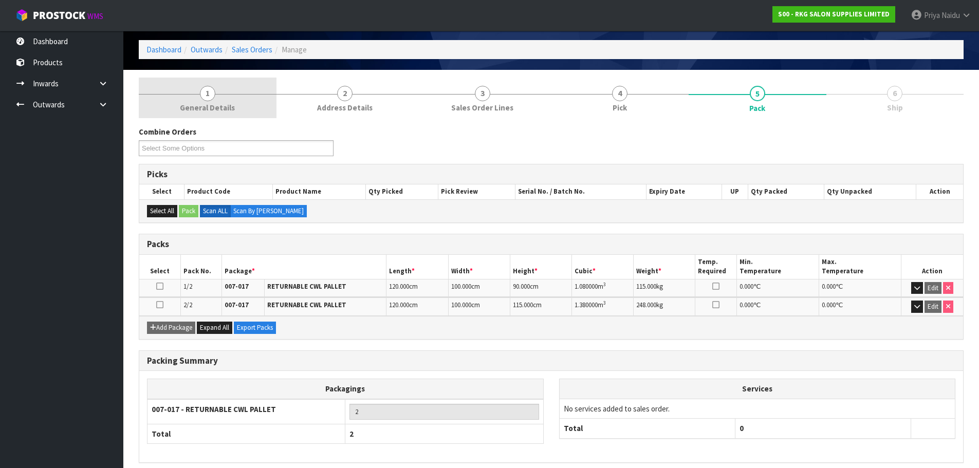
scroll to position [0, 0]
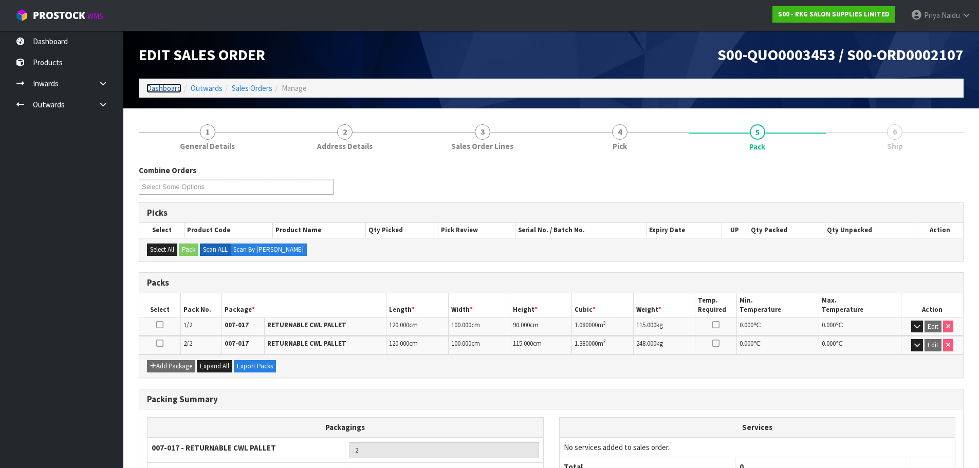
drag, startPoint x: 173, startPoint y: 92, endPoint x: 194, endPoint y: 71, distance: 29.8
click at [173, 92] on link "Dashboard" at bounding box center [163, 88] width 35 height 10
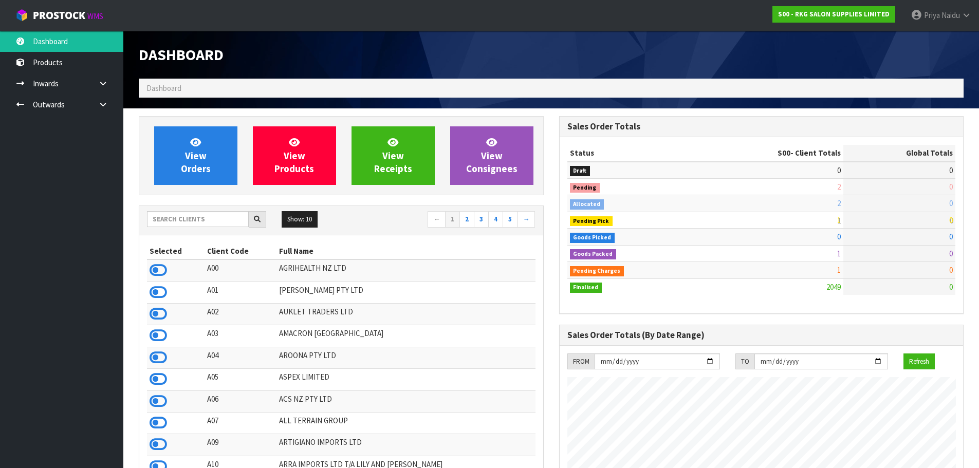
scroll to position [779, 420]
click at [210, 218] on input "text" at bounding box center [198, 219] width 102 height 16
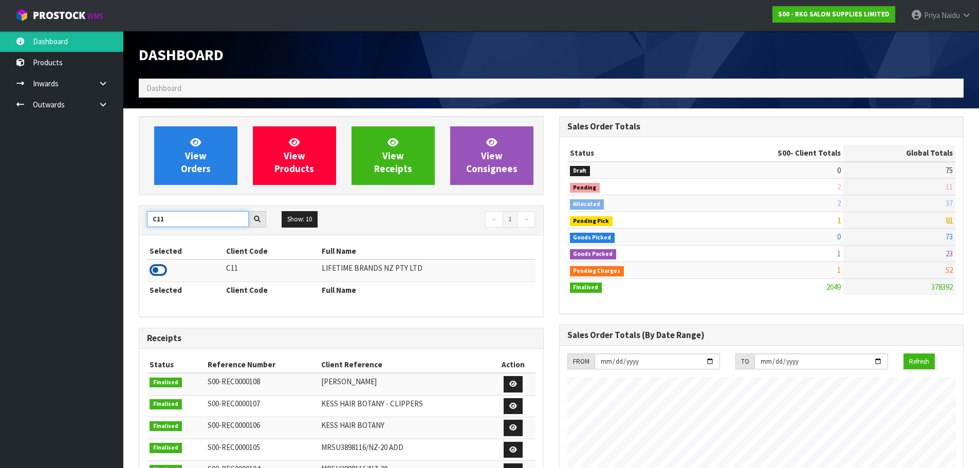
type input "C11"
click at [161, 270] on icon at bounding box center [158, 270] width 17 height 15
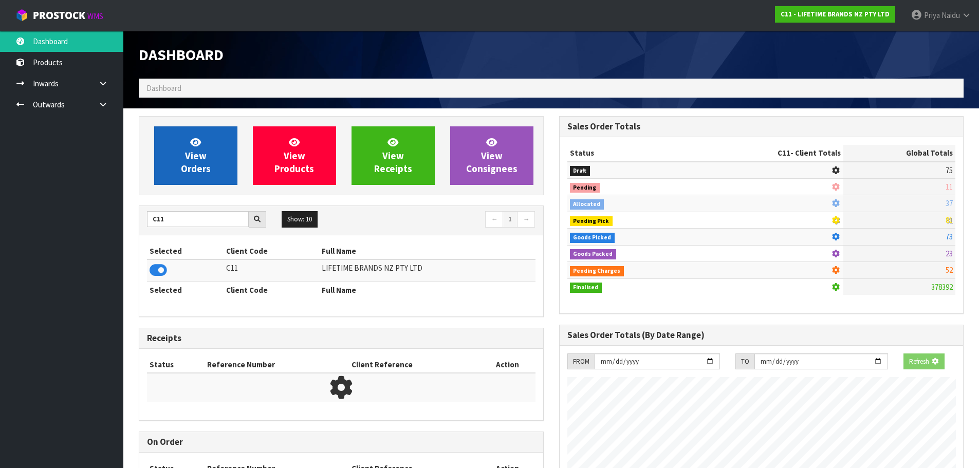
scroll to position [513373, 513593]
click at [193, 165] on span "View Orders" at bounding box center [196, 155] width 30 height 39
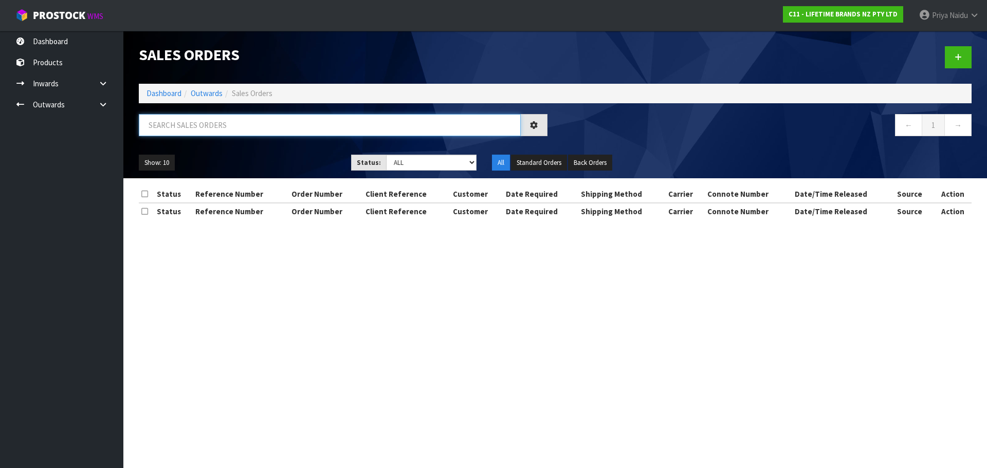
click at [207, 129] on input "text" at bounding box center [330, 125] width 382 height 22
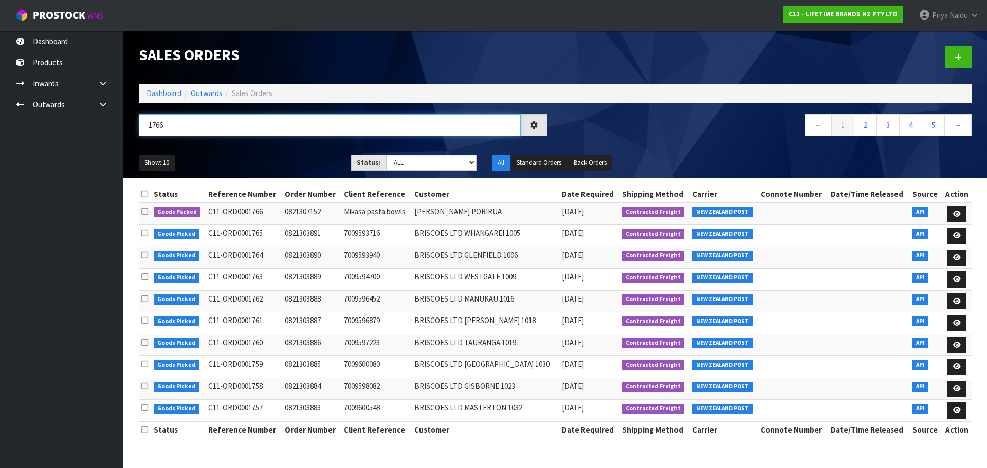
type input "1766"
click at [292, 141] on div "1766" at bounding box center [343, 129] width 424 height 30
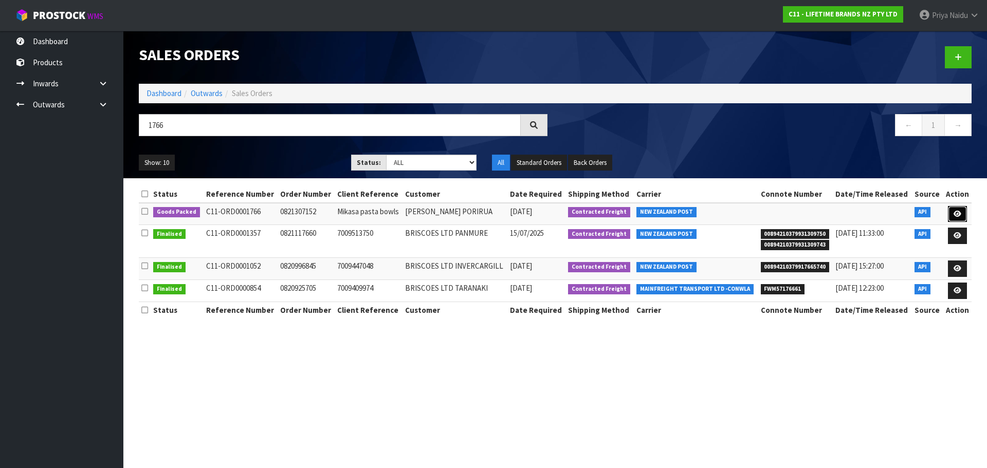
click at [957, 212] on icon at bounding box center [957, 214] width 8 height 7
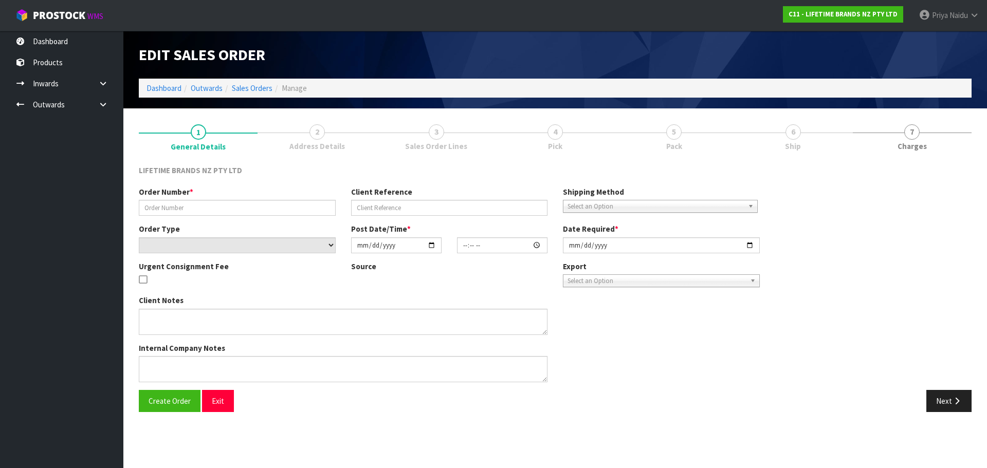
type input "0821307152"
type input "Mikasa pasta bowls"
select select "number:0"
type input "[DATE]"
type input "07:58:39.000"
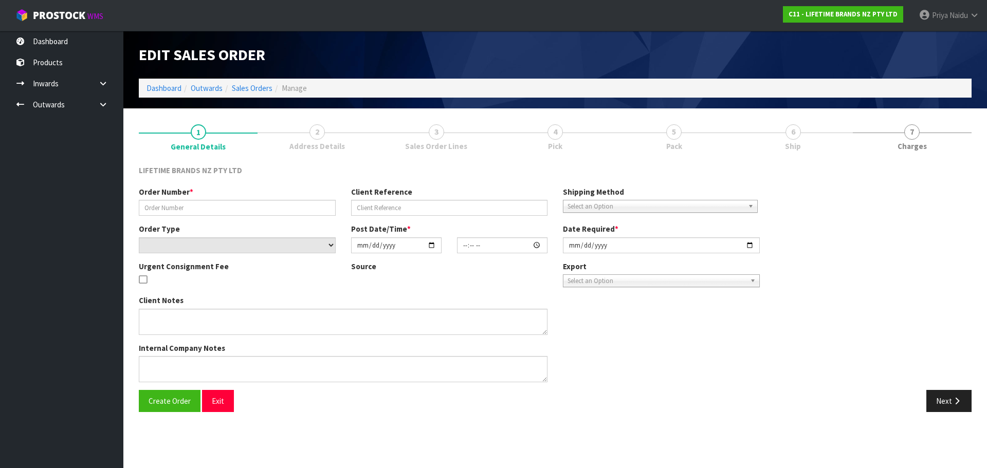
type input "[DATE]"
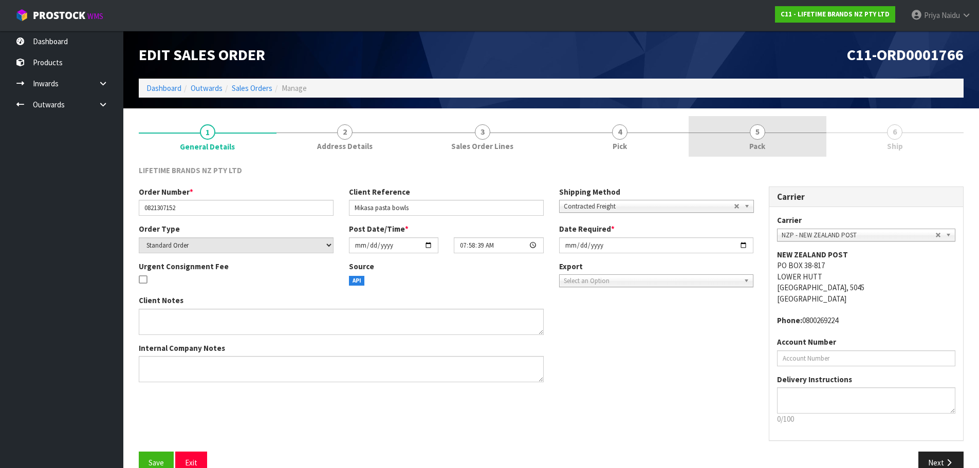
click at [797, 132] on link "5 Pack" at bounding box center [758, 136] width 138 height 41
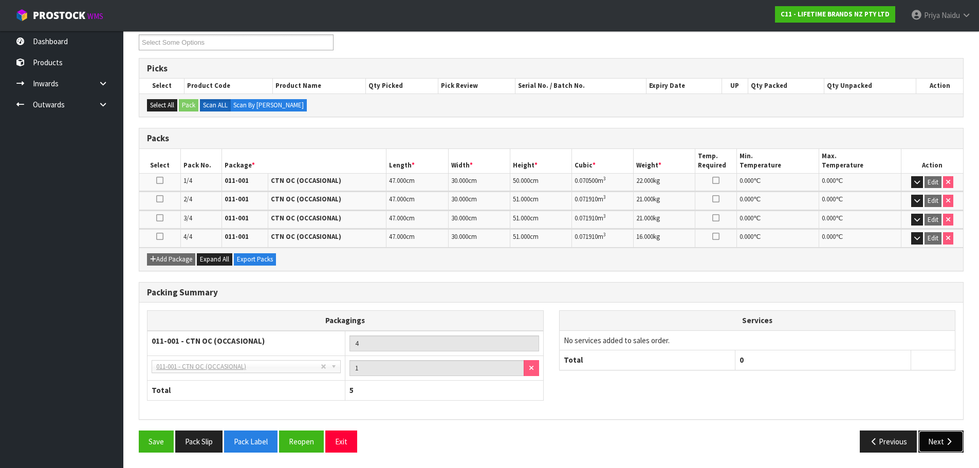
click at [930, 446] on button "Next" at bounding box center [941, 442] width 45 height 22
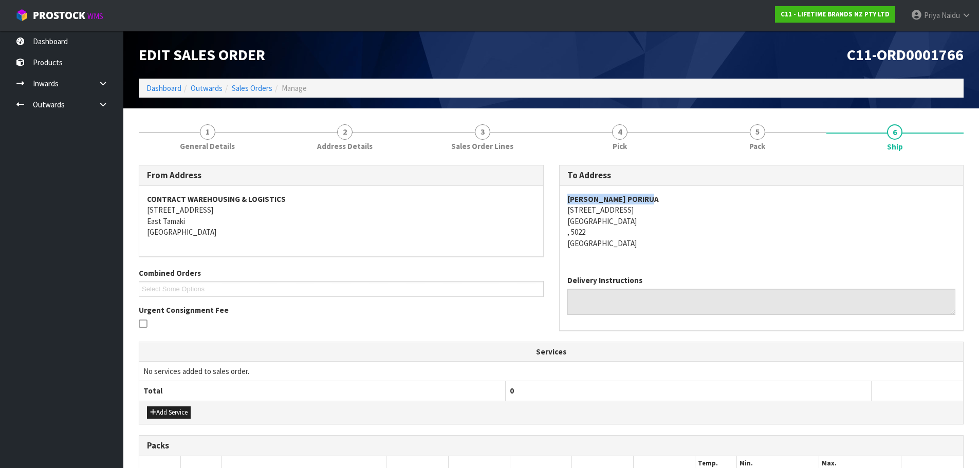
drag, startPoint x: 558, startPoint y: 198, endPoint x: 680, endPoint y: 188, distance: 122.2
click at [680, 188] on div "To Address [PERSON_NAME] PORIRUA [STREET_ADDRESS] Delivery Instructions" at bounding box center [762, 253] width 420 height 176
drag, startPoint x: 562, startPoint y: 211, endPoint x: 661, endPoint y: 231, distance: 100.8
click at [661, 231] on div "[PERSON_NAME] PORIRUA [STREET_ADDRESS]" at bounding box center [762, 226] width 404 height 81
click at [669, 216] on address "[PERSON_NAME] PORIRUA [STREET_ADDRESS]" at bounding box center [761, 221] width 389 height 55
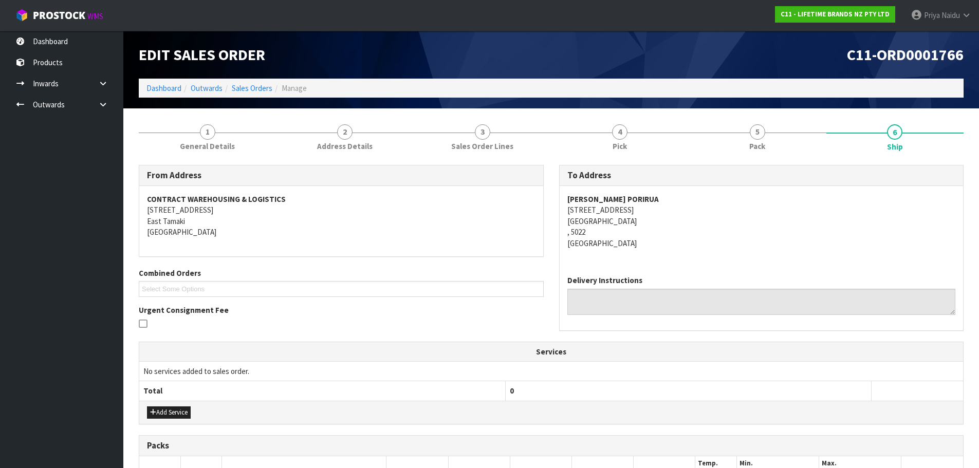
drag, startPoint x: 560, startPoint y: 214, endPoint x: 667, endPoint y: 214, distance: 107.4
click at [667, 214] on div "[PERSON_NAME] PORIRUA [STREET_ADDRESS]" at bounding box center [762, 226] width 404 height 81
click at [731, 215] on address "[PERSON_NAME] PORIRUA [STREET_ADDRESS]" at bounding box center [761, 221] width 389 height 55
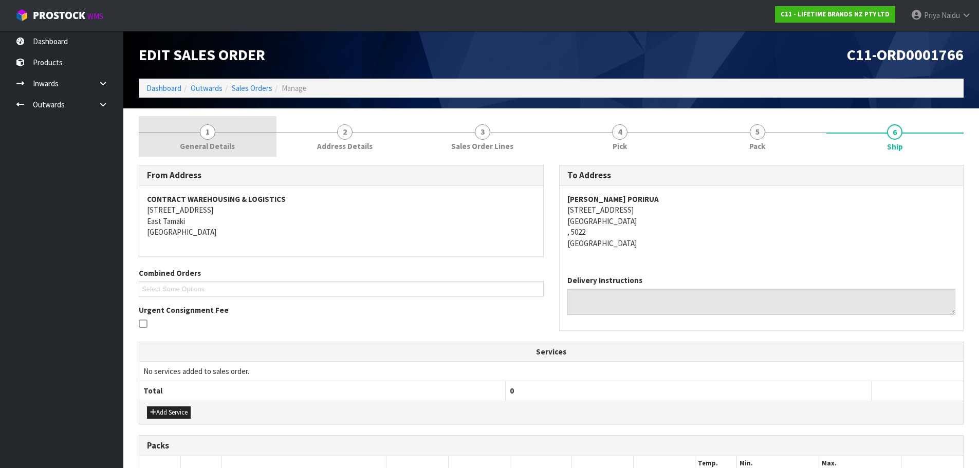
click at [196, 153] on link "1 General Details" at bounding box center [208, 136] width 138 height 41
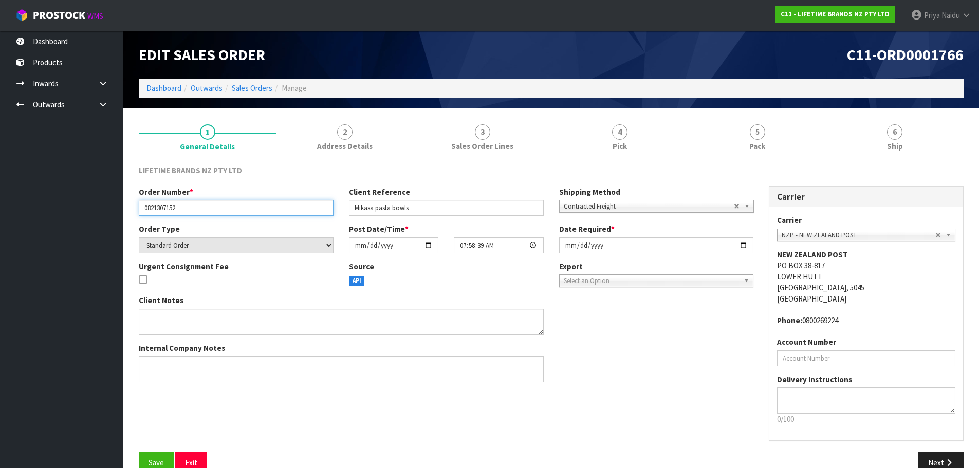
drag, startPoint x: 145, startPoint y: 208, endPoint x: 213, endPoint y: 207, distance: 68.4
click at [213, 207] on input "0821307152" at bounding box center [236, 208] width 195 height 16
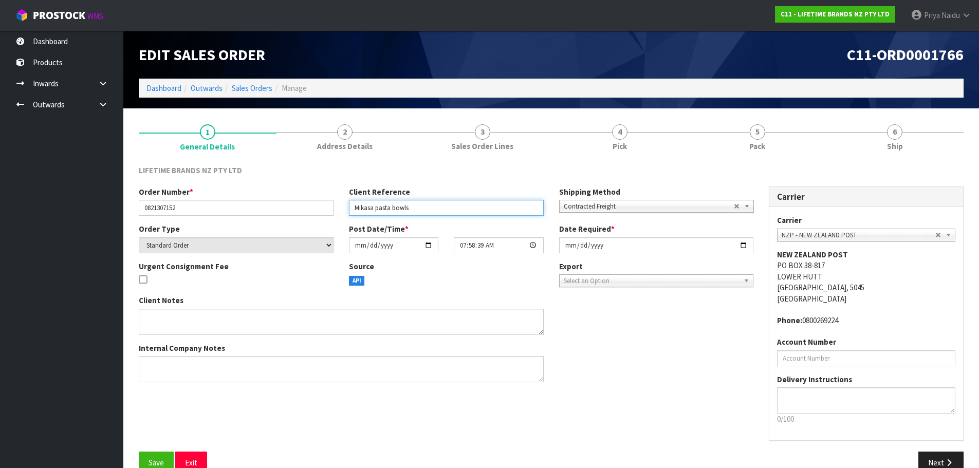
drag, startPoint x: 350, startPoint y: 207, endPoint x: 447, endPoint y: 207, distance: 97.1
click at [447, 207] on input "Mikasa pasta bowls" at bounding box center [446, 208] width 195 height 16
drag, startPoint x: 762, startPoint y: 146, endPoint x: 747, endPoint y: 164, distance: 23.4
click at [762, 146] on span "Pack" at bounding box center [757, 146] width 16 height 11
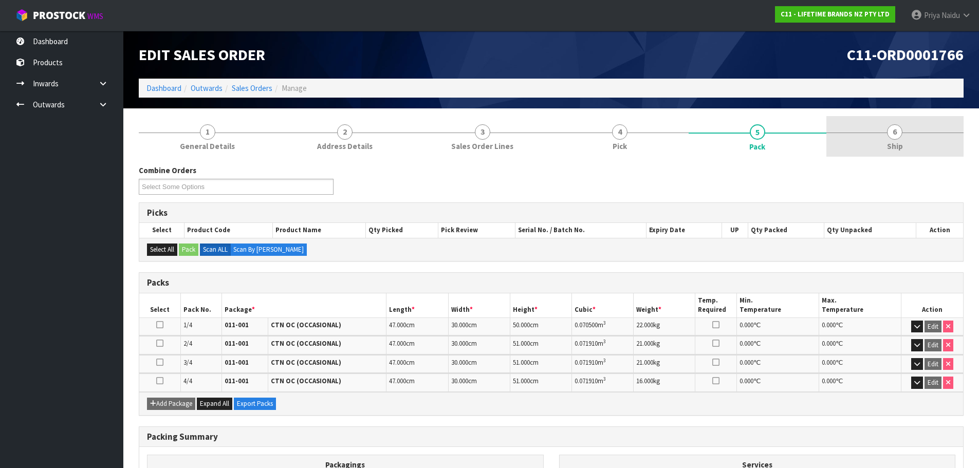
click at [872, 134] on link "6 Ship" at bounding box center [896, 136] width 138 height 41
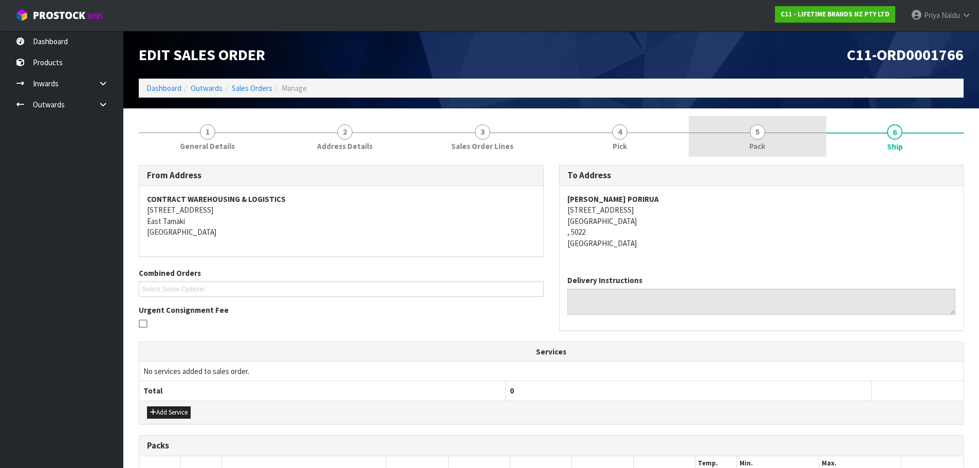
click at [770, 127] on link "5 Pack" at bounding box center [758, 136] width 138 height 41
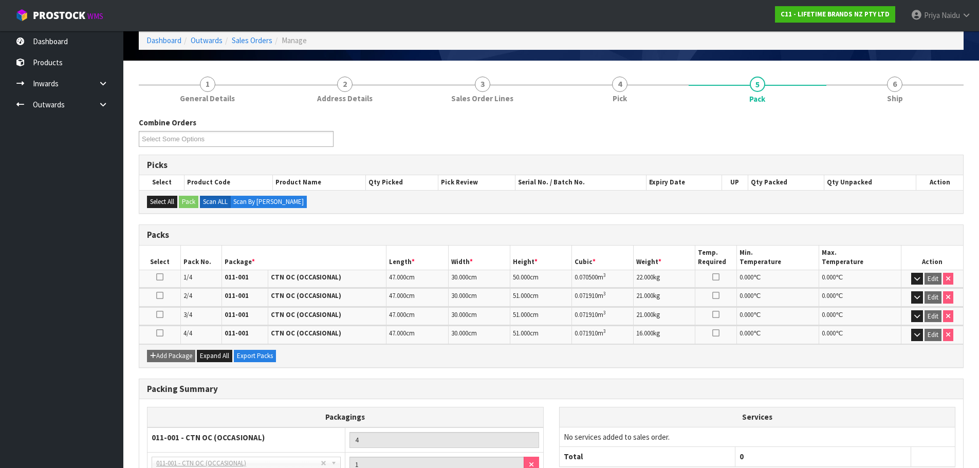
scroll to position [103, 0]
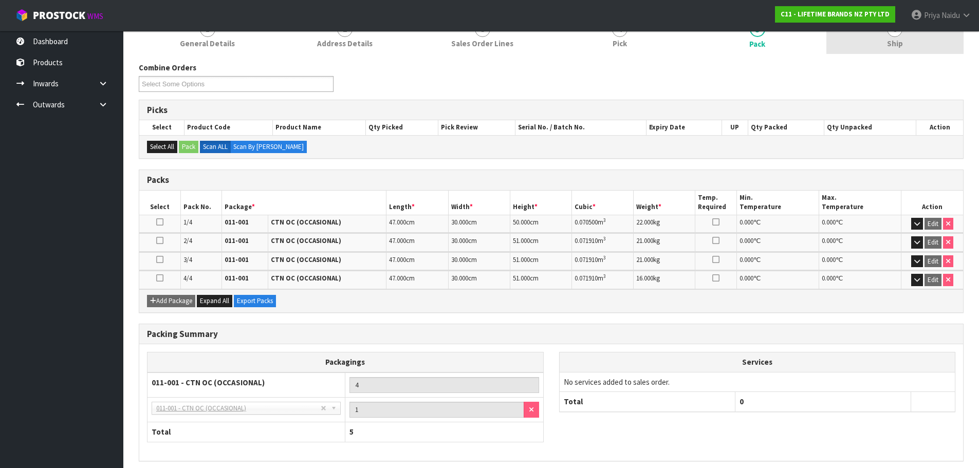
click at [894, 39] on span "Ship" at bounding box center [895, 43] width 16 height 11
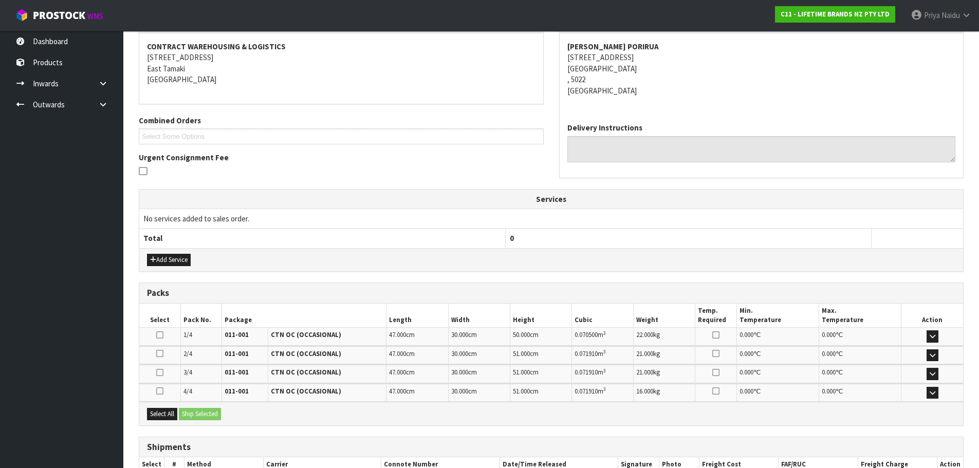
scroll to position [221, 0]
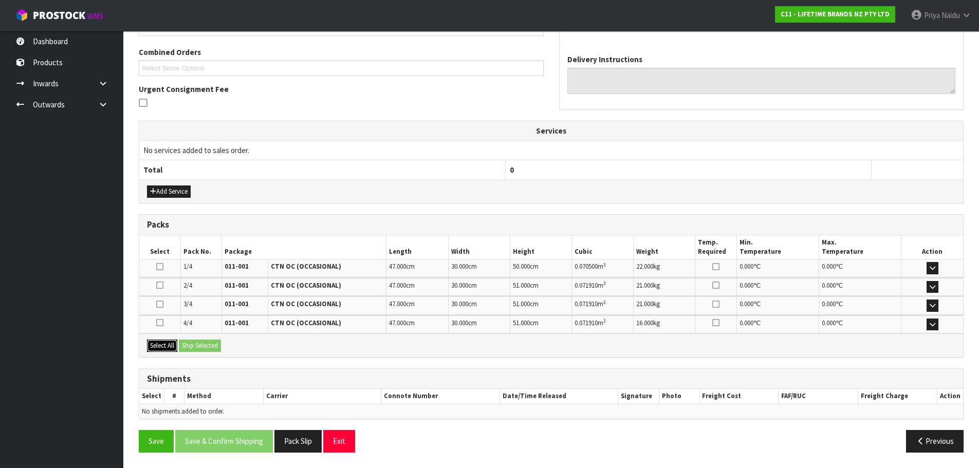
click at [169, 349] on button "Select All" at bounding box center [162, 346] width 30 height 12
drag, startPoint x: 186, startPoint y: 346, endPoint x: 194, endPoint y: 344, distance: 8.1
click at [189, 344] on button "Ship Selected" at bounding box center [200, 346] width 42 height 12
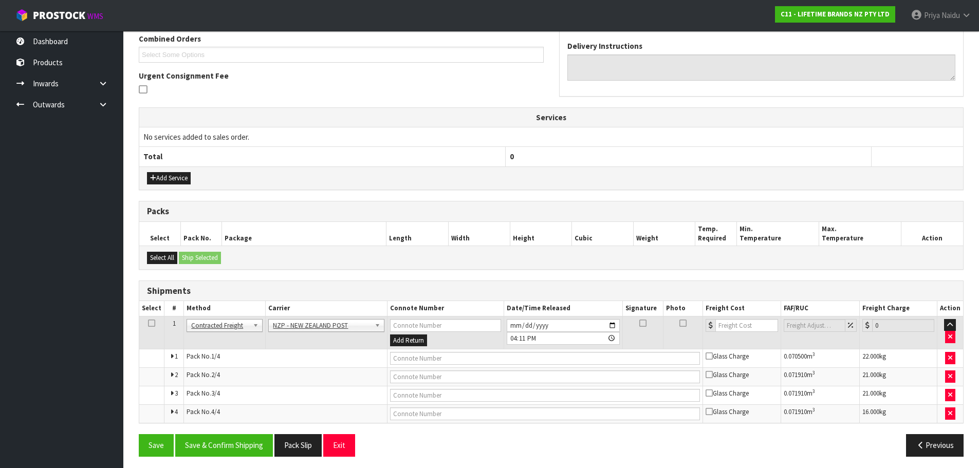
scroll to position [239, 0]
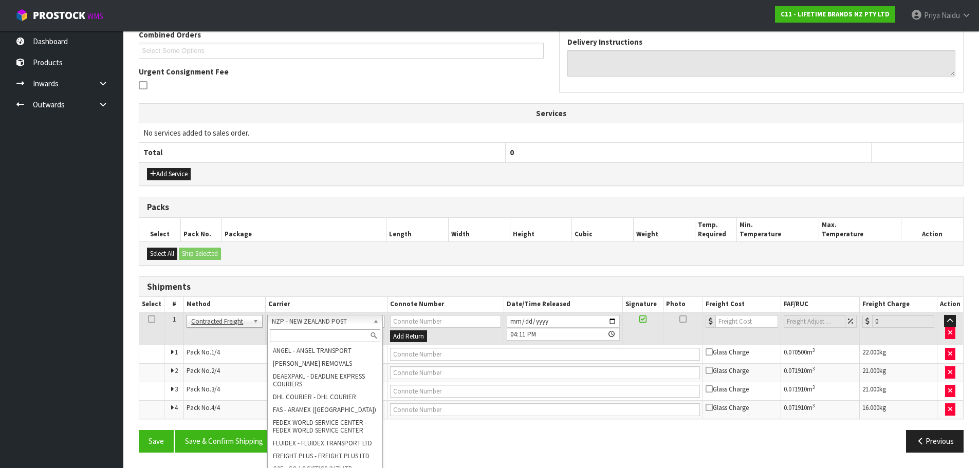
click at [300, 332] on input "text" at bounding box center [325, 335] width 111 height 13
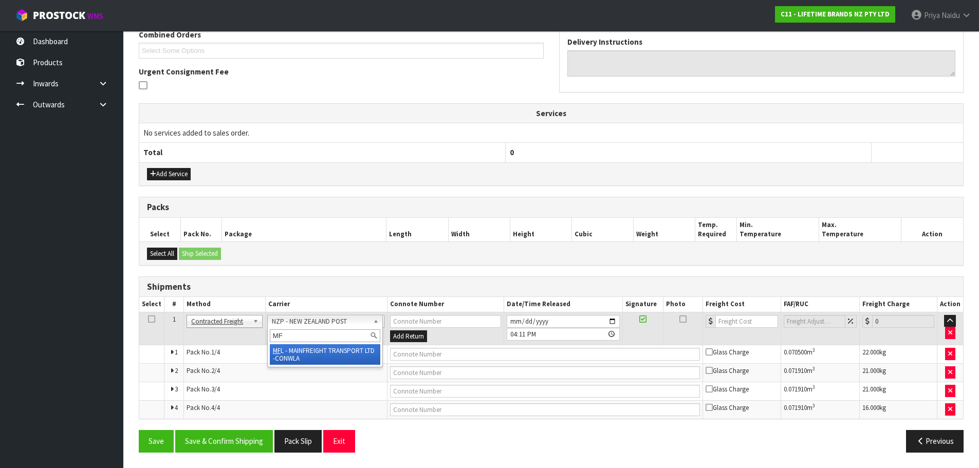
type input "MF"
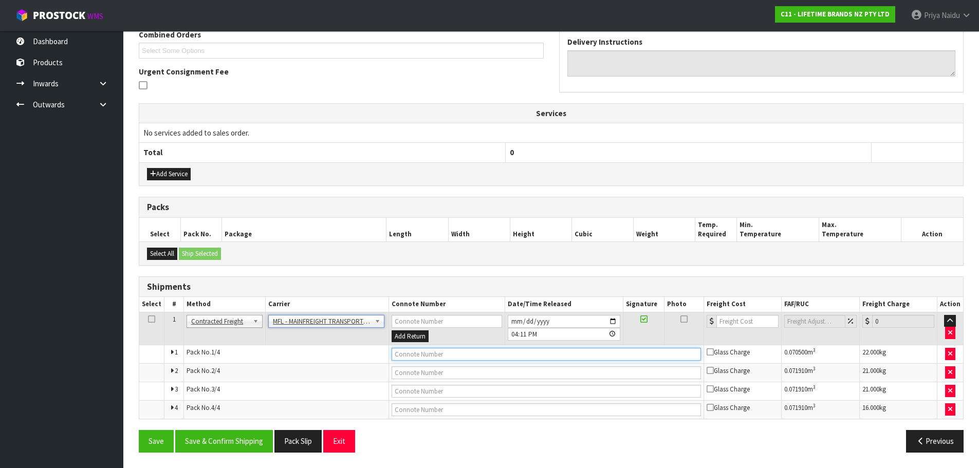
click at [420, 356] on input "text" at bounding box center [546, 354] width 309 height 13
paste input "FWM58418300"
type input "FWM58418300"
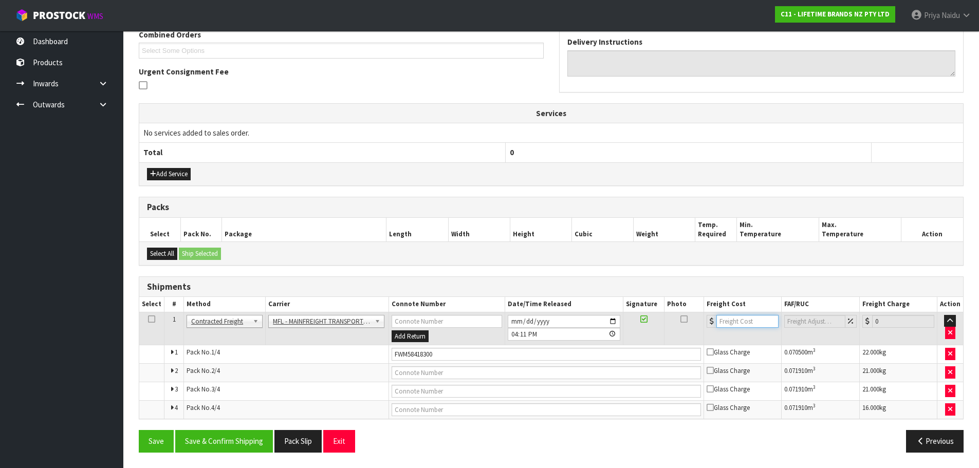
click at [738, 321] on input "number" at bounding box center [748, 321] width 62 height 13
type input "46"
click at [239, 439] on button "Save & Confirm Shipping" at bounding box center [224, 441] width 98 height 22
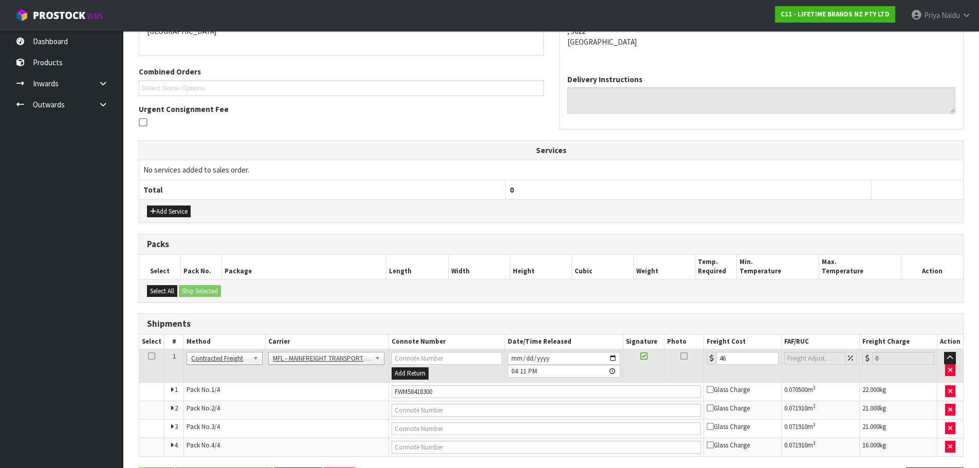
scroll to position [0, 0]
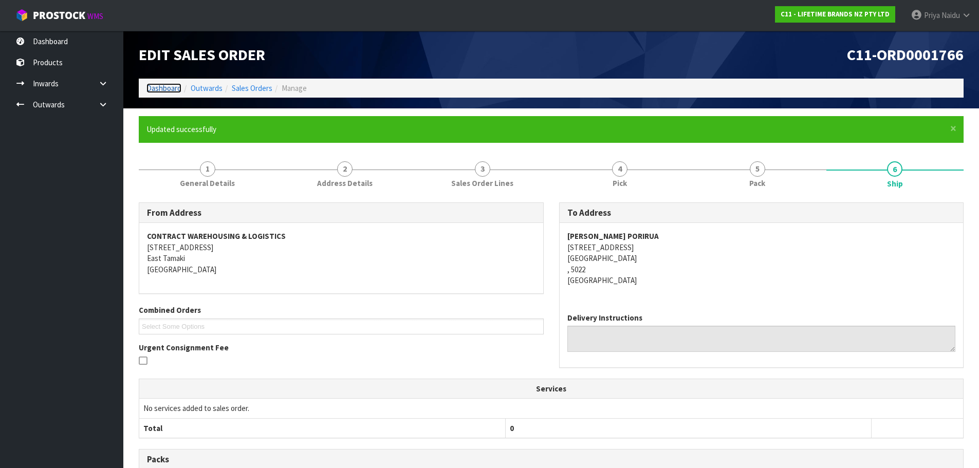
drag, startPoint x: 149, startPoint y: 87, endPoint x: 147, endPoint y: 99, distance: 12.4
click at [149, 87] on link "Dashboard" at bounding box center [163, 88] width 35 height 10
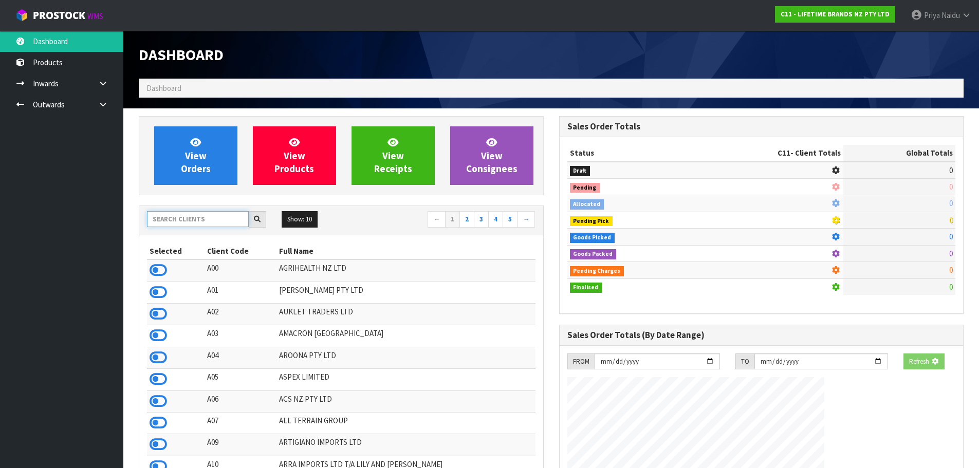
drag, startPoint x: 185, startPoint y: 218, endPoint x: 181, endPoint y: 208, distance: 10.7
click at [185, 217] on input "text" at bounding box center [198, 219] width 102 height 16
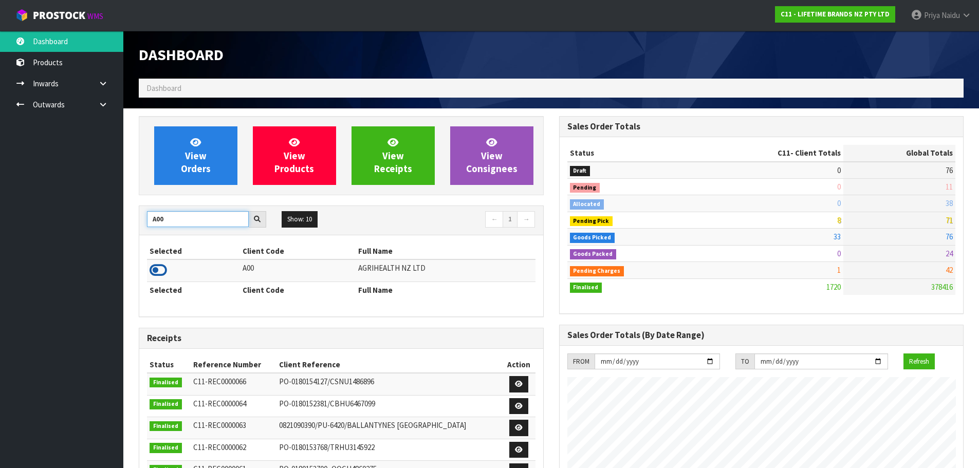
type input "A00"
click at [158, 272] on icon at bounding box center [158, 270] width 17 height 15
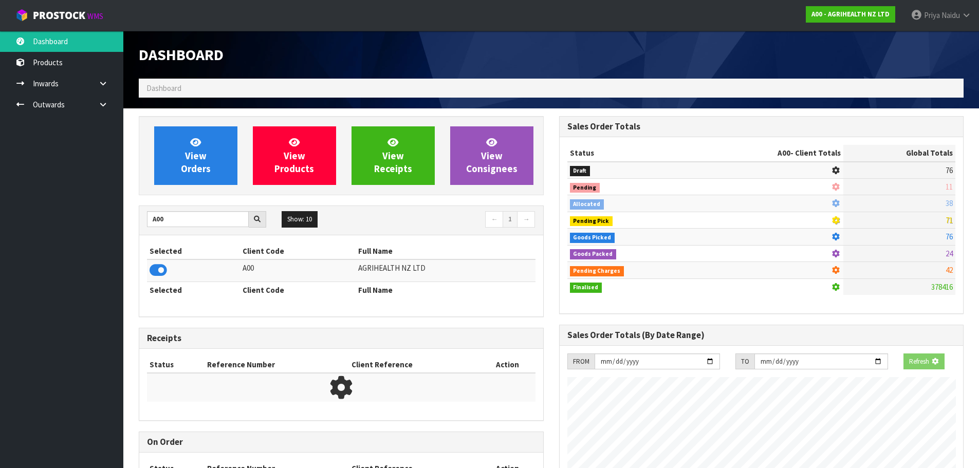
scroll to position [641, 420]
click at [183, 177] on link "View Orders" at bounding box center [195, 155] width 83 height 59
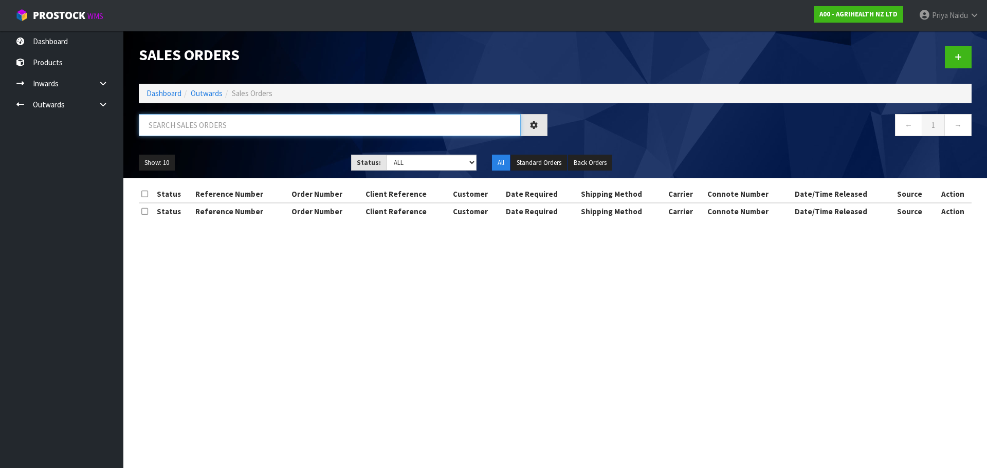
click at [217, 134] on input "text" at bounding box center [330, 125] width 382 height 22
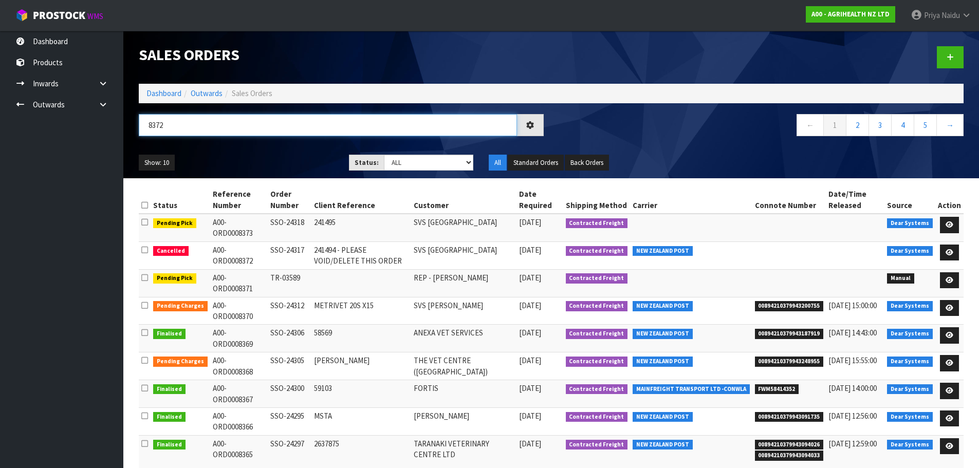
type input "8372"
click at [272, 155] on ul "Show: 10 5 10 25 50" at bounding box center [236, 163] width 195 height 16
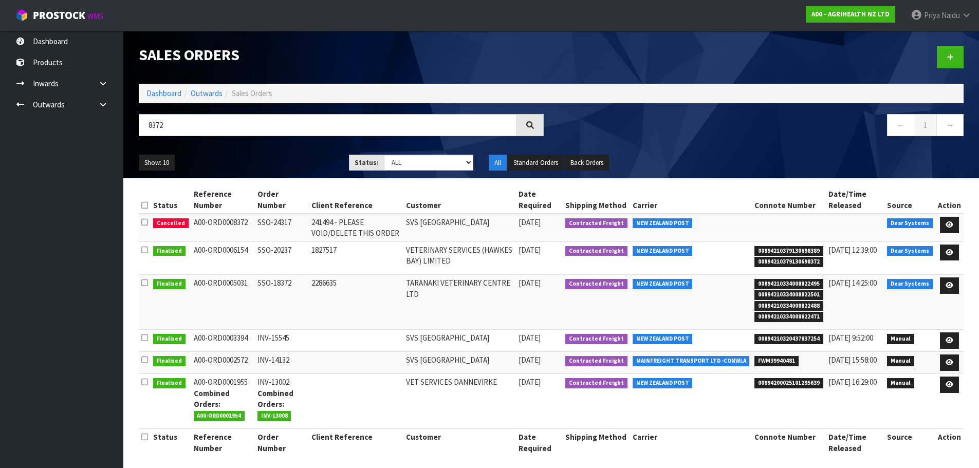
click at [272, 155] on ul "Show: 10 5 10 25 50" at bounding box center [236, 163] width 195 height 16
click at [161, 88] on link "Dashboard" at bounding box center [163, 93] width 35 height 10
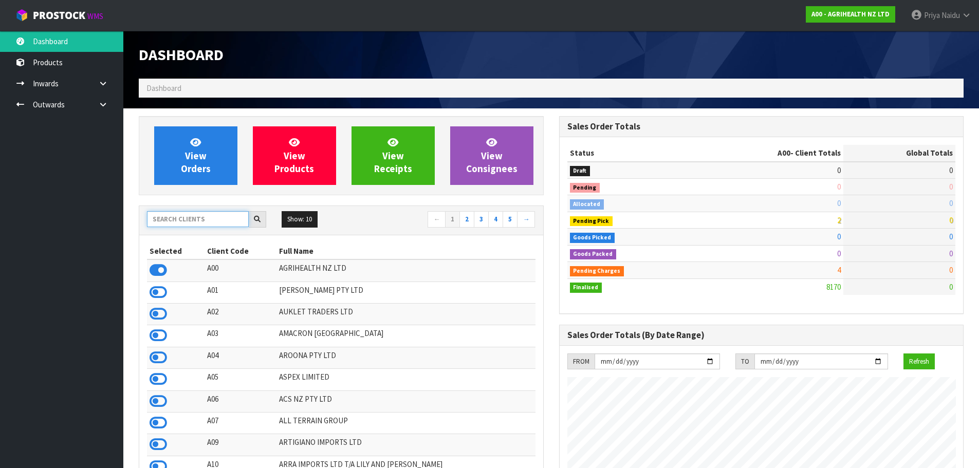
click at [204, 226] on input "text" at bounding box center [198, 219] width 102 height 16
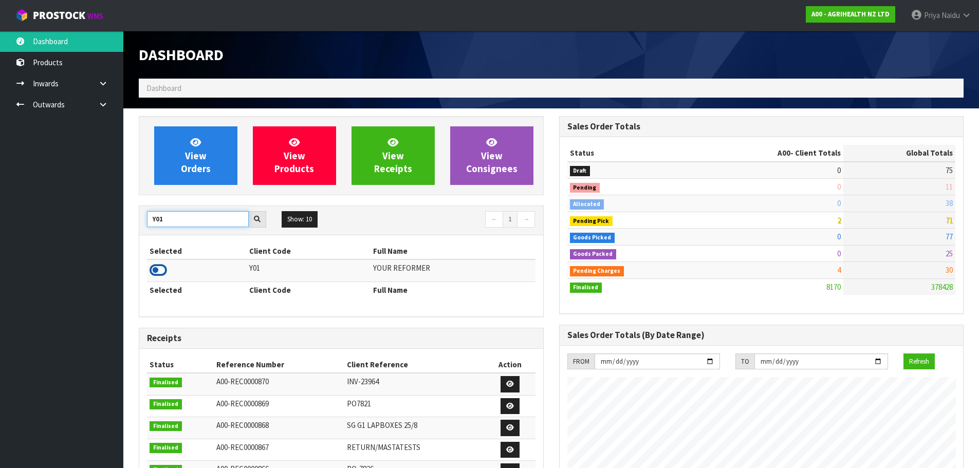
type input "Y01"
click at [159, 271] on icon at bounding box center [158, 270] width 17 height 15
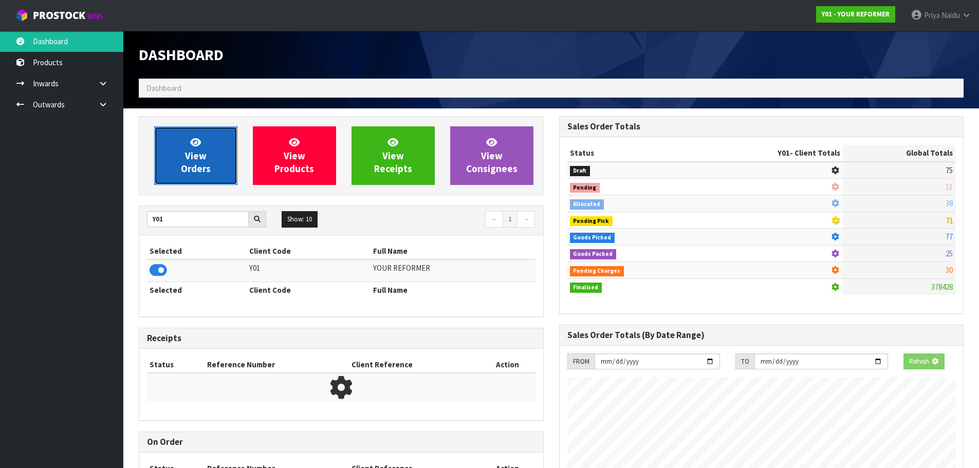
click at [197, 176] on link "View Orders" at bounding box center [195, 155] width 83 height 59
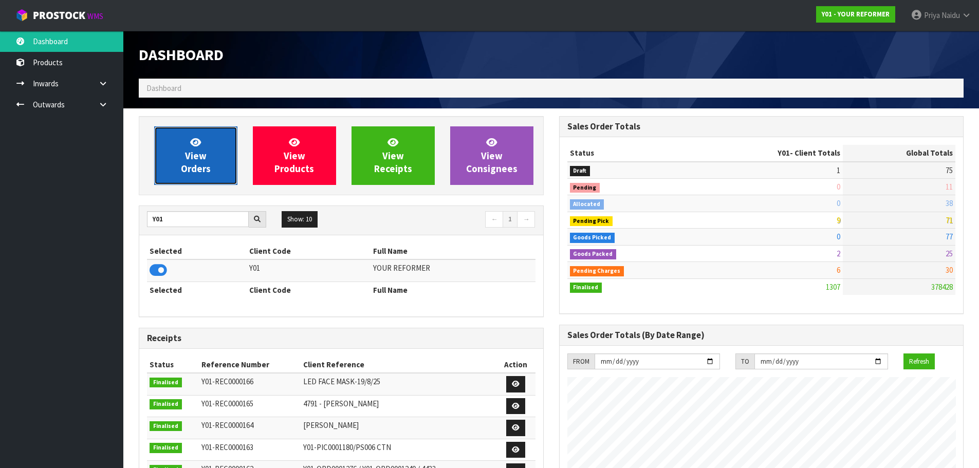
scroll to position [779, 420]
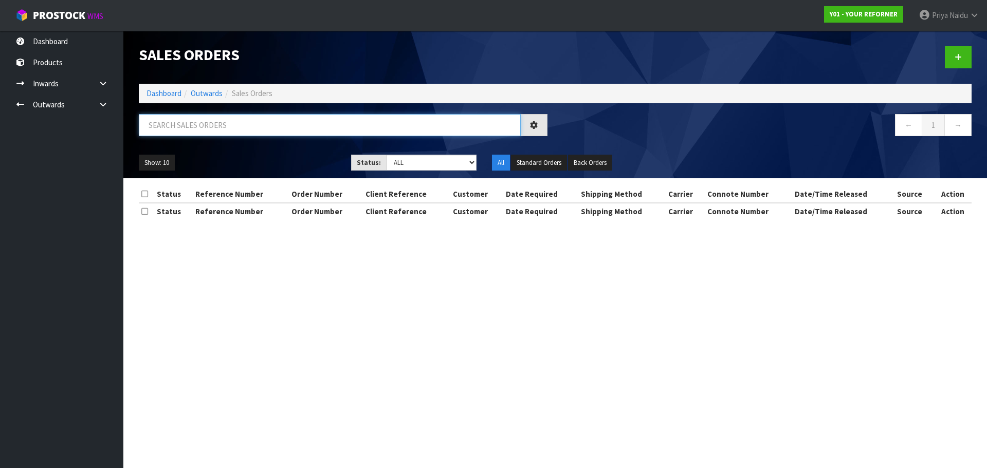
click at [222, 129] on input "text" at bounding box center [330, 125] width 382 height 22
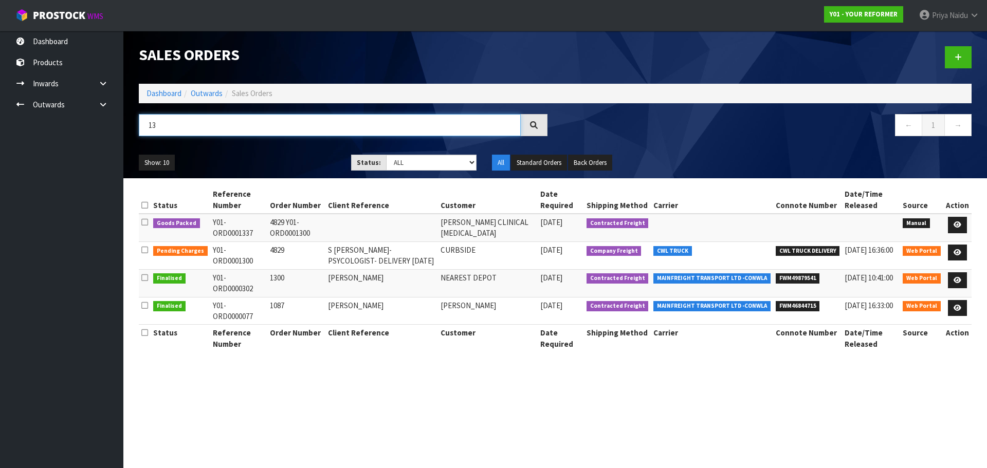
type input "1"
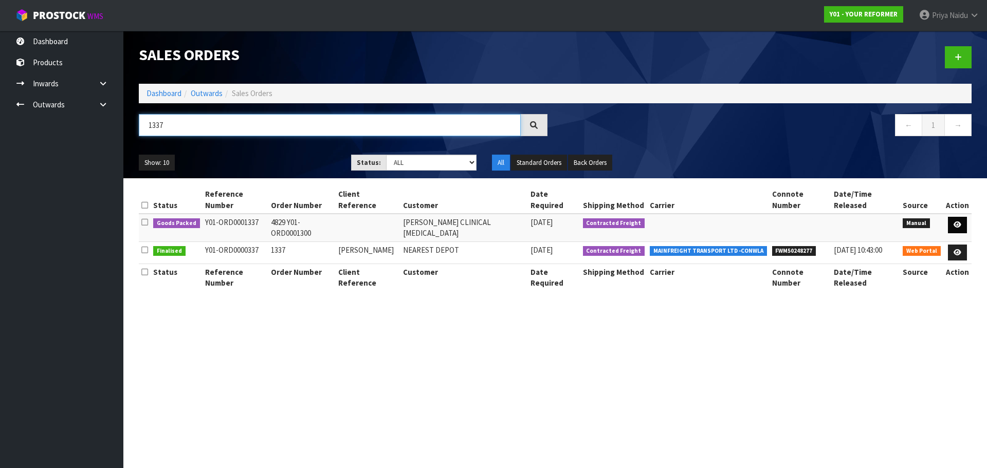
type input "1337"
click at [956, 221] on link at bounding box center [957, 225] width 19 height 16
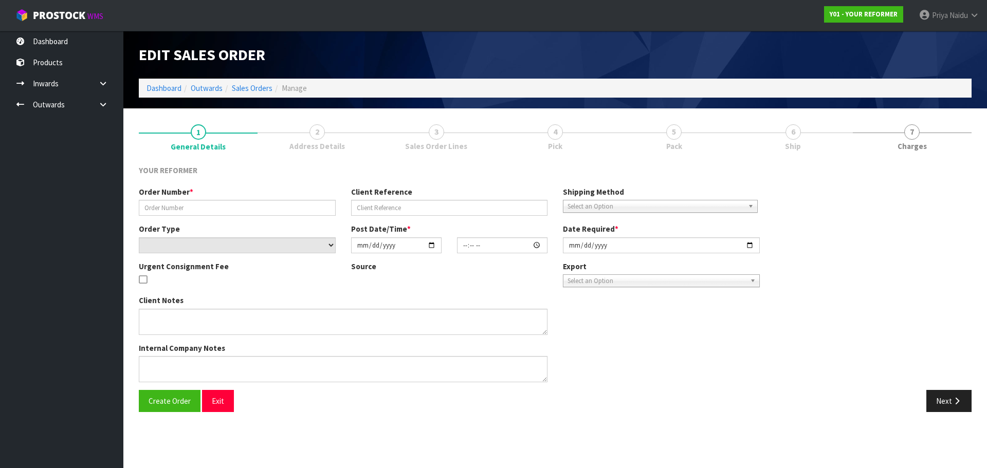
type input "4829 Y01-ORD0001300"
select select "number:0"
type input "[DATE]"
type input "14:30:00.000"
type input "[DATE]"
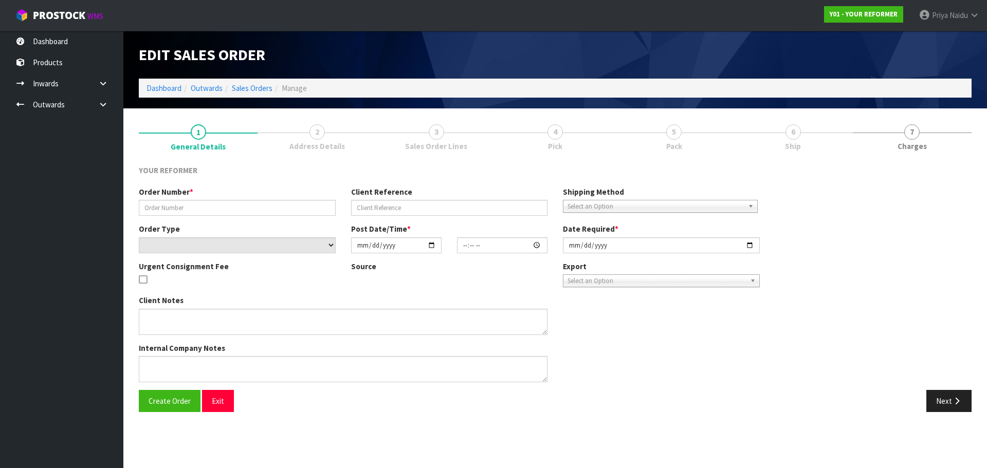
type textarea "CAN WE PLEASE ADD A LED MASK TO THIS ORDER"
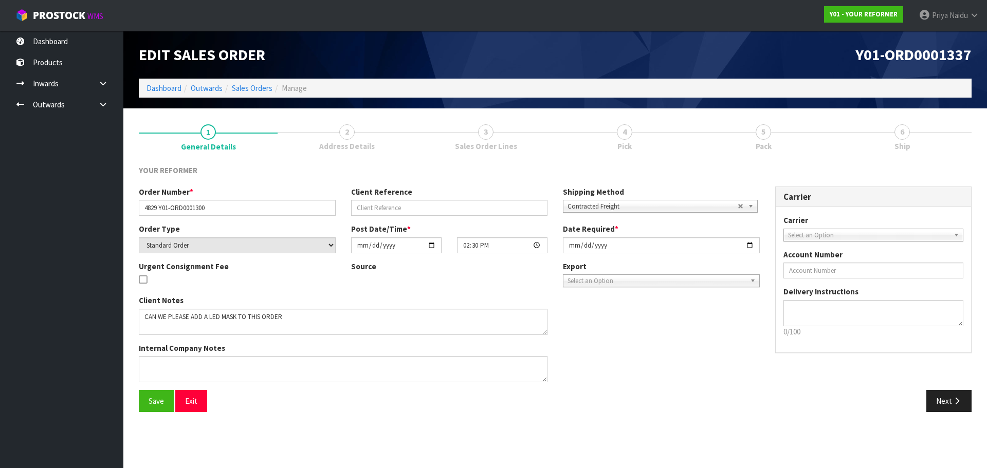
drag, startPoint x: 788, startPoint y: 132, endPoint x: 783, endPoint y: 134, distance: 5.4
click at [787, 133] on link "5 Pack" at bounding box center [763, 136] width 139 height 41
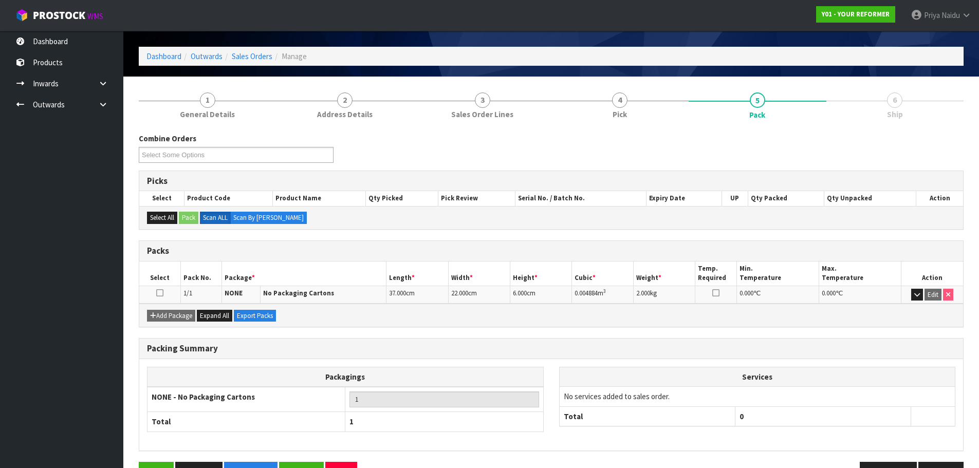
scroll to position [63, 0]
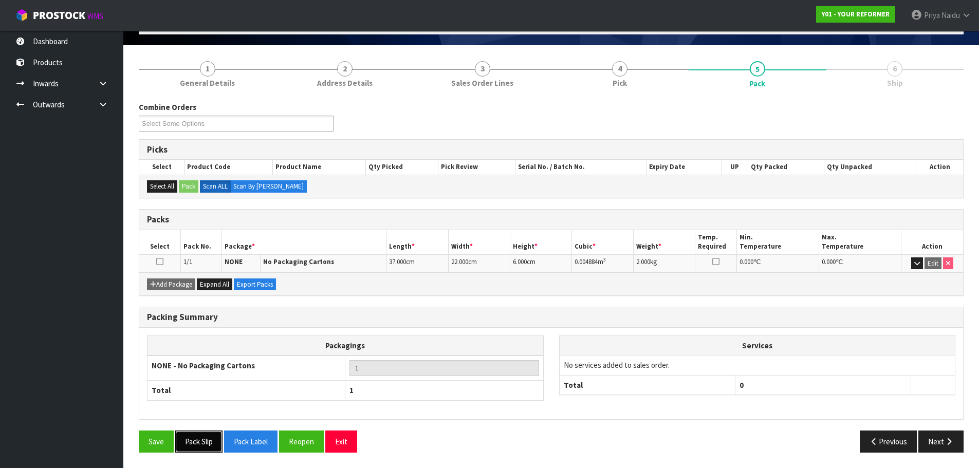
click at [208, 442] on button "Pack Slip" at bounding box center [198, 442] width 47 height 22
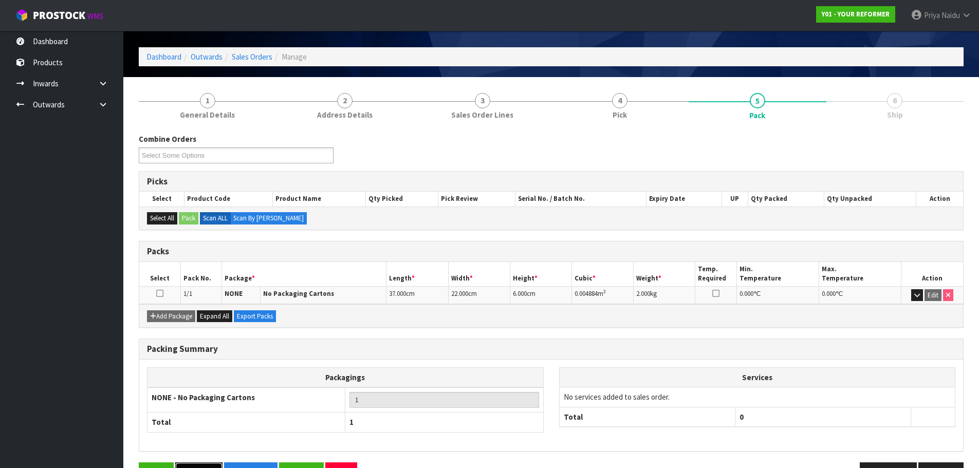
scroll to position [0, 0]
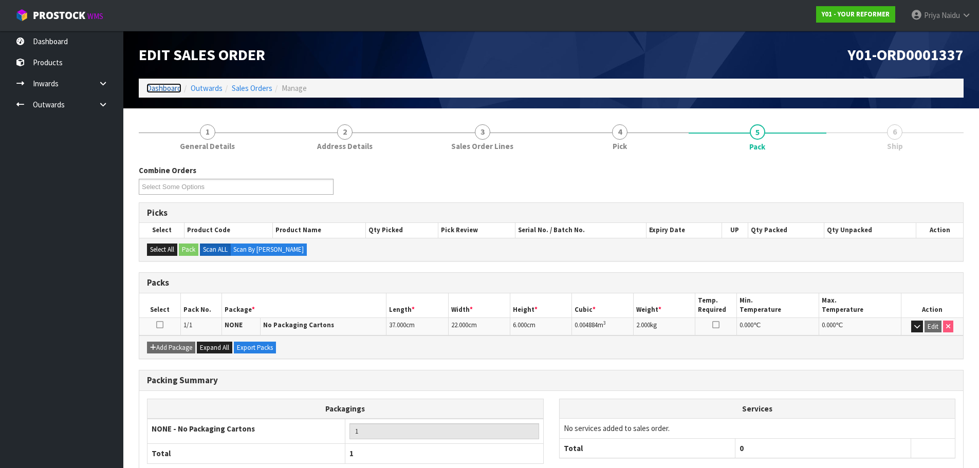
click at [158, 87] on link "Dashboard" at bounding box center [163, 88] width 35 height 10
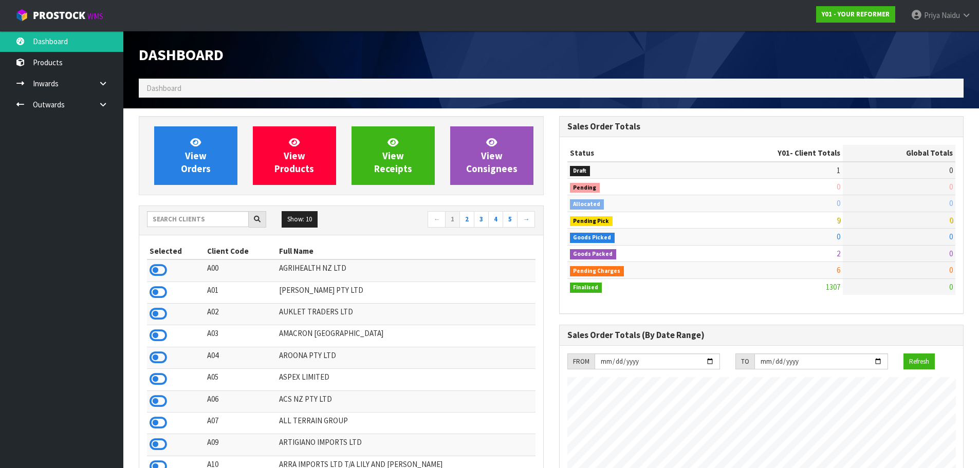
scroll to position [779, 420]
click at [188, 218] on input "text" at bounding box center [198, 219] width 102 height 16
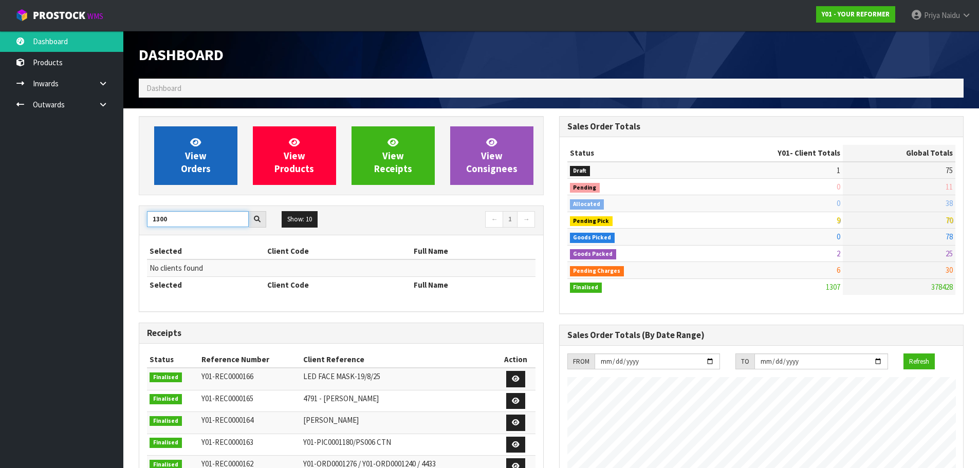
type input "1300"
click at [205, 127] on link "View Orders" at bounding box center [195, 155] width 83 height 59
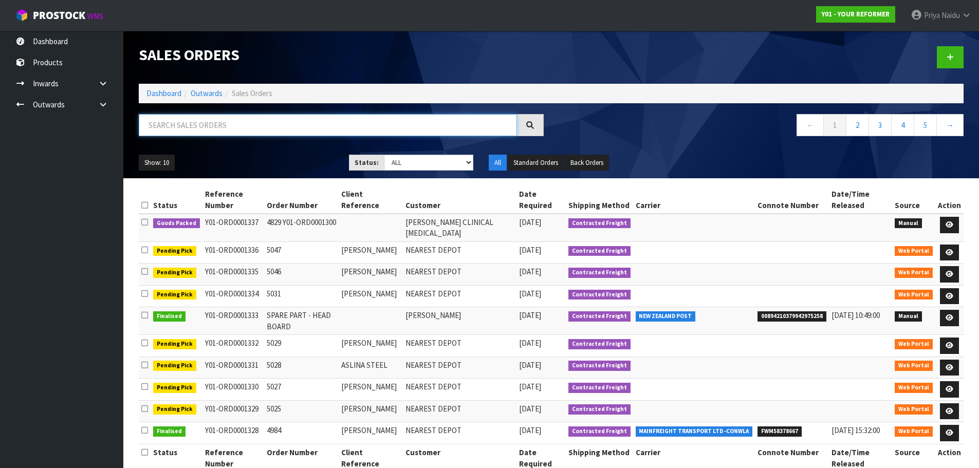
click at [218, 131] on input "text" at bounding box center [328, 125] width 378 height 22
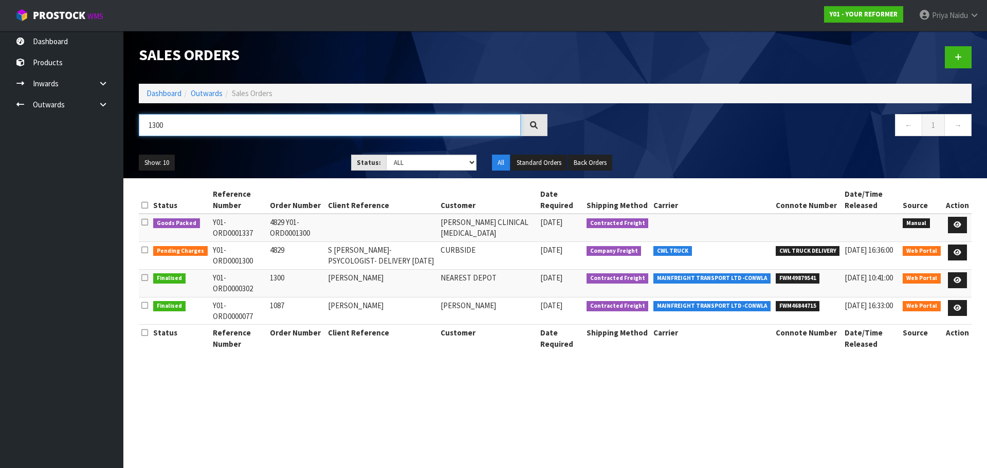
type input "1300"
click at [260, 159] on ul "Show: 10 5 10 25 50" at bounding box center [237, 163] width 197 height 16
click at [961, 253] on icon at bounding box center [957, 252] width 8 height 7
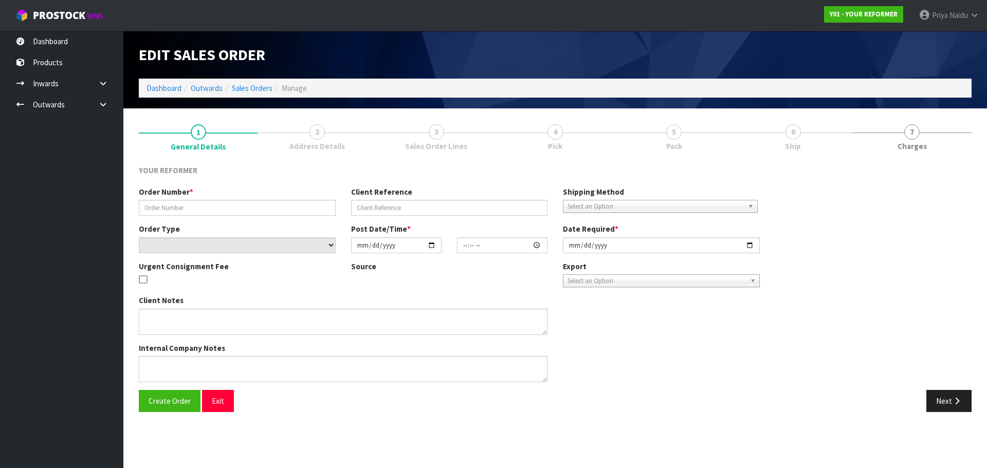
type input "4829"
type input "S [PERSON_NAME]- PSYCOLOGIST- DELIVERY [DATE]"
select select "number:0"
type input "[DATE]"
type input "11:02:00.000"
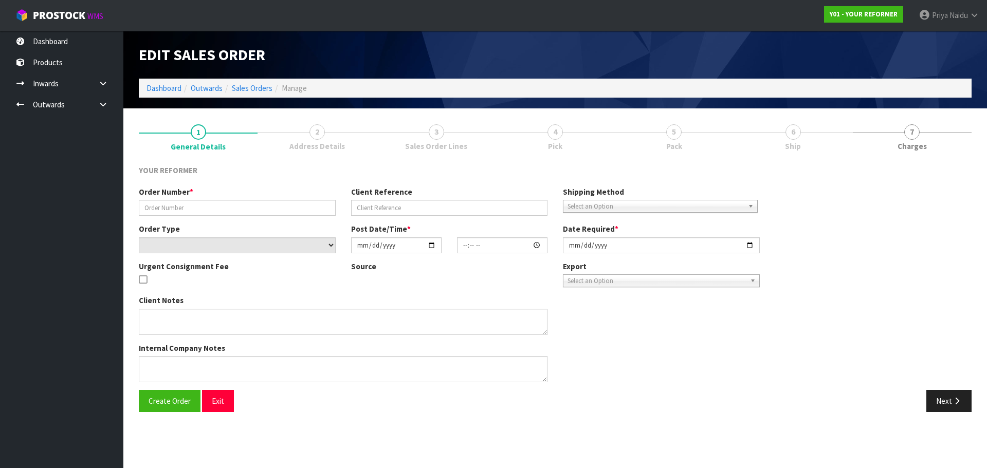
type input "[DATE]"
type textarea "[PERSON_NAME] [PERSON_NAME] CLINICAL [MEDICAL_DATA] [STREET_ADDRESS] [PHONE_NUM…"
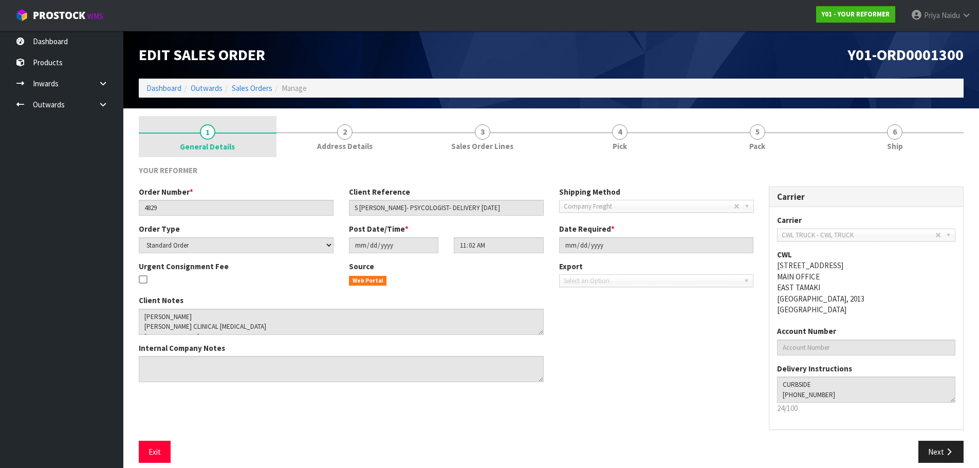
click at [226, 141] on span "General Details" at bounding box center [207, 146] width 55 height 11
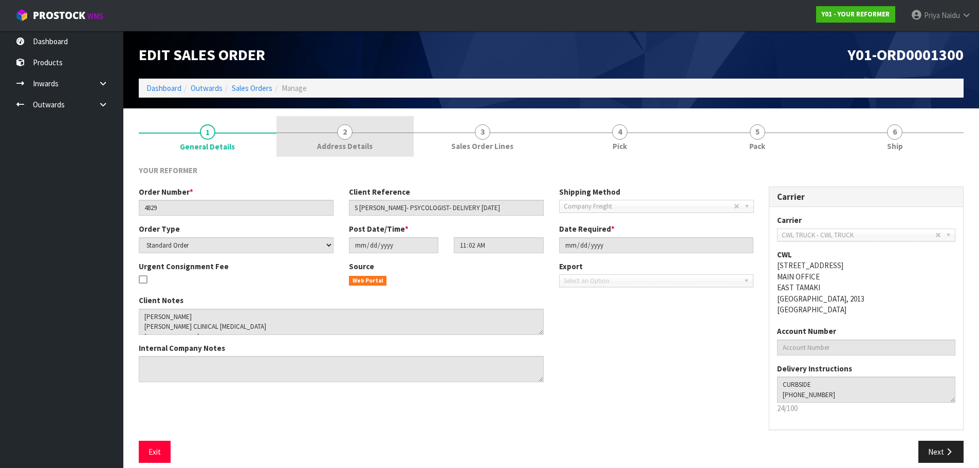
click at [345, 142] on span "Address Details" at bounding box center [345, 146] width 56 height 11
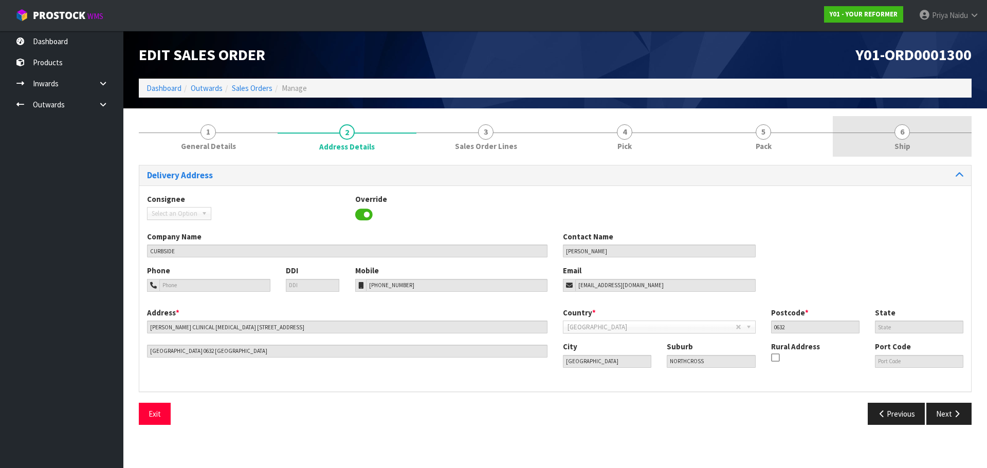
click at [889, 136] on link "6 Ship" at bounding box center [902, 136] width 139 height 41
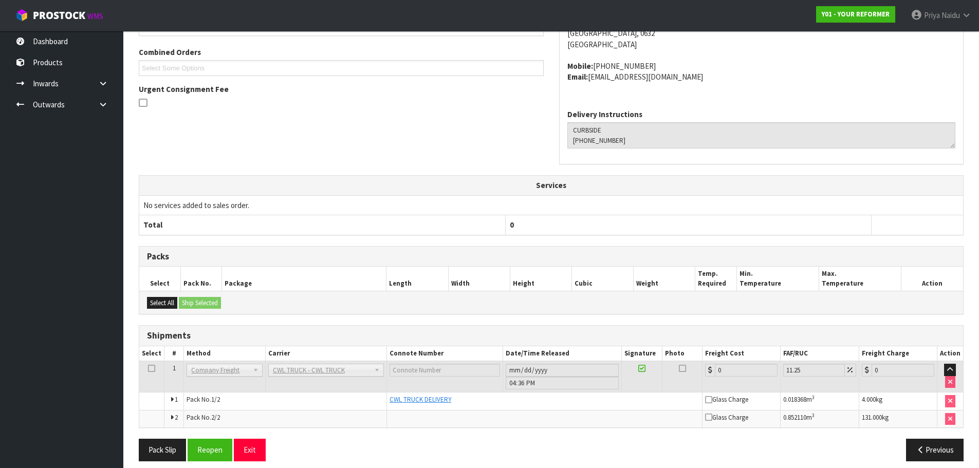
scroll to position [230, 0]
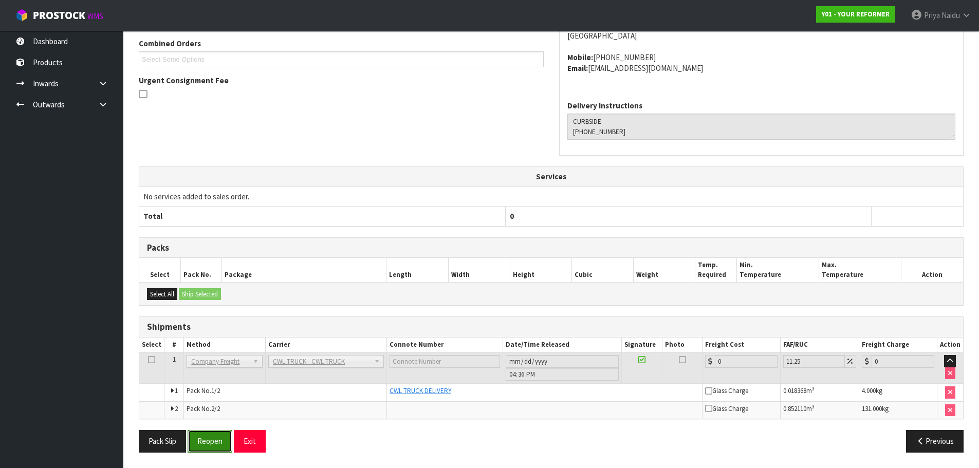
click at [203, 435] on button "Reopen" at bounding box center [210, 441] width 45 height 22
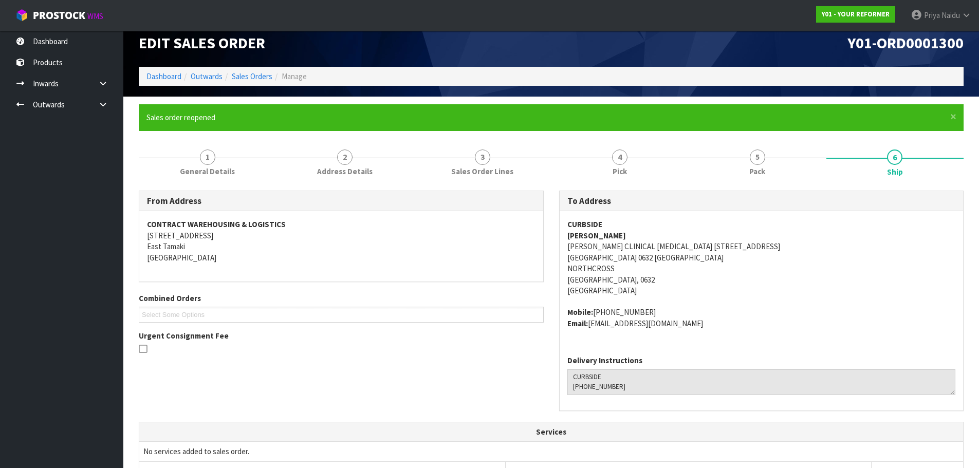
scroll to position [0, 0]
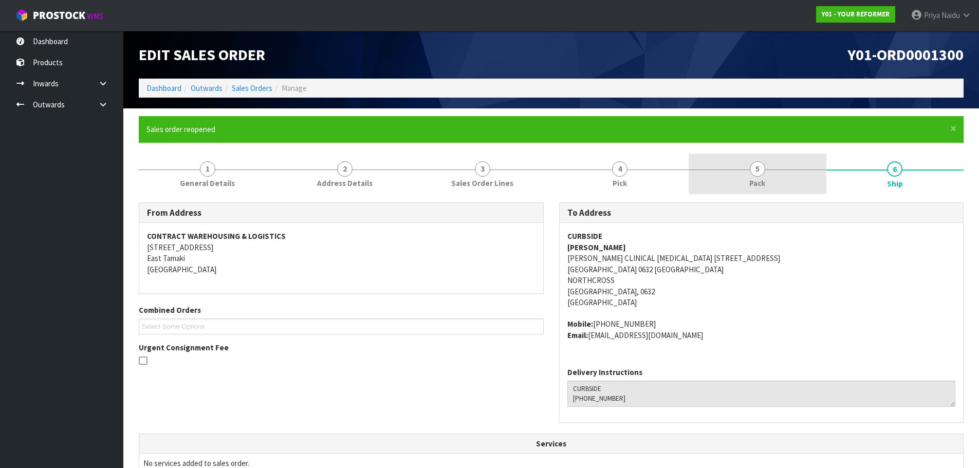
click at [693, 172] on link "5 Pack" at bounding box center [758, 174] width 138 height 41
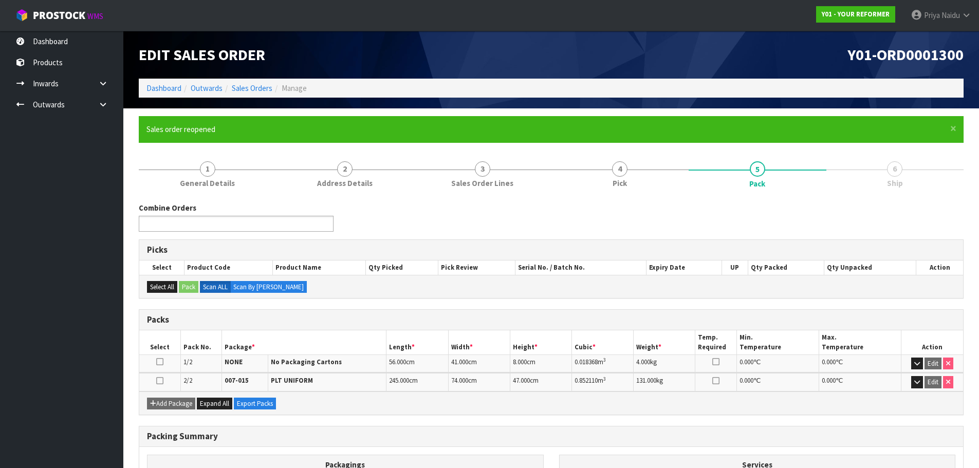
click at [202, 223] on input "text" at bounding box center [180, 223] width 76 height 13
type input "1337"
click at [223, 240] on li "Y01-ORD000 1337" at bounding box center [236, 238] width 194 height 13
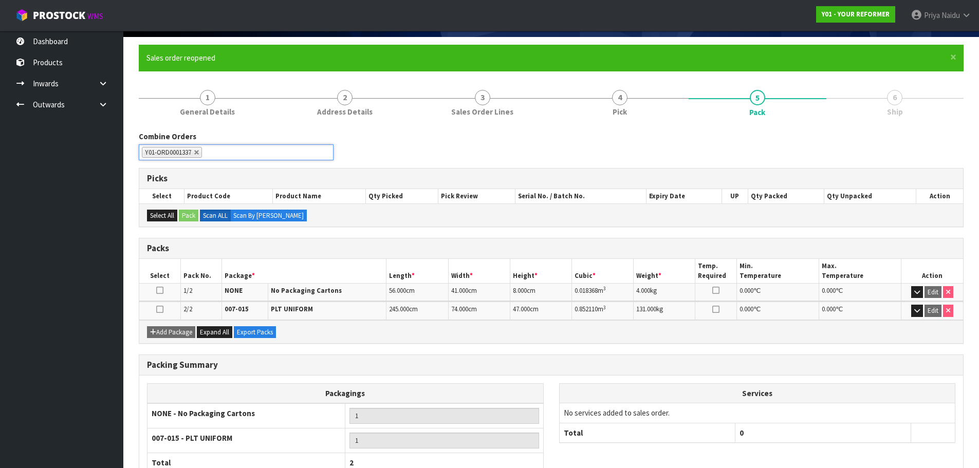
scroll to position [144, 0]
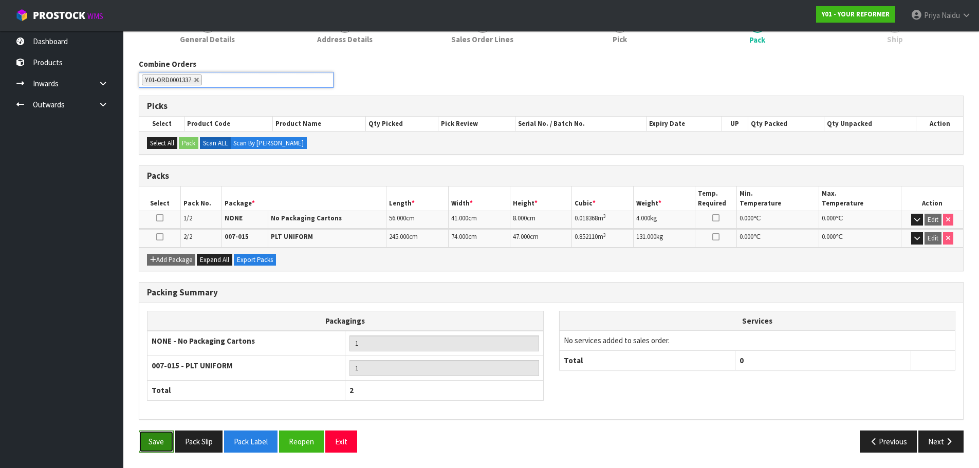
click at [162, 437] on button "Save" at bounding box center [156, 442] width 35 height 22
click at [931, 448] on button "Next" at bounding box center [941, 442] width 45 height 22
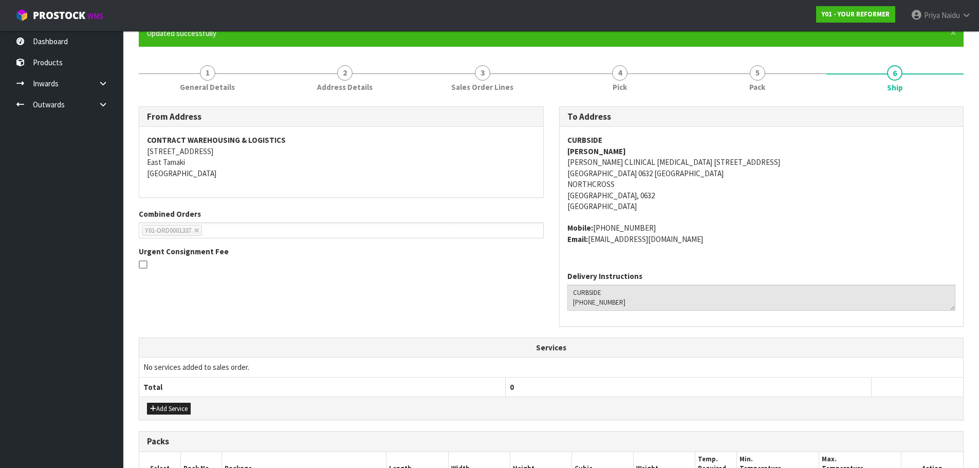
scroll to position [0, 0]
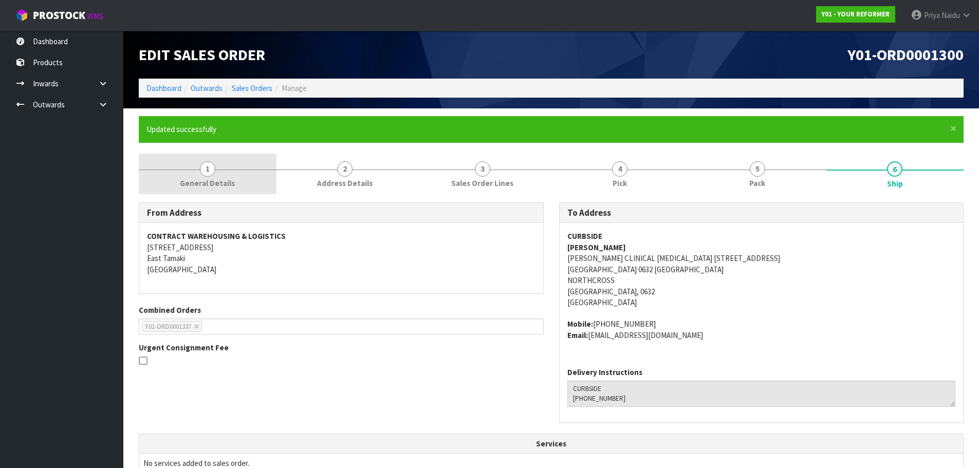
click at [194, 182] on span "General Details" at bounding box center [207, 183] width 55 height 11
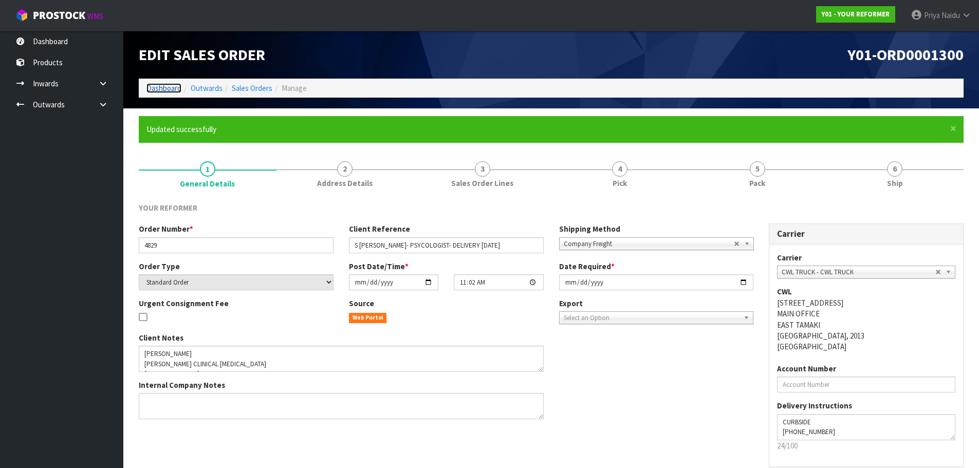
click at [165, 91] on link "Dashboard" at bounding box center [163, 88] width 35 height 10
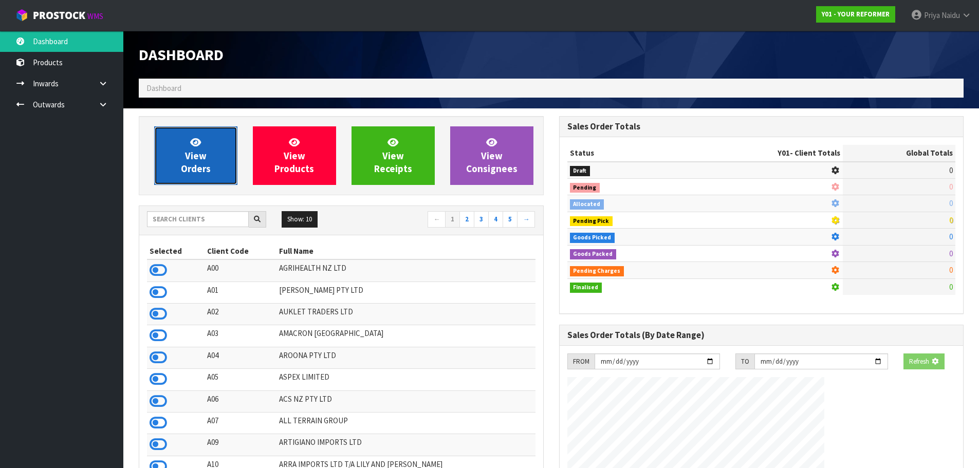
click at [190, 159] on span "View Orders" at bounding box center [196, 155] width 30 height 39
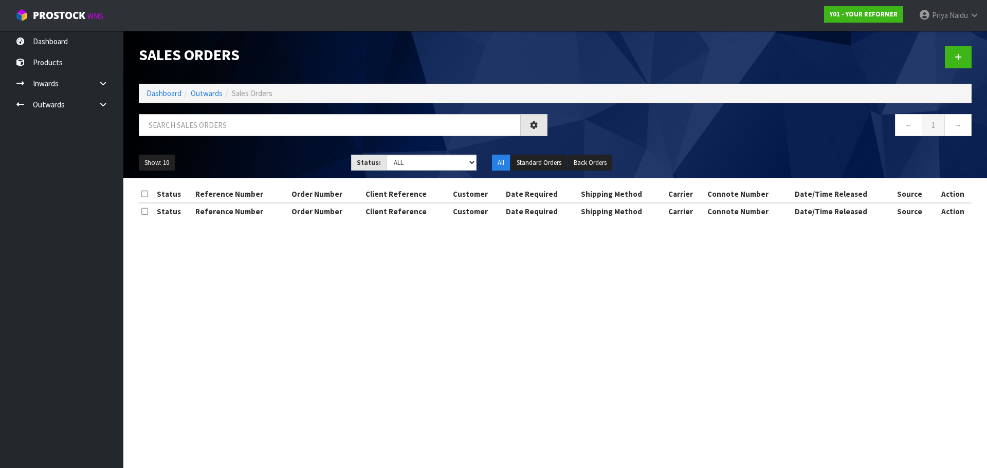
click at [207, 136] on div at bounding box center [343, 129] width 424 height 30
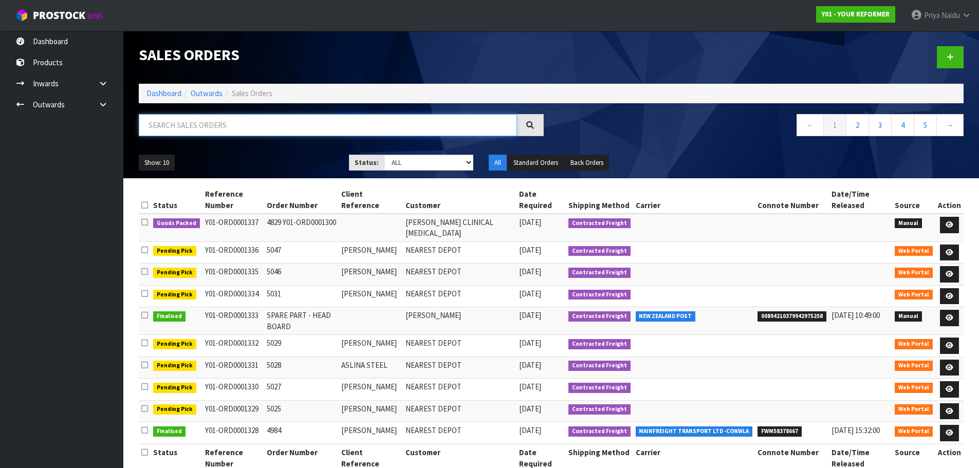
click at [214, 129] on input "text" at bounding box center [328, 125] width 378 height 22
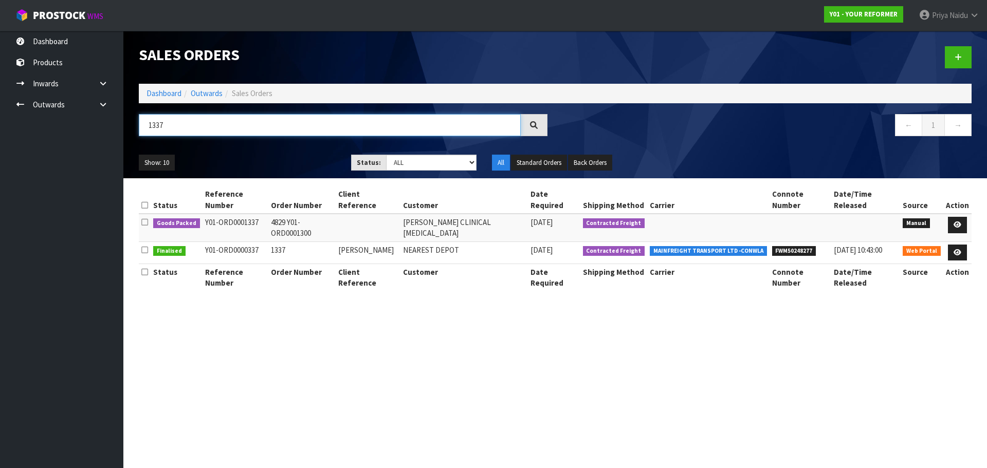
type input "1337"
click at [277, 155] on ul "Show: 10 5 10 25 50" at bounding box center [237, 163] width 197 height 16
click at [958, 225] on icon at bounding box center [957, 225] width 8 height 7
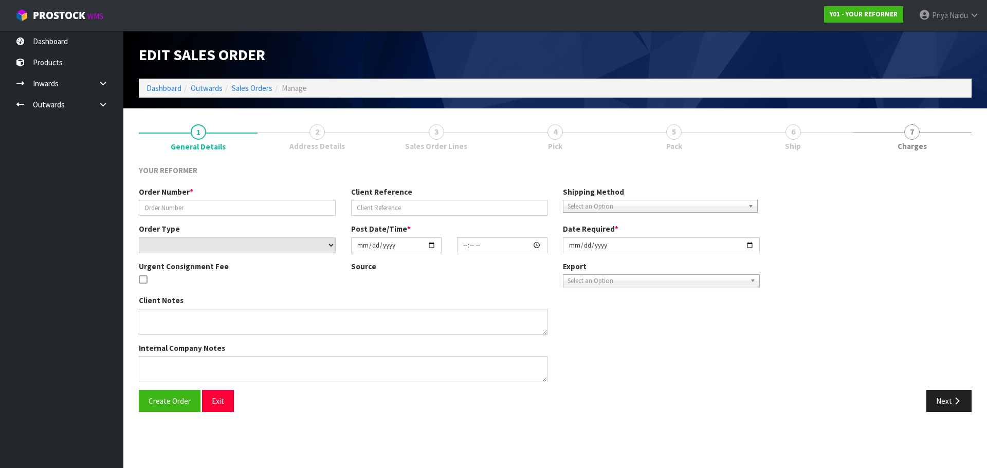
type input "4829 Y01-ORD0001300"
select select "number:0"
type input "[DATE]"
type input "14:30:00.000"
type input "[DATE]"
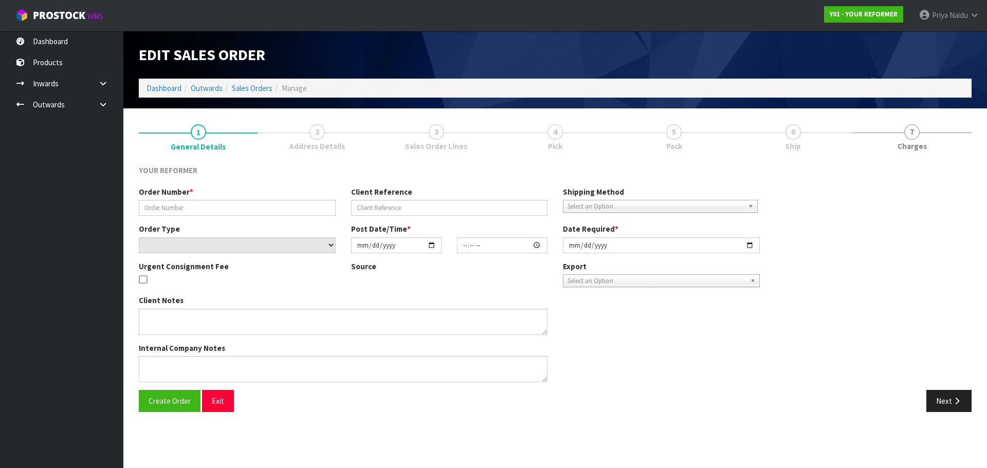
type textarea "CAN WE PLEASE ADD A LED MASK TO THIS ORDER"
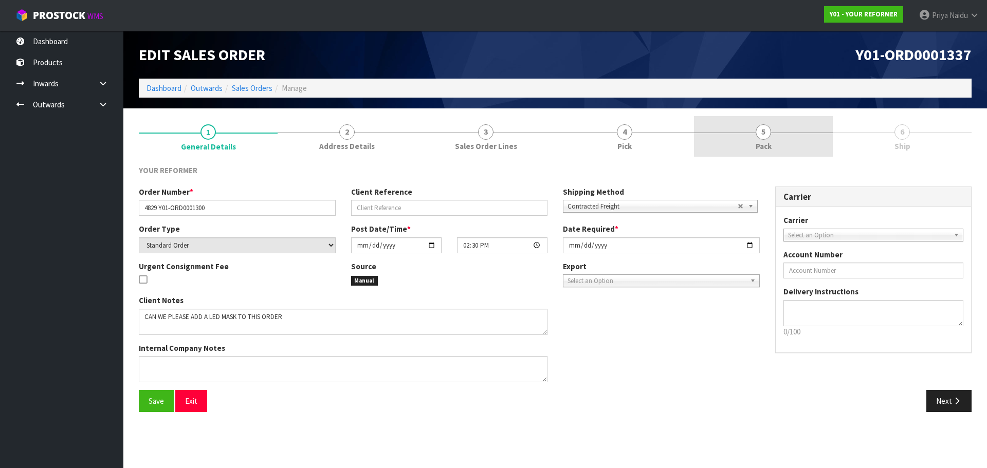
click at [760, 143] on span "Pack" at bounding box center [764, 146] width 16 height 11
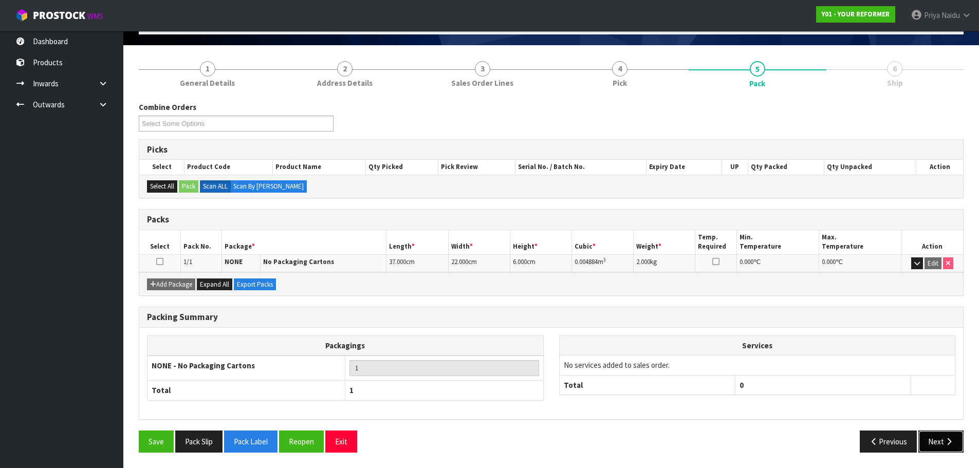
click at [937, 436] on button "Next" at bounding box center [941, 442] width 45 height 22
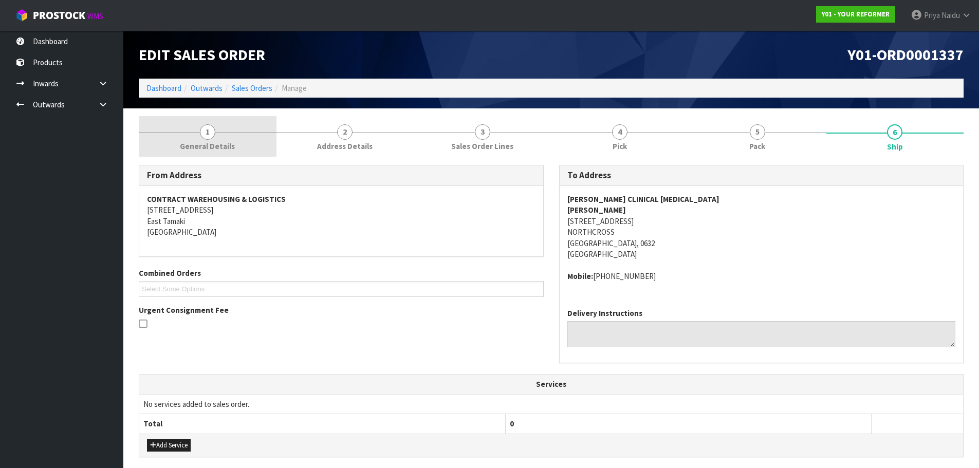
click at [217, 148] on span "General Details" at bounding box center [207, 146] width 55 height 11
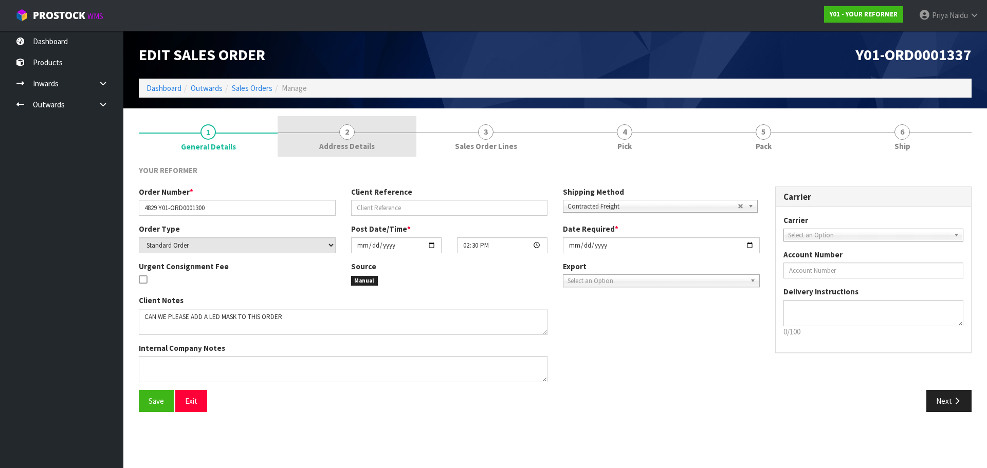
click at [329, 144] on span "Address Details" at bounding box center [347, 146] width 56 height 11
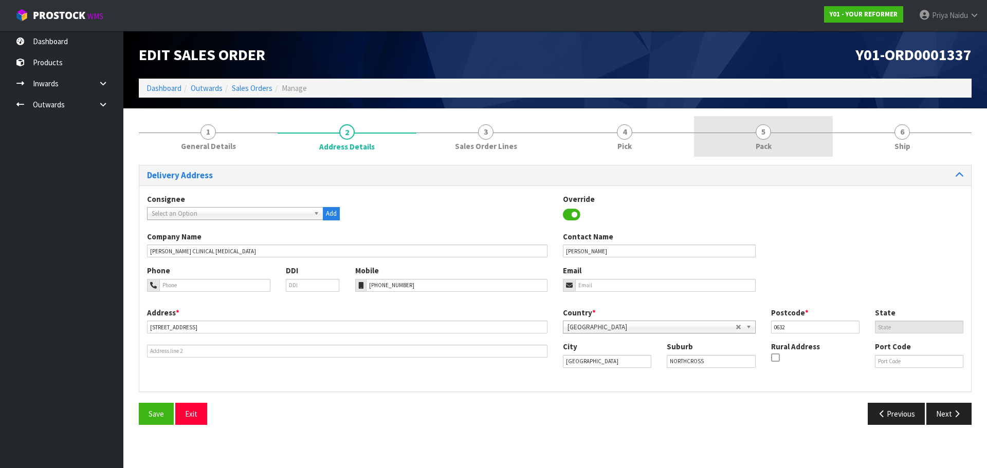
click at [762, 150] on span "Pack" at bounding box center [764, 146] width 16 height 11
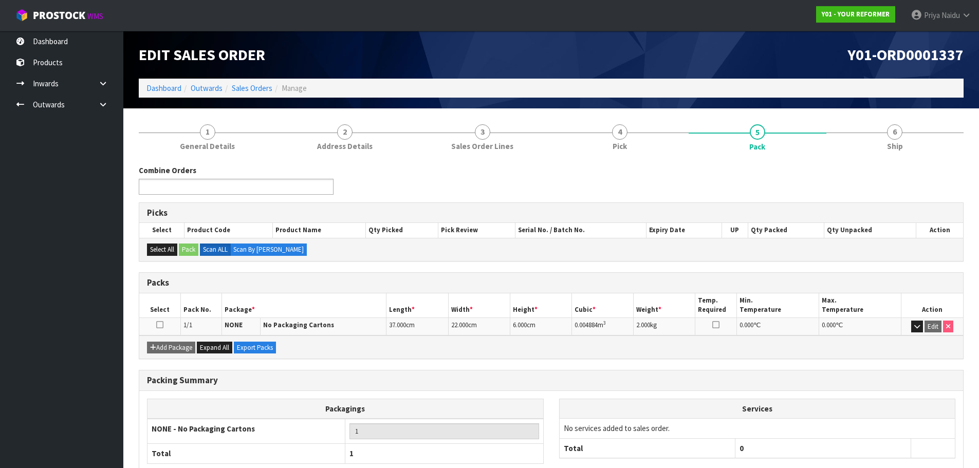
click at [193, 187] on input "text" at bounding box center [180, 186] width 76 height 13
type input "1300"
click at [181, 204] on em "1300" at bounding box center [182, 201] width 12 height 9
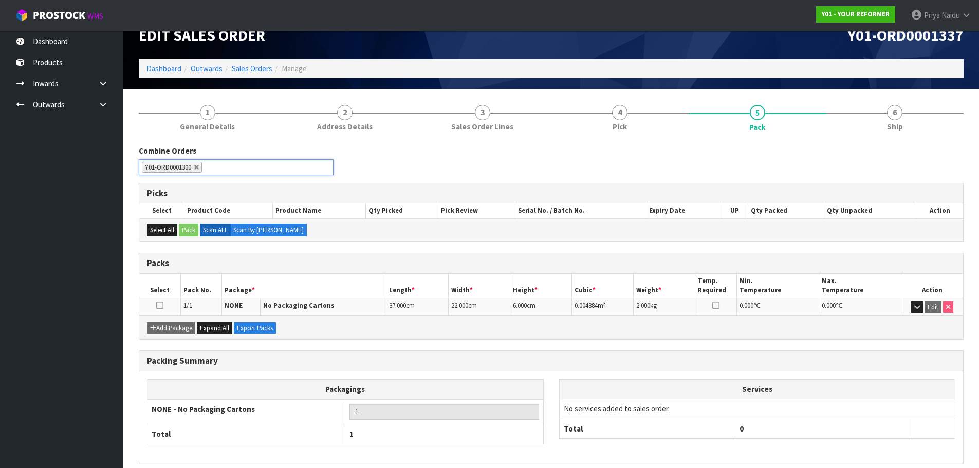
scroll to position [51, 0]
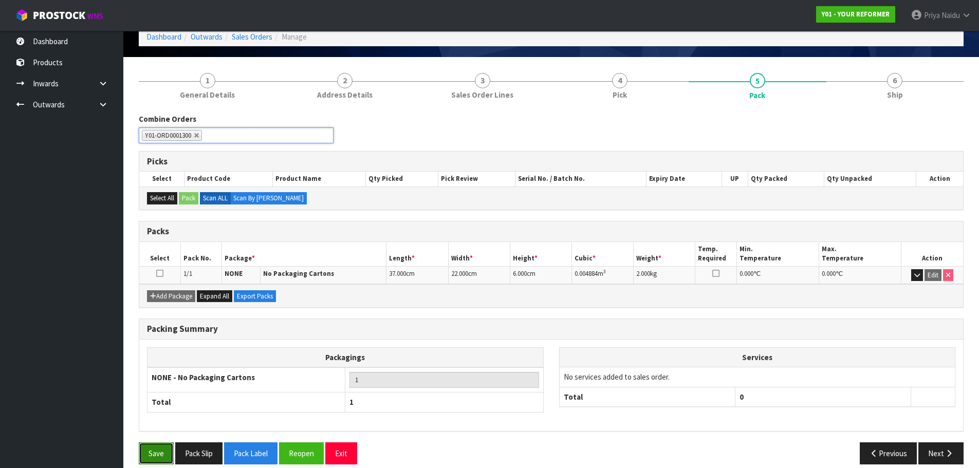
click at [162, 453] on button "Save" at bounding box center [156, 454] width 35 height 22
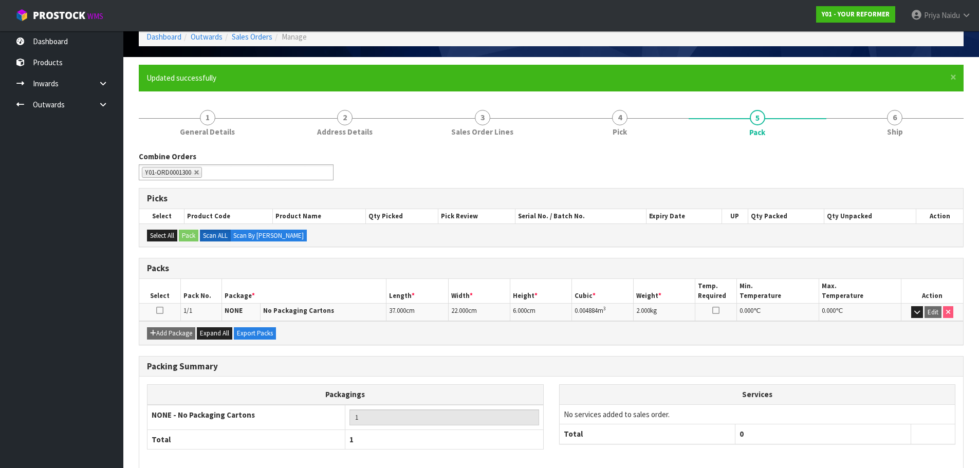
scroll to position [0, 0]
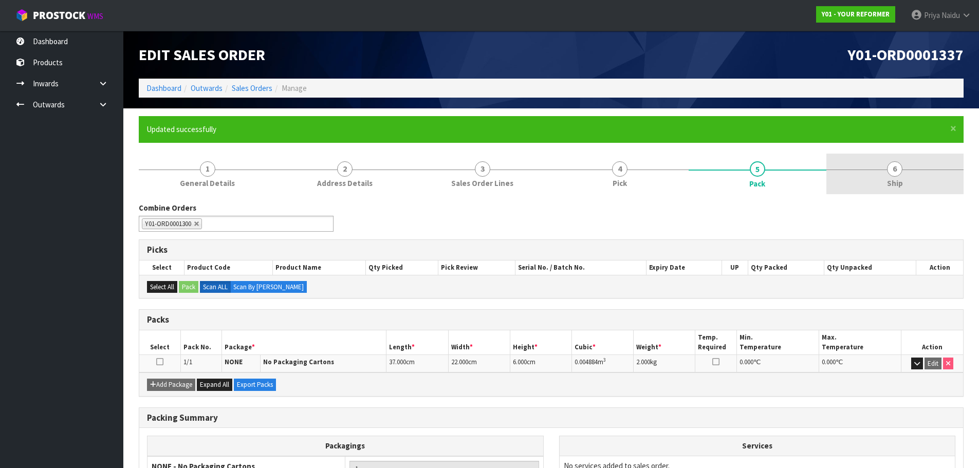
click at [895, 180] on span "Ship" at bounding box center [895, 183] width 16 height 11
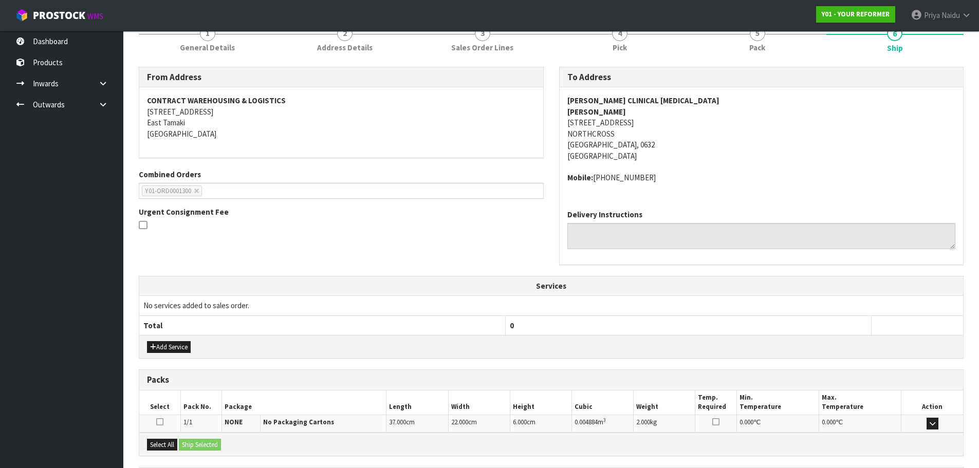
scroll to position [234, 0]
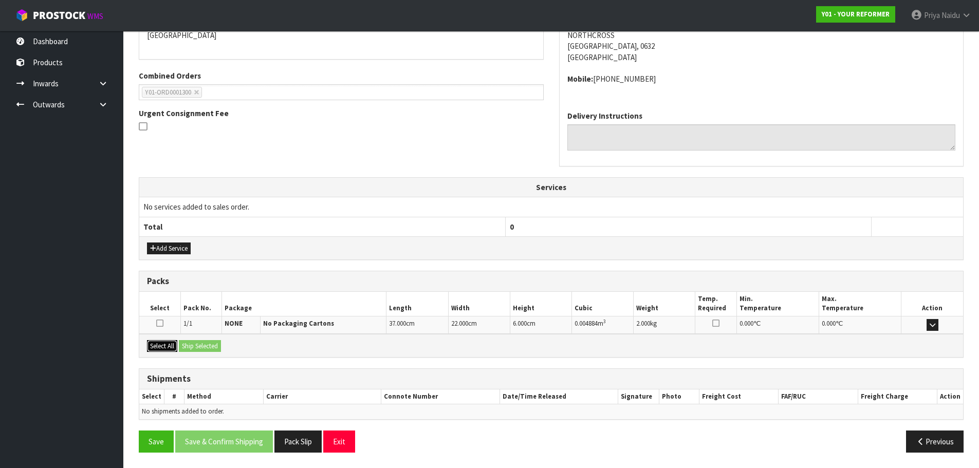
click at [155, 344] on button "Select All" at bounding box center [162, 346] width 30 height 12
click at [199, 348] on button "Ship Selected" at bounding box center [200, 346] width 42 height 12
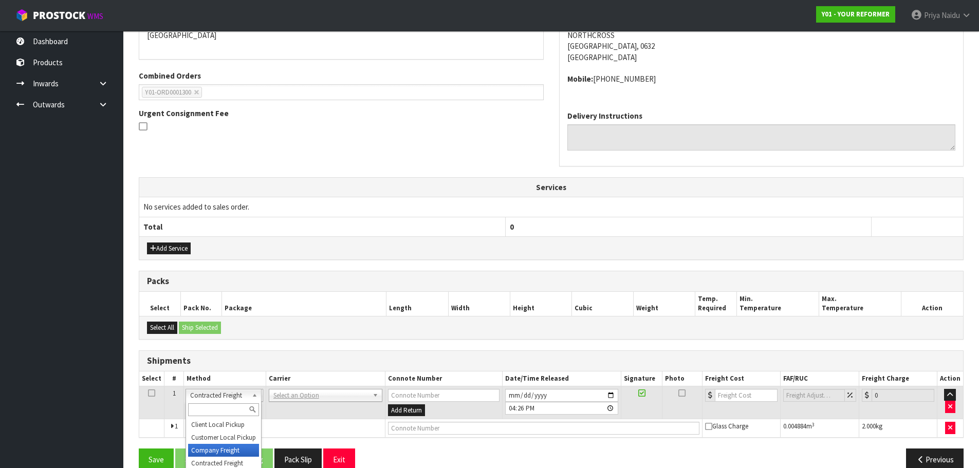
drag, startPoint x: 217, startPoint y: 449, endPoint x: 226, endPoint y: 440, distance: 12.7
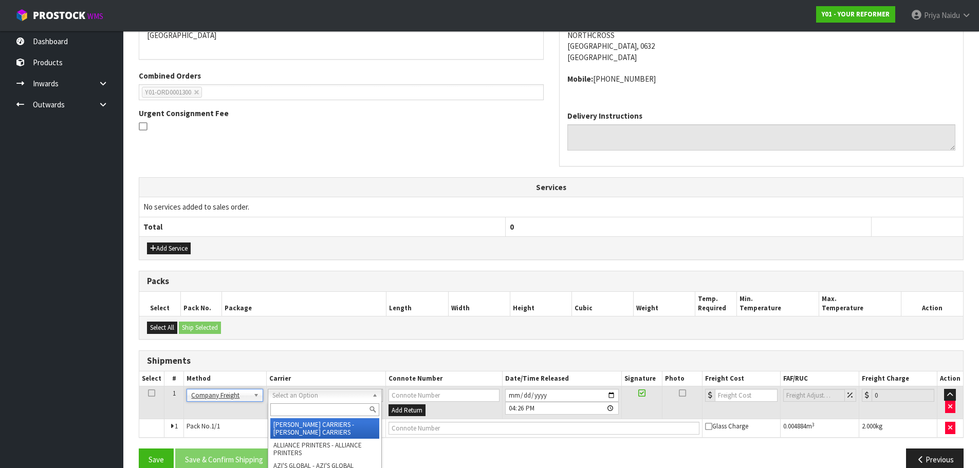
click at [296, 412] on input "text" at bounding box center [324, 410] width 109 height 13
type input "cwl"
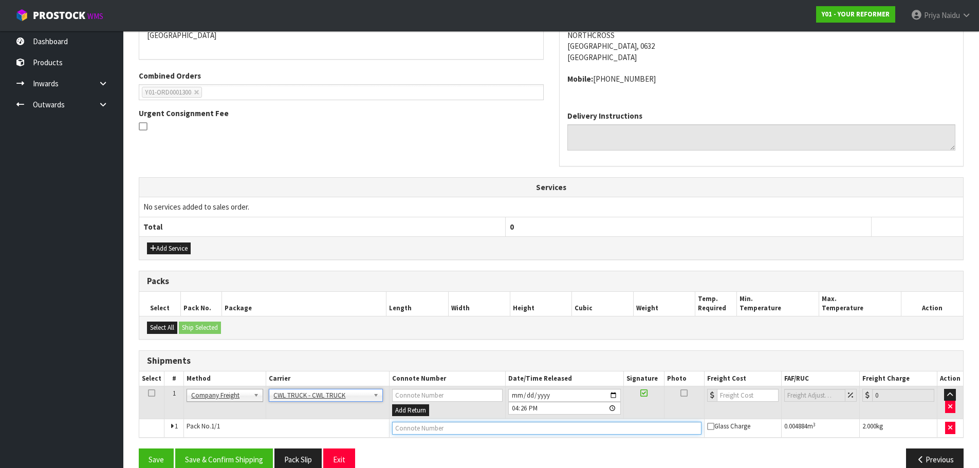
click at [417, 424] on input "text" at bounding box center [546, 428] width 309 height 13
type input "CWL TRUCK DELIVERY"
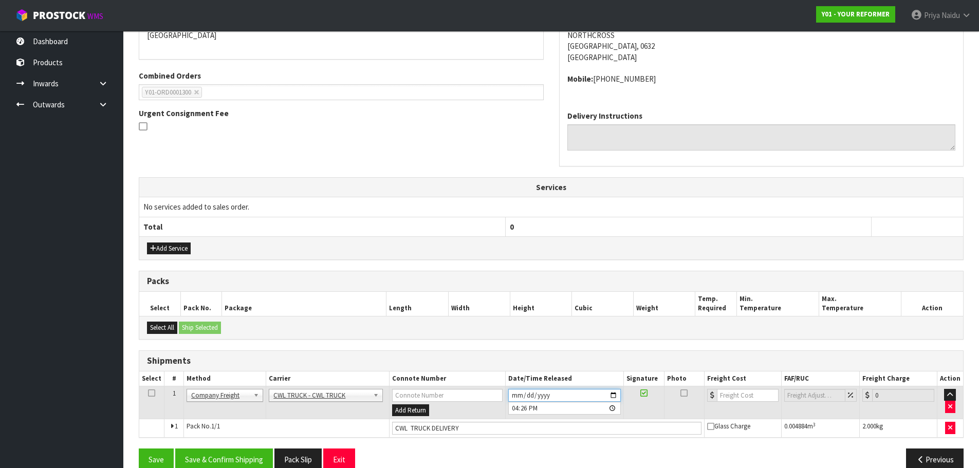
click at [614, 397] on input "[DATE]" at bounding box center [564, 395] width 113 height 13
type input "[DATE]"
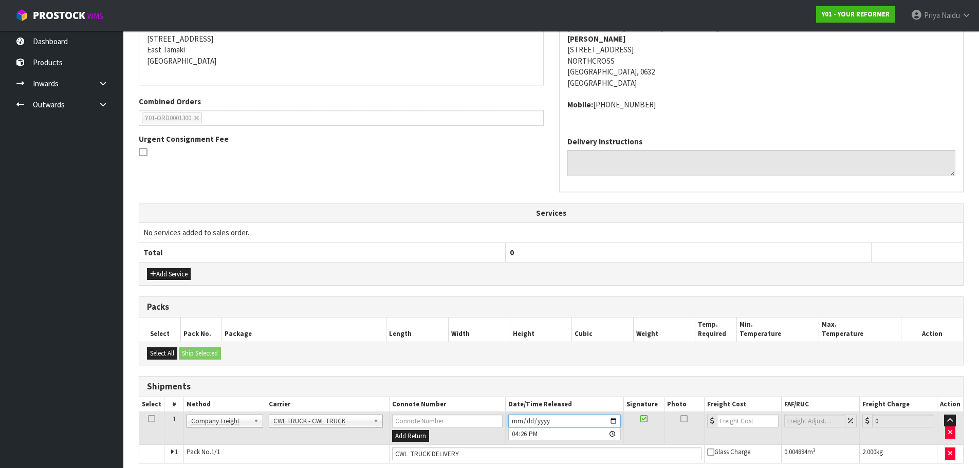
scroll to position [253, 0]
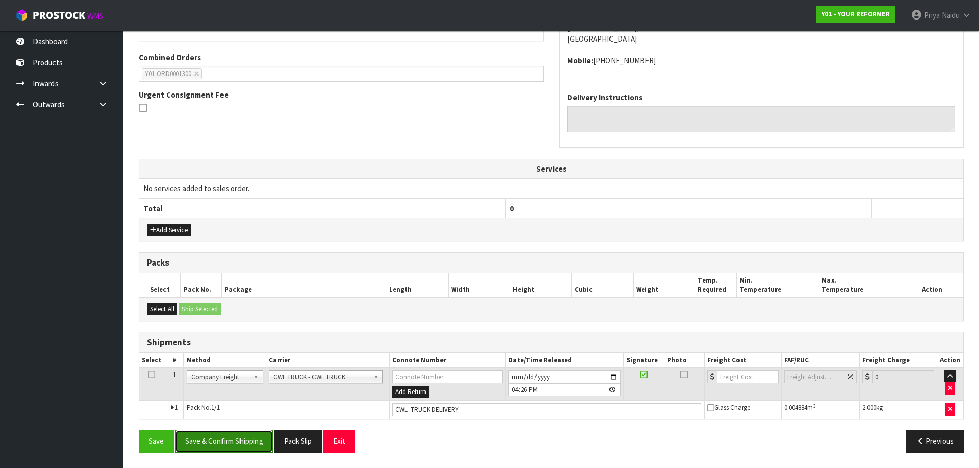
click at [243, 432] on button "Save & Confirm Shipping" at bounding box center [224, 441] width 98 height 22
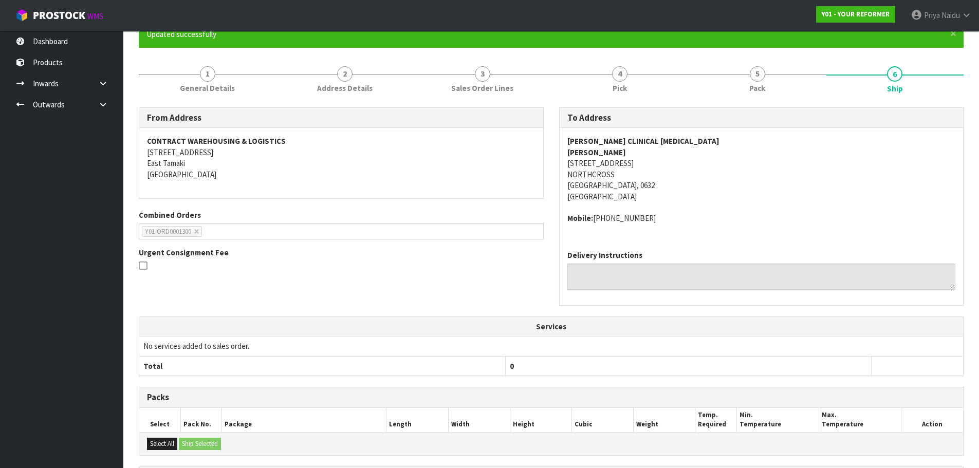
scroll to position [0, 0]
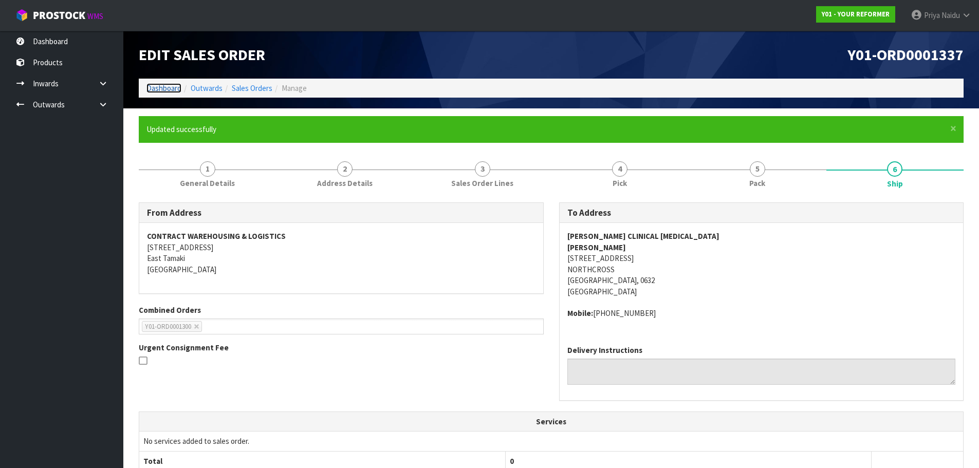
drag, startPoint x: 179, startPoint y: 87, endPoint x: 173, endPoint y: 90, distance: 6.9
click at [179, 87] on link "Dashboard" at bounding box center [163, 88] width 35 height 10
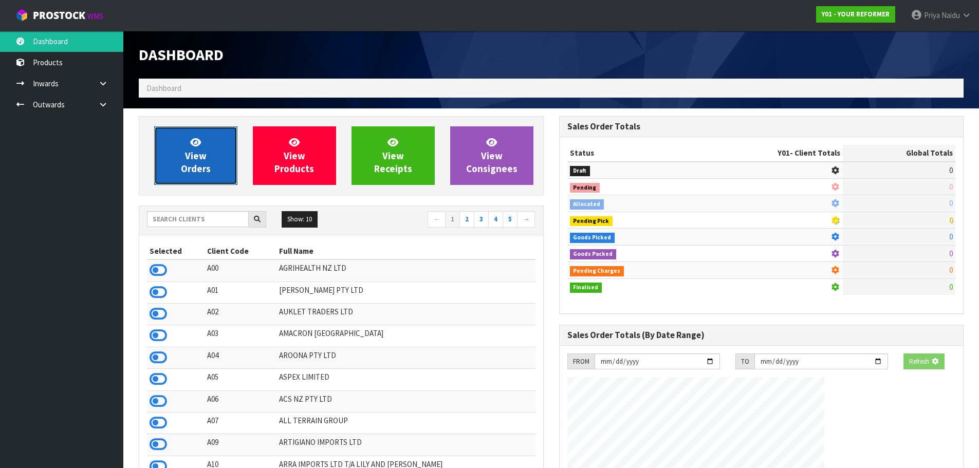
click at [175, 138] on link "View Orders" at bounding box center [195, 155] width 83 height 59
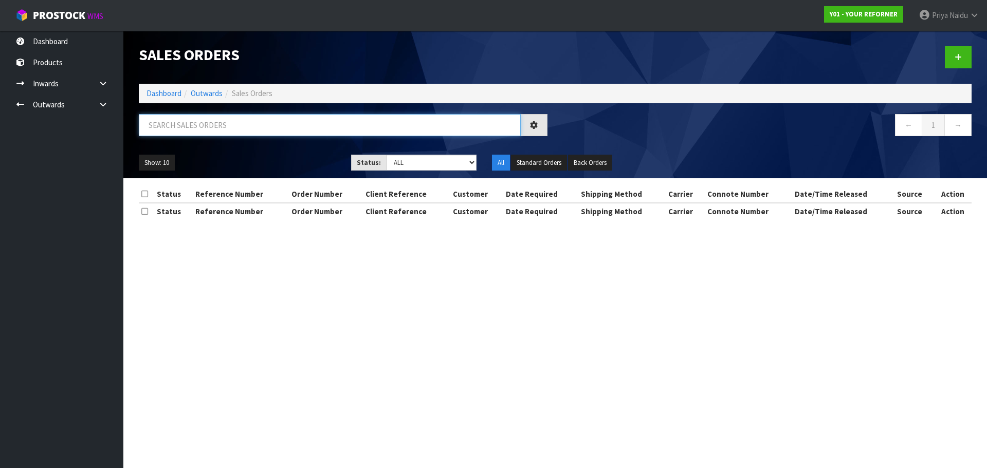
click at [195, 121] on input "text" at bounding box center [330, 125] width 382 height 22
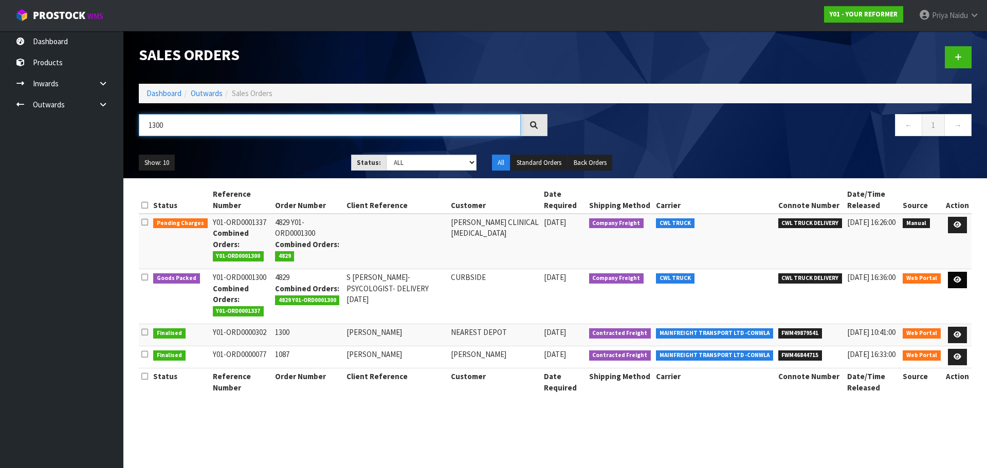
type input "1300"
click at [965, 281] on link at bounding box center [957, 280] width 19 height 16
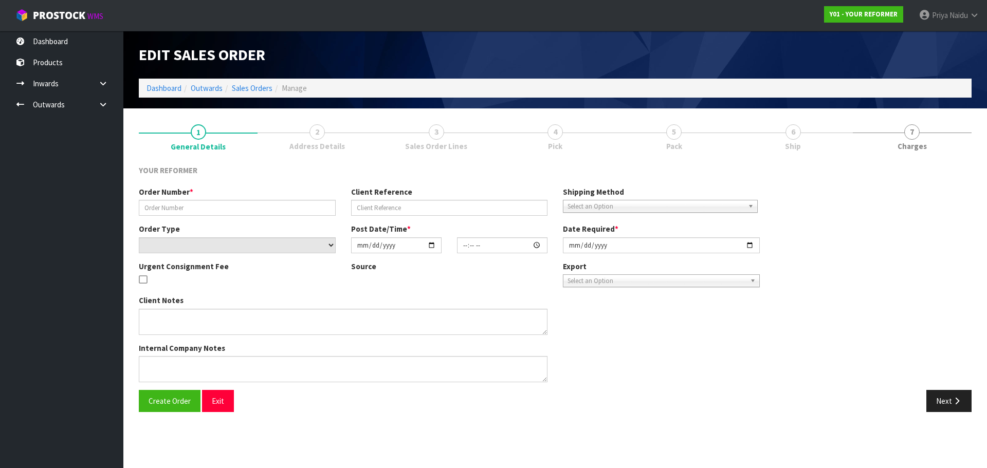
type input "4829"
type input "S [PERSON_NAME]- PSYCOLOGIST- DELIVERY [DATE]"
select select "number:0"
type input "[DATE]"
type input "11:02:00.000"
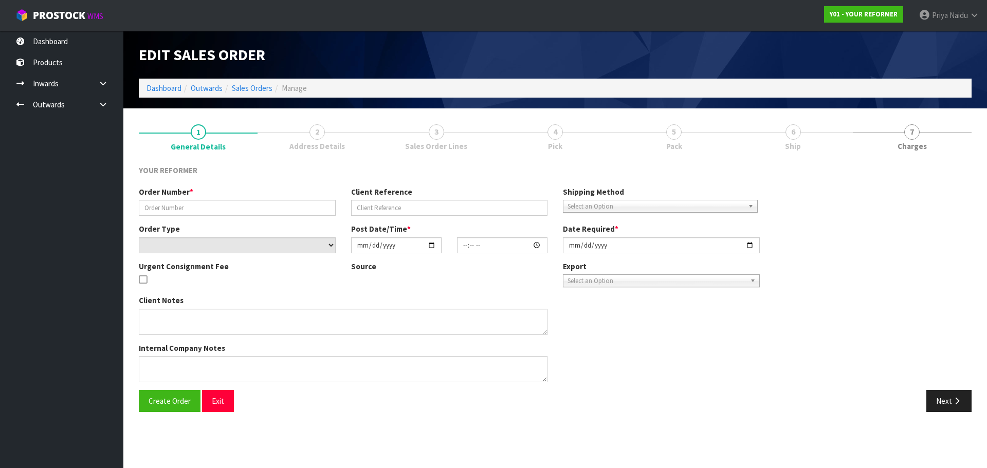
type input "[DATE]"
type textarea "[PERSON_NAME] [PERSON_NAME] CLINICAL [MEDICAL_DATA] [STREET_ADDRESS] [PHONE_NUM…"
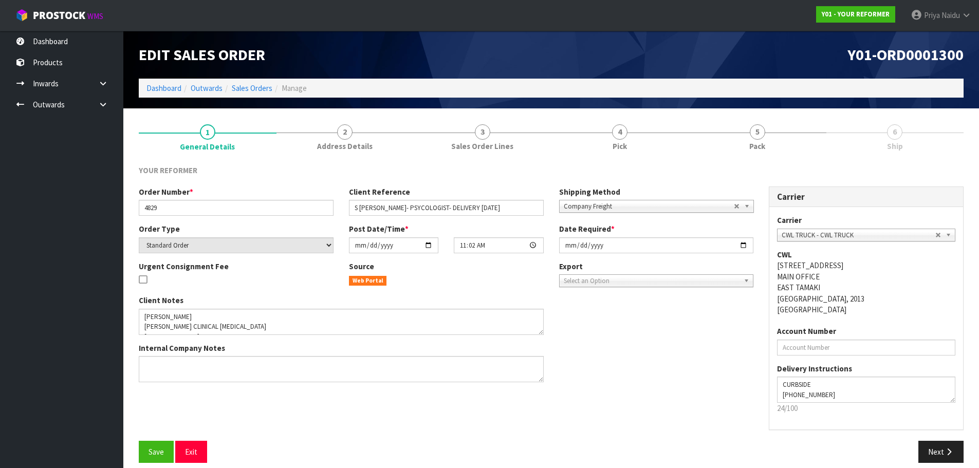
click at [811, 159] on div "YOUR REFORMER Order Number * 4829 Client Reference S [PERSON_NAME]- PSYCOLOGIST…" at bounding box center [551, 314] width 825 height 314
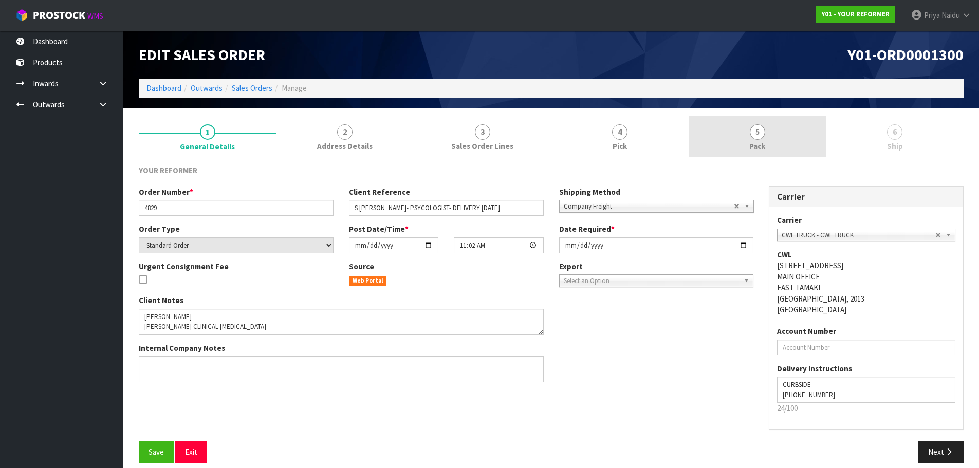
click at [783, 143] on link "5 Pack" at bounding box center [758, 136] width 138 height 41
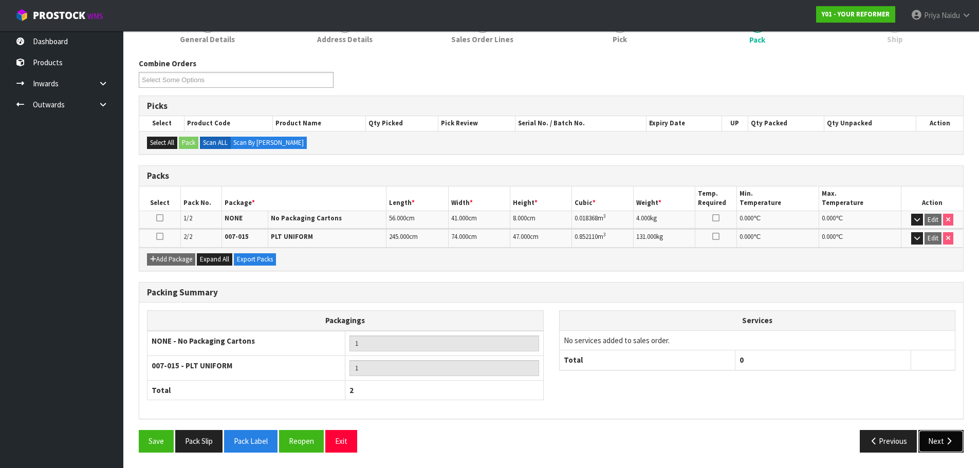
click at [944, 435] on button "Next" at bounding box center [941, 441] width 45 height 22
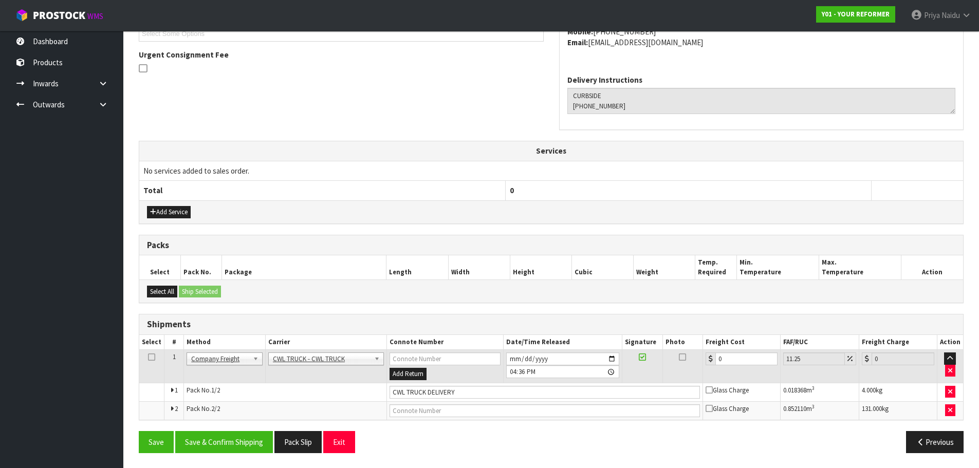
scroll to position [256, 0]
click at [215, 440] on button "Save & Confirm Shipping" at bounding box center [224, 442] width 98 height 22
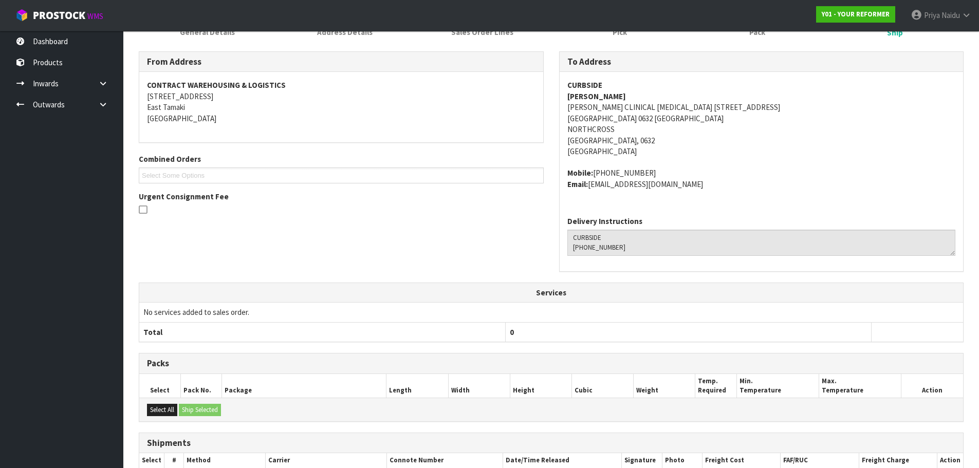
scroll to position [0, 0]
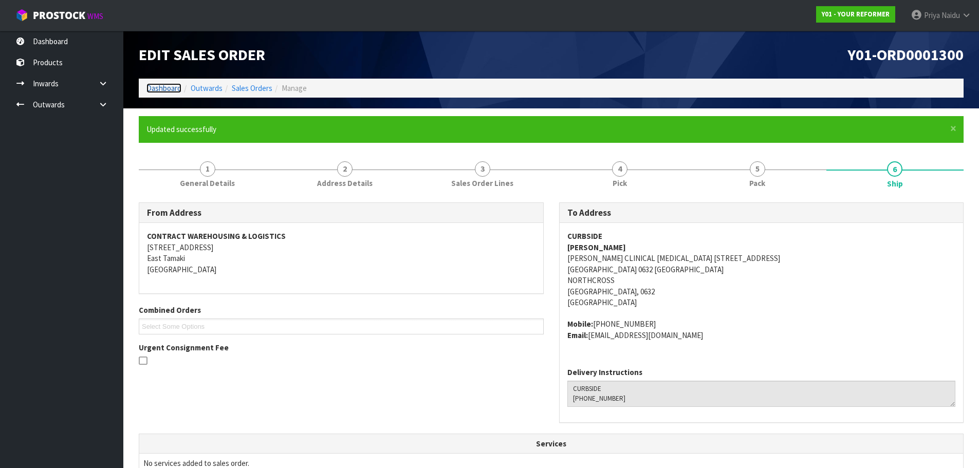
click at [155, 90] on link "Dashboard" at bounding box center [163, 88] width 35 height 10
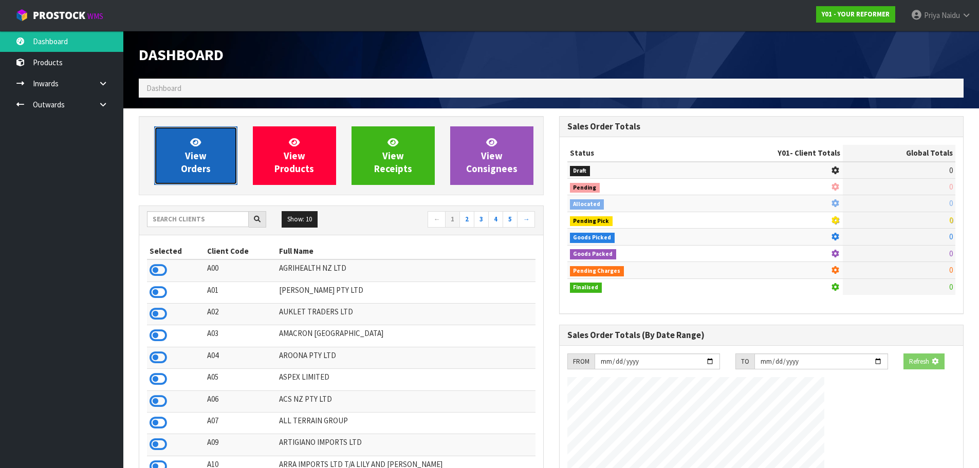
click at [166, 145] on link "View Orders" at bounding box center [195, 155] width 83 height 59
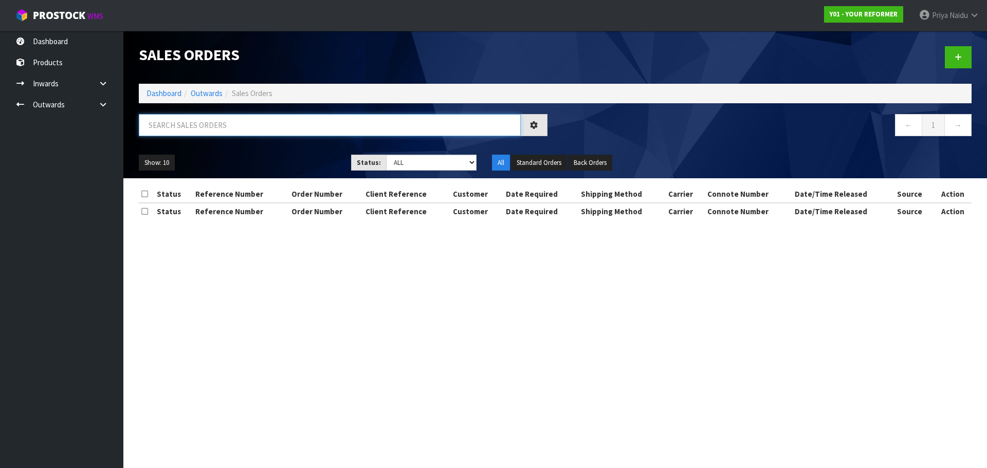
click at [198, 124] on input "text" at bounding box center [330, 125] width 382 height 22
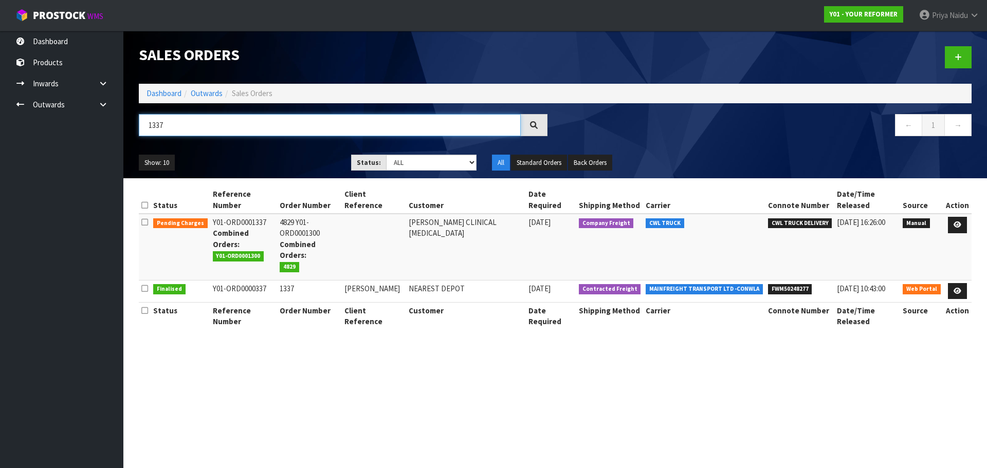
type input "1337"
click at [255, 148] on div "Show: 10 5 10 25 50 Status: Draft Pending Allocated Pending Pick Goods Picked G…" at bounding box center [555, 163] width 848 height 32
click at [959, 222] on icon at bounding box center [957, 225] width 8 height 7
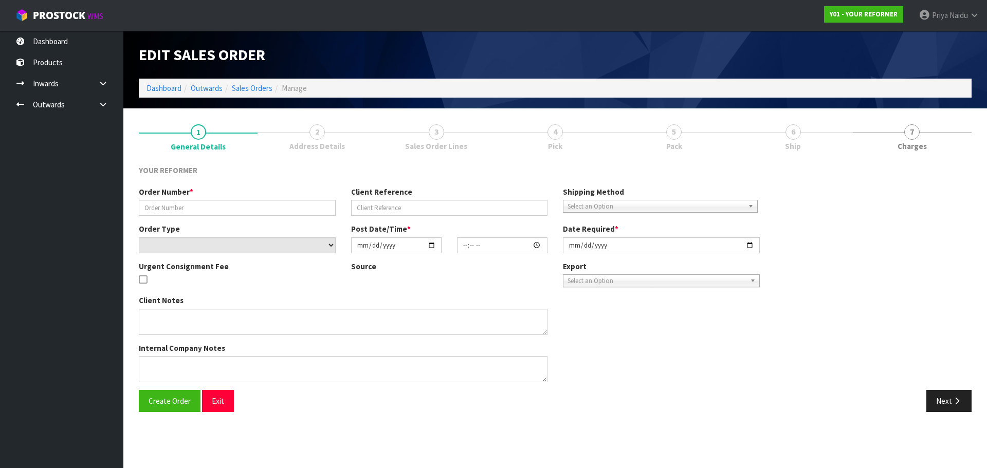
type input "4829 Y01-ORD0001300"
select select "number:0"
type input "[DATE]"
type input "14:30:00.000"
type input "[DATE]"
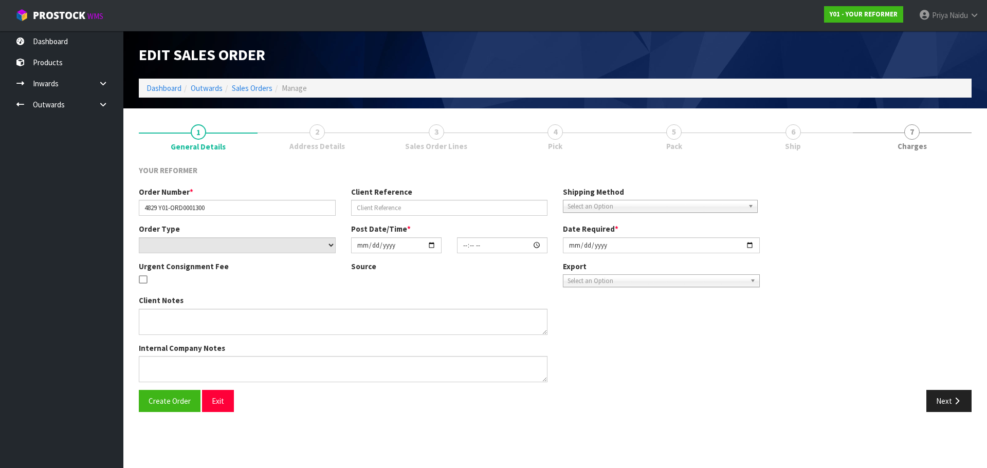
type textarea "CAN WE PLEASE ADD A LED MASK TO THIS ORDER"
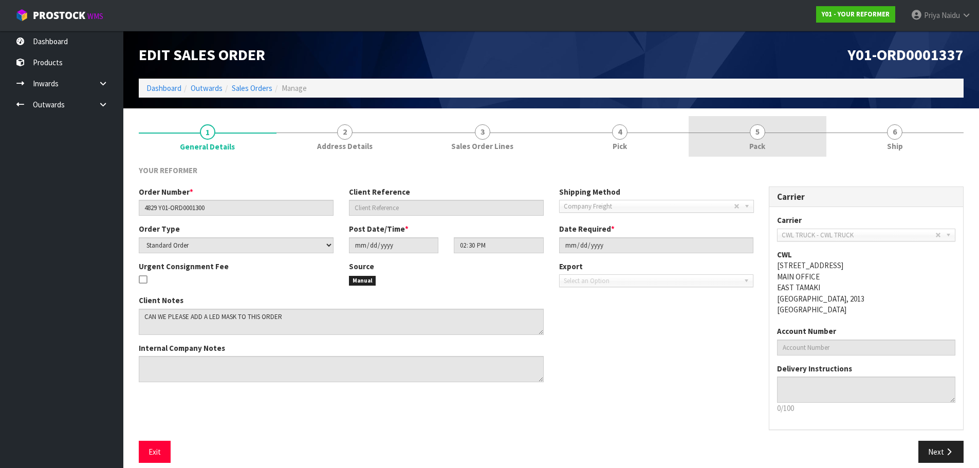
click at [775, 143] on link "5 Pack" at bounding box center [758, 136] width 138 height 41
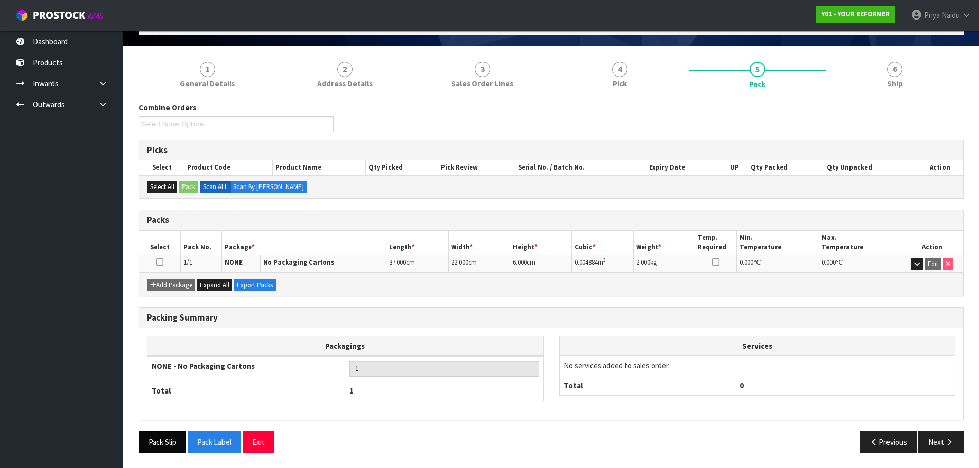
scroll to position [63, 0]
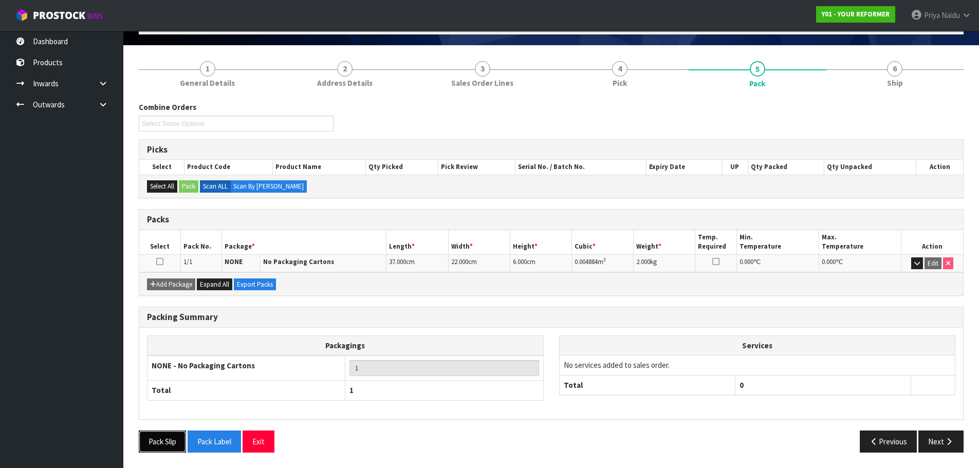
click at [160, 442] on button "Pack Slip" at bounding box center [162, 442] width 47 height 22
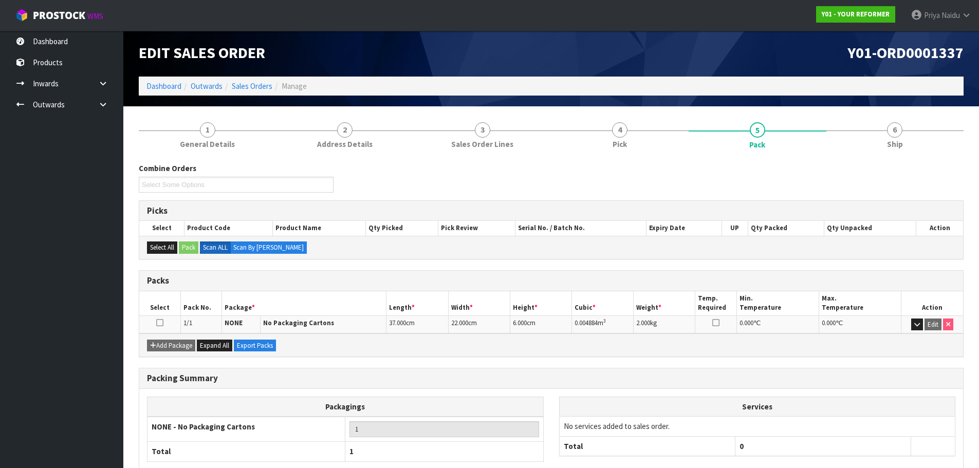
scroll to position [0, 0]
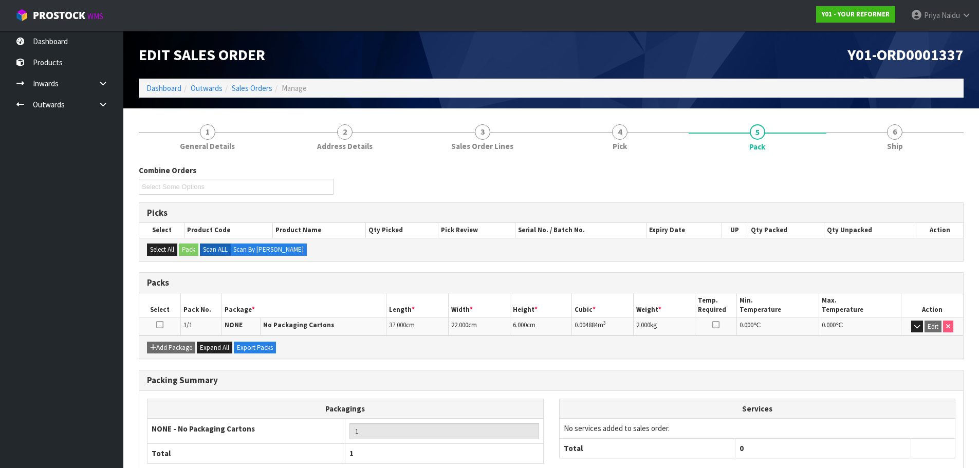
drag, startPoint x: 172, startPoint y: 82, endPoint x: 173, endPoint y: 99, distance: 16.5
click at [172, 83] on ol "Dashboard Outwards Sales Orders Manage" at bounding box center [551, 88] width 825 height 19
click at [173, 99] on div "Edit Sales Order Y01-ORD0001337 Dashboard Outwards Sales Orders Manage" at bounding box center [551, 70] width 840 height 78
click at [174, 89] on link "Dashboard" at bounding box center [163, 88] width 35 height 10
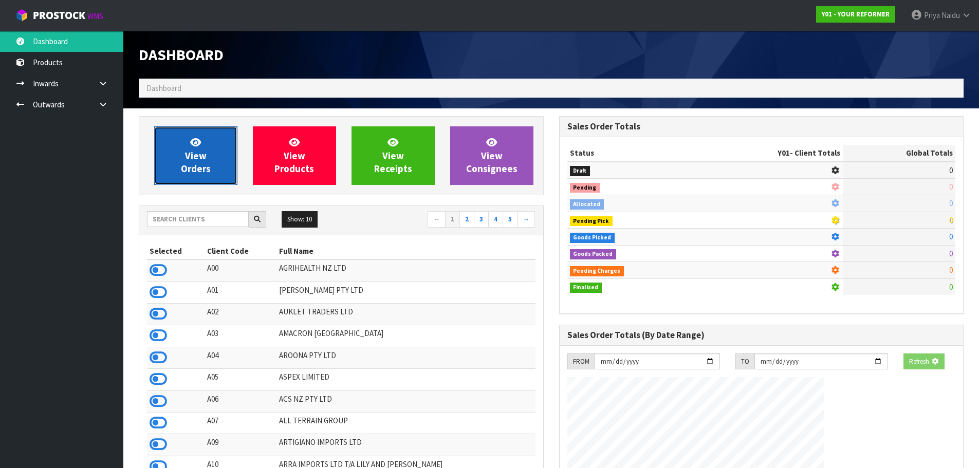
click at [190, 151] on span "View Orders" at bounding box center [196, 155] width 30 height 39
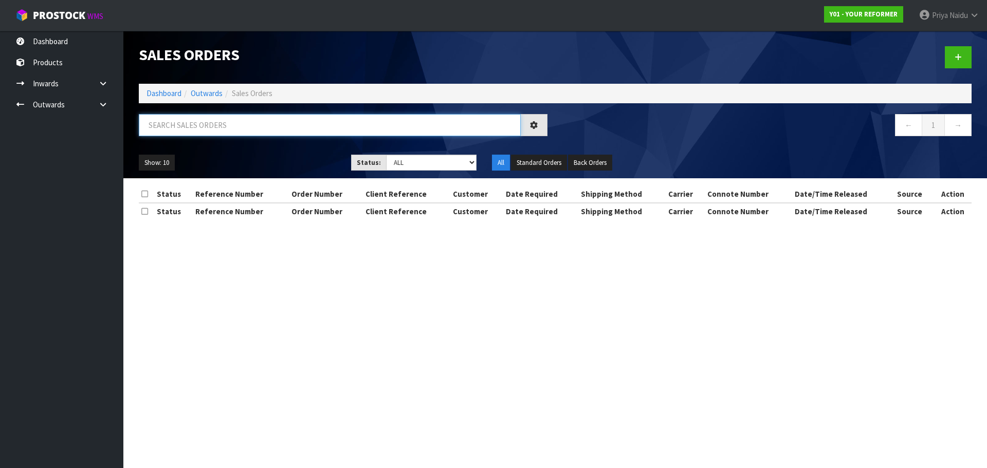
click at [196, 123] on input "text" at bounding box center [330, 125] width 382 height 22
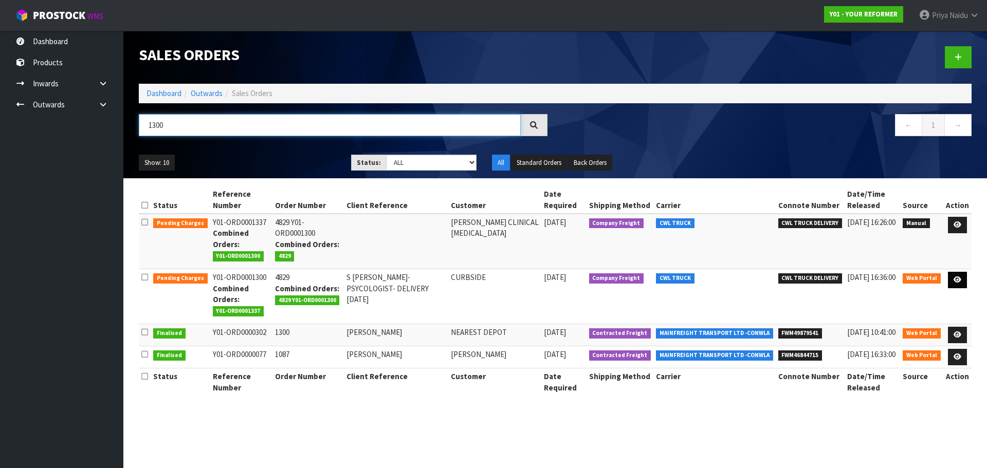
type input "1300"
click at [961, 279] on icon at bounding box center [957, 280] width 8 height 7
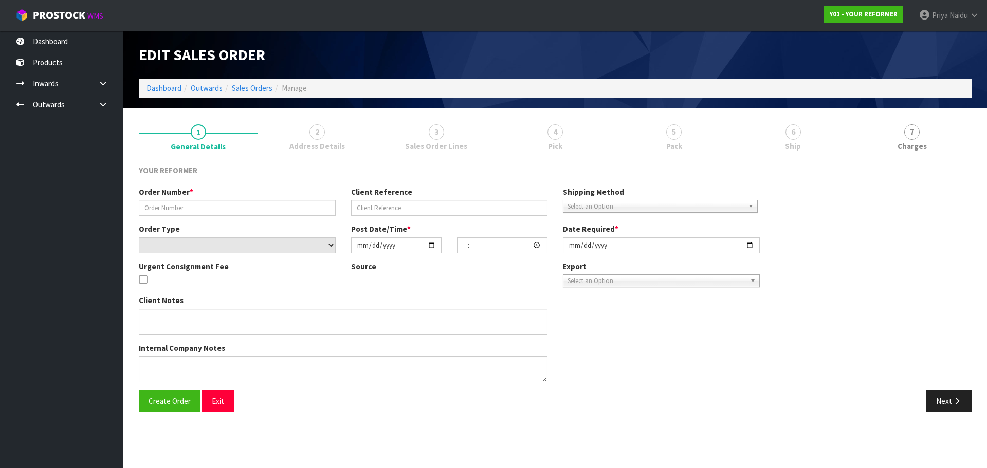
type input "4829"
type input "S [PERSON_NAME]- PSYCOLOGIST- DELIVERY [DATE]"
select select "number:0"
type input "[DATE]"
type input "11:02:00.000"
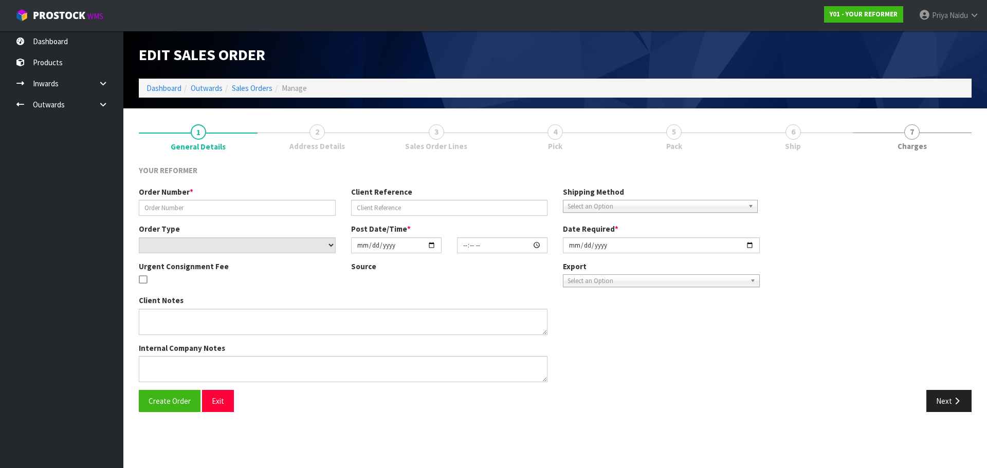
type input "[DATE]"
type textarea "[PERSON_NAME] [PERSON_NAME] CLINICAL [MEDICAL_DATA] [STREET_ADDRESS] [PHONE_NUM…"
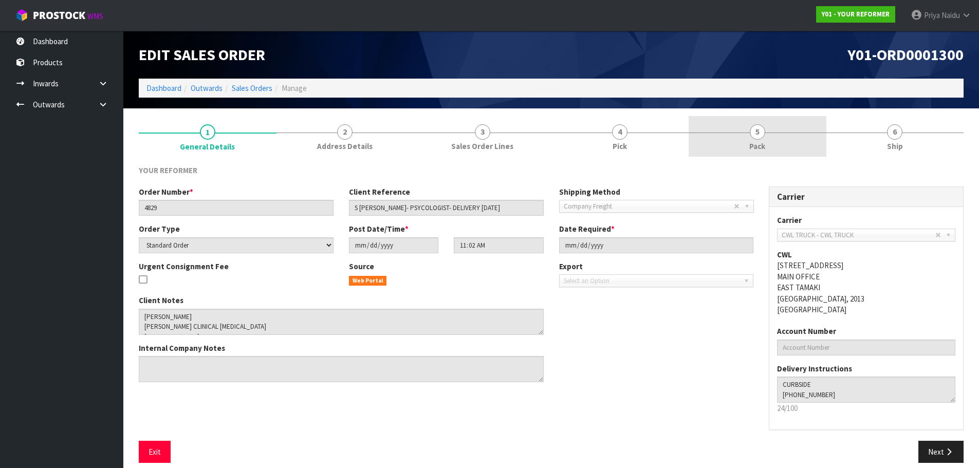
click at [743, 138] on link "5 Pack" at bounding box center [758, 136] width 138 height 41
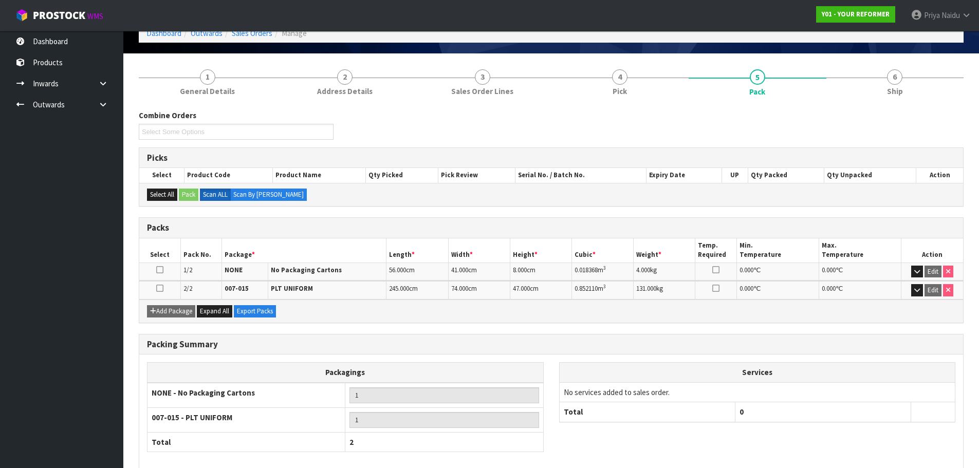
scroll to position [107, 0]
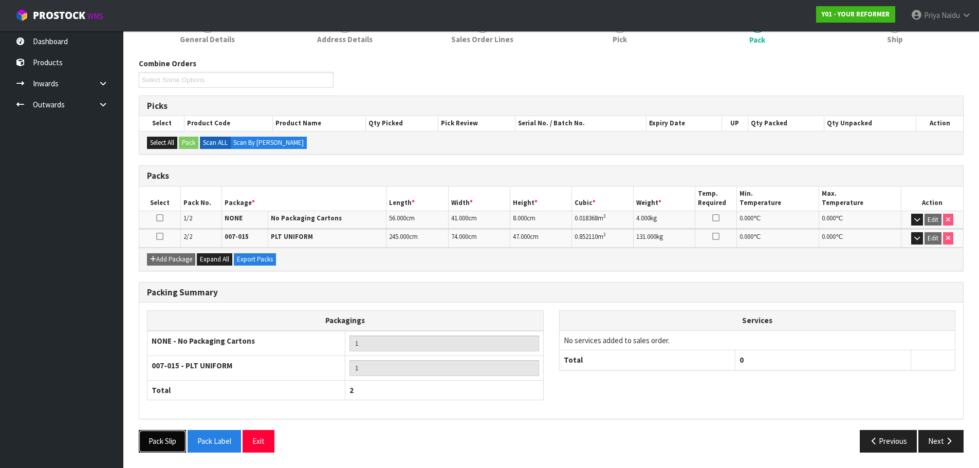
click at [170, 446] on button "Pack Slip" at bounding box center [162, 441] width 47 height 22
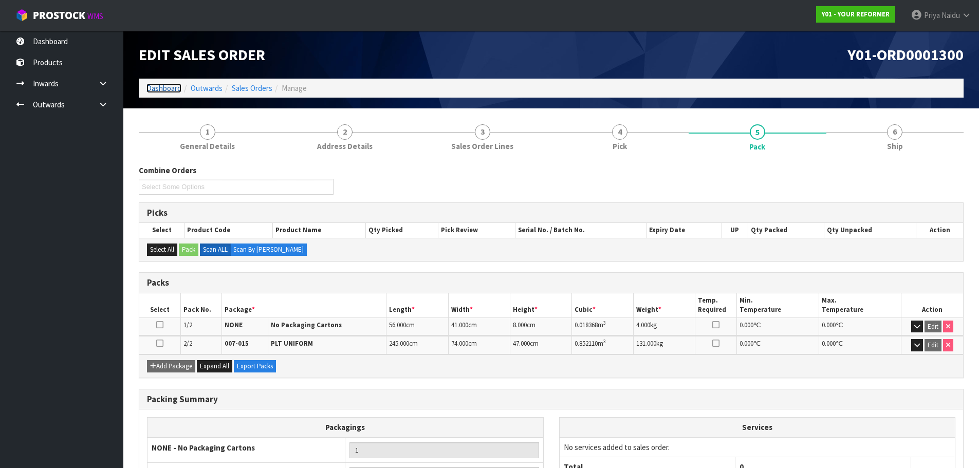
click at [166, 88] on link "Dashboard" at bounding box center [163, 88] width 35 height 10
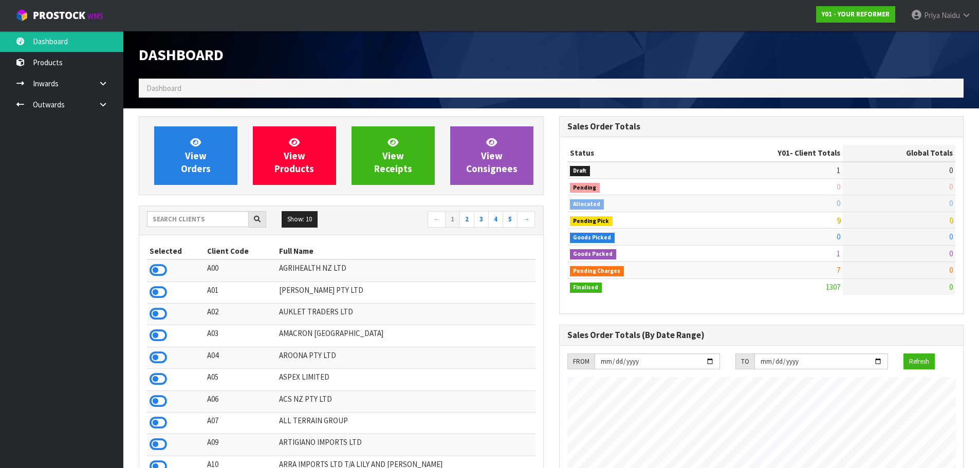
scroll to position [779, 420]
